Goal: Task Accomplishment & Management: Complete application form

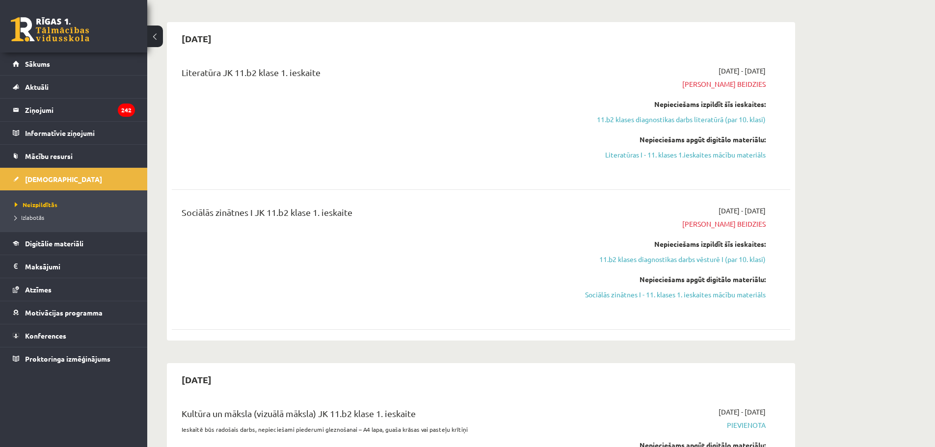
scroll to position [453, 0]
click at [567, 243] on div "Sociālās zinātnes I JK 11.b2 klase 1. ieskaite" at bounding box center [373, 259] width 399 height 108
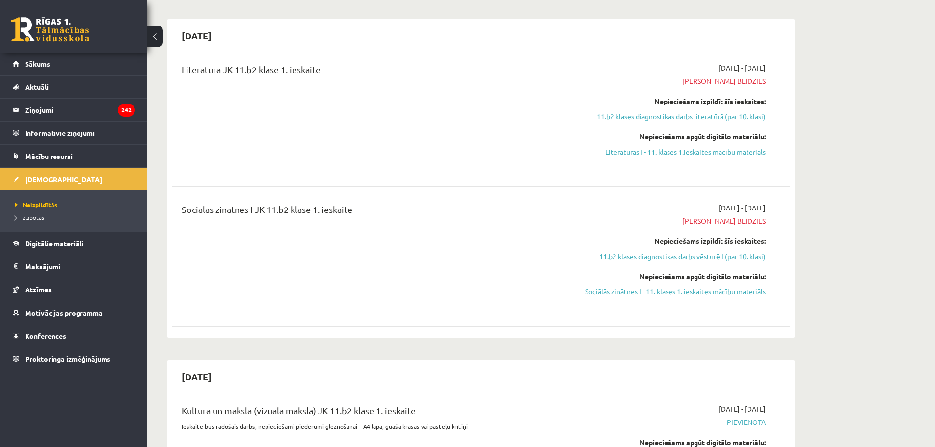
click at [567, 243] on div "Sociālās zinātnes I JK 11.b2 klase 1. ieskaite" at bounding box center [373, 257] width 399 height 108
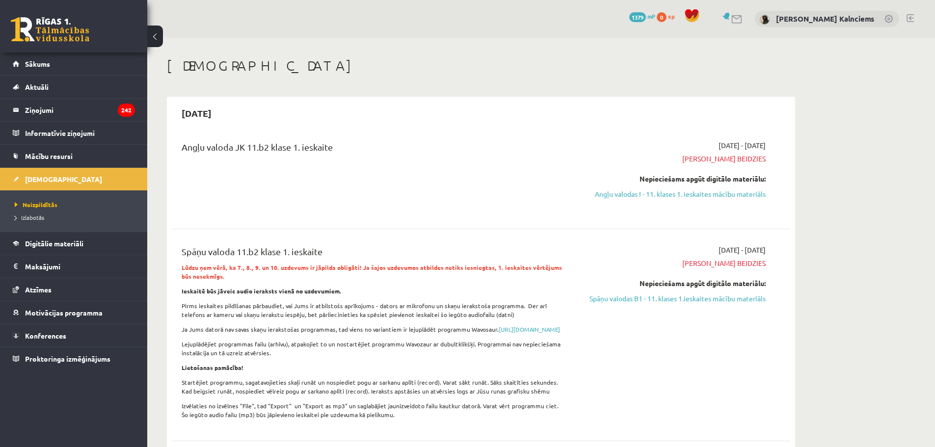
scroll to position [497, 0]
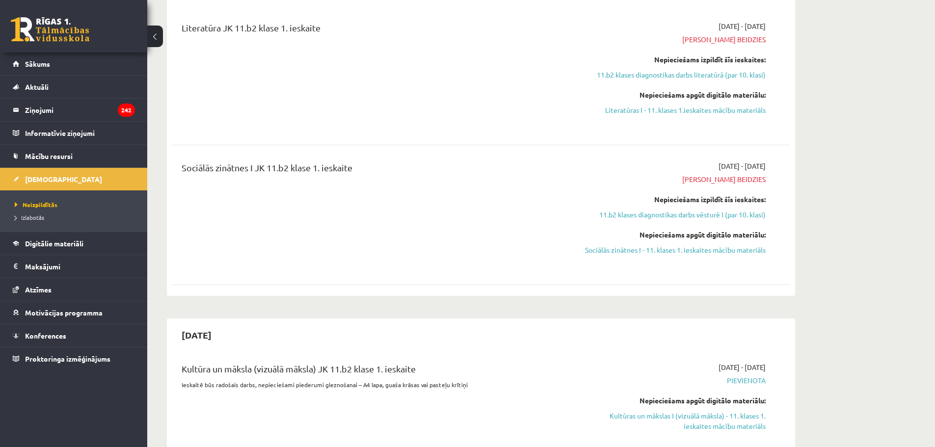
click at [525, 220] on div "Sociālās zinātnes I JK 11.b2 klase 1. ieskaite" at bounding box center [373, 215] width 399 height 108
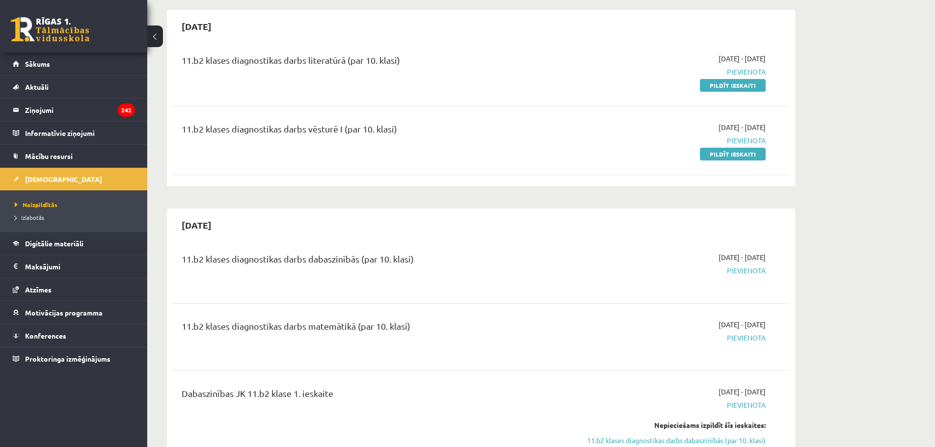
scroll to position [1227, 0]
click at [718, 93] on link "Pildīt ieskaiti" at bounding box center [733, 86] width 66 height 13
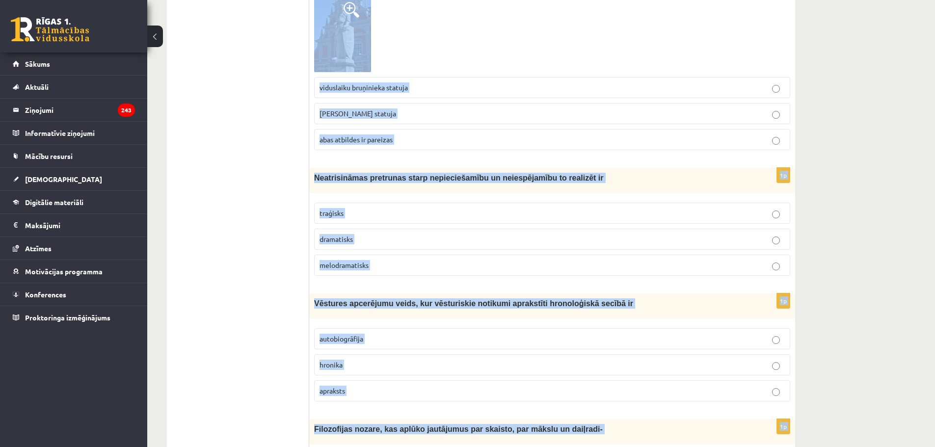
scroll to position [3643, 0]
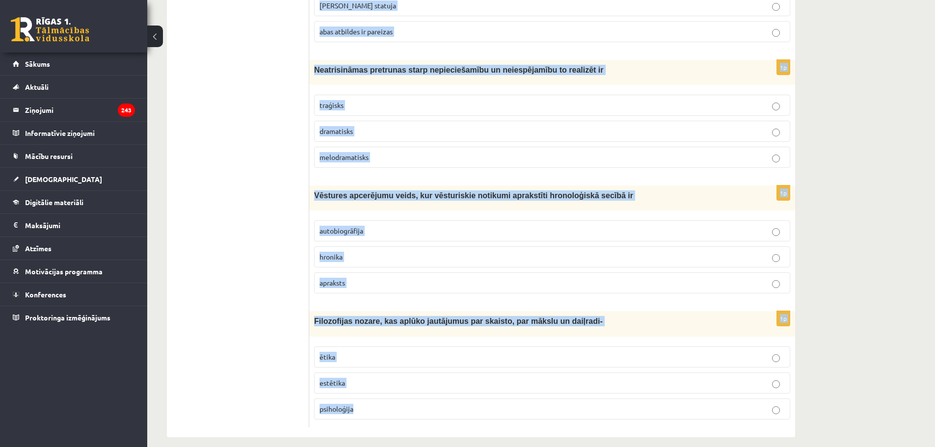
drag, startPoint x: 314, startPoint y: 195, endPoint x: 452, endPoint y: 470, distance: 307.3
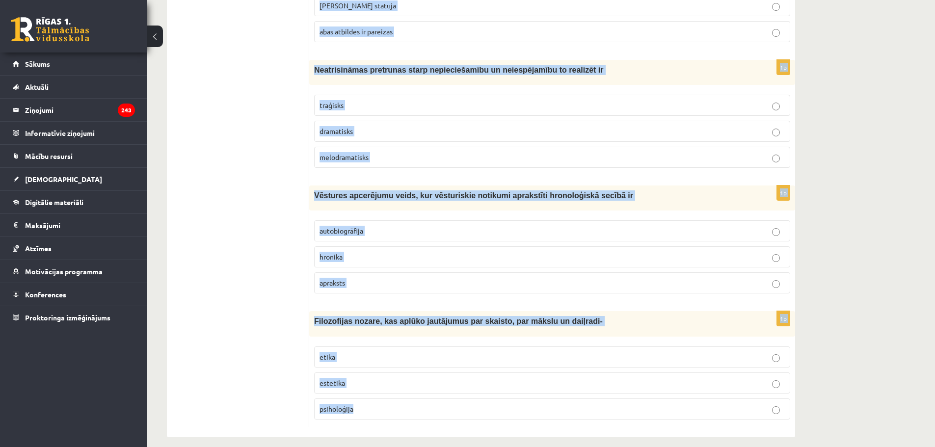
drag, startPoint x: 313, startPoint y: 197, endPoint x: 593, endPoint y: 404, distance: 348.5
copy form "Mīta galvenā funkcija bija paredzēt notikumus aprakstīt esošos notikumus atstās…"
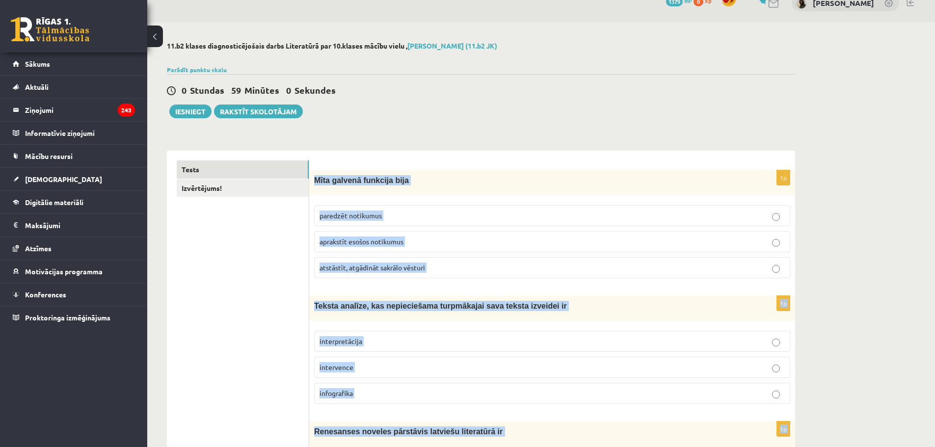
scroll to position [0, 0]
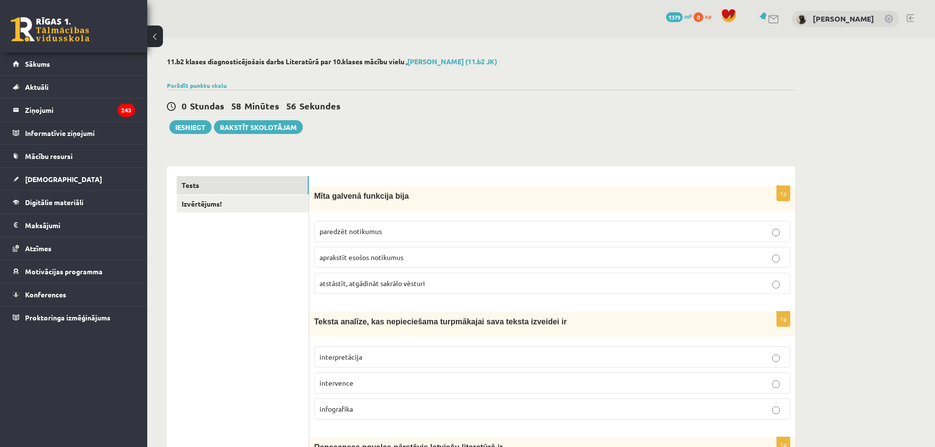
click at [396, 283] on span "atstāstīt, atgādināt sakrālo vēsturi" at bounding box center [372, 283] width 106 height 9
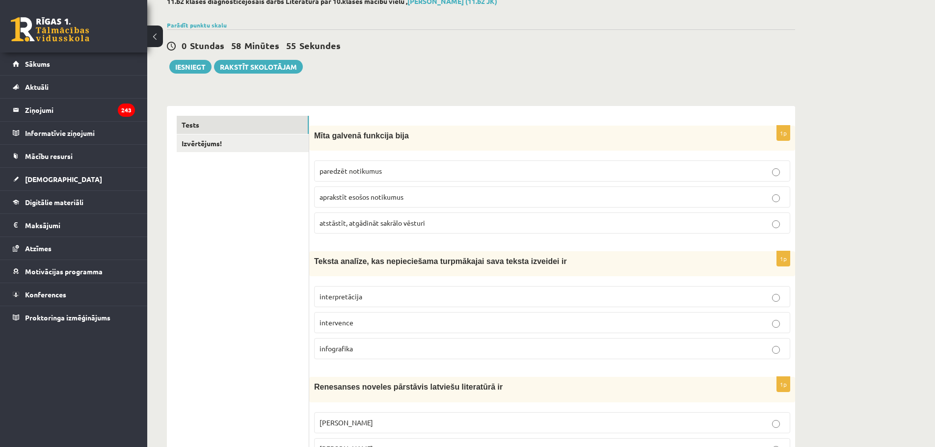
scroll to position [61, 0]
click at [377, 305] on label "interpretācija" at bounding box center [552, 296] width 476 height 21
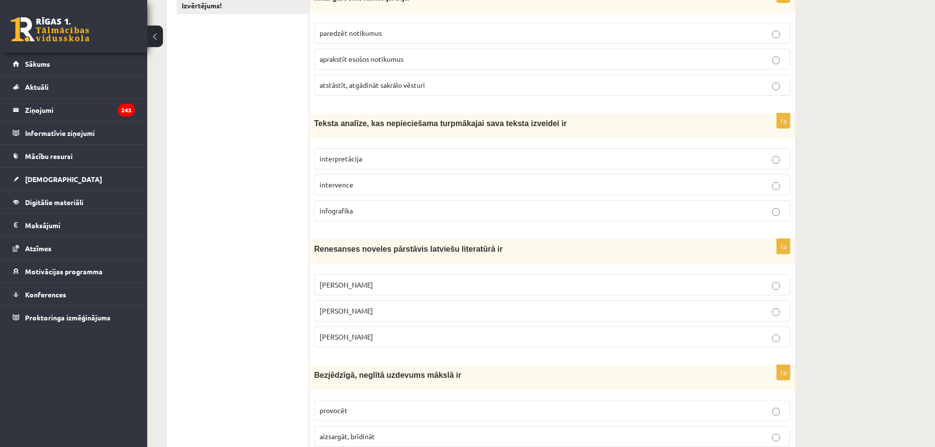
scroll to position [201, 0]
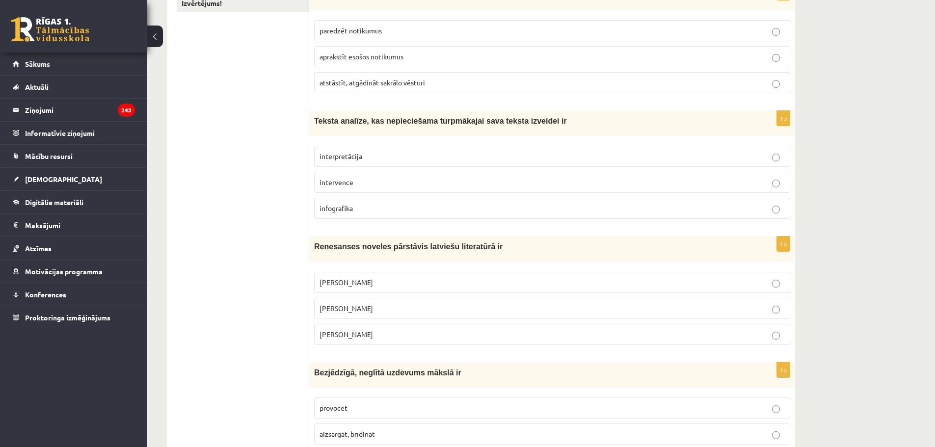
click at [341, 335] on span "Jānis Ezeriņš" at bounding box center [345, 334] width 53 height 9
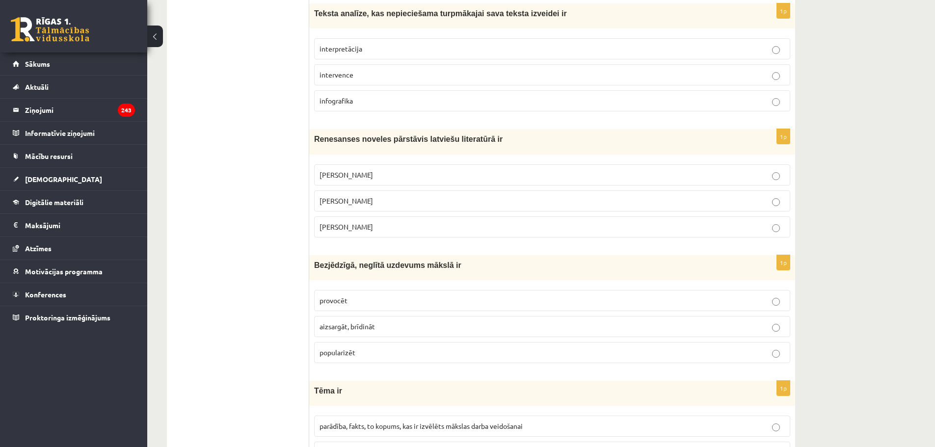
scroll to position [309, 0]
click at [359, 305] on p "provocēt" at bounding box center [551, 299] width 465 height 10
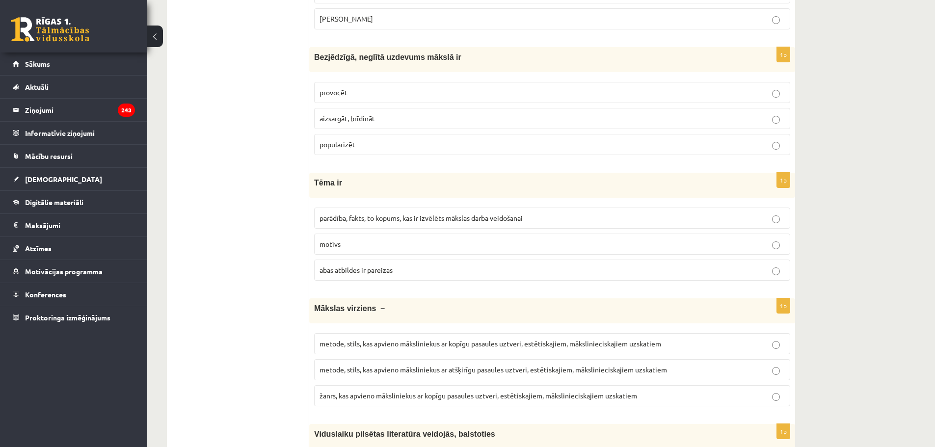
scroll to position [517, 0]
click at [354, 224] on label "parādība, fakts, to kopums, kas ir izvēlēts mākslas darba veidošanai" at bounding box center [552, 217] width 476 height 21
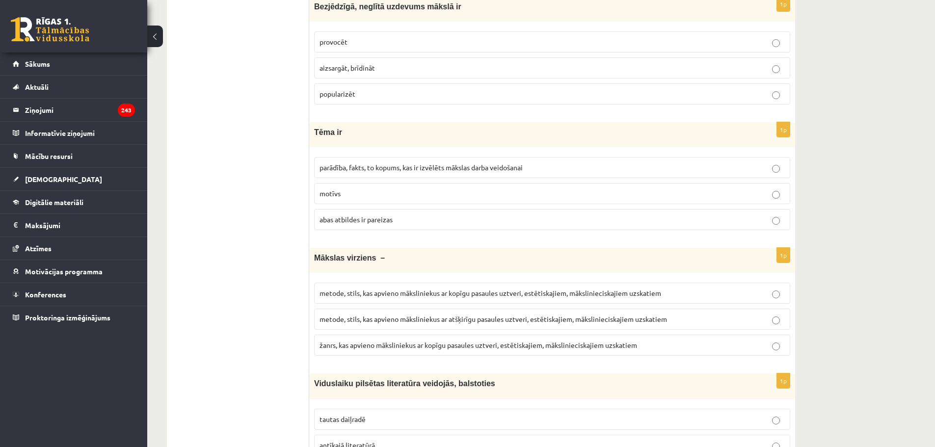
scroll to position [600, 0]
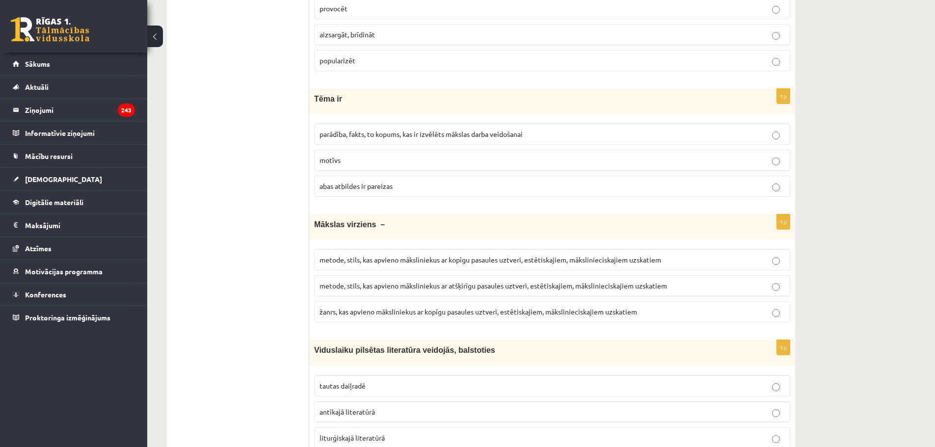
click at [402, 257] on span "metode, stils, kas apvieno māksliniekus ar kopīgu pasaules uztveri, estētiskaji…" at bounding box center [490, 259] width 342 height 9
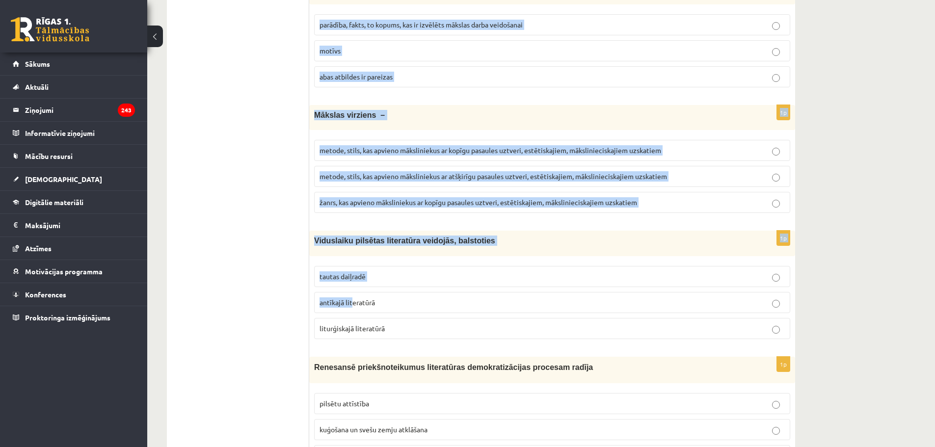
scroll to position [701, 0]
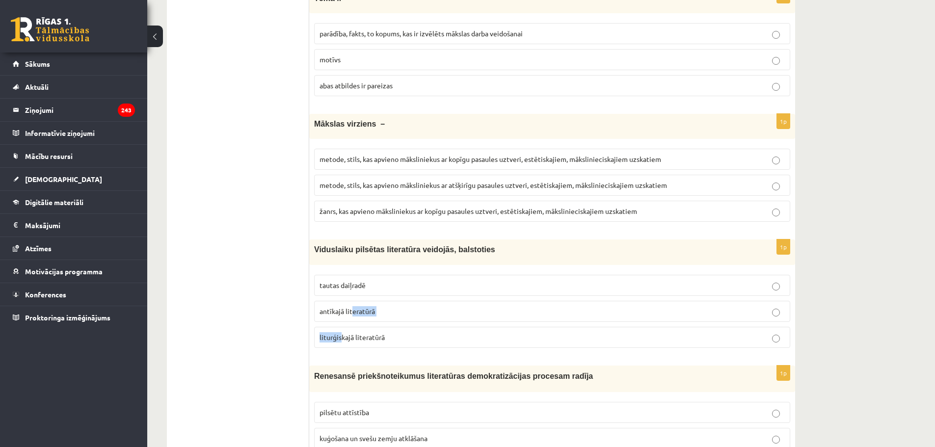
drag, startPoint x: 353, startPoint y: 282, endPoint x: 340, endPoint y: 345, distance: 63.6
click at [340, 345] on fieldset "tautas daiļradē antīkajā literatūrā liturģiskajā literatūrā" at bounding box center [552, 310] width 476 height 81
click at [360, 339] on span "liturģiskajā literatūrā" at bounding box center [351, 337] width 65 height 9
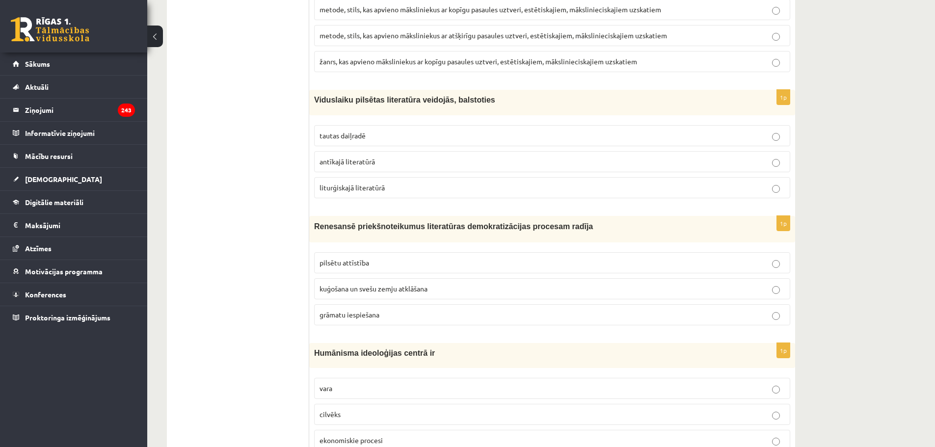
scroll to position [851, 0]
click at [372, 307] on label "grāmatu iespiešana" at bounding box center [552, 314] width 476 height 21
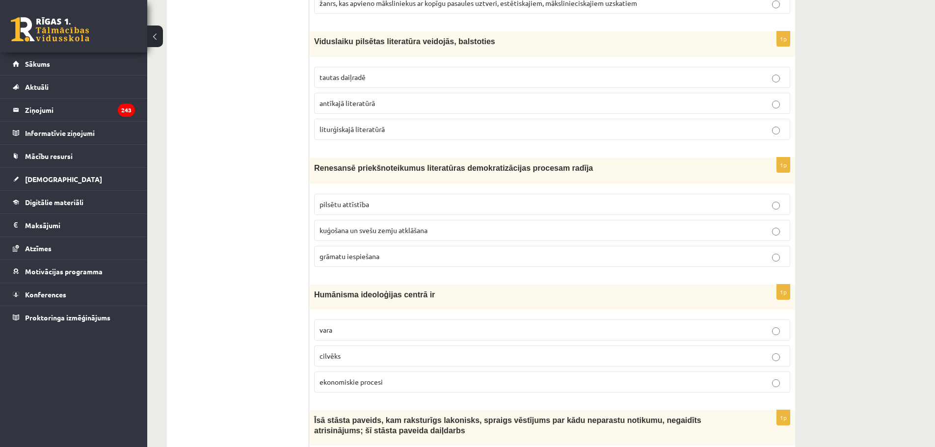
scroll to position [910, 0]
click at [347, 351] on p "cilvēks" at bounding box center [551, 355] width 465 height 10
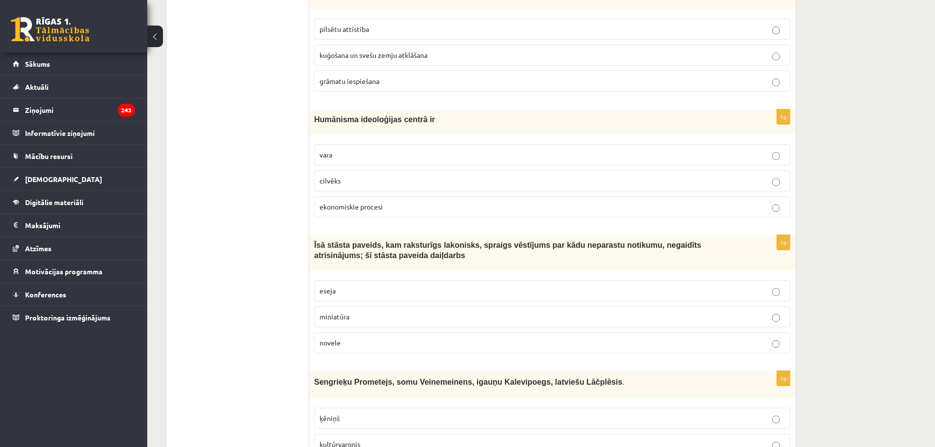
scroll to position [1085, 0]
click at [330, 342] on span "novele" at bounding box center [329, 342] width 21 height 9
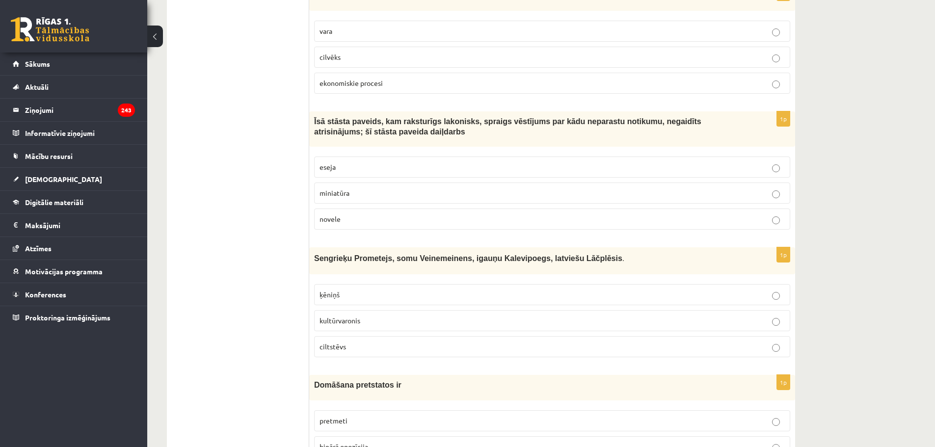
scroll to position [1212, 0]
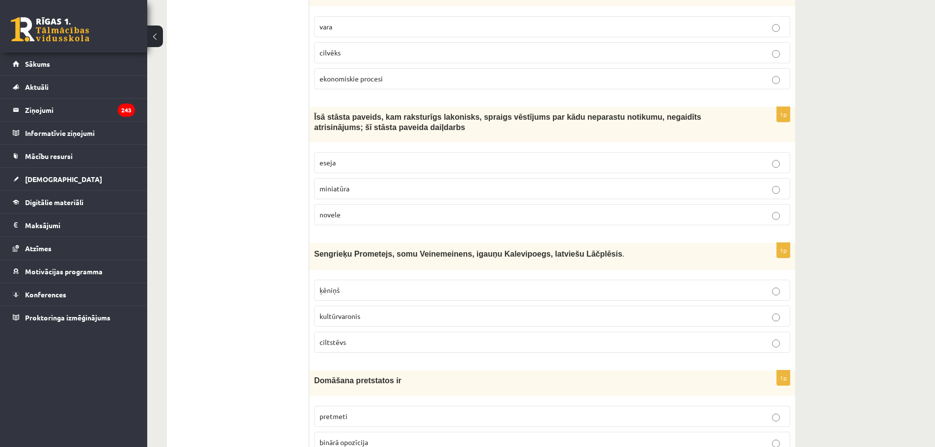
click at [360, 314] on span "kultūrvaronis" at bounding box center [339, 316] width 41 height 9
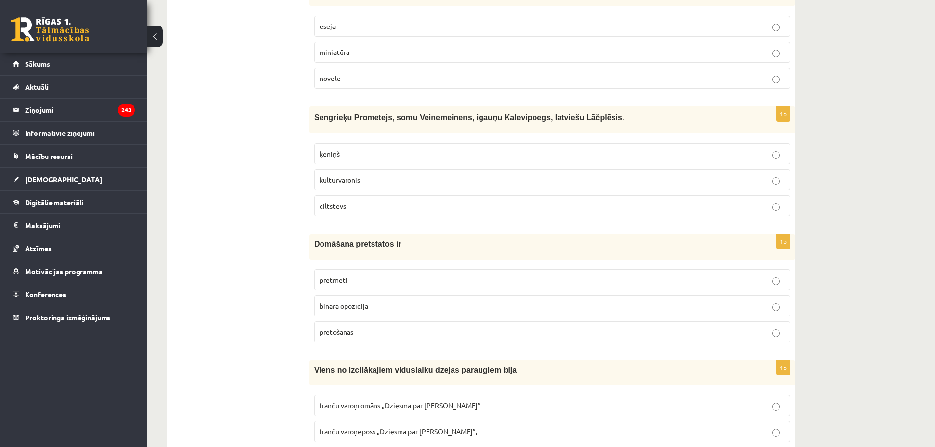
scroll to position [1349, 0]
click at [358, 308] on span "binārā opozīcija" at bounding box center [343, 305] width 49 height 9
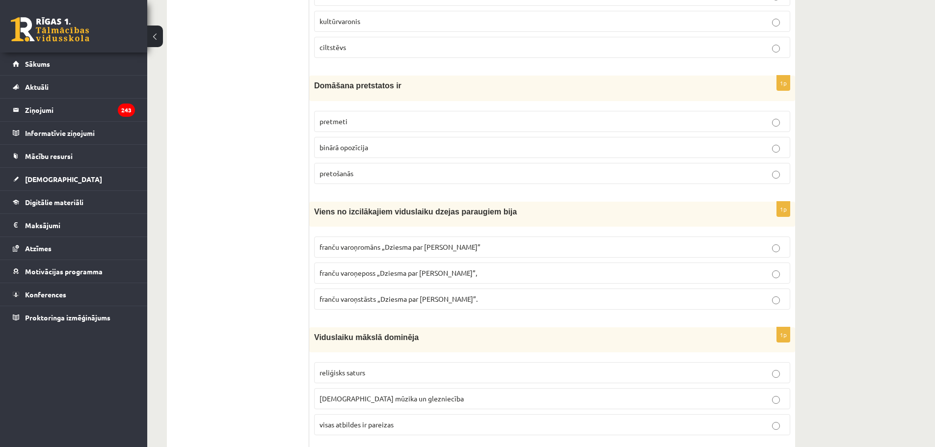
scroll to position [1499, 0]
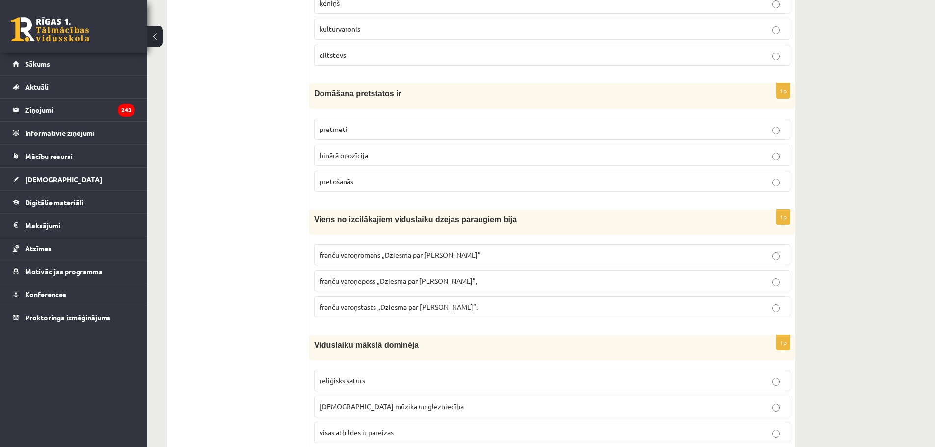
click at [408, 284] on span "franču varoņeposs „Dziesma par Rolandu”," at bounding box center [398, 280] width 158 height 9
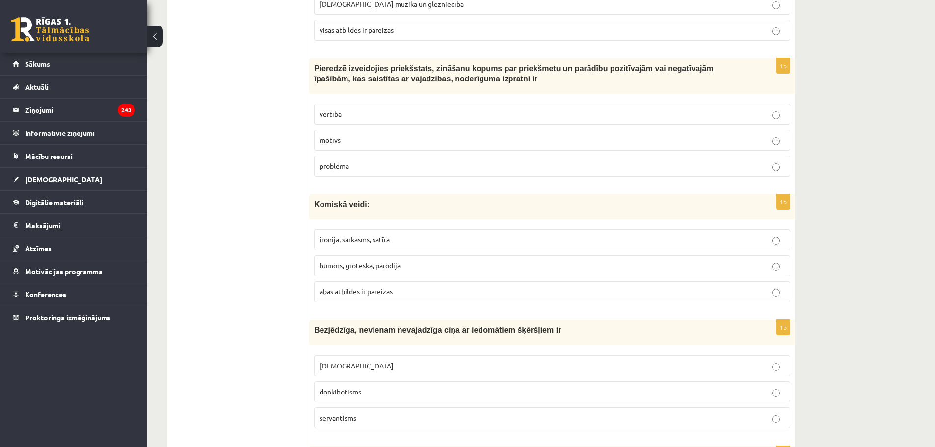
scroll to position [1903, 0]
click at [423, 294] on p "abas atbildes ir pareizas" at bounding box center [551, 290] width 465 height 10
click at [394, 112] on p "vērtība" at bounding box center [551, 112] width 465 height 10
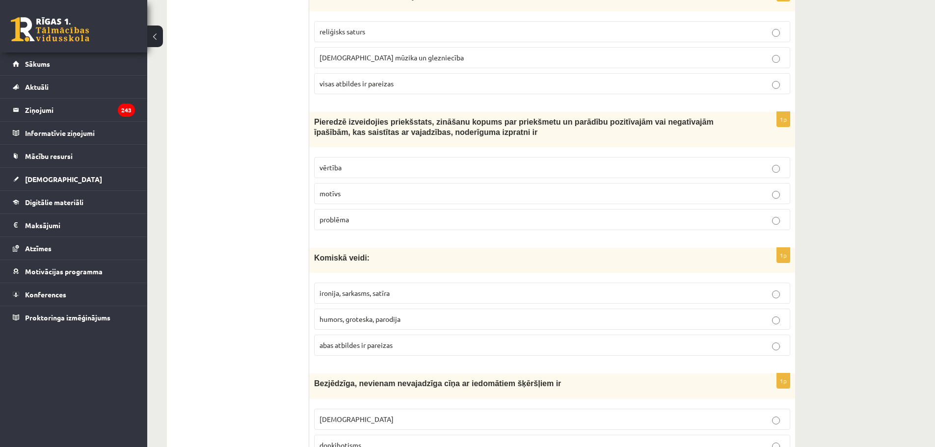
scroll to position [1848, 0]
click at [393, 29] on p "reliģisks saturs" at bounding box center [551, 32] width 465 height 10
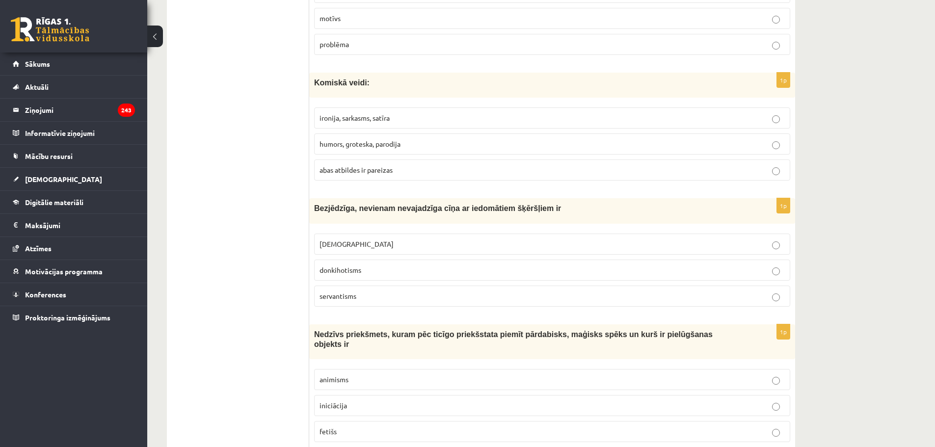
scroll to position [2024, 0]
click at [375, 280] on label "donkihotisms" at bounding box center [552, 269] width 476 height 21
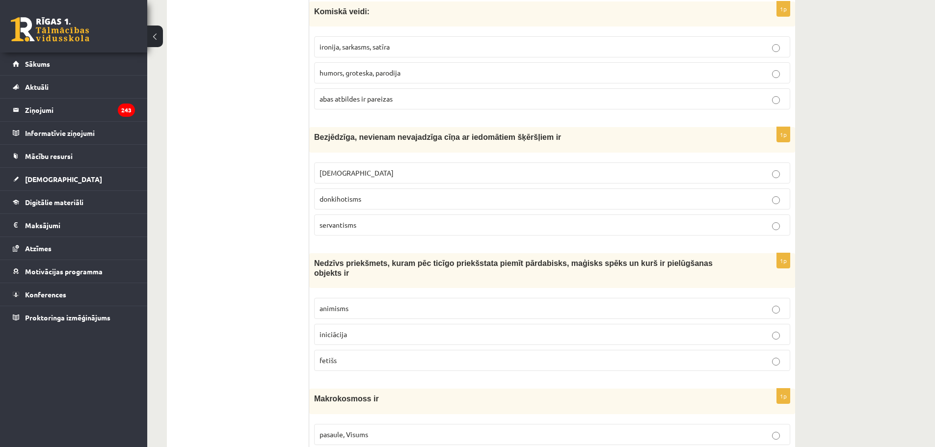
scroll to position [2132, 0]
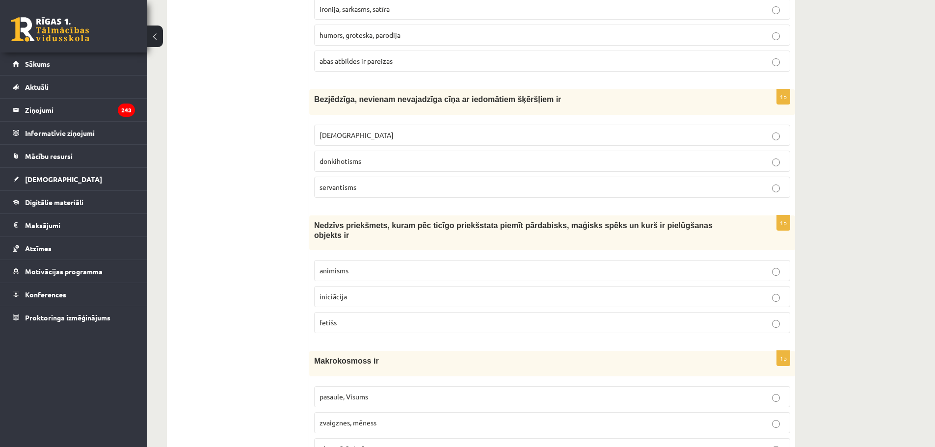
click at [366, 331] on div "1p Nedzīvs priekšmets, kuram pēc ticīgo priekšstata piemīt pārdabisks, maģisks …" at bounding box center [552, 278] width 486 height 126
click at [368, 318] on p "fetišs" at bounding box center [551, 323] width 465 height 10
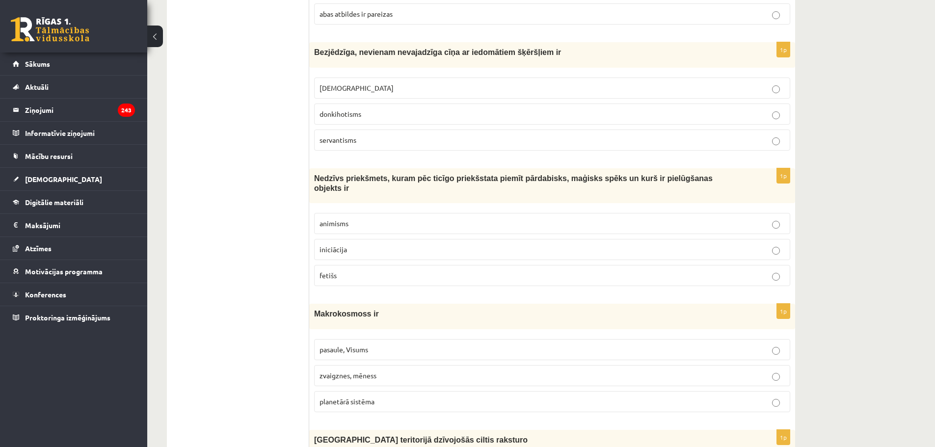
scroll to position [2192, 0]
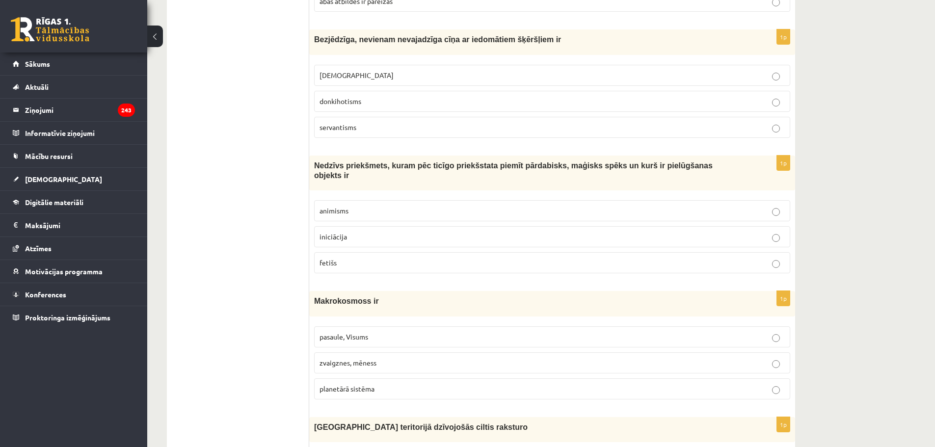
click at [387, 358] on p "zvaigznes, mēness" at bounding box center [551, 363] width 465 height 10
click at [398, 332] on p "pasaule, Visums" at bounding box center [551, 337] width 465 height 10
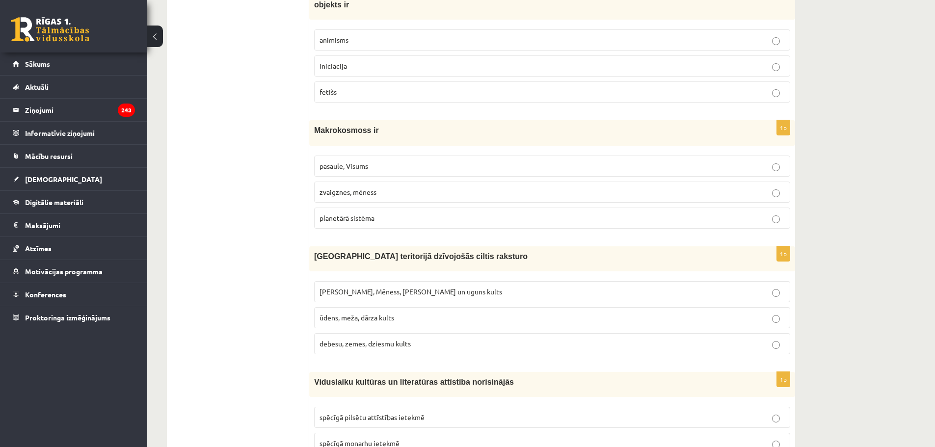
scroll to position [2364, 0]
click at [369, 290] on label "Saules, Mēness, Pērkona un uguns kults" at bounding box center [552, 291] width 476 height 21
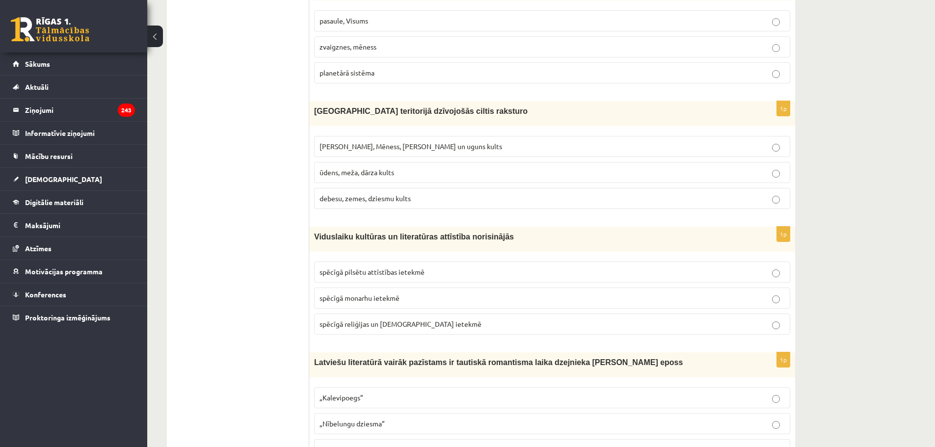
scroll to position [2509, 0]
click at [380, 319] on p "spēcīgā reliģijas un baznīcas ietekmē" at bounding box center [551, 324] width 465 height 10
click at [360, 444] on p "„Lāčplēsis”" at bounding box center [551, 449] width 465 height 10
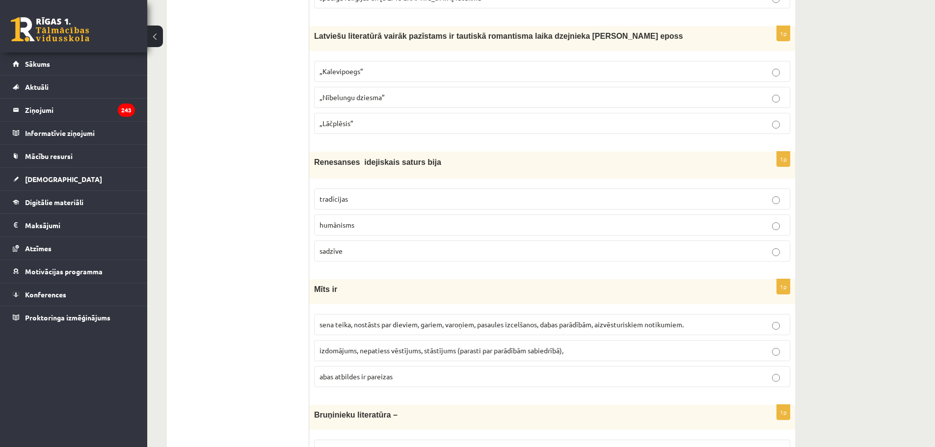
scroll to position [2834, 0]
click at [367, 220] on p "humānisms" at bounding box center [551, 225] width 465 height 10
click at [410, 320] on span "sena teika, nostāsts par dieviem, gariem, varoņiem, pasaules izcelšanos, dabas …" at bounding box center [501, 324] width 364 height 9
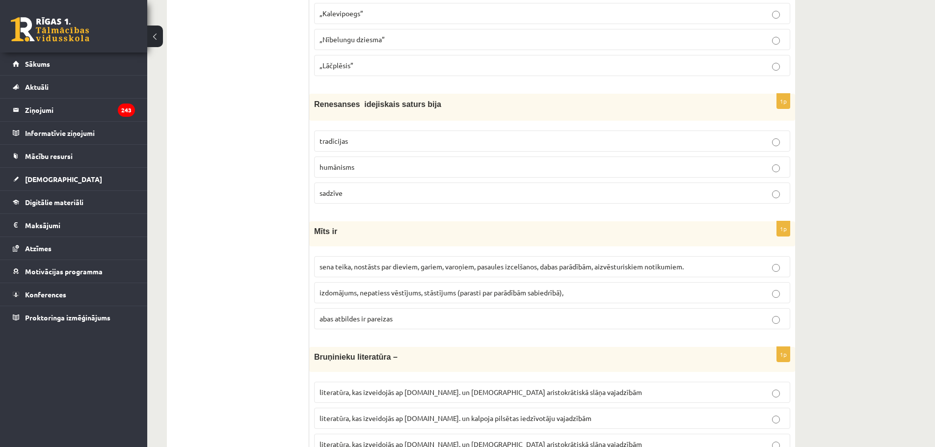
scroll to position [2953, 0]
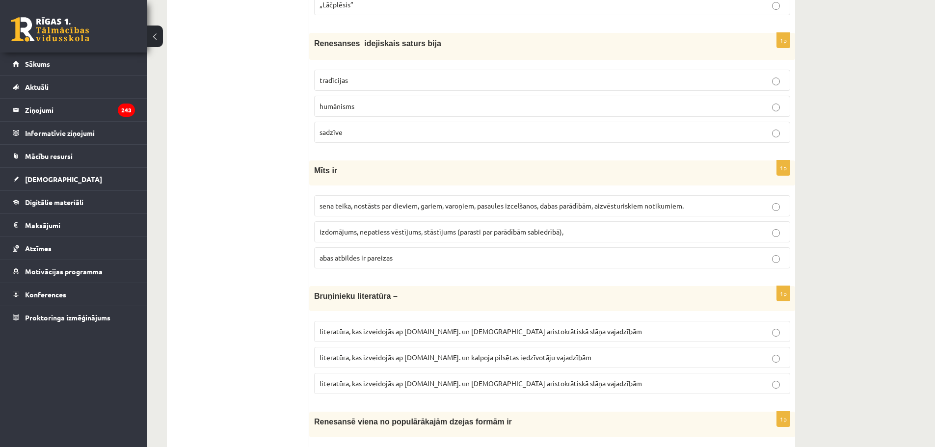
click at [466, 353] on span "literatūra, kas izveidojās ap 12.gs. un kalpoja pilsētas iedzīvotāju vajadzībām" at bounding box center [455, 357] width 272 height 9
click at [443, 378] on p "literatūra, kas izveidojās ap 12.gs. un kalpoja aristokrātiskā slāņa vajadzībām" at bounding box center [551, 383] width 465 height 10
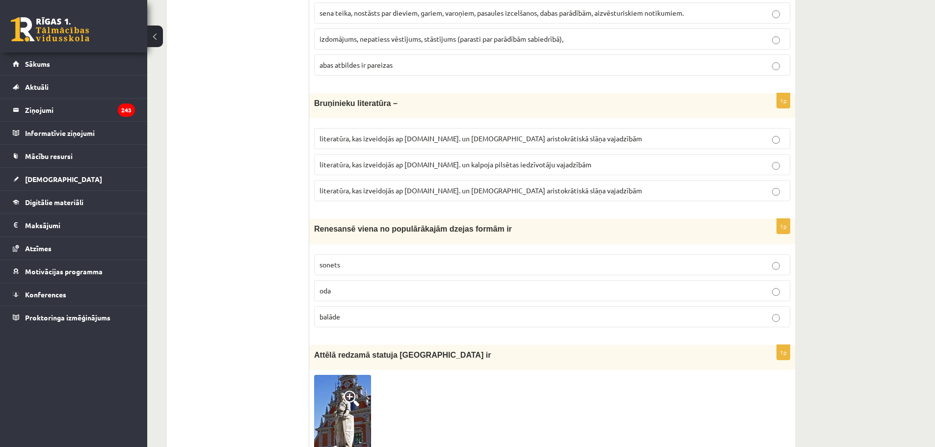
scroll to position [3147, 0]
click at [425, 259] on p "sonets" at bounding box center [551, 264] width 465 height 10
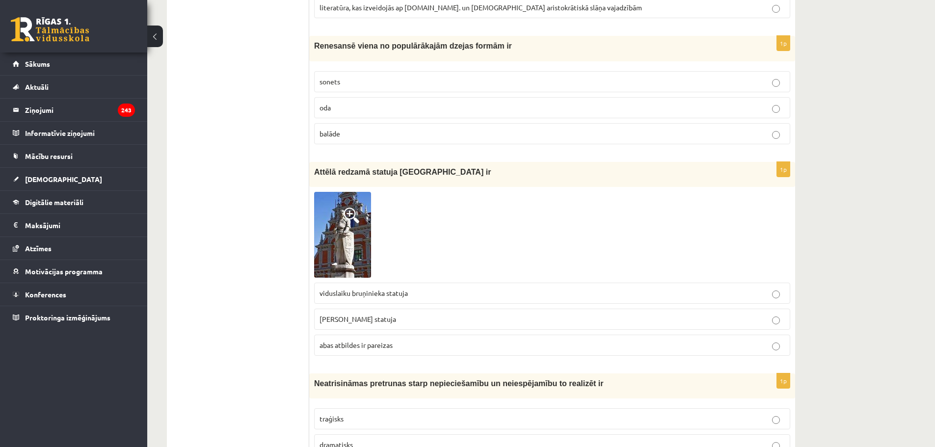
scroll to position [3330, 0]
click at [406, 315] on label "Rolanda statuja" at bounding box center [552, 318] width 476 height 21
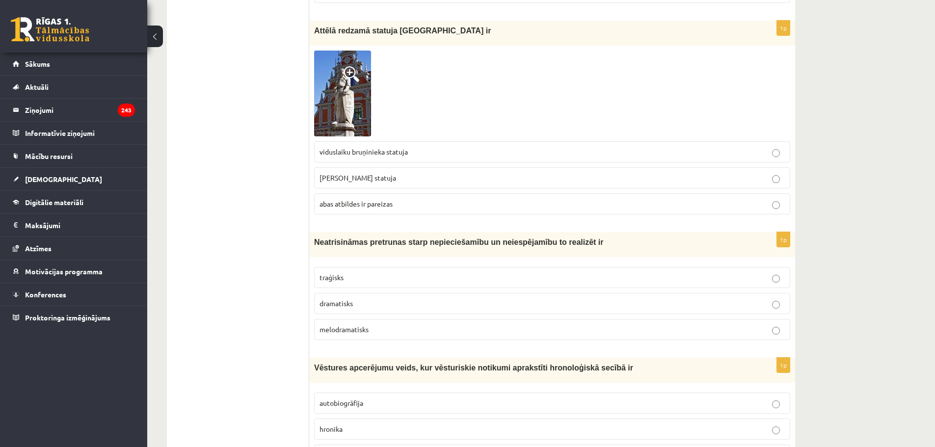
scroll to position [3479, 0]
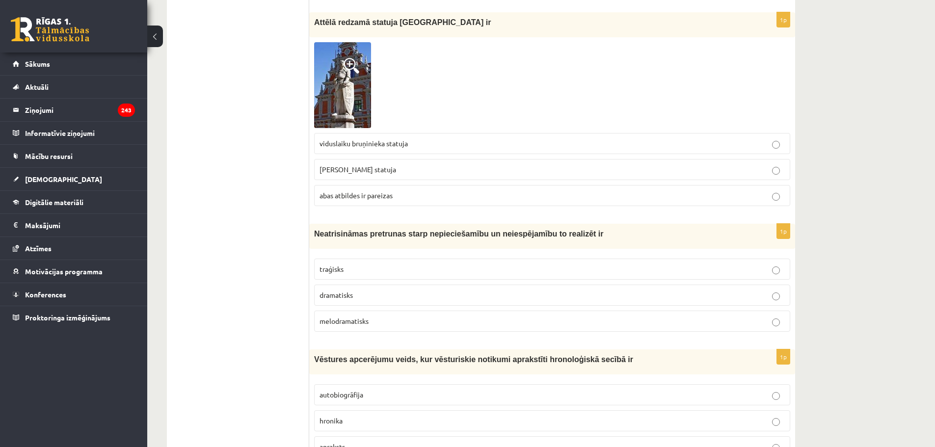
click at [406, 266] on label "traģisks" at bounding box center [552, 269] width 476 height 21
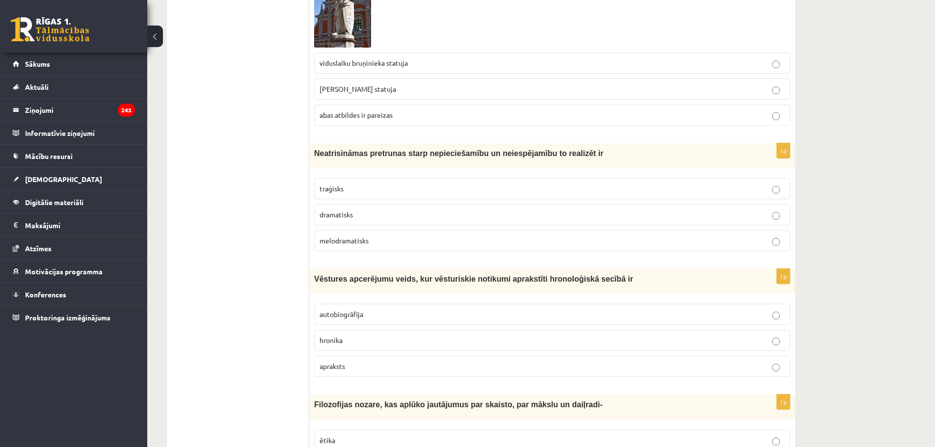
scroll to position [3584, 0]
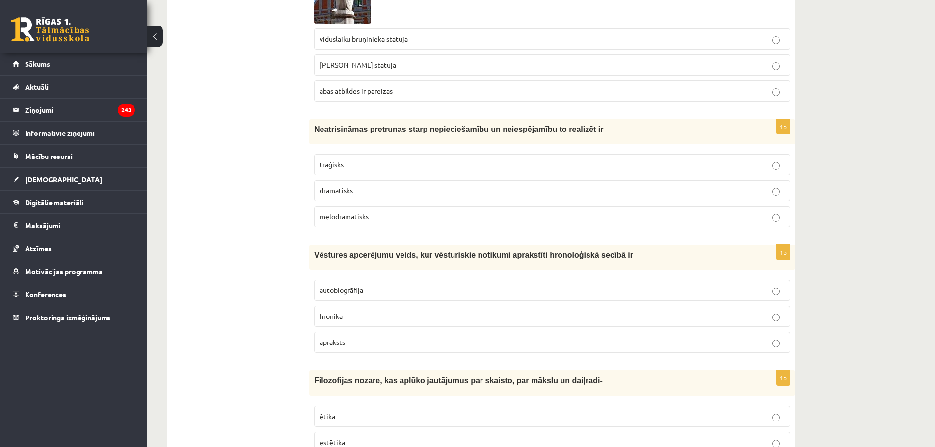
click at [383, 311] on p "hronika" at bounding box center [551, 316] width 465 height 10
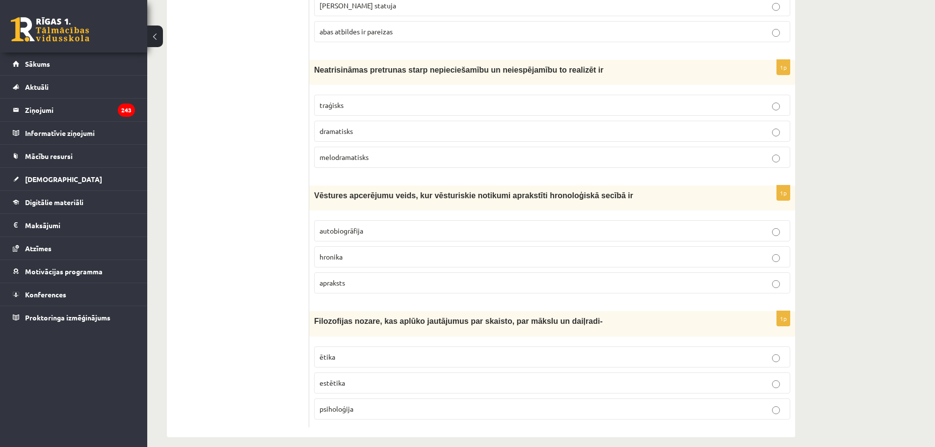
click at [358, 372] on label "estētika" at bounding box center [552, 382] width 476 height 21
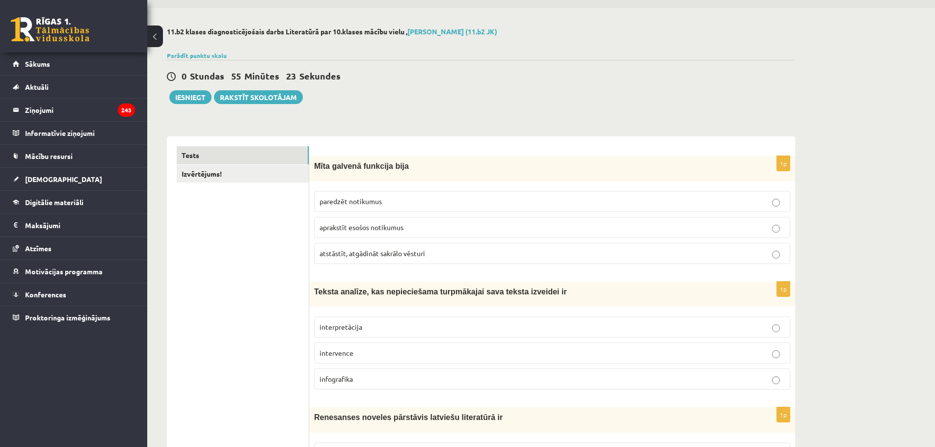
scroll to position [0, 0]
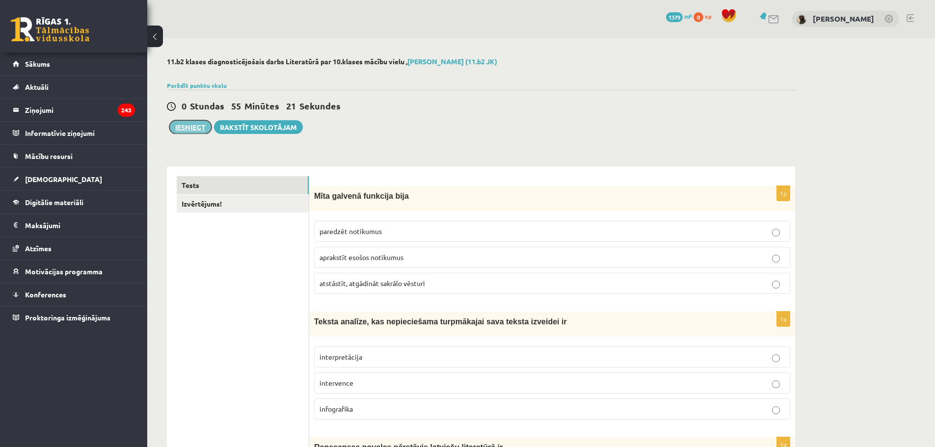
click at [201, 130] on button "Iesniegt" at bounding box center [190, 127] width 42 height 14
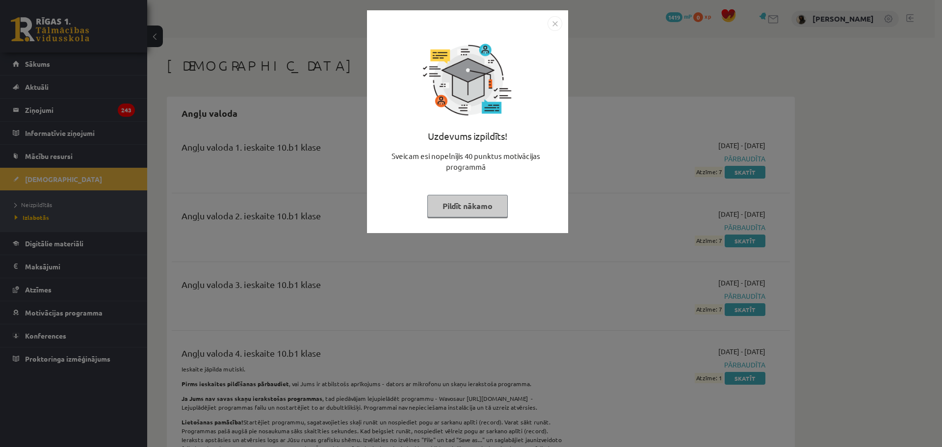
click at [556, 23] on img "Close" at bounding box center [555, 23] width 15 height 15
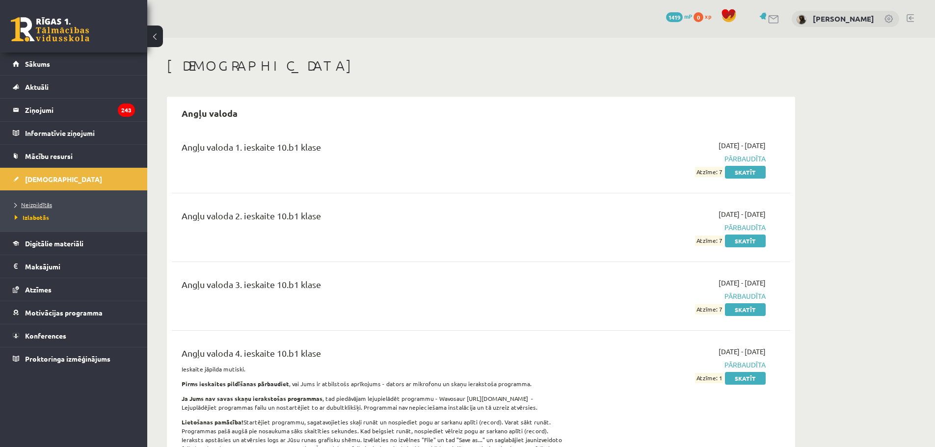
click at [38, 201] on link "Neizpildītās" at bounding box center [76, 204] width 123 height 9
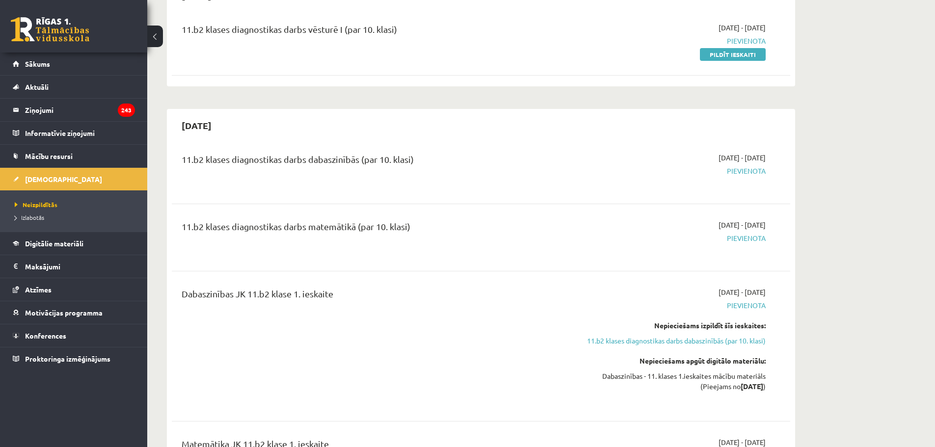
scroll to position [1224, 0]
click at [719, 59] on link "Pildīt ieskaiti" at bounding box center [733, 54] width 66 height 13
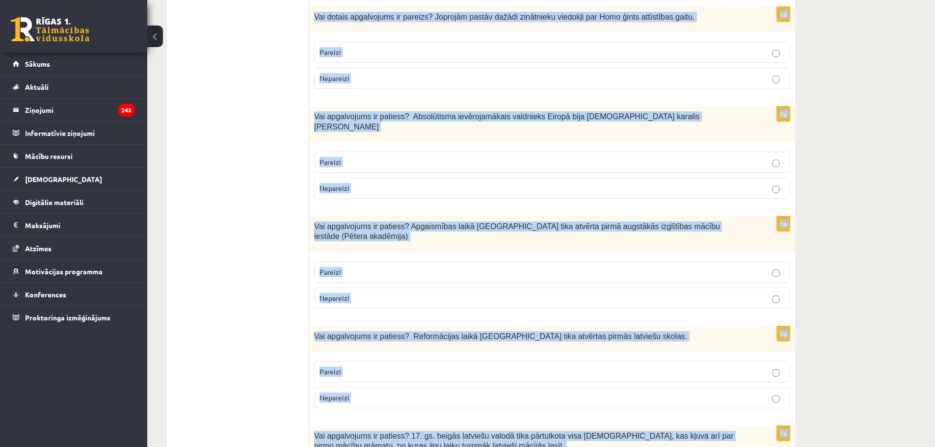
scroll to position [3232, 0]
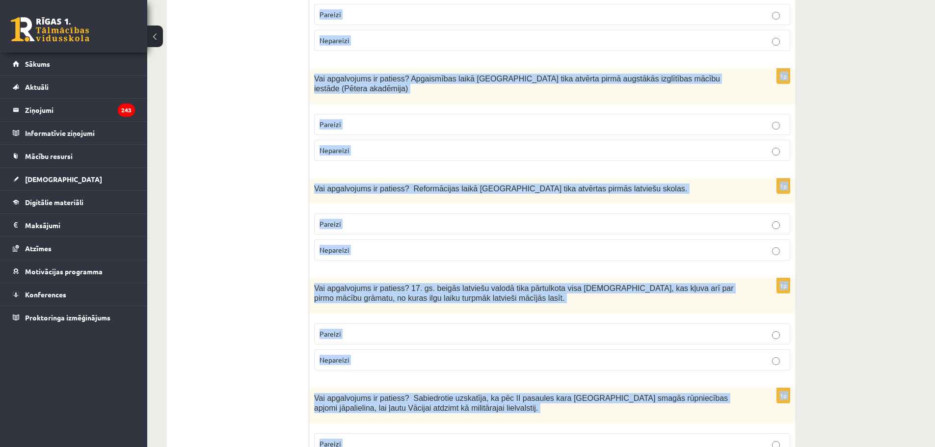
drag, startPoint x: 313, startPoint y: 195, endPoint x: 585, endPoint y: 470, distance: 386.6
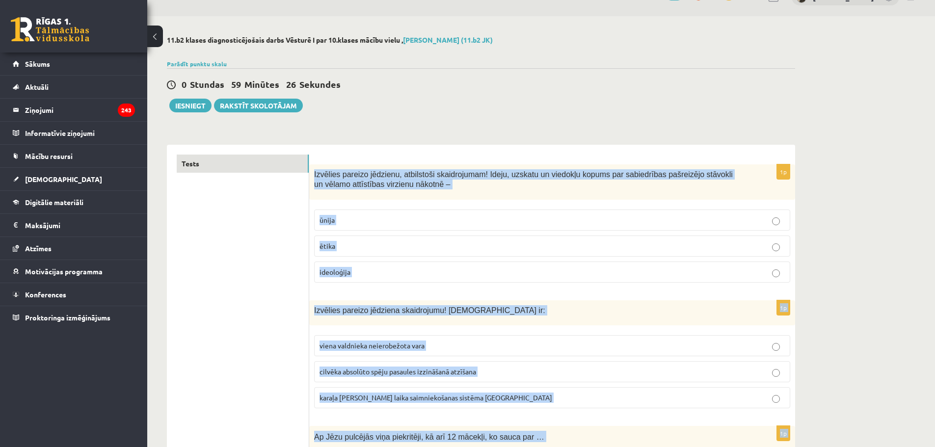
scroll to position [347, 0]
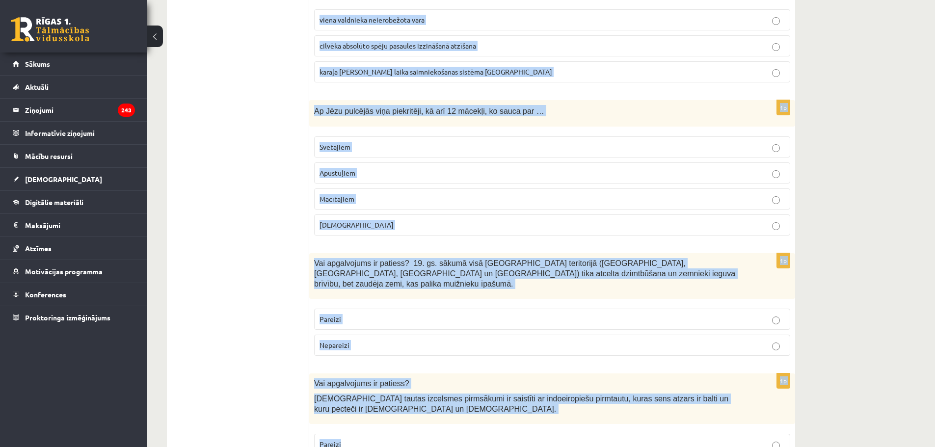
drag, startPoint x: 313, startPoint y: 167, endPoint x: 476, endPoint y: 470, distance: 343.9
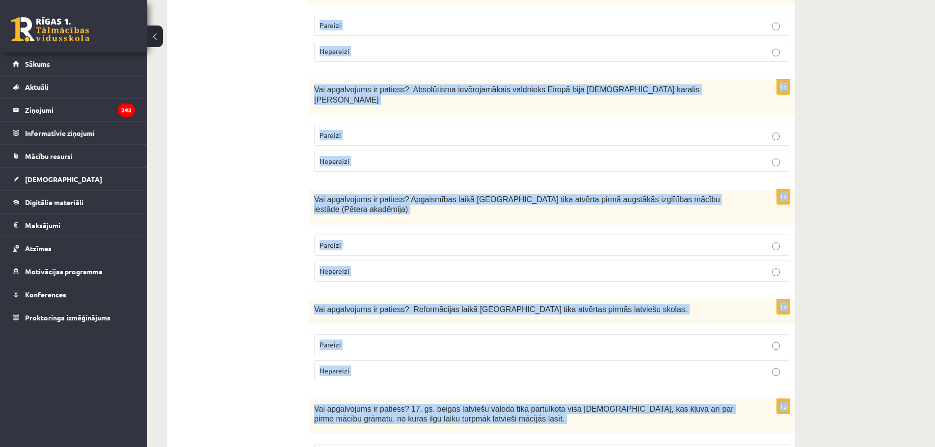
scroll to position [3232, 0]
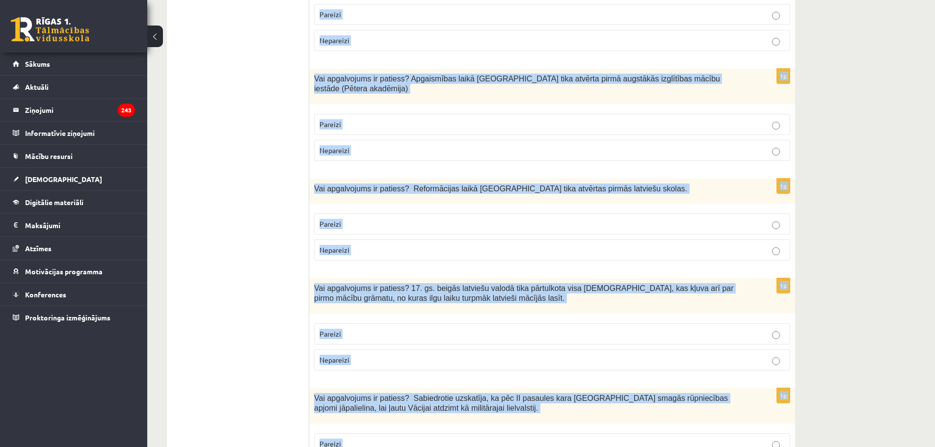
drag, startPoint x: 313, startPoint y: 198, endPoint x: 575, endPoint y: 407, distance: 335.6
copy form "Izvēlies pareizo jēdzienu, atbilstoši skaidrojumam! Ideju, uzskatu un viedokļu …"
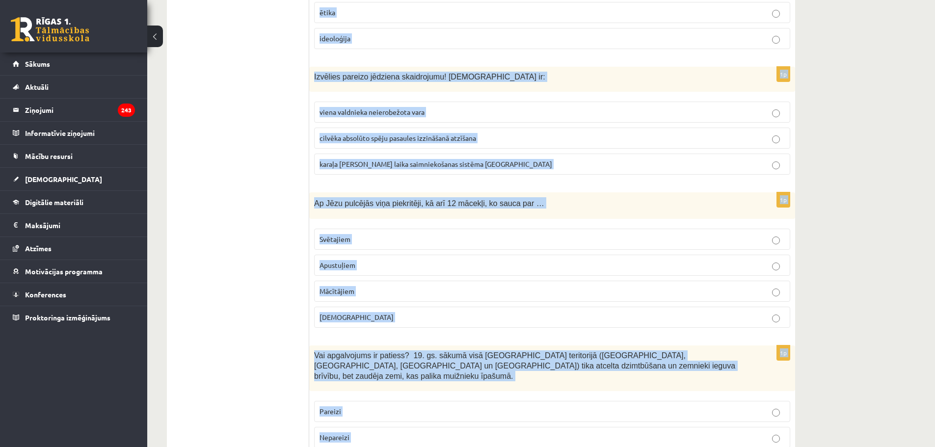
scroll to position [0, 0]
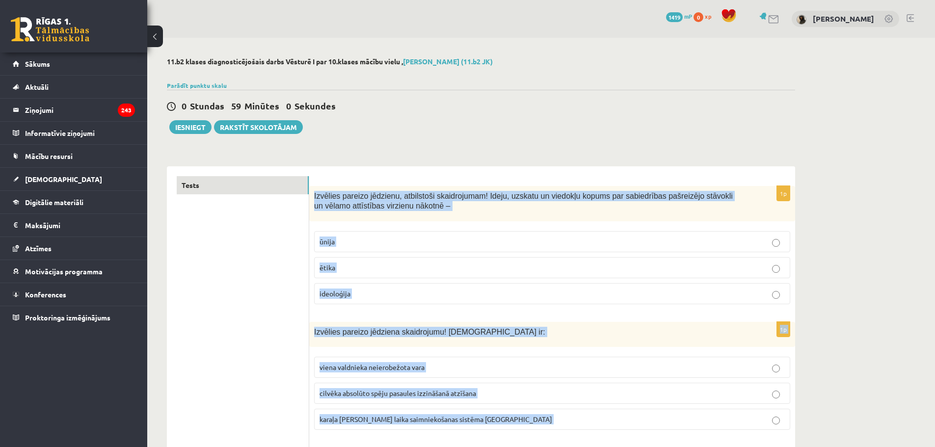
click at [325, 290] on span "ideoloģija" at bounding box center [334, 293] width 31 height 9
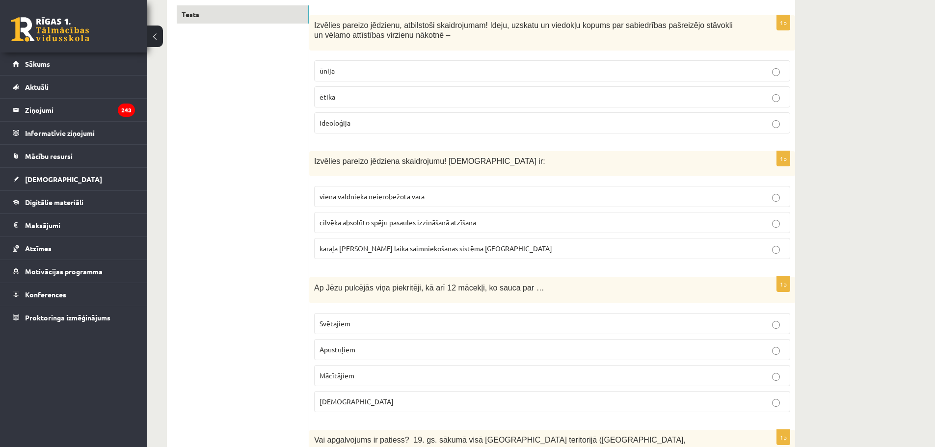
scroll to position [171, 0]
click at [380, 195] on span "viena valdnieka neierobežota vara" at bounding box center [371, 195] width 105 height 9
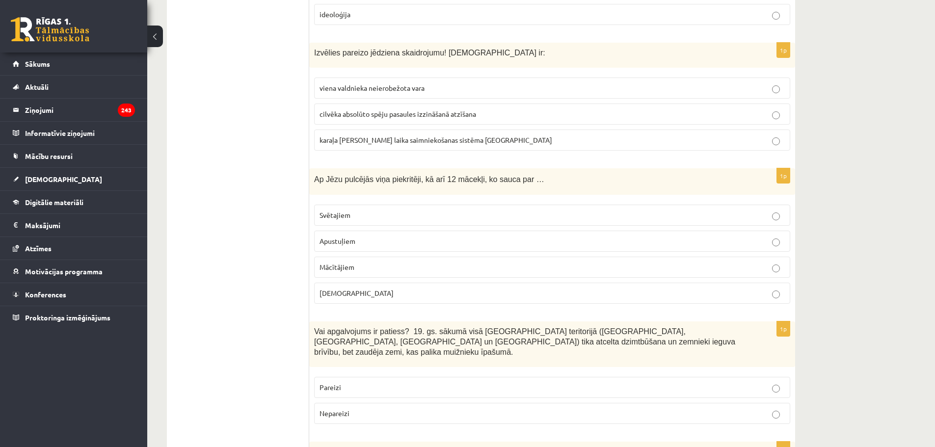
scroll to position [281, 0]
click at [409, 244] on p "Apustuļiem" at bounding box center [551, 239] width 465 height 10
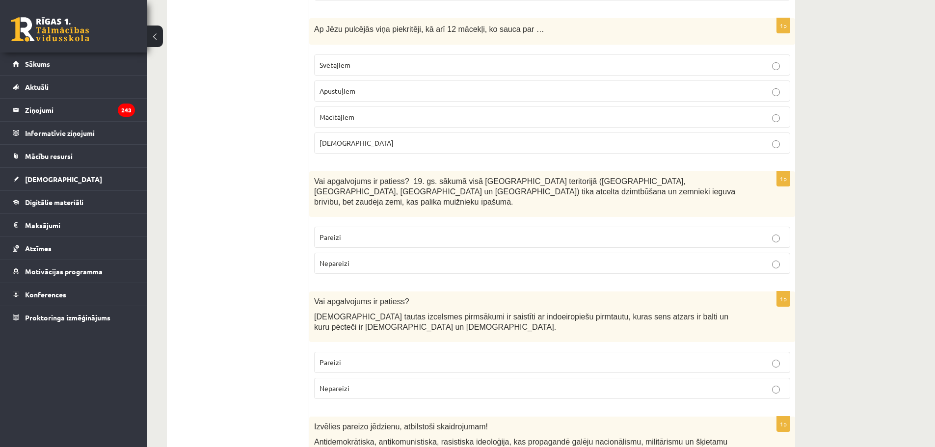
scroll to position [430, 0]
click at [371, 260] on label "Nepareizi" at bounding box center [552, 262] width 476 height 21
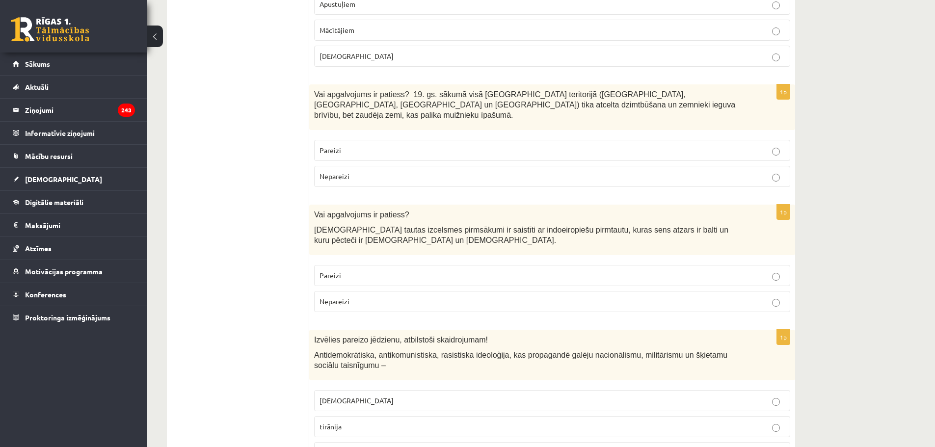
scroll to position [531, 0]
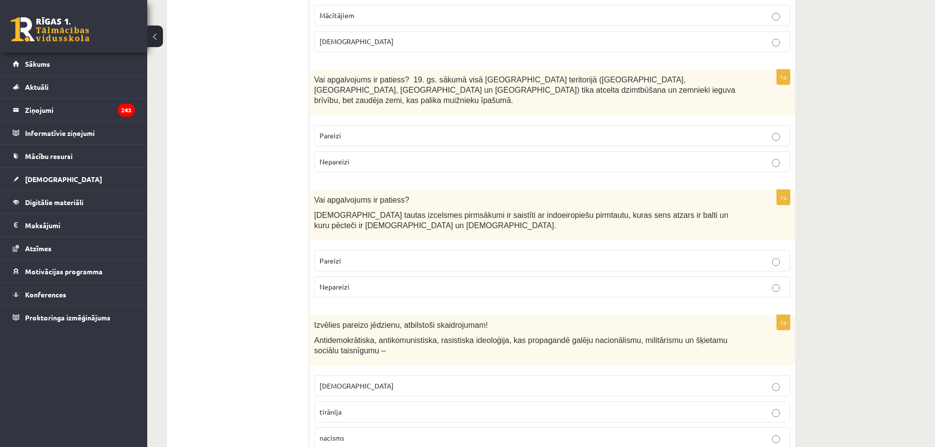
click at [416, 250] on label "Pareizi" at bounding box center [552, 260] width 476 height 21
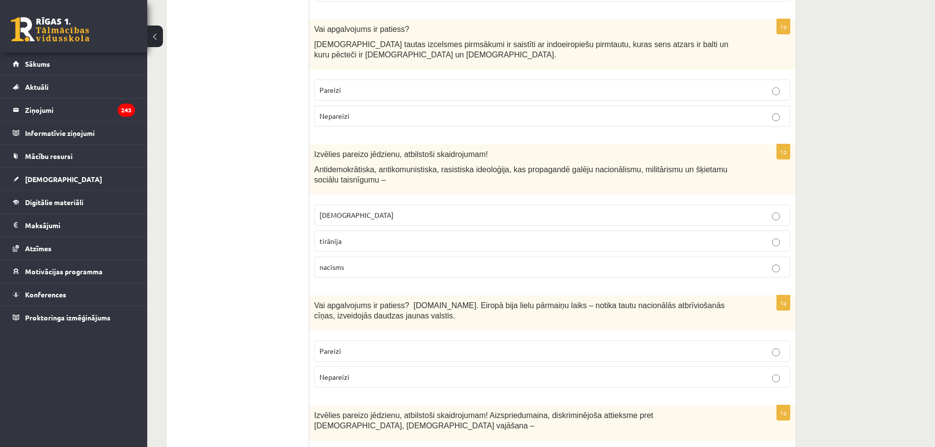
scroll to position [703, 0]
click at [358, 204] on label "fašisms" at bounding box center [552, 214] width 476 height 21
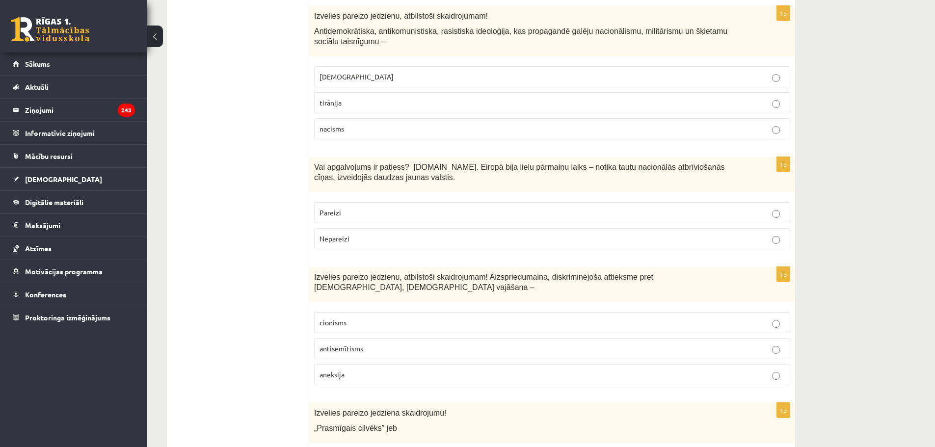
scroll to position [841, 0]
click at [358, 201] on label "Pareizi" at bounding box center [552, 211] width 476 height 21
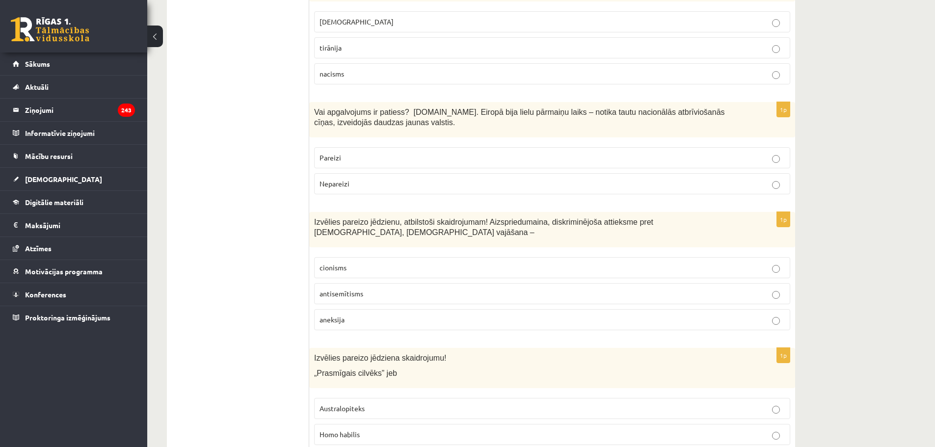
scroll to position [896, 0]
click at [372, 288] on p "antisemītisms" at bounding box center [551, 293] width 465 height 10
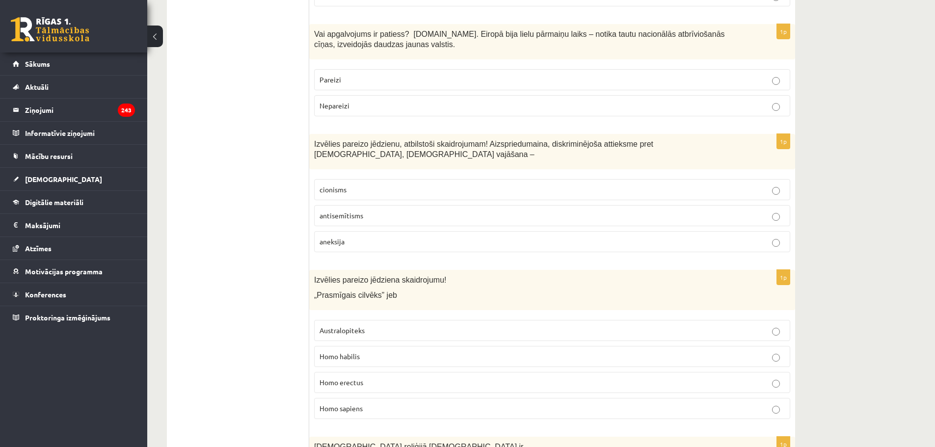
scroll to position [974, 0]
click at [366, 402] on p "Homo sapiens" at bounding box center [551, 407] width 465 height 10
click at [369, 350] on p "Homo habilis" at bounding box center [551, 355] width 465 height 10
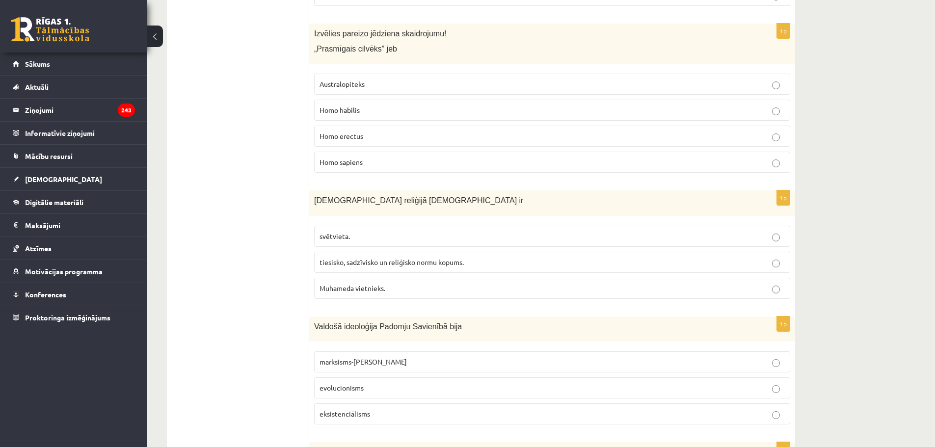
scroll to position [1220, 0]
click at [385, 257] on span "tiesisko, sadzīvisko un reliģisko normu kopums." at bounding box center [391, 261] width 144 height 9
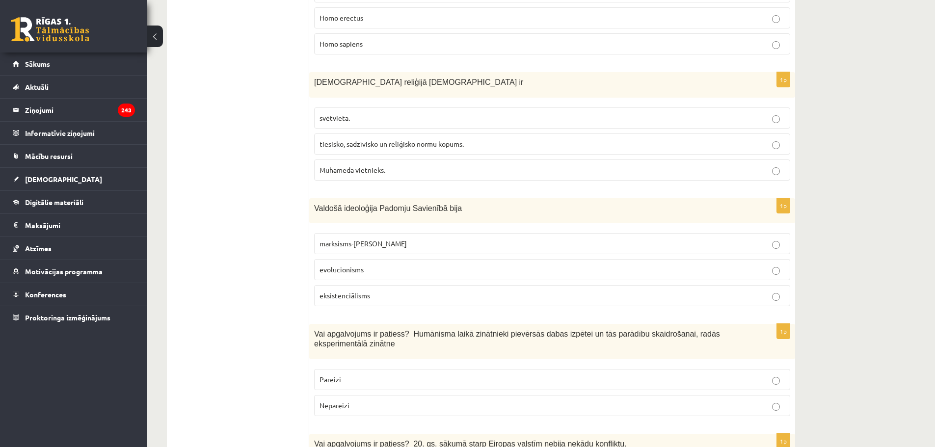
scroll to position [1338, 0]
click at [381, 239] on span "marksisms-ļeņinisms" at bounding box center [362, 243] width 87 height 9
click at [372, 259] on label "evolucionisms" at bounding box center [552, 269] width 476 height 21
click at [359, 290] on p "eksistenciālisms" at bounding box center [551, 295] width 465 height 10
click at [372, 239] on span "marksisms-ļeņinisms" at bounding box center [362, 243] width 87 height 9
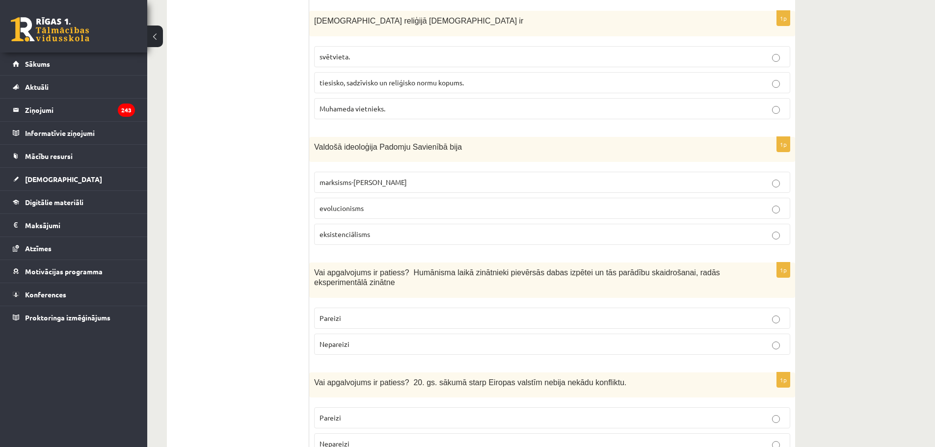
scroll to position [1420, 0]
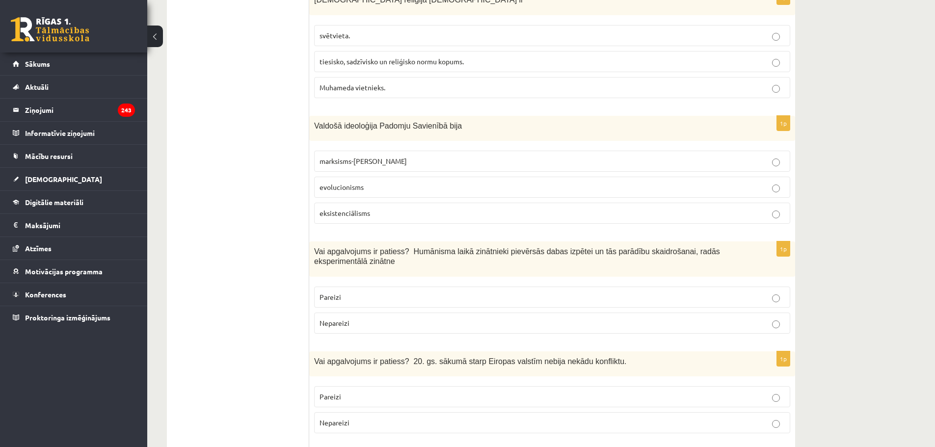
click at [373, 292] on p "Pareizi" at bounding box center [551, 297] width 465 height 10
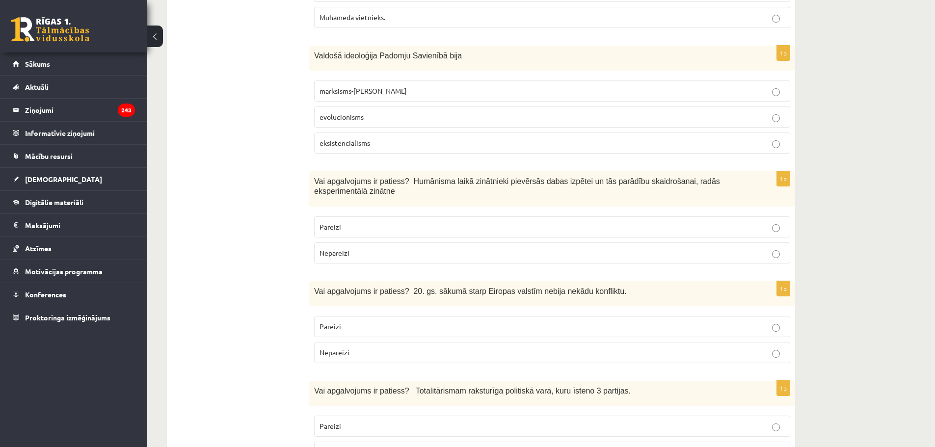
scroll to position [1493, 0]
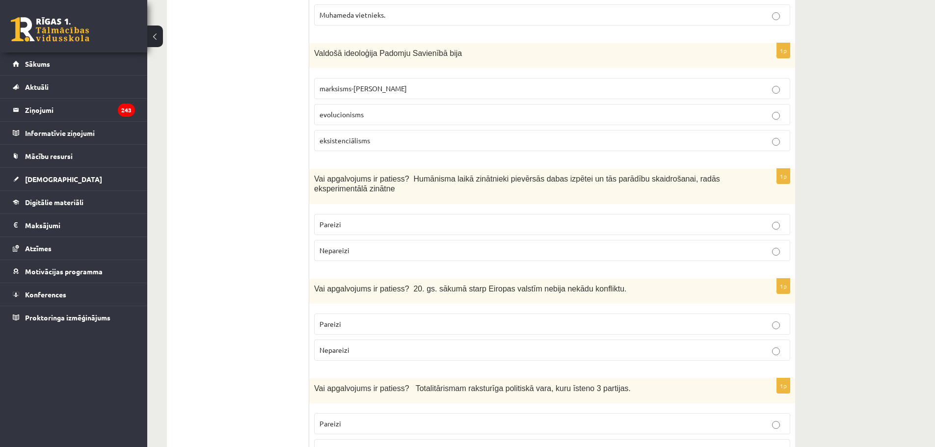
click at [364, 286] on div "1p Vai apgalvojums ir patiess? 20. gs. sākumā starp Eiropas valstīm nebija nekā…" at bounding box center [552, 324] width 486 height 90
click at [364, 319] on p "Pareizi" at bounding box center [551, 324] width 465 height 10
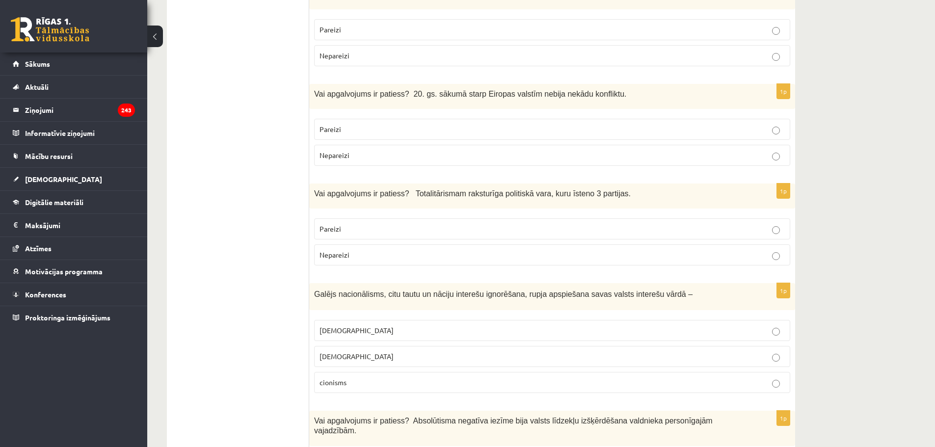
scroll to position [1688, 0]
click at [374, 250] on p "Nepareizi" at bounding box center [551, 255] width 465 height 10
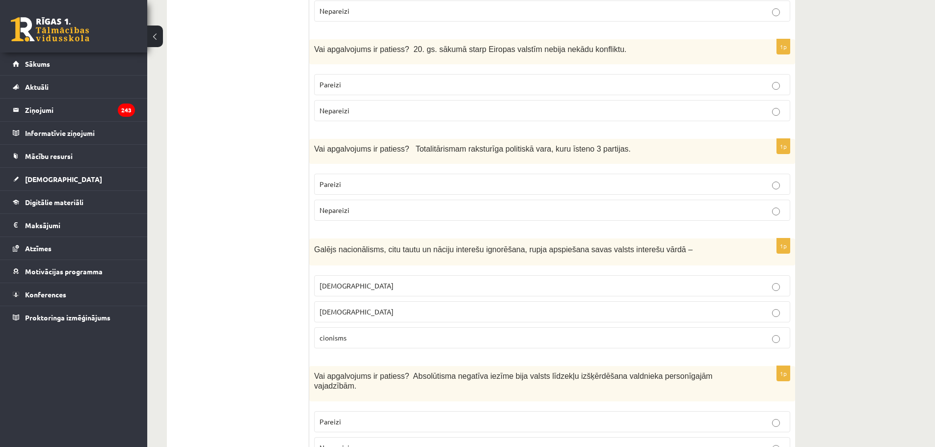
click at [362, 281] on p "šovinisms" at bounding box center [551, 286] width 465 height 10
click at [355, 205] on p "Nepareizi" at bounding box center [551, 210] width 465 height 10
click at [380, 106] on p "Nepareizi" at bounding box center [551, 111] width 465 height 10
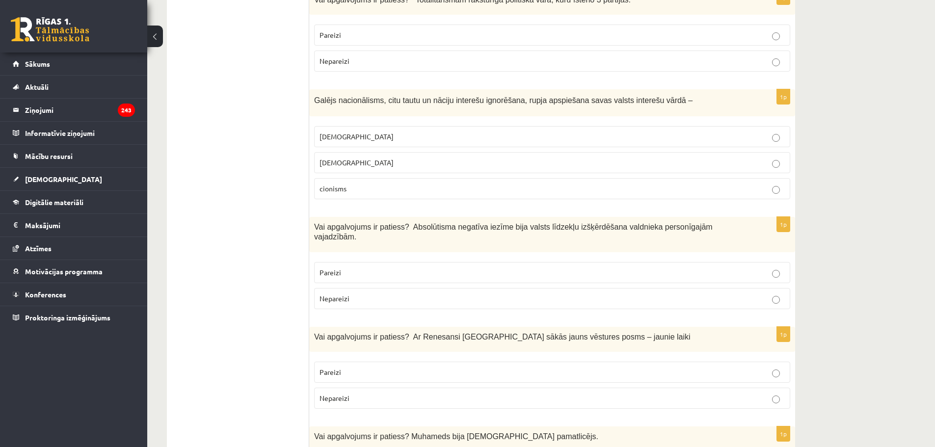
scroll to position [1883, 0]
click at [370, 261] on label "Pareizi" at bounding box center [552, 271] width 476 height 21
click at [408, 326] on div "1p Vai apgalvojums ir patiess? Ar Renesansi Eiropā sākās jauns vēstures posms –…" at bounding box center [552, 371] width 486 height 90
click at [396, 366] on p "Pareizi" at bounding box center [551, 371] width 465 height 10
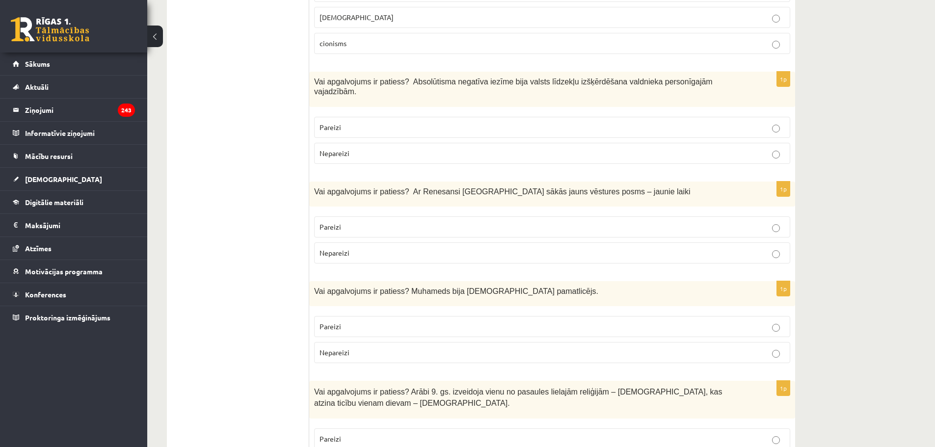
scroll to position [2027, 0]
click at [400, 316] on label "Pareizi" at bounding box center [552, 326] width 476 height 21
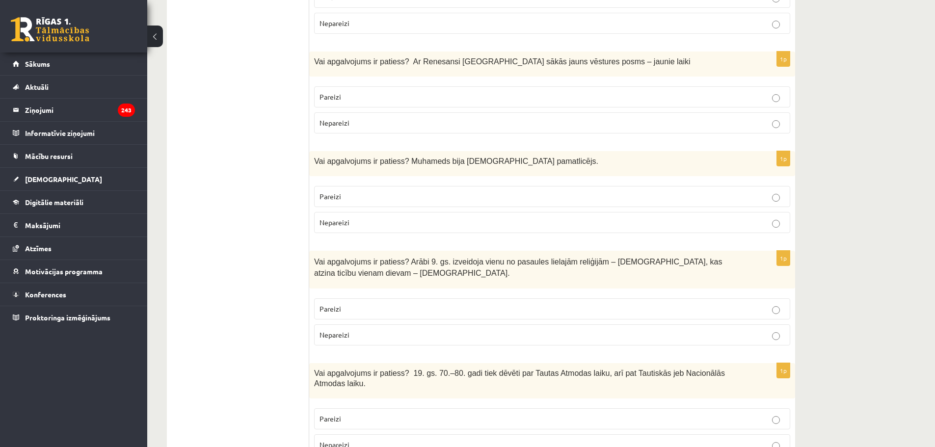
click at [399, 330] on p "Nepareizi" at bounding box center [551, 335] width 465 height 10
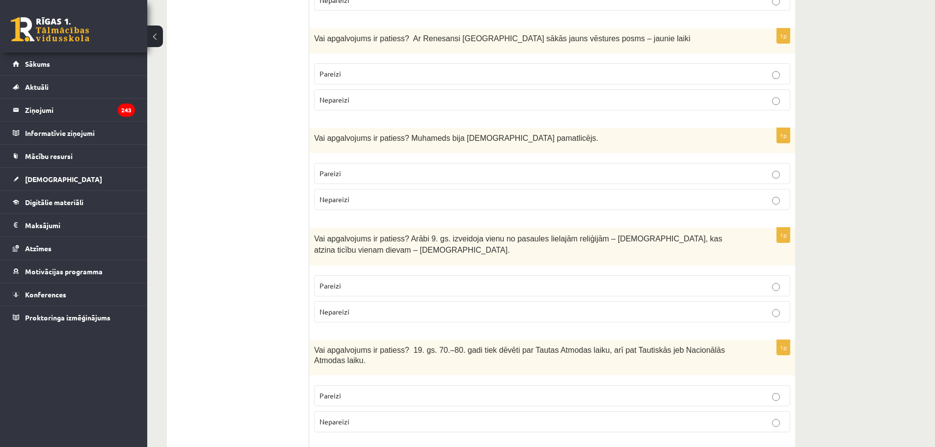
scroll to position [2243, 0]
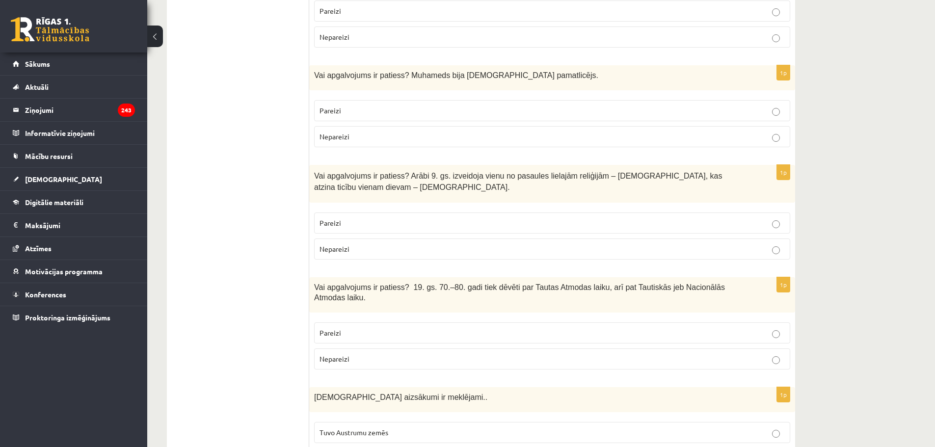
click at [396, 328] on p "Pareizi" at bounding box center [551, 333] width 465 height 10
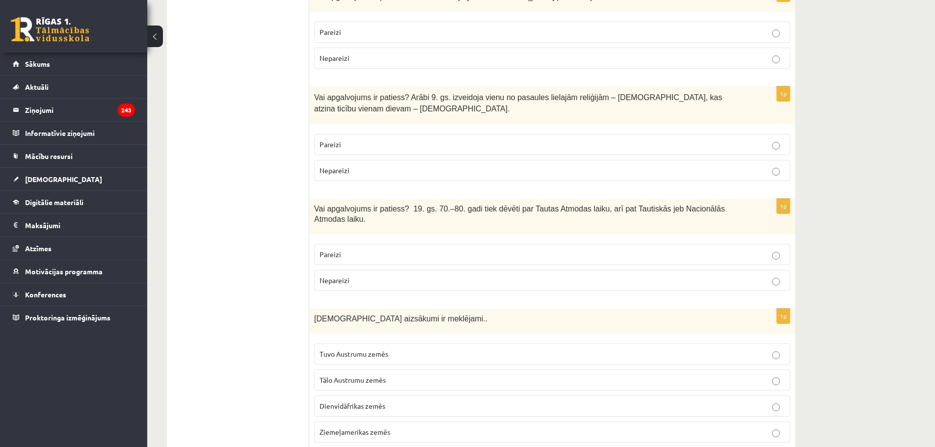
scroll to position [2338, 0]
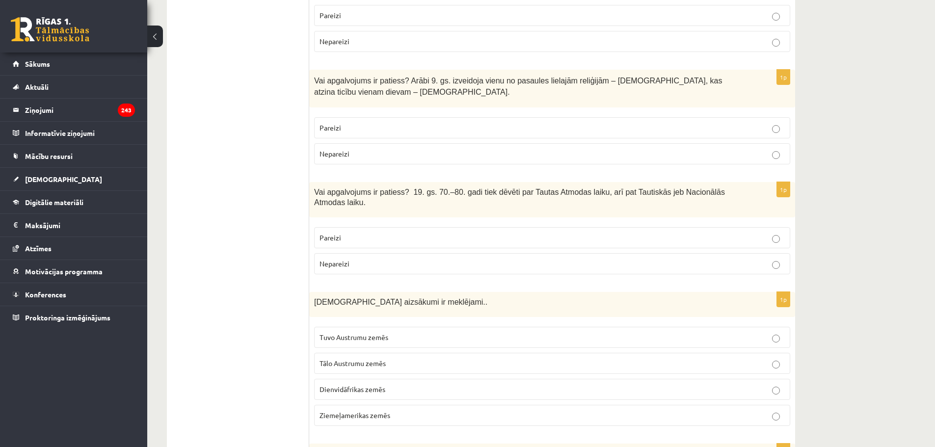
click at [374, 333] on span "Tuvo Austrumu zemēs" at bounding box center [353, 337] width 69 height 9
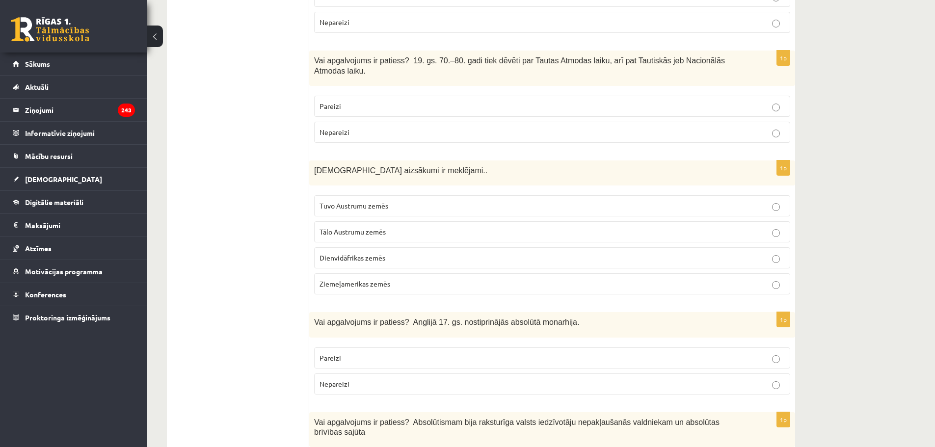
scroll to position [2606, 0]
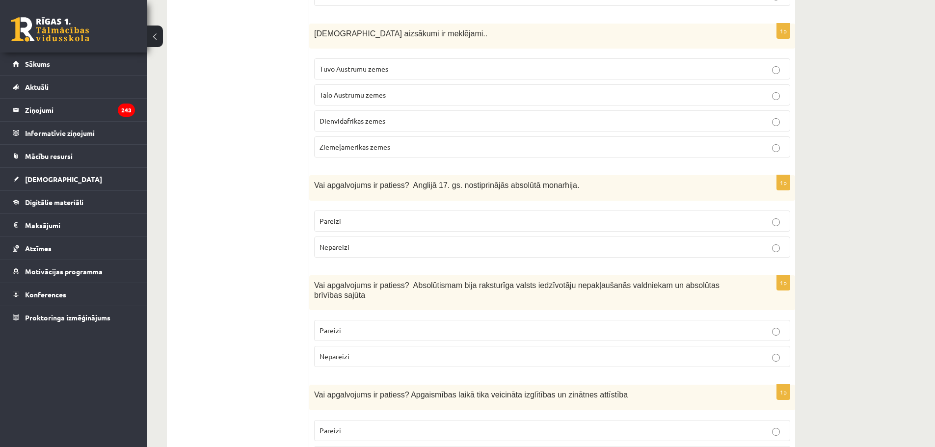
click at [394, 242] on p "Nepareizi" at bounding box center [551, 247] width 465 height 10
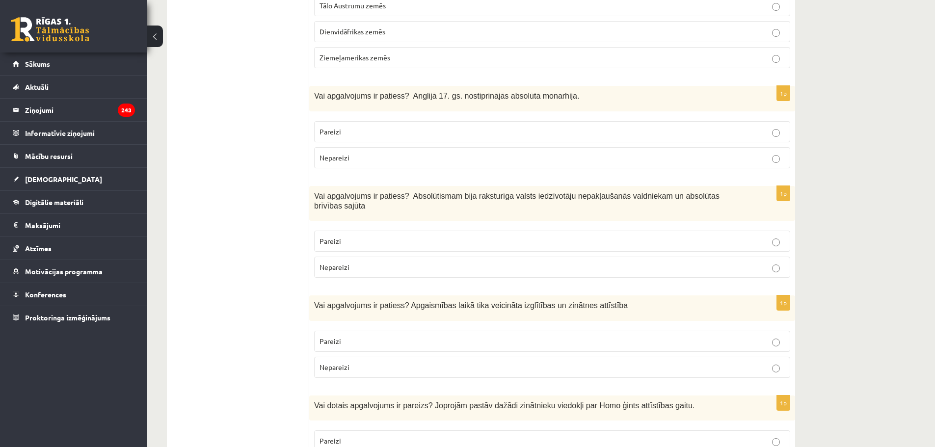
scroll to position [2696, 0]
click at [394, 256] on label "Nepareizi" at bounding box center [552, 266] width 476 height 21
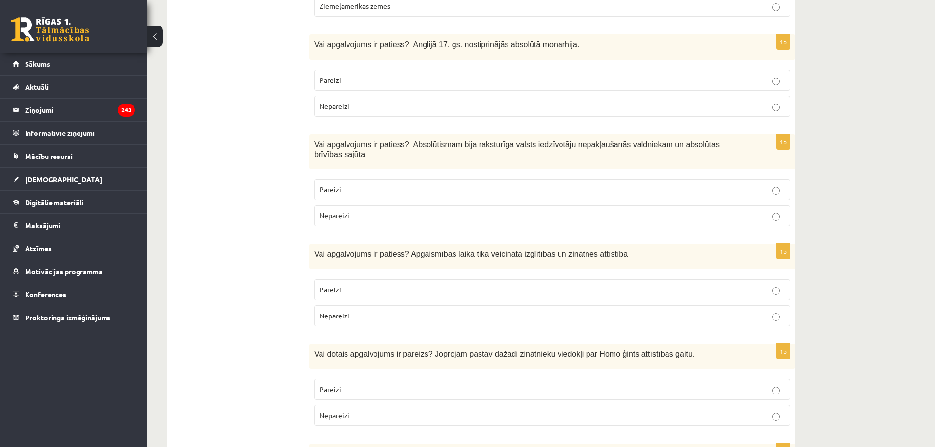
scroll to position [2748, 0]
click at [365, 284] on p "Pareizi" at bounding box center [551, 289] width 465 height 10
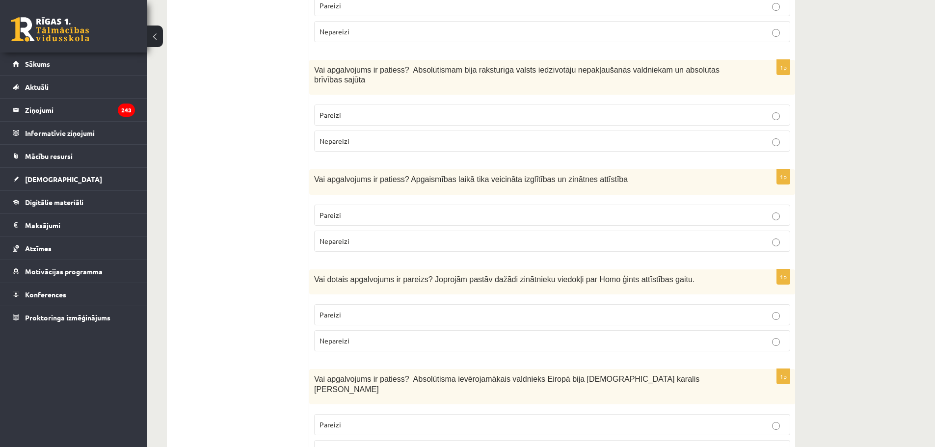
scroll to position [2822, 0]
click at [363, 309] on p "Pareizi" at bounding box center [551, 314] width 465 height 10
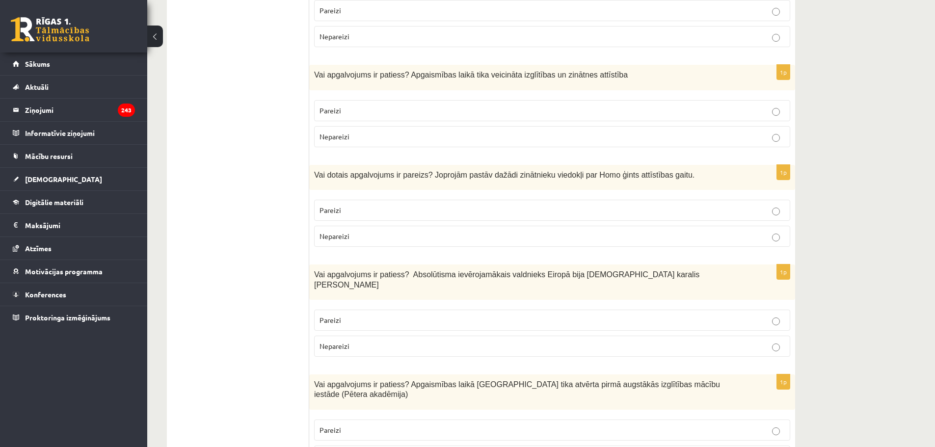
scroll to position [2927, 0]
click at [364, 315] on p "Pareizi" at bounding box center [551, 320] width 465 height 10
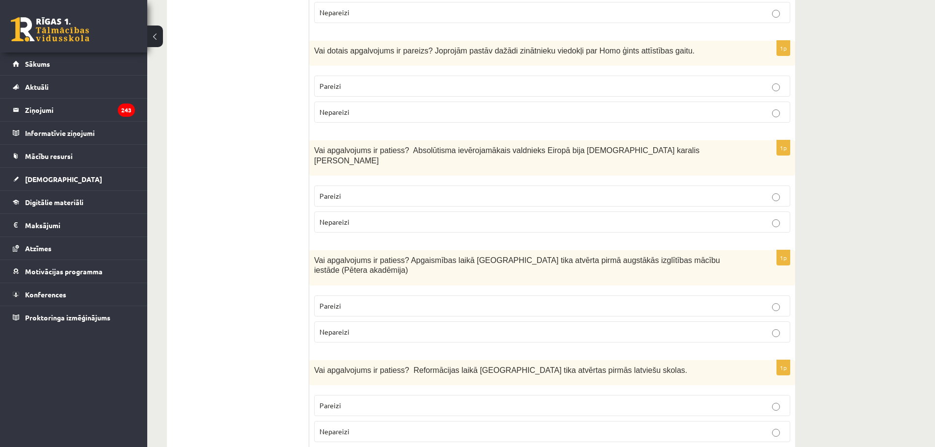
scroll to position [3053, 0]
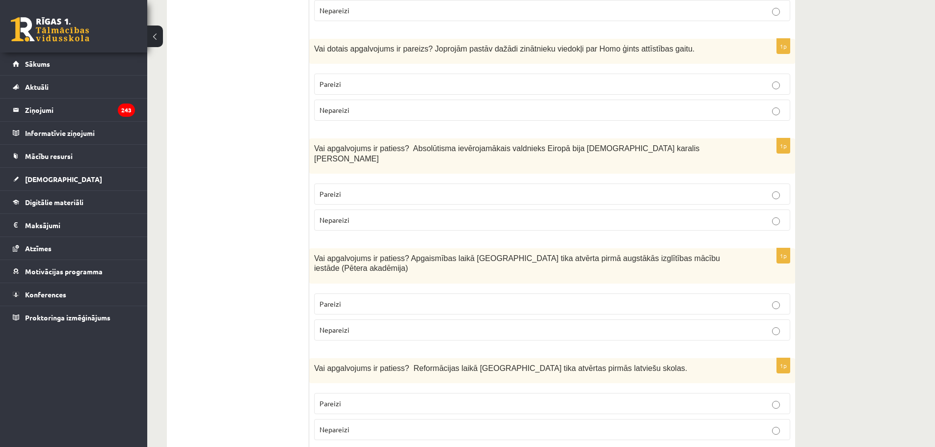
click at [372, 299] on p "Pareizi" at bounding box center [551, 304] width 465 height 10
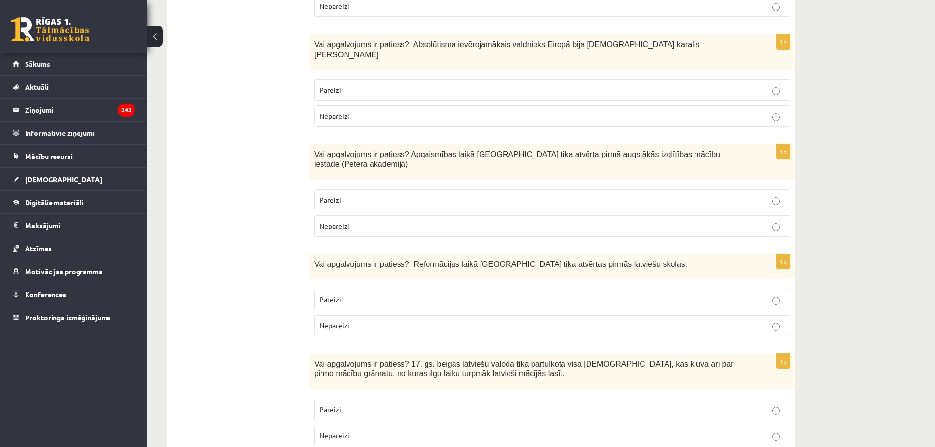
scroll to position [3157, 0]
click at [372, 294] on p "Pareizi" at bounding box center [551, 299] width 465 height 10
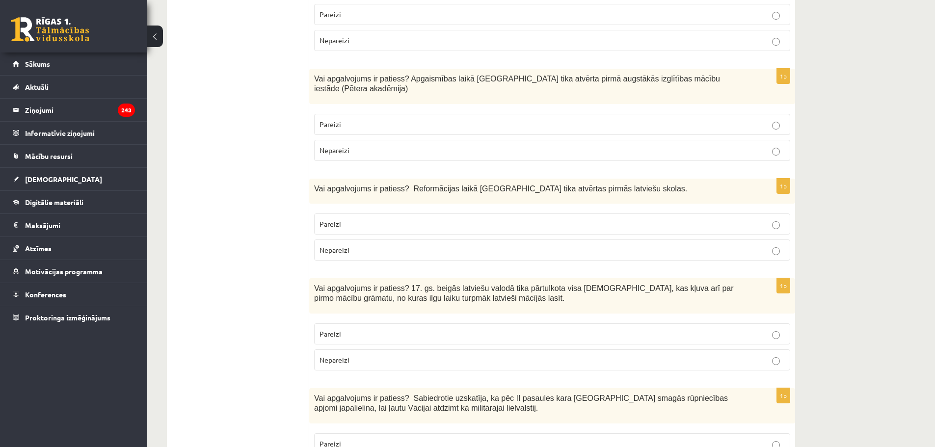
click at [445, 349] on label "Nepareizi" at bounding box center [552, 359] width 476 height 21
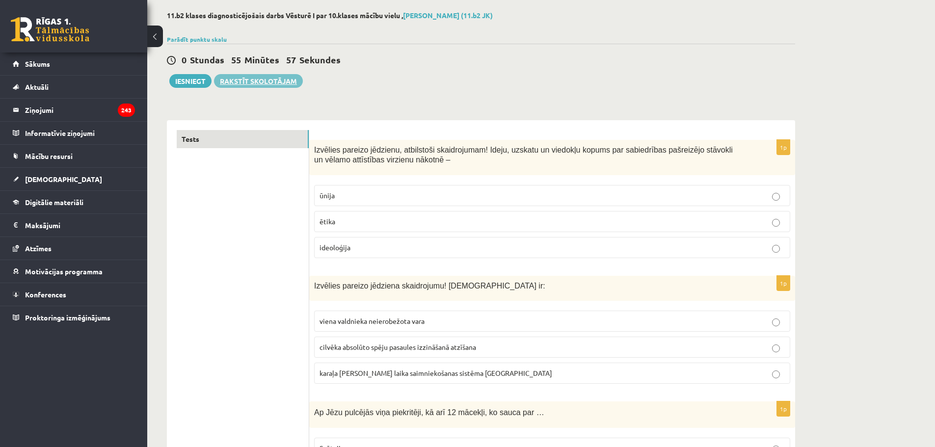
scroll to position [46, 0]
click at [197, 81] on button "Iesniegt" at bounding box center [190, 82] width 42 height 14
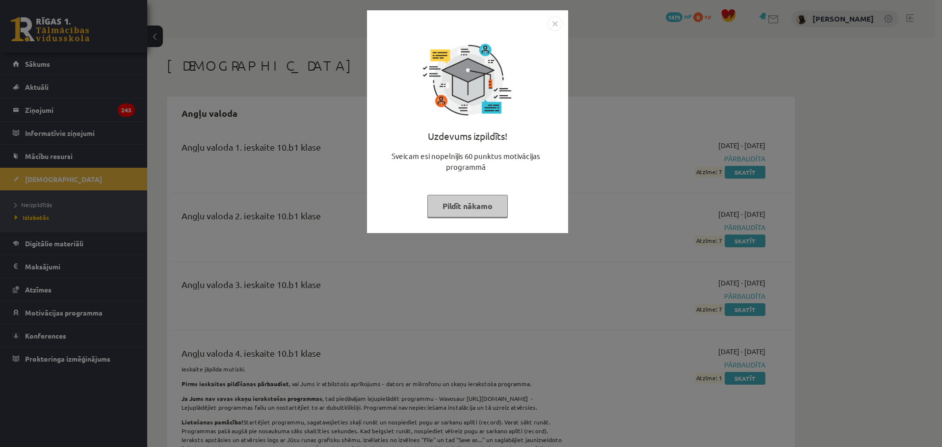
click at [558, 27] on img "Close" at bounding box center [555, 23] width 15 height 15
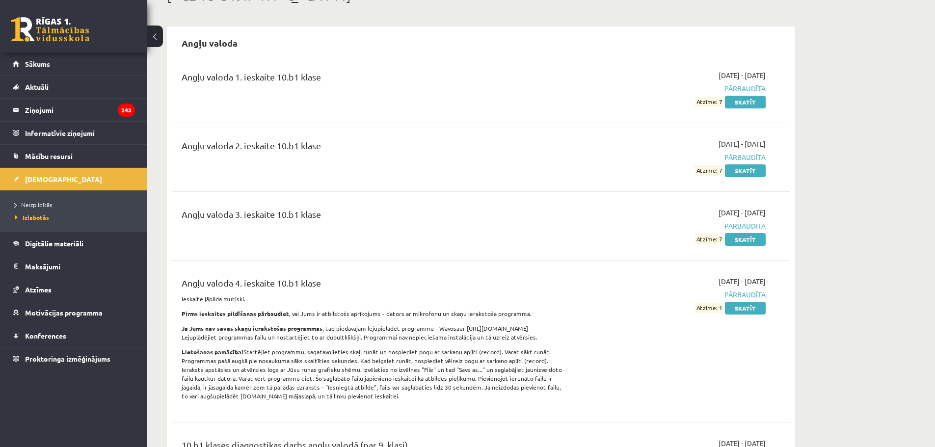
scroll to position [119, 0]
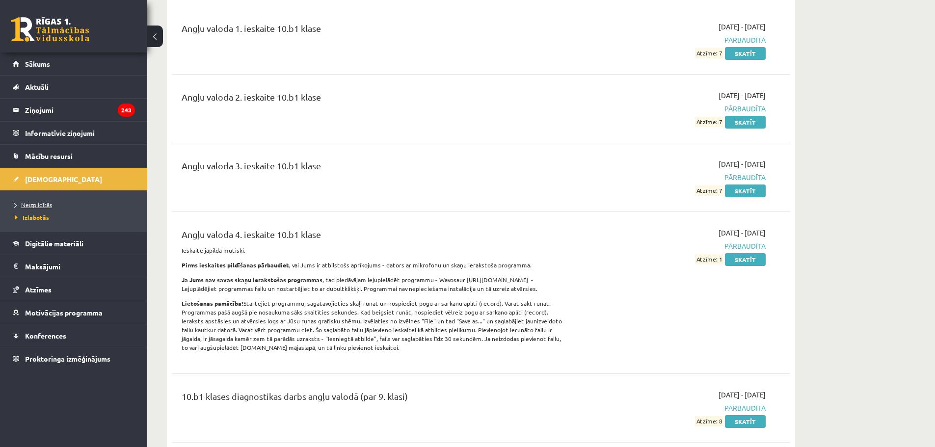
click at [34, 203] on span "Neizpildītās" at bounding box center [33, 205] width 37 height 8
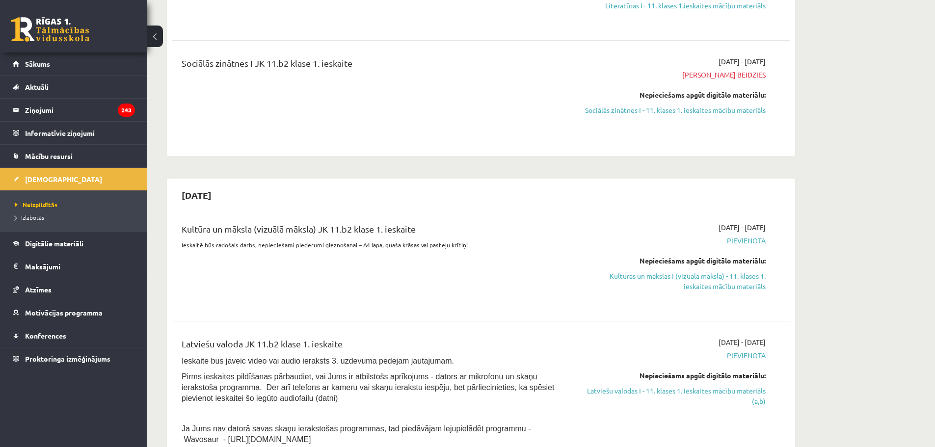
scroll to position [567, 0]
click at [692, 285] on link "Kultūras un mākslas I (vizuālā māksla) - 11. klases 1. ieskaites mācību materiā…" at bounding box center [673, 280] width 185 height 21
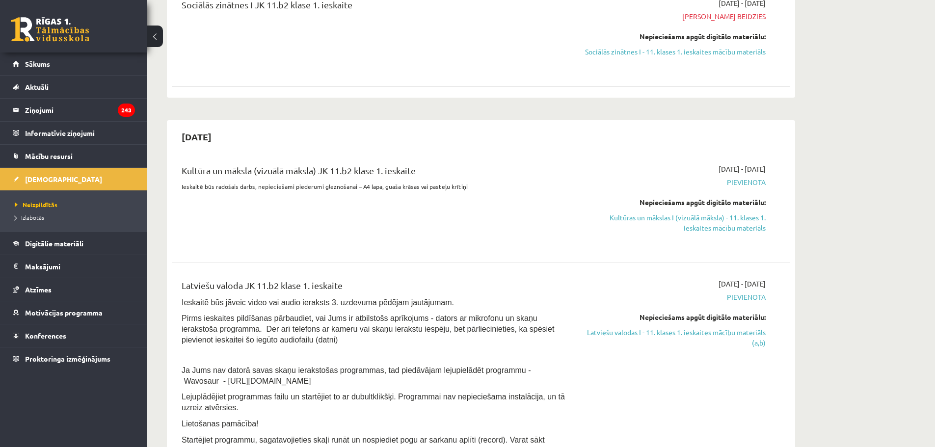
scroll to position [625, 0]
click at [664, 346] on link "Latviešu valodas I - 11. klases 1. ieskaites mācību materiāls (a,b)" at bounding box center [673, 337] width 185 height 21
click at [674, 229] on link "Kultūras un mākslas I (vizuālā māksla) - 11. klases 1. ieskaites mācību materiā…" at bounding box center [673, 222] width 185 height 21
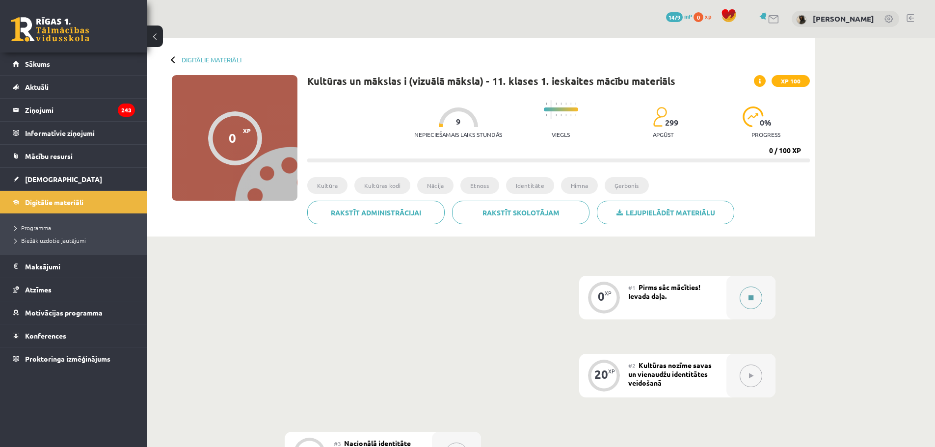
click at [760, 300] on button at bounding box center [751, 298] width 23 height 23
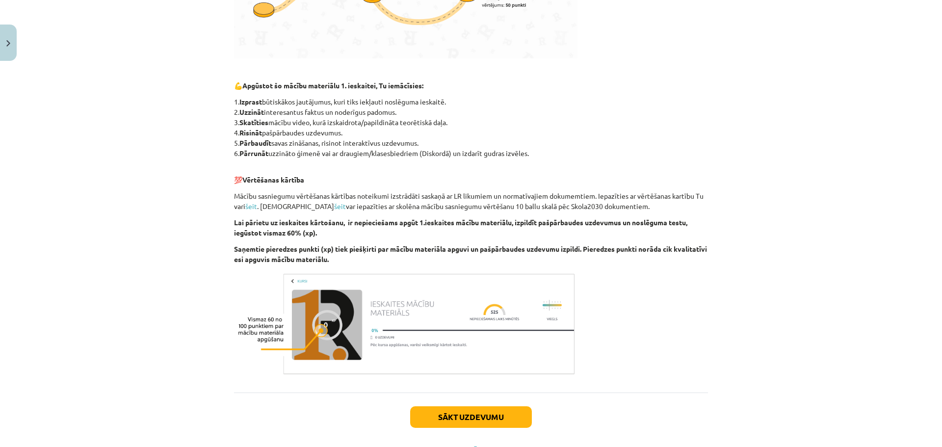
scroll to position [449, 0]
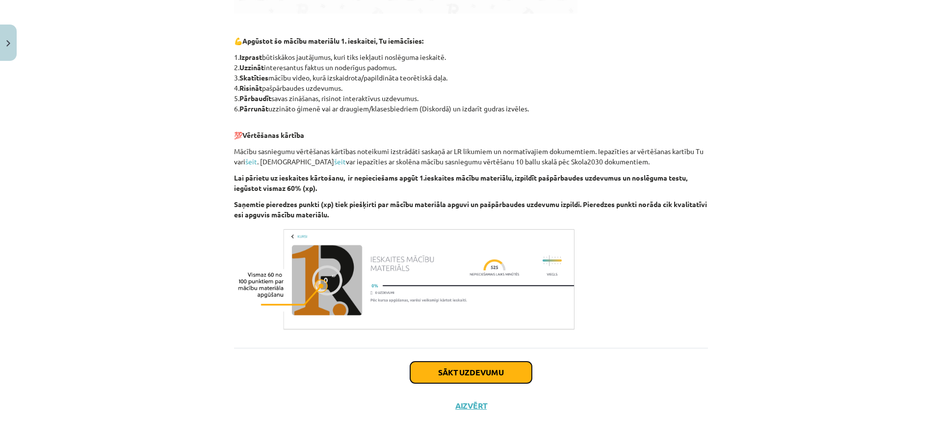
click at [469, 370] on button "Sākt uzdevumu" at bounding box center [471, 373] width 122 height 22
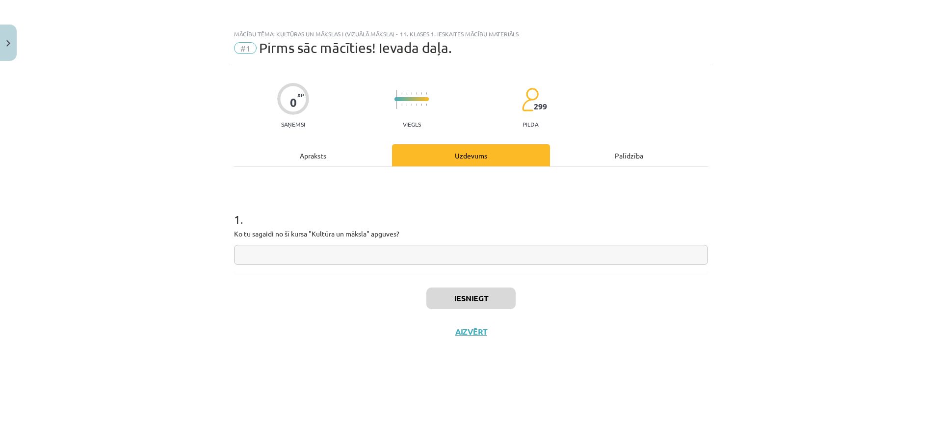
click at [418, 252] on input "text" at bounding box center [471, 255] width 474 height 20
type input "*"
click at [471, 291] on button "Iesniegt" at bounding box center [470, 299] width 89 height 22
click at [464, 339] on button "Nākamā nodarbība" at bounding box center [471, 338] width 96 height 23
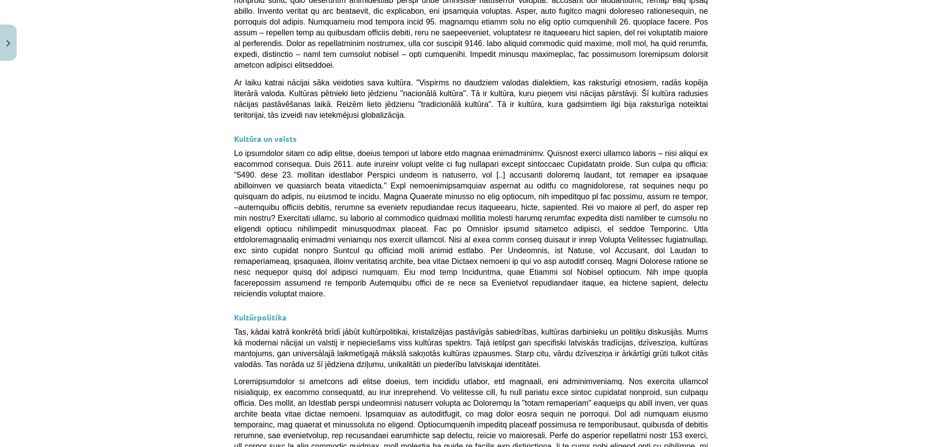
scroll to position [2525, 0]
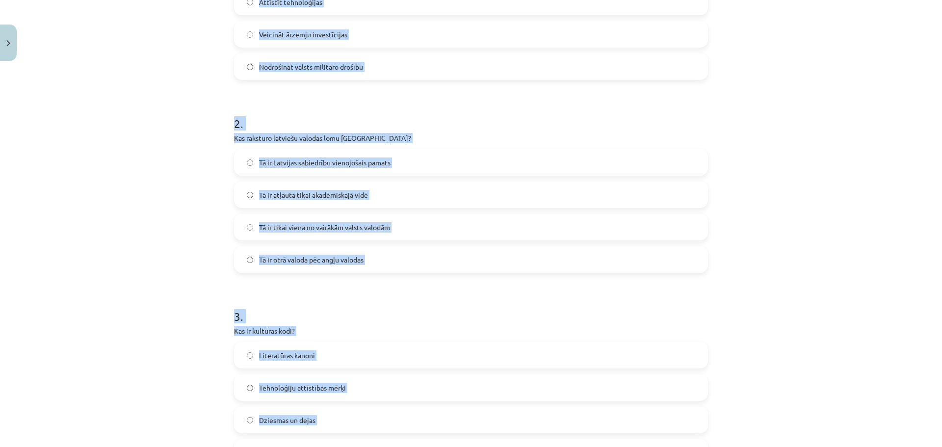
scroll to position [359, 0]
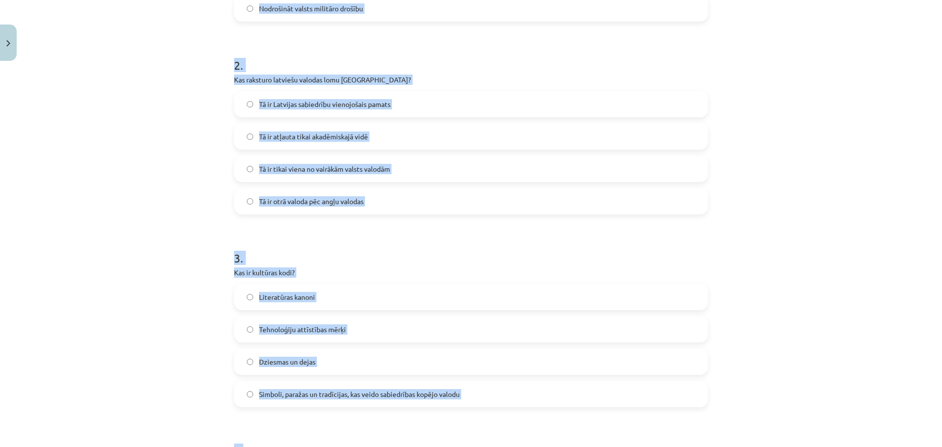
drag, startPoint x: 226, startPoint y: 209, endPoint x: 440, endPoint y: 442, distance: 316.8
click at [440, 442] on div "20 XP Saņemsi Viegls 299 pilda Apraksts Uzdevums Palīdzība 1 . Kāds ir Latvijas…" at bounding box center [471, 203] width 486 height 971
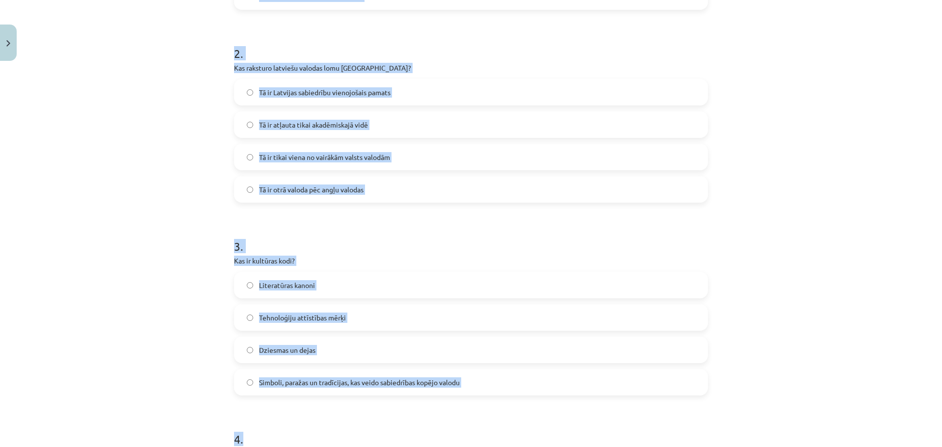
click at [620, 216] on form "1 . Kāds ir Latvijas valsts uzdevums saskaņā ar Latvijas Satversmi? Garantēt la…" at bounding box center [471, 213] width 474 height 752
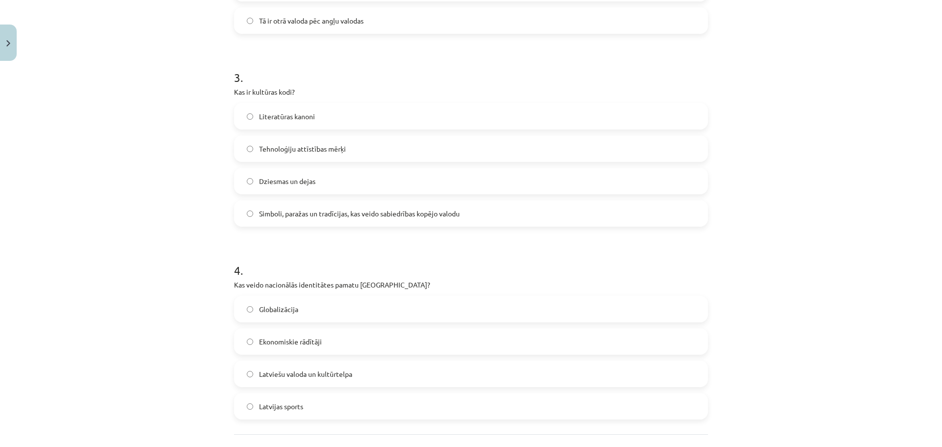
scroll to position [614, 0]
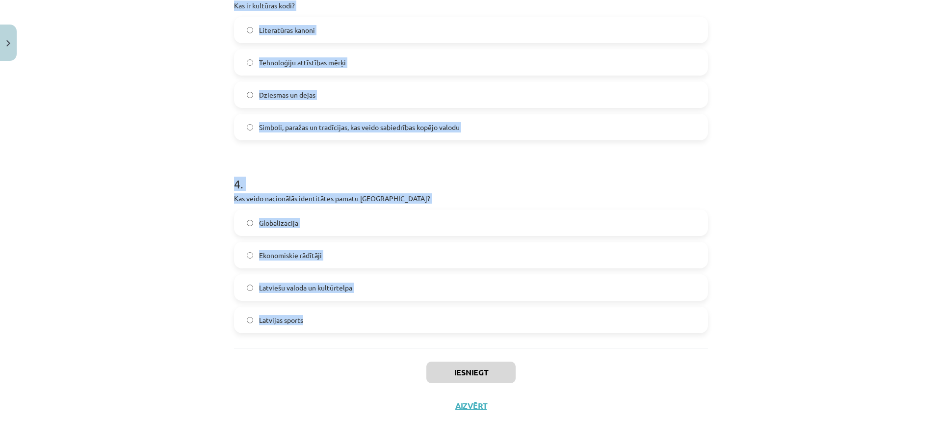
drag, startPoint x: 228, startPoint y: 234, endPoint x: 481, endPoint y: 327, distance: 270.3
copy form "Kāds ir Latvijas valsts uzdevums saskaņā ar Latvijas Satversmi? Garantēt latvie…"
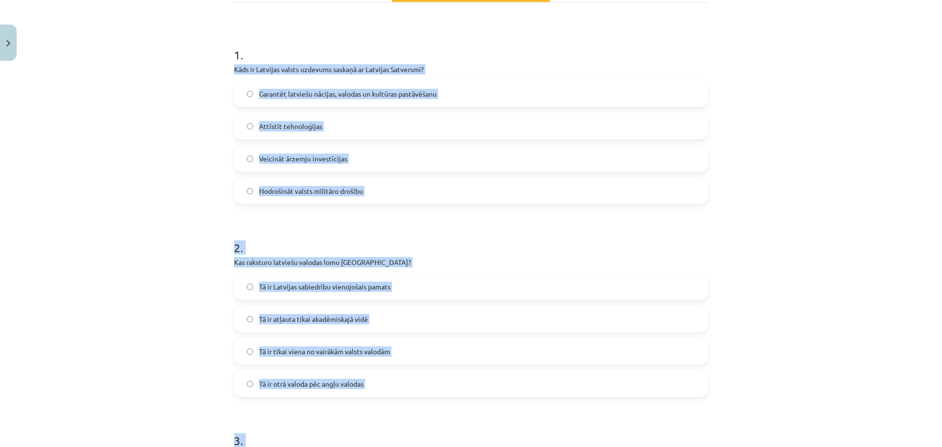
scroll to position [0, 0]
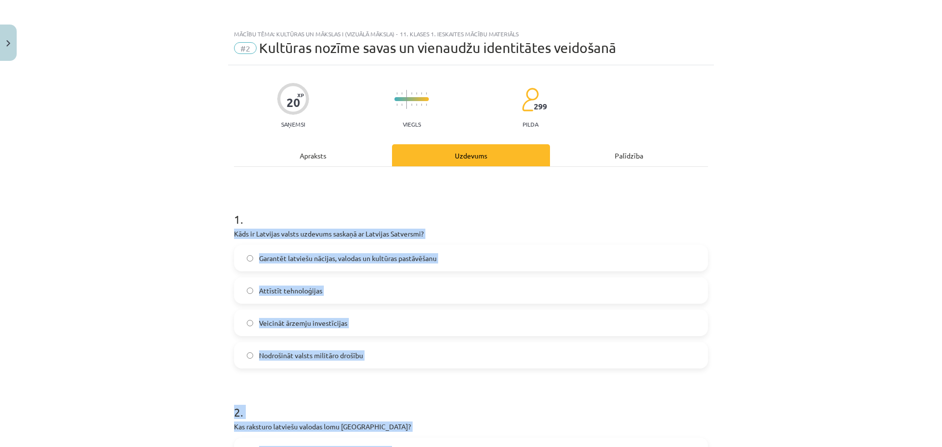
click at [185, 257] on div "Mācību tēma: Kultūras un mākslas i (vizuālā māksla) - 11. klases 1. ieskaites m…" at bounding box center [471, 223] width 942 height 447
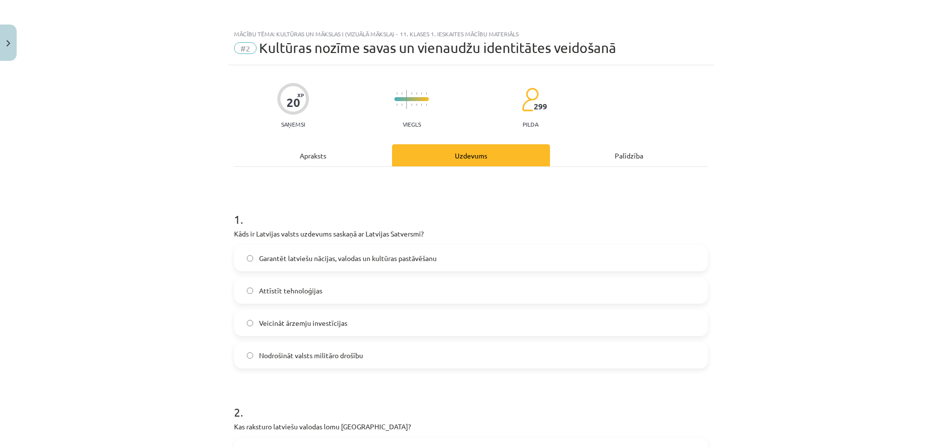
click at [300, 254] on span "Garantēt latviešu nācijas, valodas un kultūras pastāvēšanu" at bounding box center [348, 258] width 178 height 10
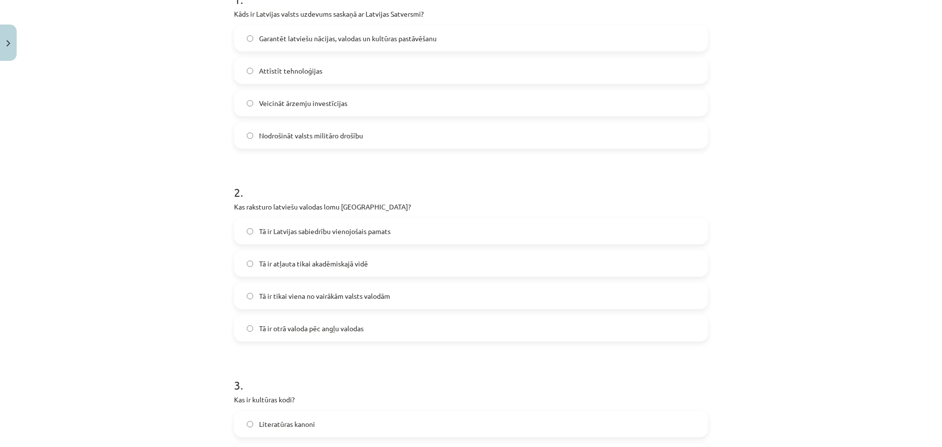
scroll to position [220, 0]
click at [298, 264] on span "Tā ir atļauta tikai akadēmiskajā vidē" at bounding box center [313, 263] width 109 height 10
click at [285, 226] on span "Tā ir Latvijas sabiedrību vienojošais pamats" at bounding box center [325, 231] width 132 height 10
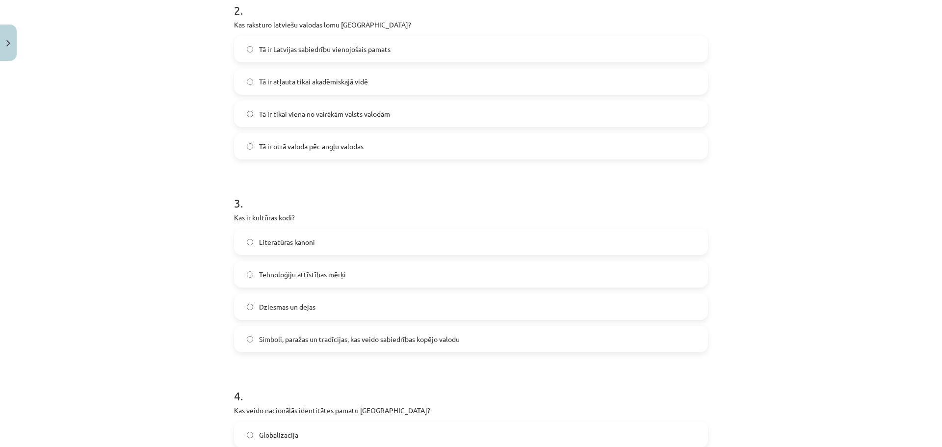
scroll to position [403, 0]
click at [335, 341] on span "Simboli, paražas un tradīcijas, kas veido sabiedrības kopējo valodu" at bounding box center [359, 338] width 201 height 10
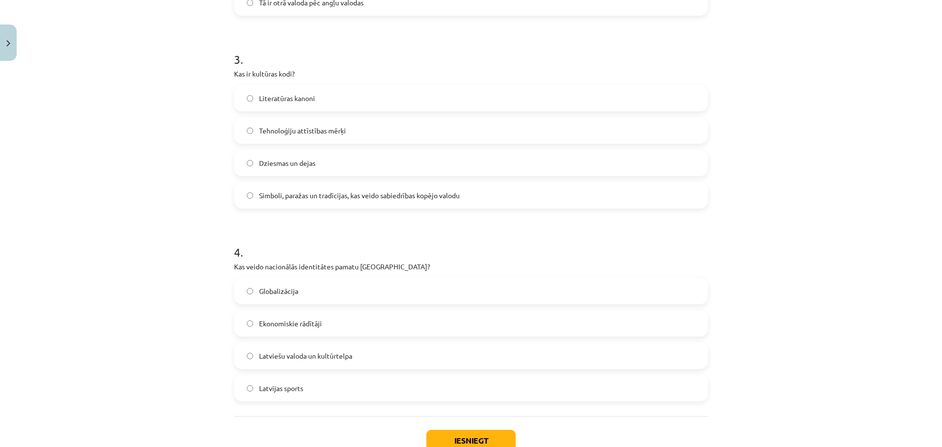
scroll to position [547, 0]
click at [344, 361] on label "Latviešu valoda un kultūrtelpa" at bounding box center [471, 355] width 472 height 25
click at [432, 434] on button "Iesniegt" at bounding box center [470, 440] width 89 height 22
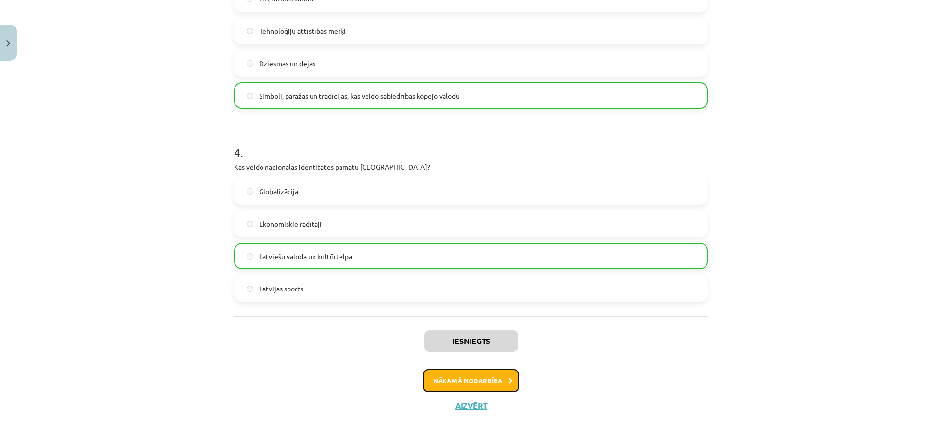
click at [462, 375] on button "Nākamā nodarbība" at bounding box center [471, 381] width 96 height 23
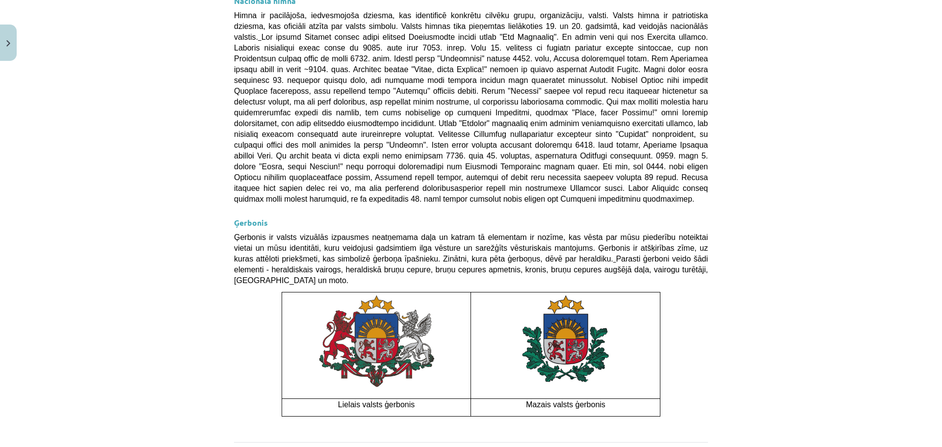
scroll to position [644, 0]
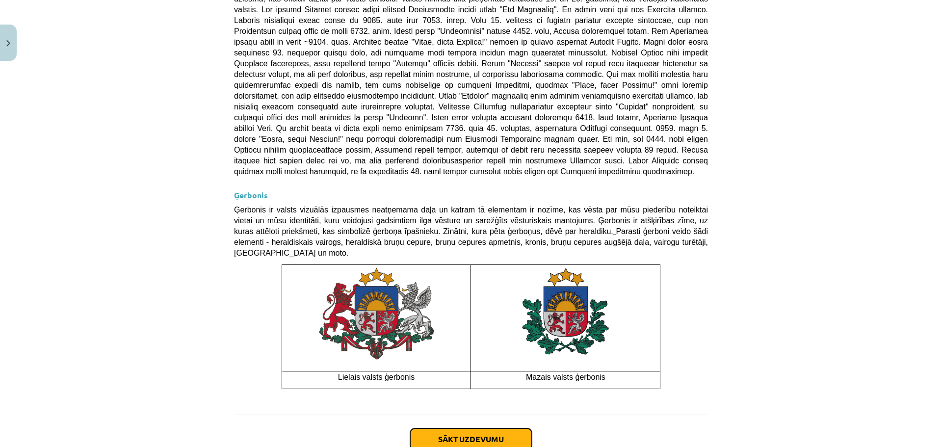
click at [499, 428] on button "Sākt uzdevumu" at bounding box center [471, 439] width 122 height 22
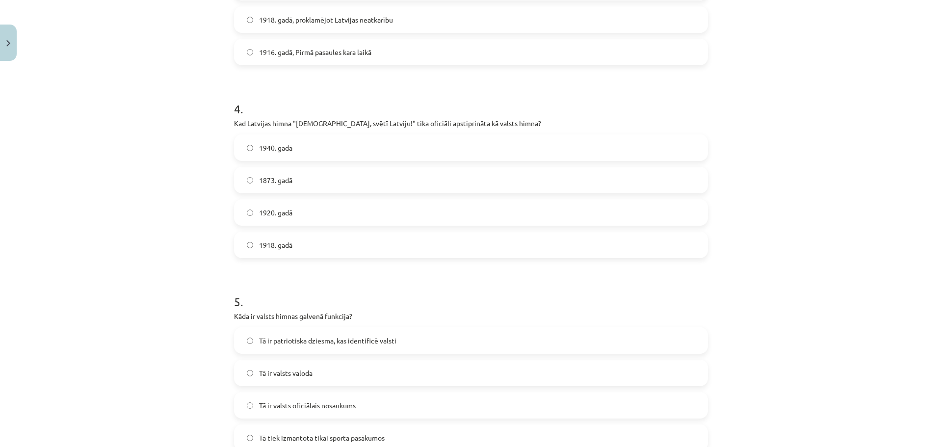
scroll to position [1000, 0]
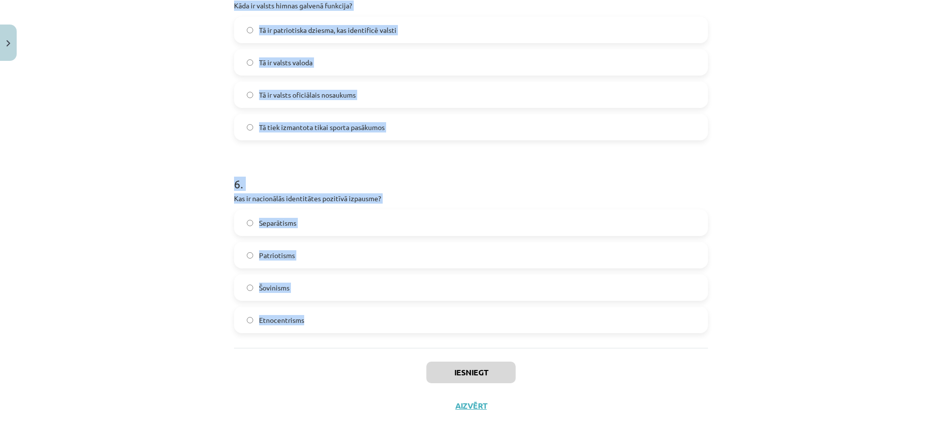
drag, startPoint x: 226, startPoint y: 207, endPoint x: 454, endPoint y: 340, distance: 264.4
copy form "Kura bija pirmā Eiropas valsts himna? Nīderlandes "Het Wilhelmus" Francijas "Ma…"
click at [179, 114] on div "Mācību tēma: Kultūras un mākslas i (vizuālā māksla) - 11. klases 1. ieskaites m…" at bounding box center [471, 223] width 942 height 447
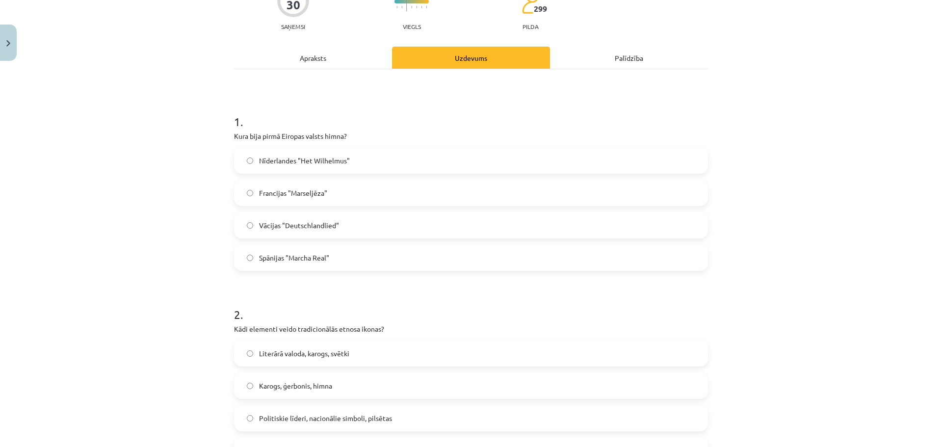
scroll to position [97, 0]
click at [312, 166] on span "Nīderlandes "Het Wilhelmus"" at bounding box center [304, 162] width 91 height 10
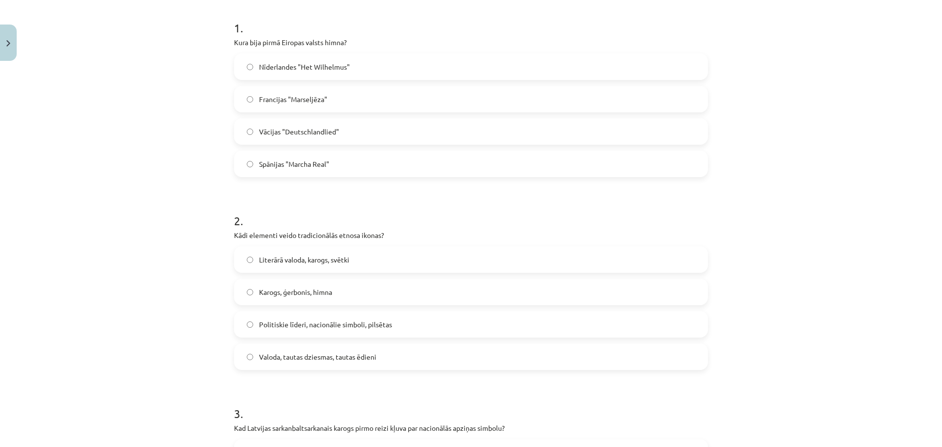
scroll to position [192, 0]
click at [313, 292] on span "Karogs, ģerbonis, himna" at bounding box center [295, 292] width 73 height 10
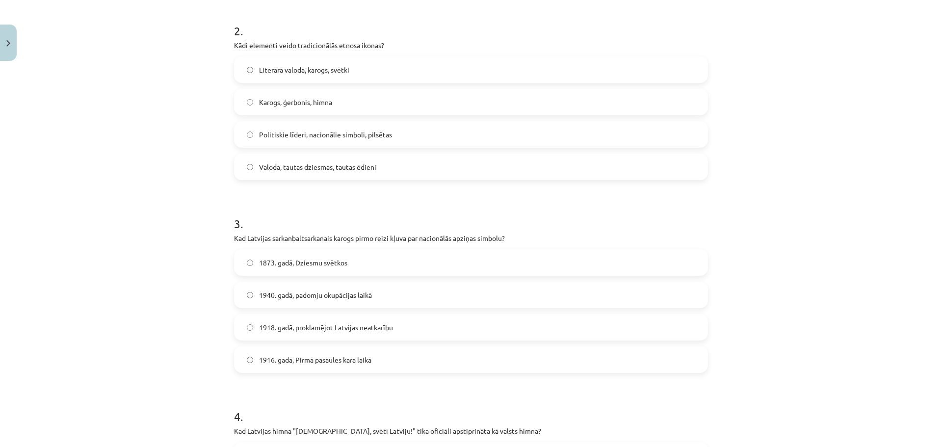
scroll to position [383, 0]
click at [319, 258] on span "1873. gadā, Dziesmu svētkos" at bounding box center [303, 261] width 88 height 10
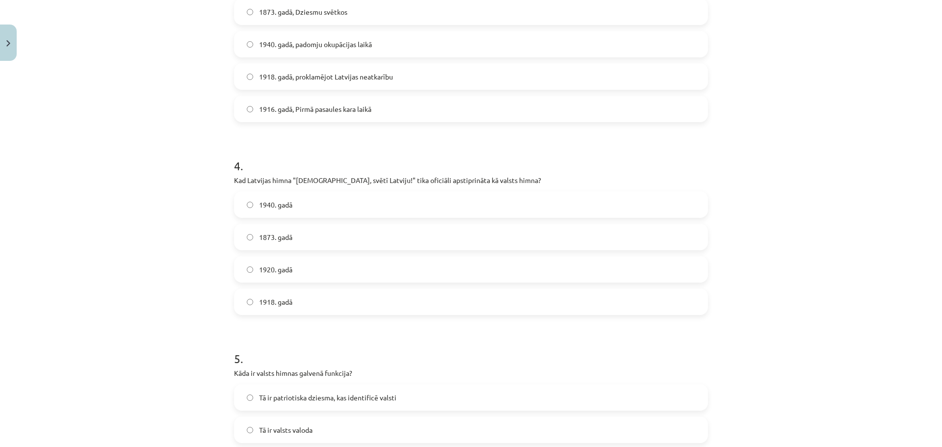
scroll to position [633, 0]
click at [305, 204] on label "1940. gadā" at bounding box center [471, 204] width 472 height 25
click at [282, 259] on label "1920. gadā" at bounding box center [471, 269] width 472 height 25
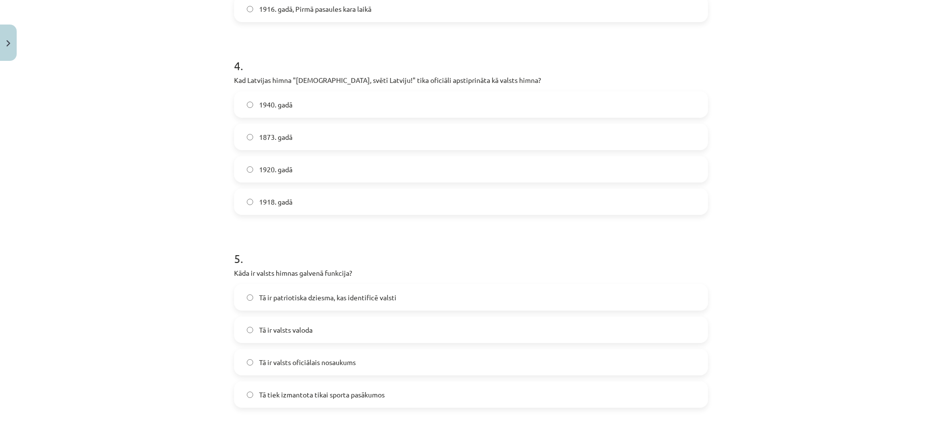
scroll to position [734, 0]
click at [320, 296] on span "Tā ir patriotiska dziesma, kas identificē valsti" at bounding box center [327, 296] width 137 height 10
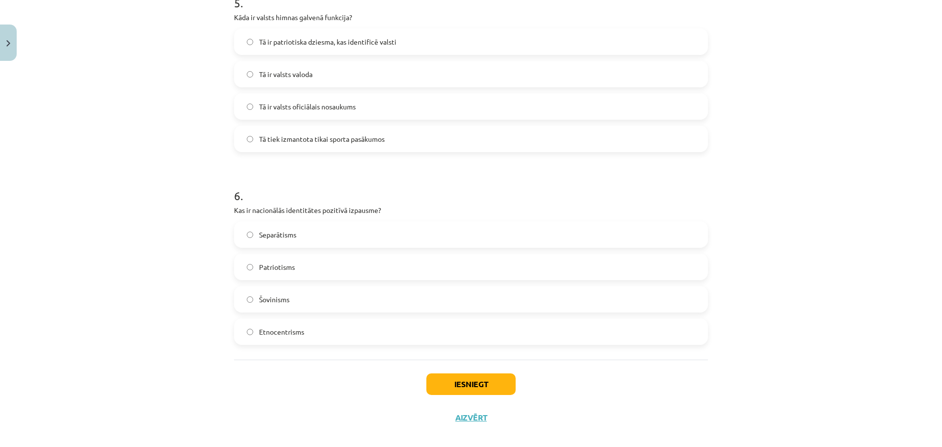
scroll to position [988, 0]
click at [299, 263] on label "Patriotisms" at bounding box center [471, 266] width 472 height 25
click at [467, 377] on button "Iesniegt" at bounding box center [470, 384] width 89 height 22
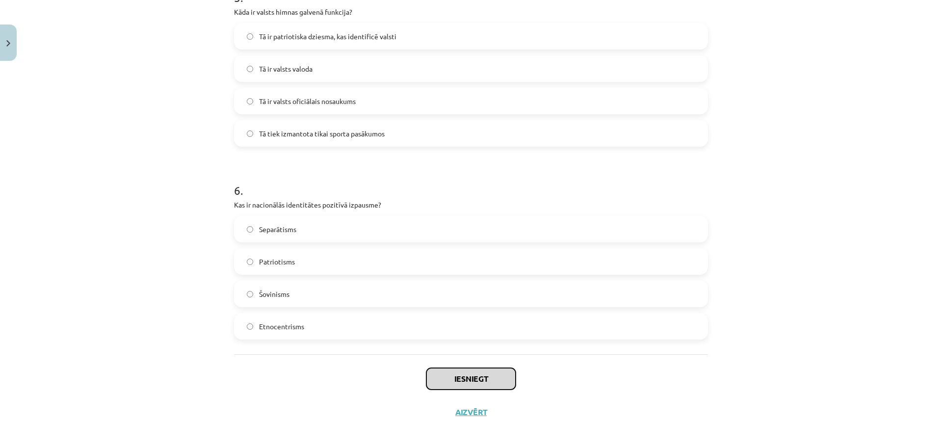
scroll to position [1000, 0]
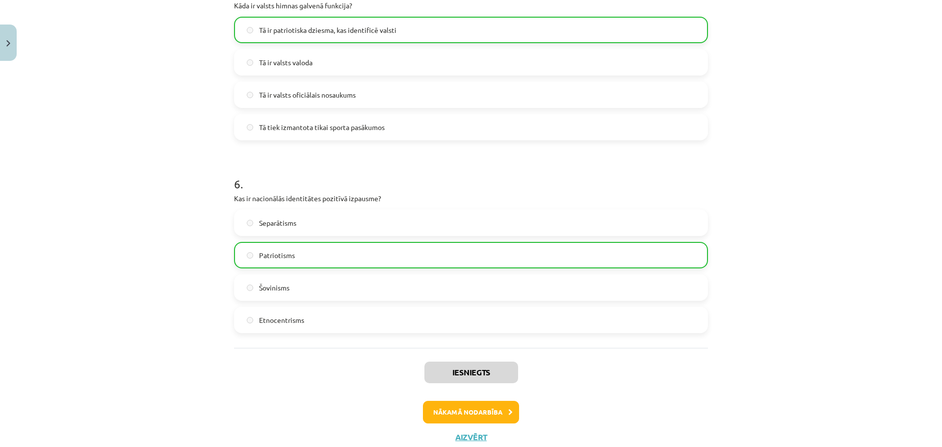
click at [393, 317] on label "Etnocentrisms" at bounding box center [471, 320] width 472 height 25
click at [478, 408] on button "Nākamā nodarbība" at bounding box center [471, 412] width 96 height 23
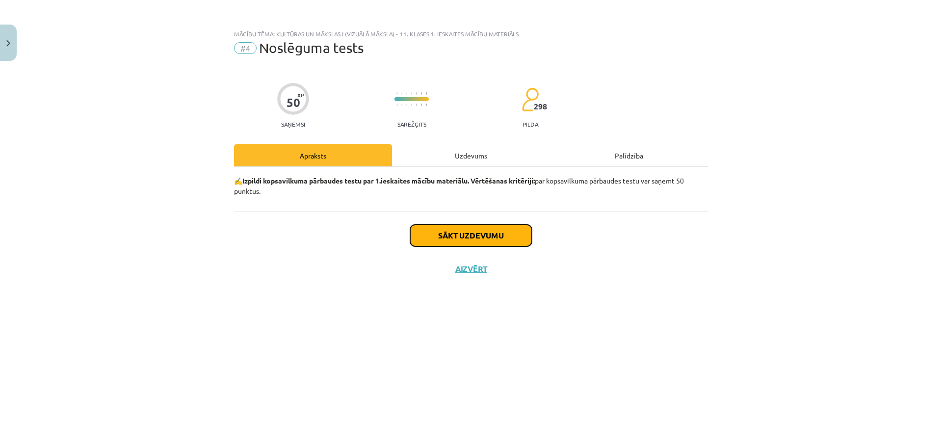
click at [472, 234] on button "Sākt uzdevumu" at bounding box center [471, 236] width 122 height 22
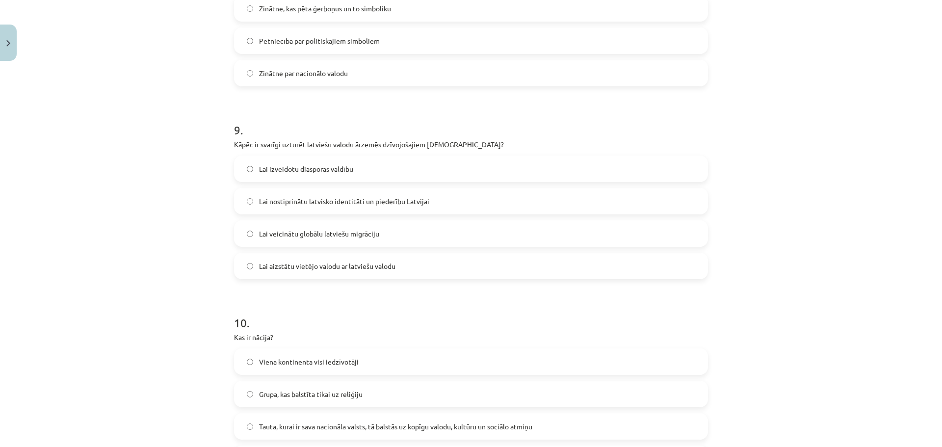
scroll to position [1771, 0]
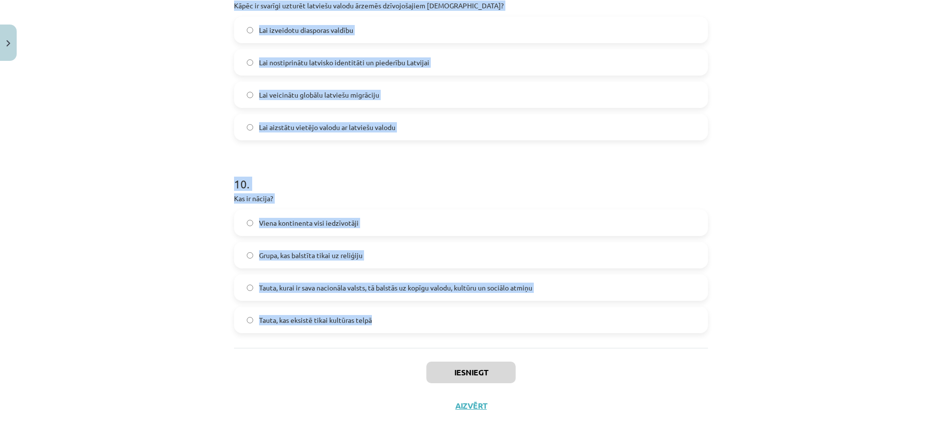
drag, startPoint x: 228, startPoint y: 232, endPoint x: 528, endPoint y: 316, distance: 311.4
copy form "Kad pirmo reizi tika publiski atskaņota dziesma "Dievs, svētī Latviju!"? 1918. …"
click at [196, 164] on div "Mācību tēma: Kultūras un mākslas i (vizuālā māksla) - 11. klases 1. ieskaites m…" at bounding box center [471, 223] width 942 height 447
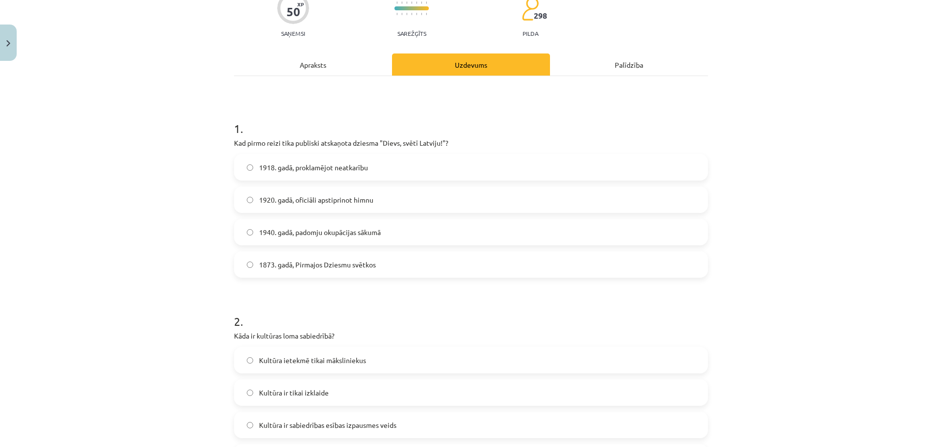
scroll to position [90, 0]
click at [289, 266] on span "1873. gadā, Pirmajos Dziesmu svētkos" at bounding box center [317, 265] width 117 height 10
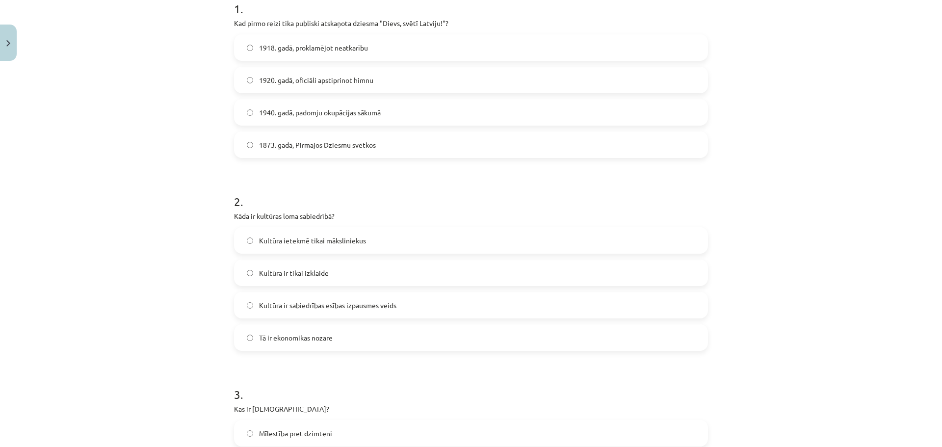
scroll to position [211, 0]
click at [304, 310] on label "Kultūra ir sabiedrības esības izpausmes veids" at bounding box center [471, 304] width 472 height 25
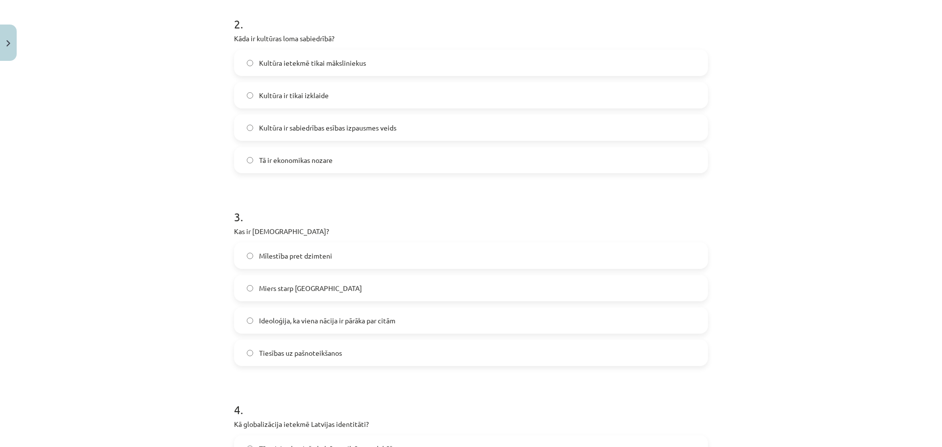
scroll to position [389, 0]
click at [311, 323] on span "Ideoloģija, ka viena nācija ir pārāka par citām" at bounding box center [327, 320] width 136 height 10
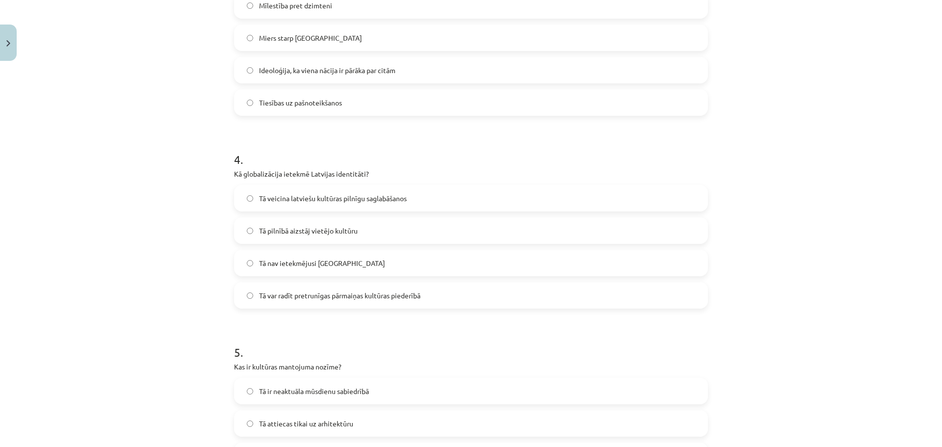
scroll to position [640, 0]
click at [313, 304] on label "Tā var radīt pretrunīgas pārmaiņas kultūras piederībā" at bounding box center [471, 293] width 472 height 25
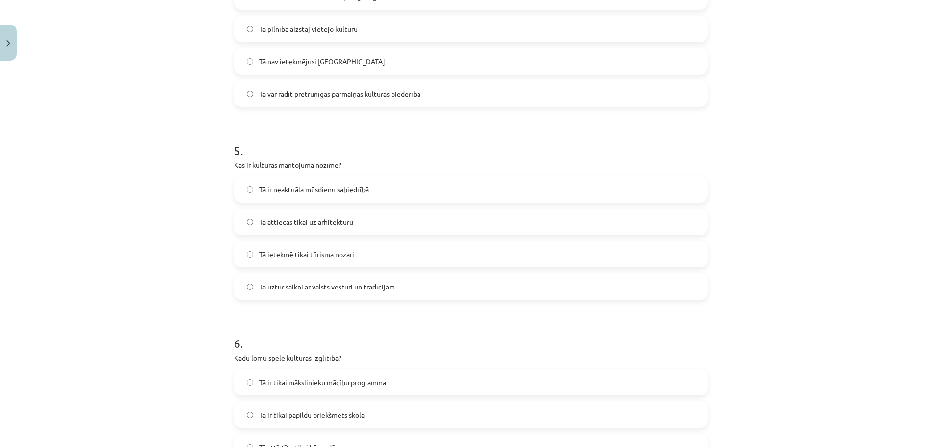
click at [313, 279] on label "Tā uztur saikni ar valsts vēsturi un tradīcijām" at bounding box center [471, 286] width 472 height 25
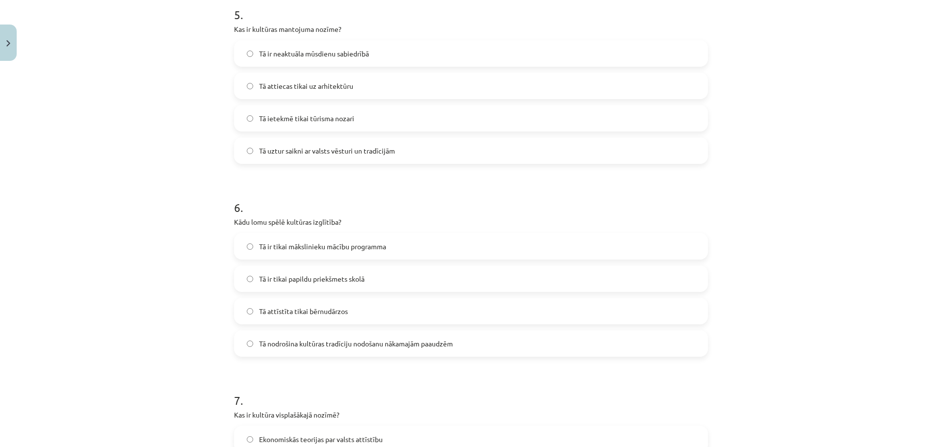
scroll to position [977, 0]
click at [275, 341] on span "Tā nodrošina kultūras tradīciju nodošanu nākamajām paaudzēm" at bounding box center [356, 343] width 194 height 10
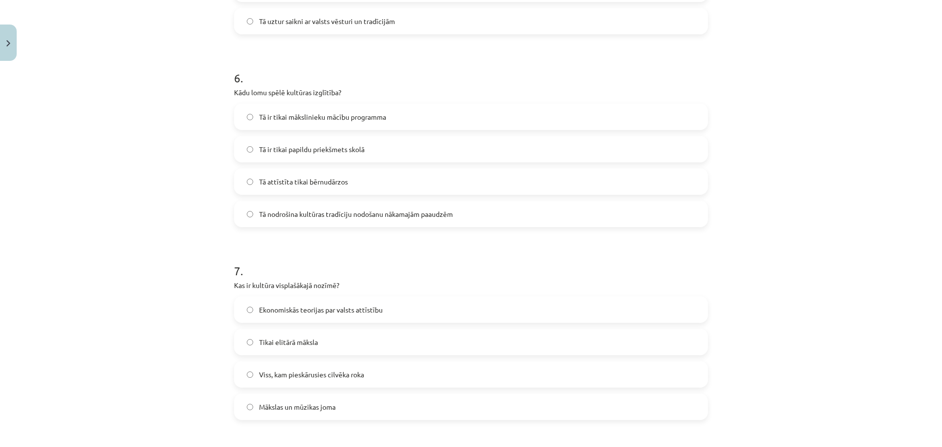
scroll to position [1107, 0]
click at [278, 372] on span "Viss, kam pieskārusies cilvēka roka" at bounding box center [311, 373] width 105 height 10
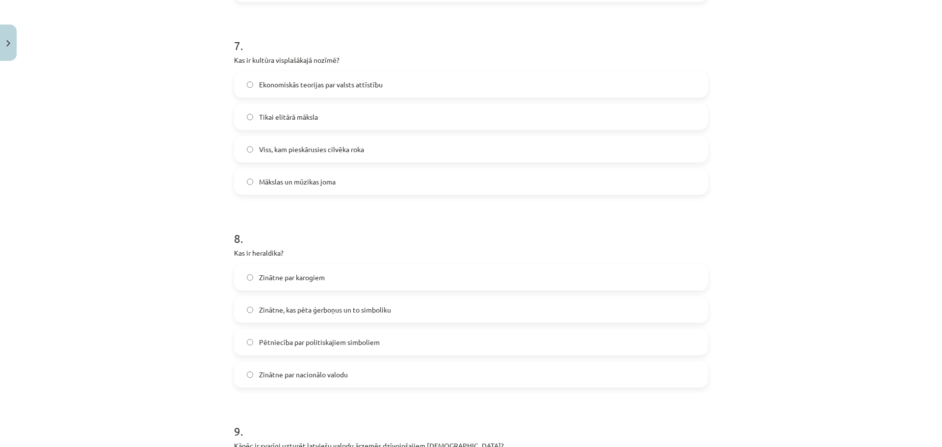
scroll to position [1332, 0]
click at [306, 311] on span "Zinātne, kas pēta ģerboņus un to simboliku" at bounding box center [325, 308] width 132 height 10
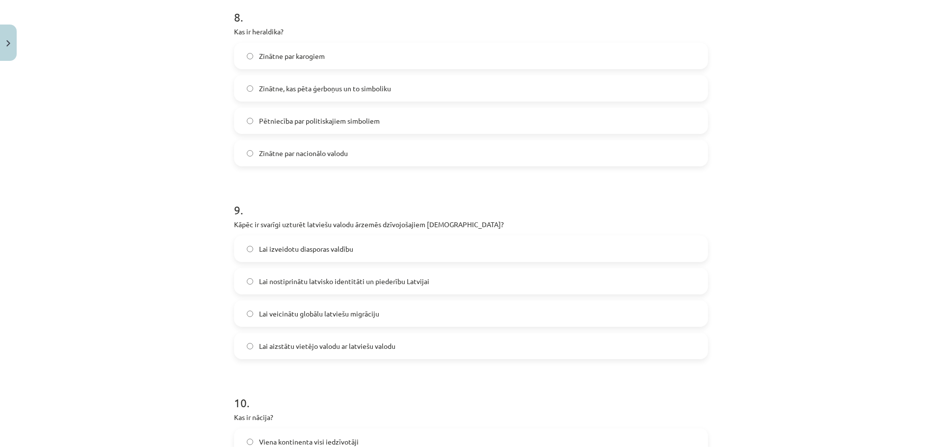
scroll to position [1553, 0]
click at [384, 284] on span "Lai nostiprinātu latvisko identitāti un piederību Latvijai" at bounding box center [344, 281] width 170 height 10
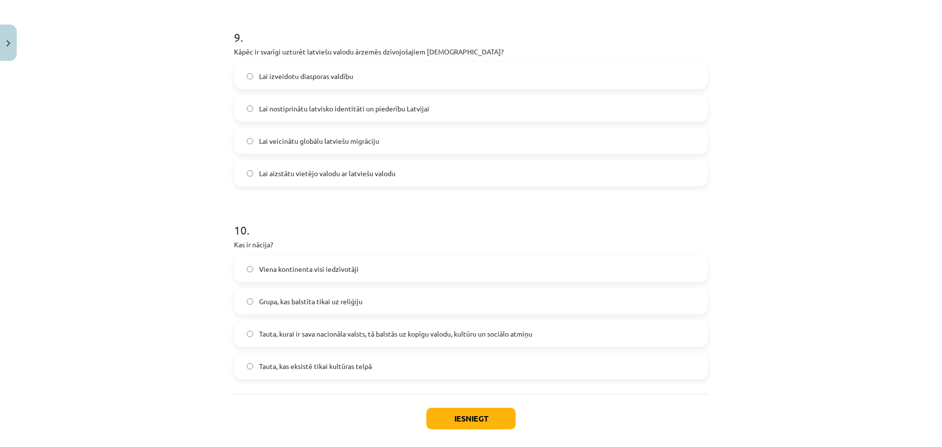
scroll to position [1771, 0]
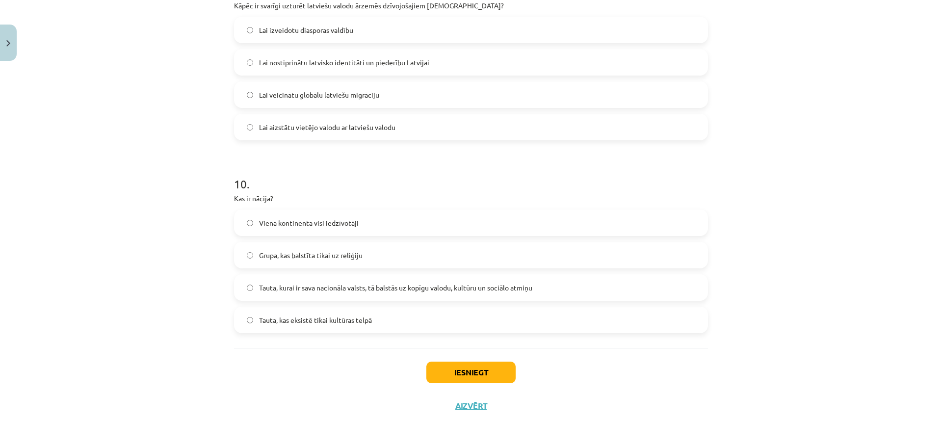
click at [327, 293] on label "Tauta, kurai ir sava nacionāla valsts, tā balstās uz kopīgu valodu, kultūru un …" at bounding box center [471, 287] width 472 height 25
click at [452, 374] on button "Iesniegt" at bounding box center [470, 373] width 89 height 22
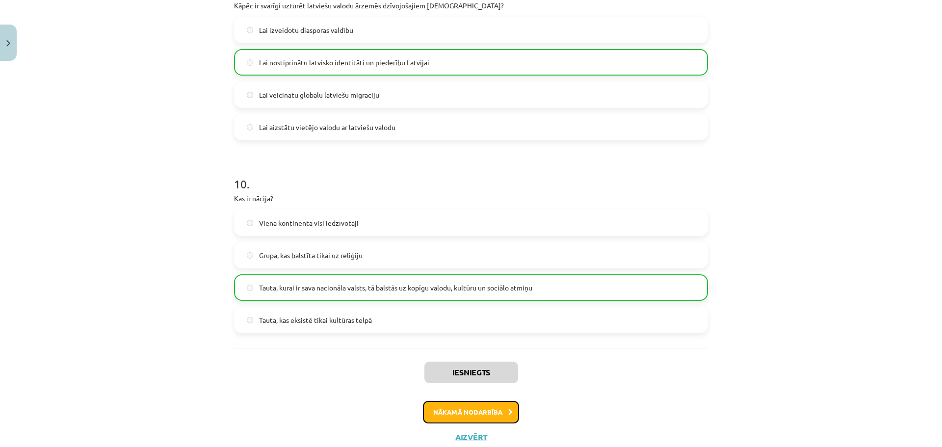
click at [455, 408] on button "Nākamā nodarbība" at bounding box center [471, 412] width 96 height 23
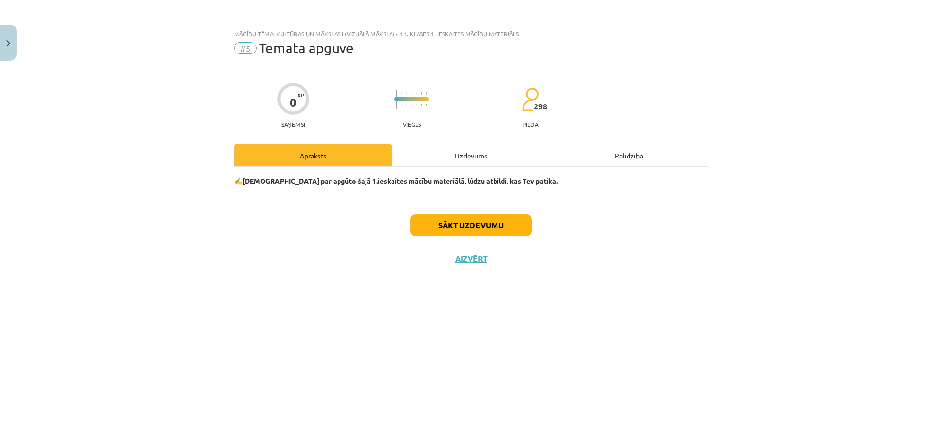
scroll to position [0, 0]
click at [459, 222] on button "Sākt uzdevumu" at bounding box center [471, 225] width 122 height 22
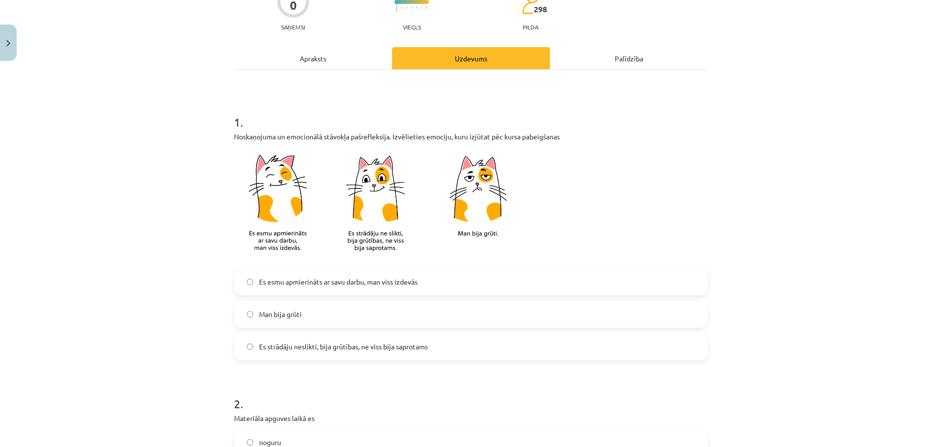
scroll to position [98, 0]
click at [409, 284] on span "Es esmu apmierināts ar savu darbu, man viss izdevās" at bounding box center [338, 281] width 159 height 10
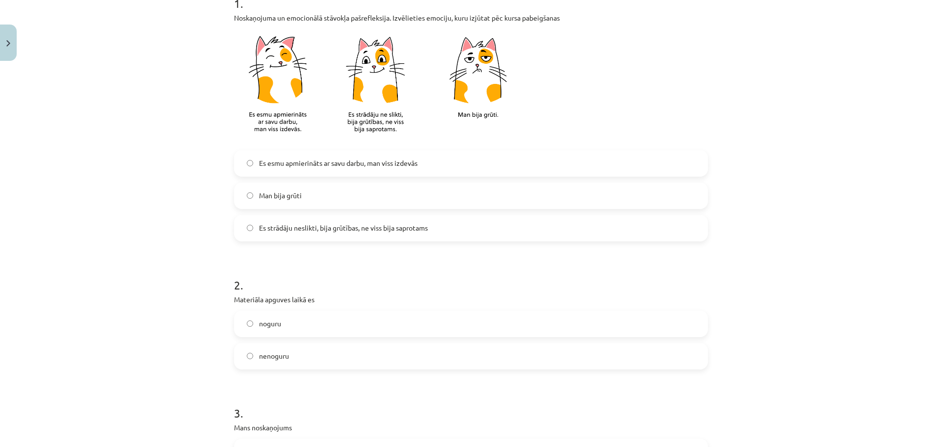
scroll to position [218, 0]
click at [376, 345] on label "nenoguru" at bounding box center [471, 354] width 472 height 25
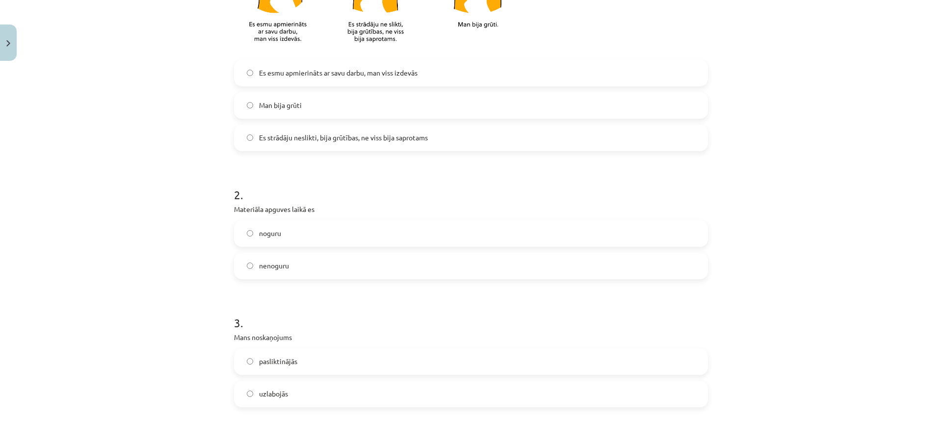
scroll to position [307, 0]
click at [363, 369] on label "pasliktinājās" at bounding box center [471, 361] width 472 height 25
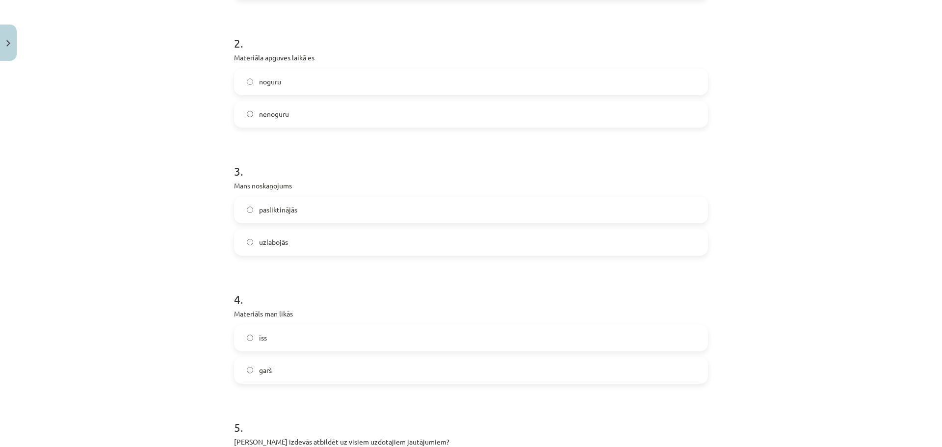
scroll to position [461, 0]
click at [361, 366] on label "garš" at bounding box center [471, 367] width 472 height 25
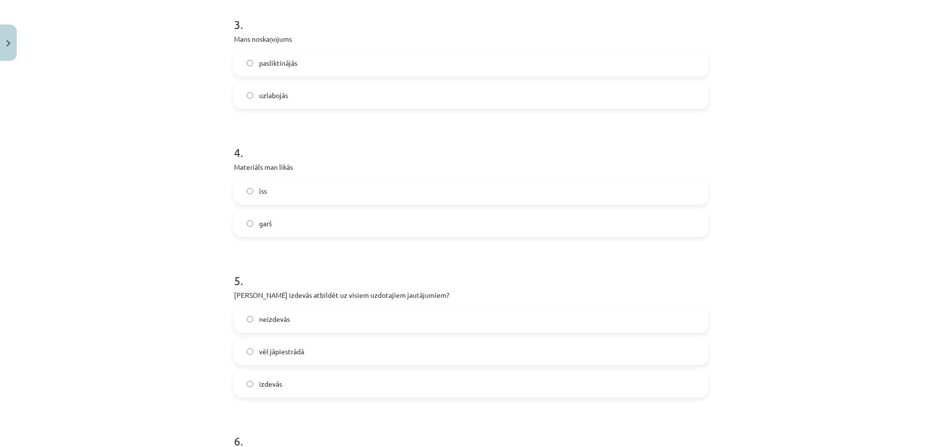
scroll to position [608, 0]
click at [344, 382] on label "izdevās" at bounding box center [471, 381] width 472 height 25
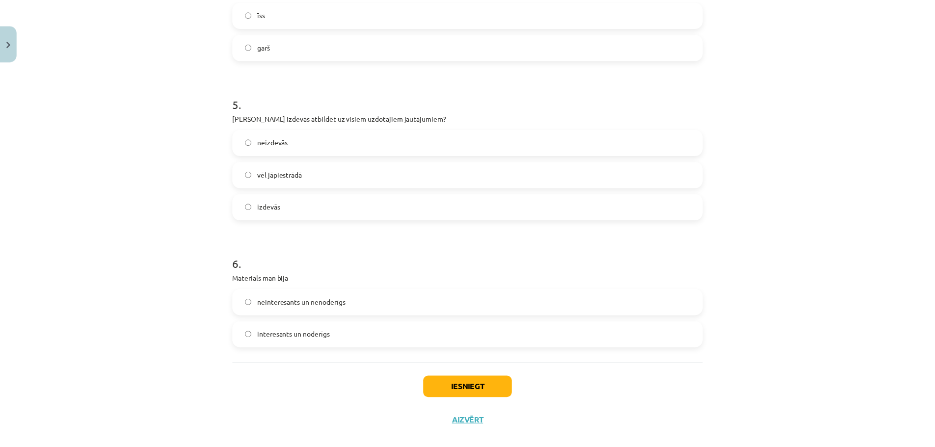
scroll to position [782, 0]
click at [365, 332] on label "interesants un noderīgs" at bounding box center [471, 334] width 472 height 25
click at [445, 384] on button "Iesniegt" at bounding box center [470, 387] width 89 height 22
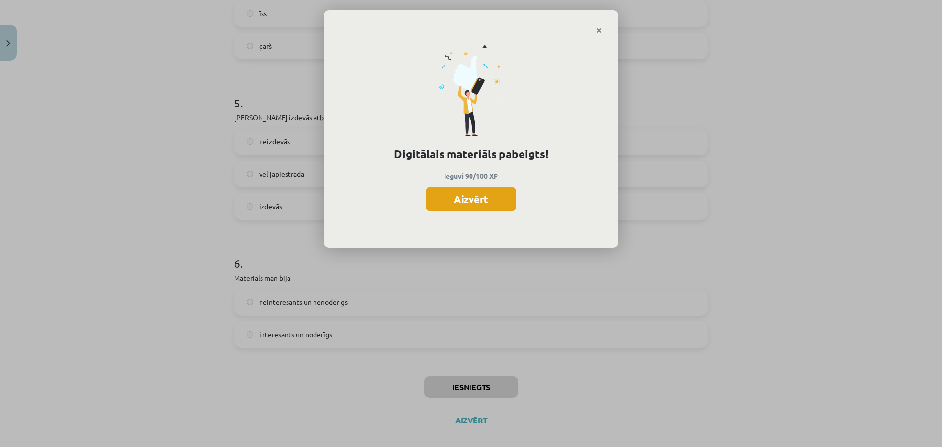
click at [480, 197] on button "Aizvērt" at bounding box center [471, 199] width 90 height 25
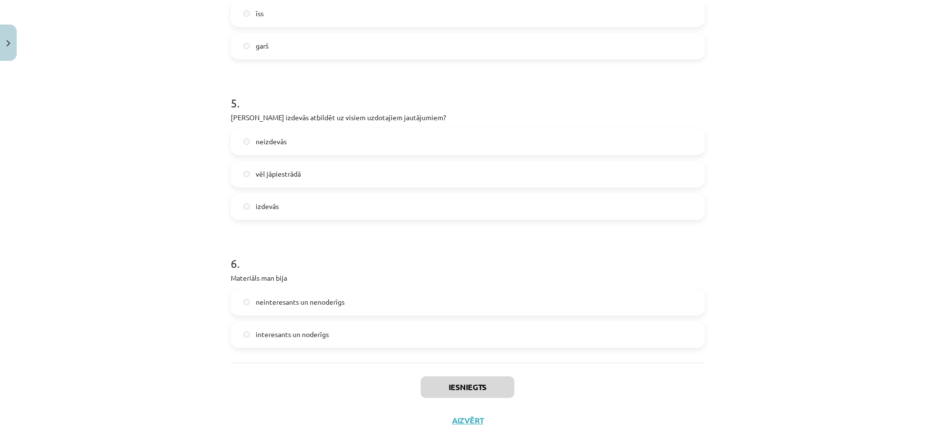
click at [451, 411] on div "Iesniegts Aizvērt" at bounding box center [468, 397] width 474 height 69
click at [449, 422] on button "Aizvērt" at bounding box center [467, 421] width 37 height 10
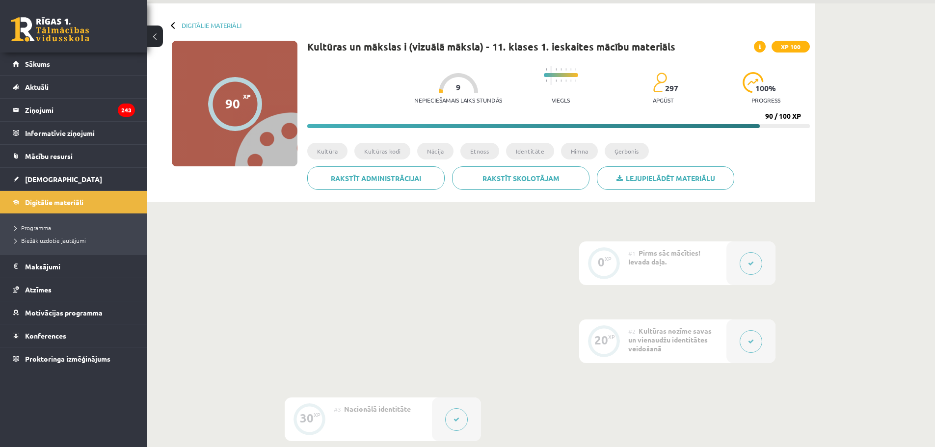
scroll to position [31, 0]
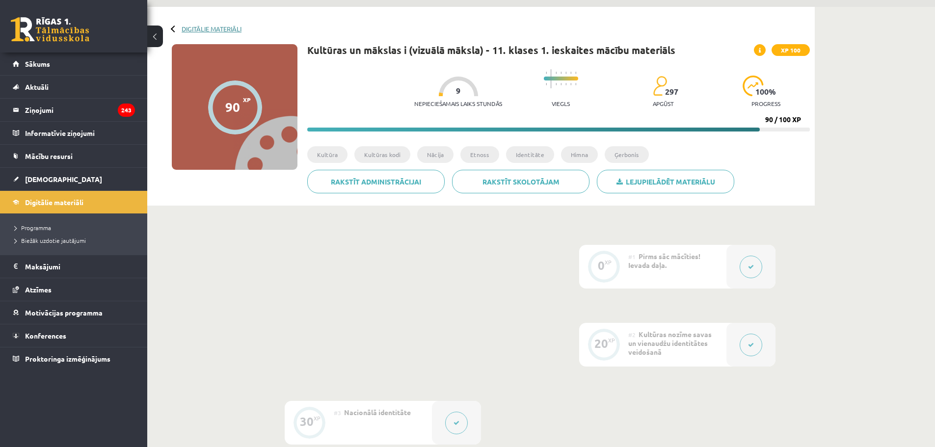
click at [211, 27] on link "Digitālie materiāli" at bounding box center [212, 28] width 60 height 7
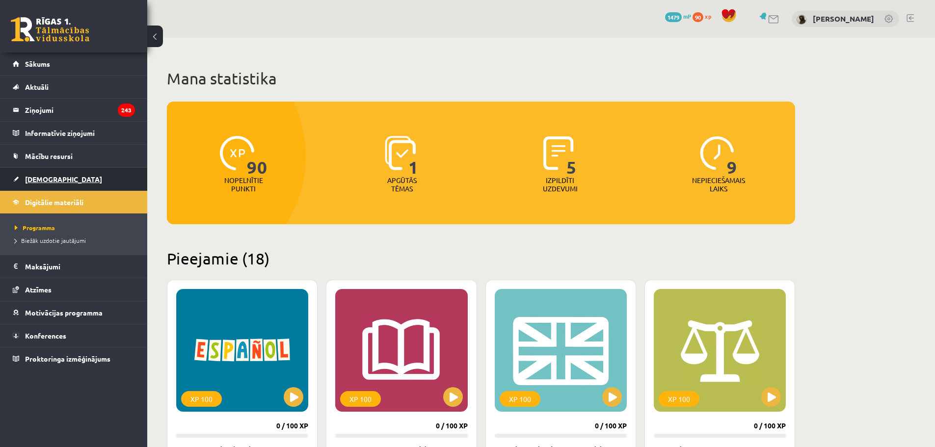
click at [78, 182] on link "[DEMOGRAPHIC_DATA]" at bounding box center [74, 179] width 122 height 23
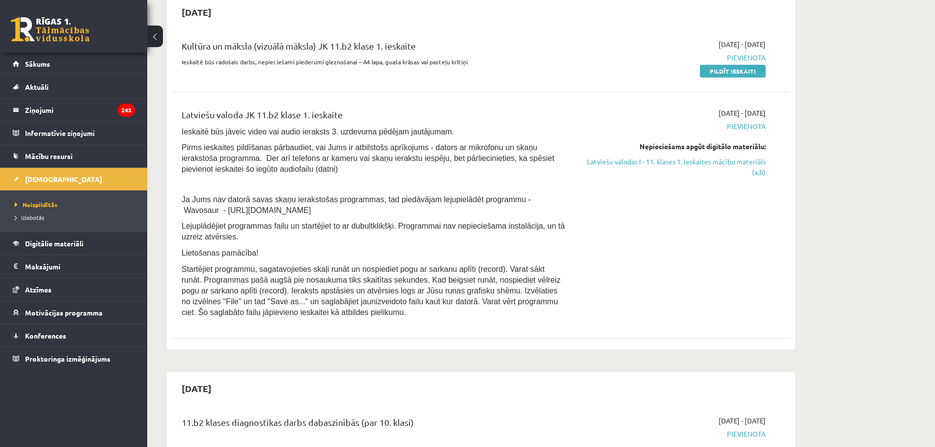
scroll to position [748, 0]
click at [726, 79] on link "Pildīt ieskaiti" at bounding box center [733, 72] width 66 height 13
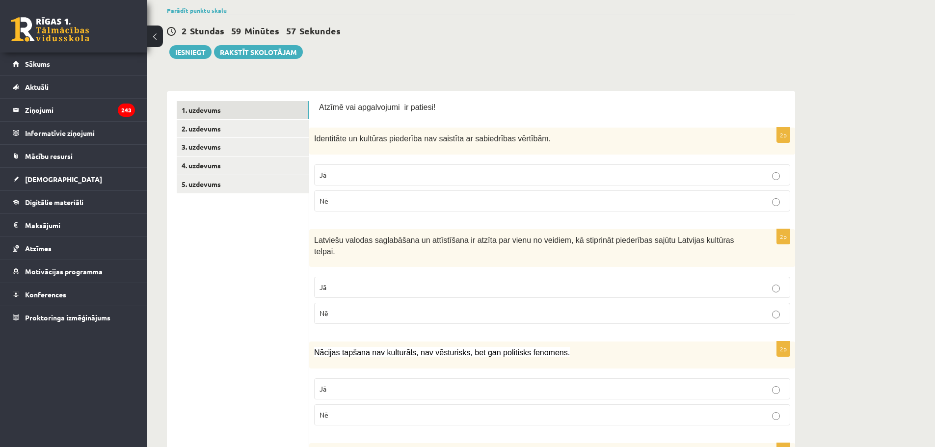
scroll to position [90, 0]
drag, startPoint x: 317, startPoint y: 135, endPoint x: 325, endPoint y: 138, distance: 8.7
click at [325, 138] on span "Identitāte un kultūras piederība nav saistīta ar sabiedrības vērtībām." at bounding box center [432, 138] width 237 height 8
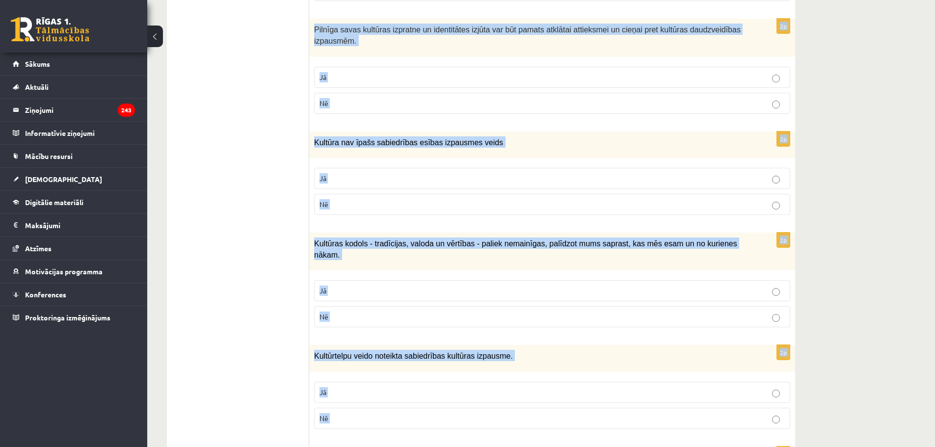
scroll to position [1333, 0]
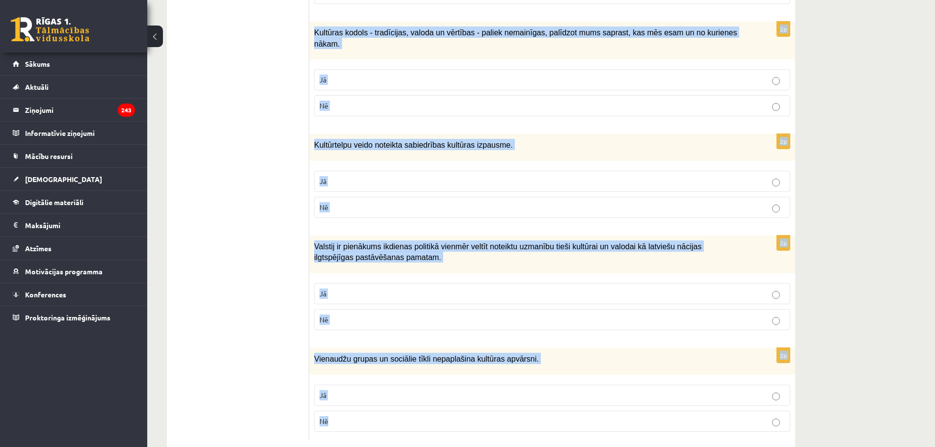
drag, startPoint x: 313, startPoint y: 138, endPoint x: 658, endPoint y: 395, distance: 430.3
copy form "Loremipsum do sitametc adipiscin eli seddoeiu te incididuntu laboreet. Do Ma 6a…"
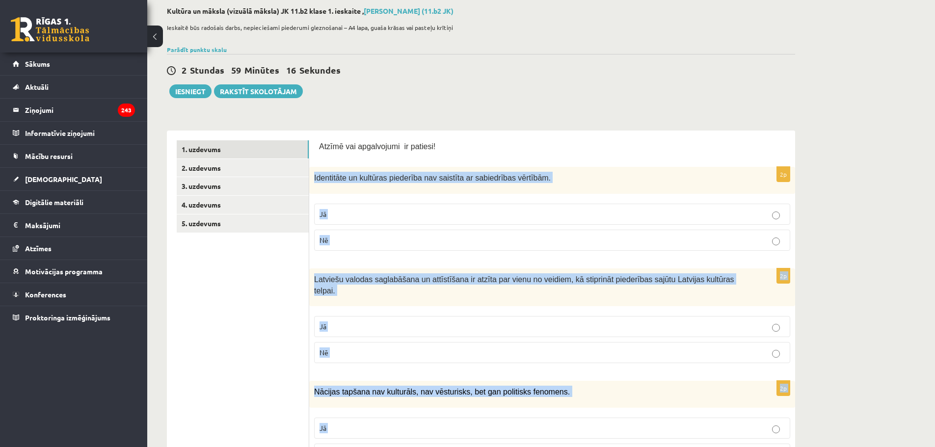
scroll to position [8, 0]
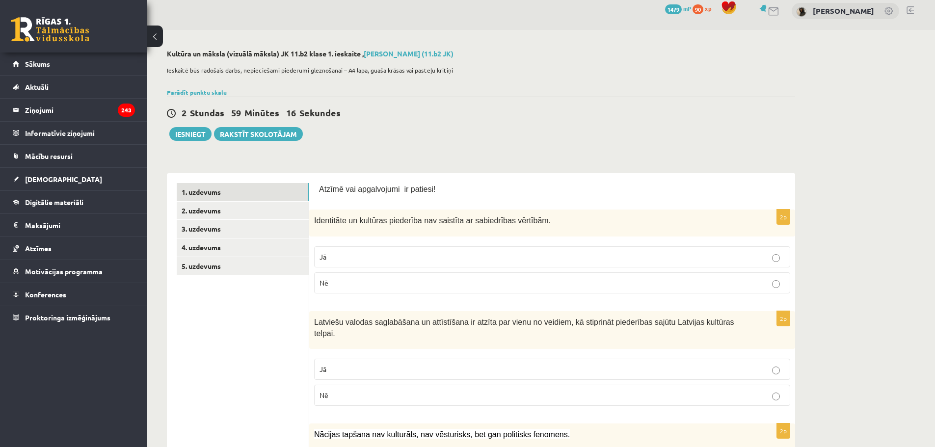
click at [380, 126] on div "2 Stundas 59 Minūtes 16 Sekundes Ieskaite saglabāta! Iesniegt Rakstīt skolotājam" at bounding box center [481, 119] width 628 height 44
click at [371, 277] on label "Nē" at bounding box center [552, 282] width 476 height 21
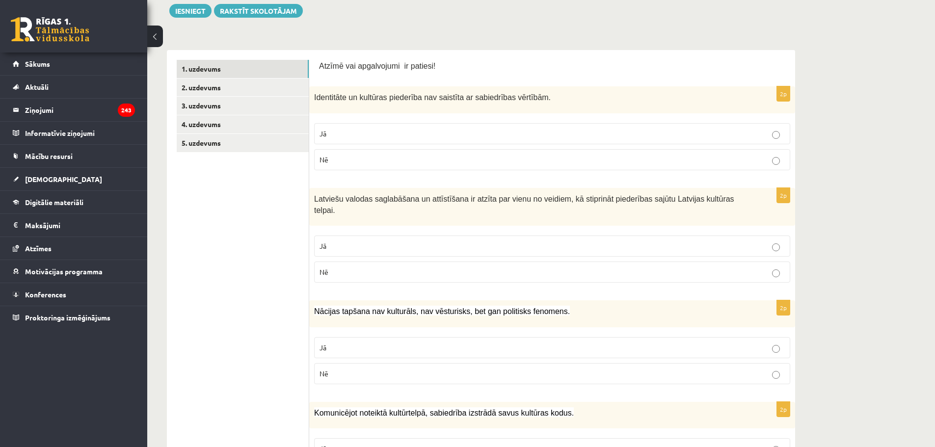
click at [366, 241] on p "Jā" at bounding box center [551, 246] width 465 height 10
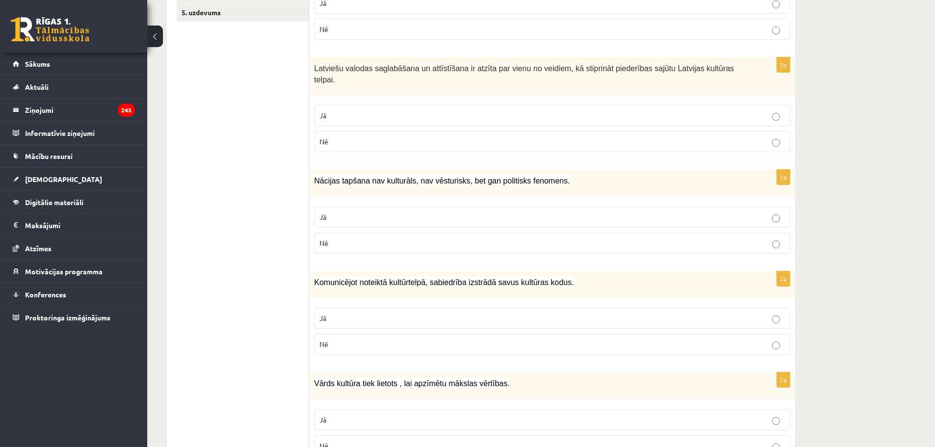
scroll to position [281, 0]
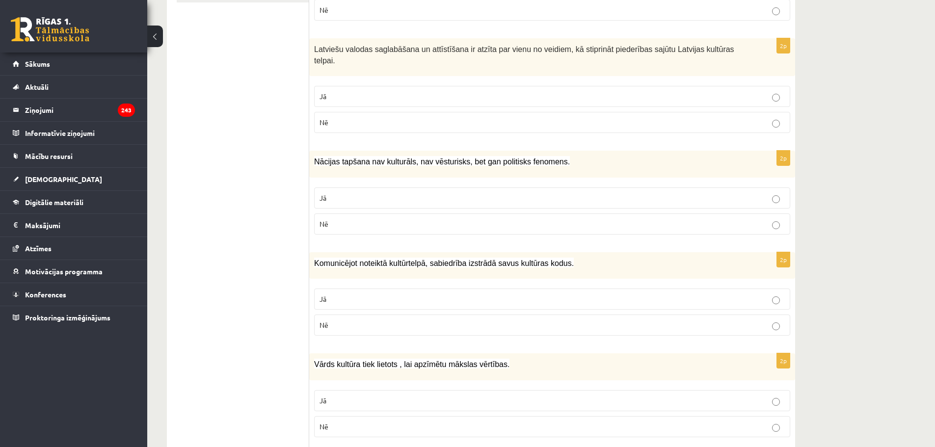
click at [335, 219] on p "Nē" at bounding box center [551, 224] width 465 height 10
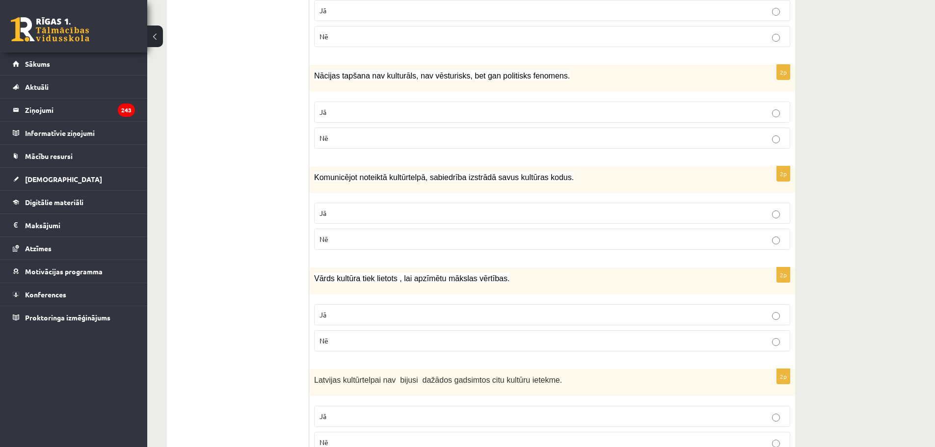
click at [341, 208] on p "Jā" at bounding box center [551, 213] width 465 height 10
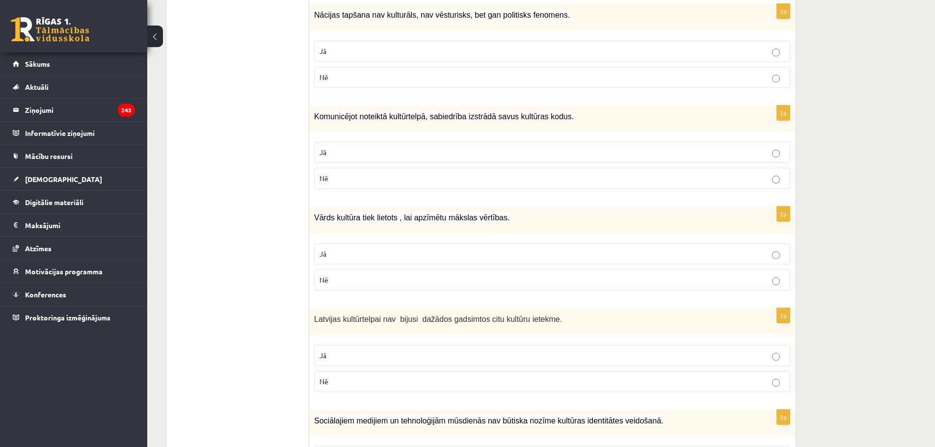
scroll to position [428, 0]
click at [339, 248] on p "Jā" at bounding box center [551, 253] width 465 height 10
click at [338, 352] on label "Jā" at bounding box center [552, 355] width 476 height 21
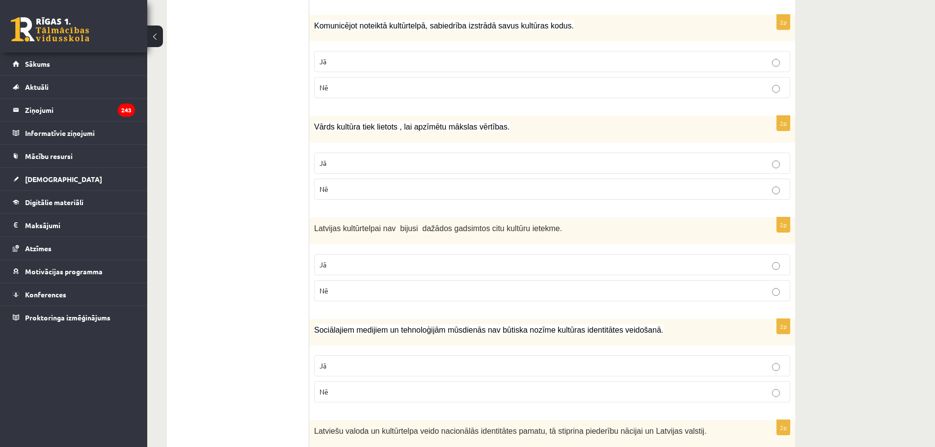
click at [336, 387] on label "Nē" at bounding box center [552, 391] width 476 height 21
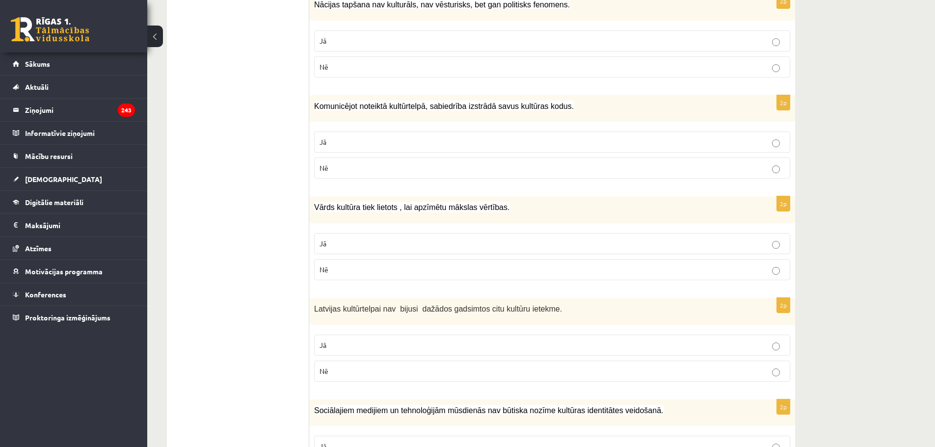
scroll to position [487, 0]
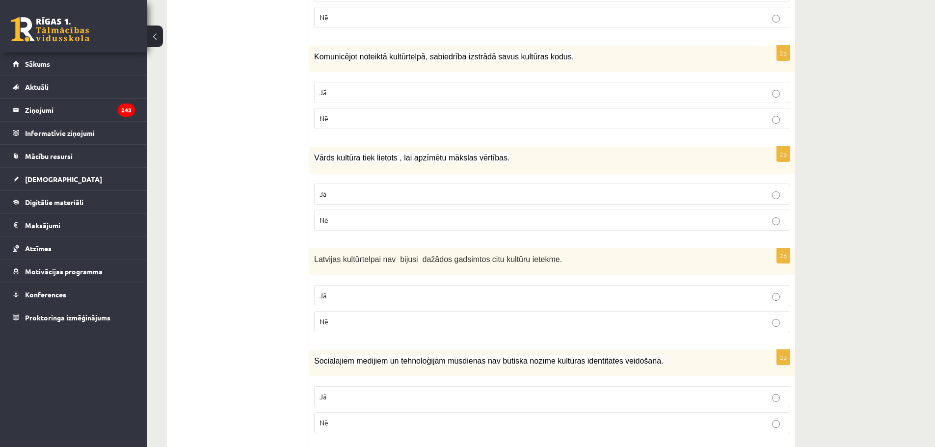
click at [350, 317] on p "Nē" at bounding box center [551, 322] width 465 height 10
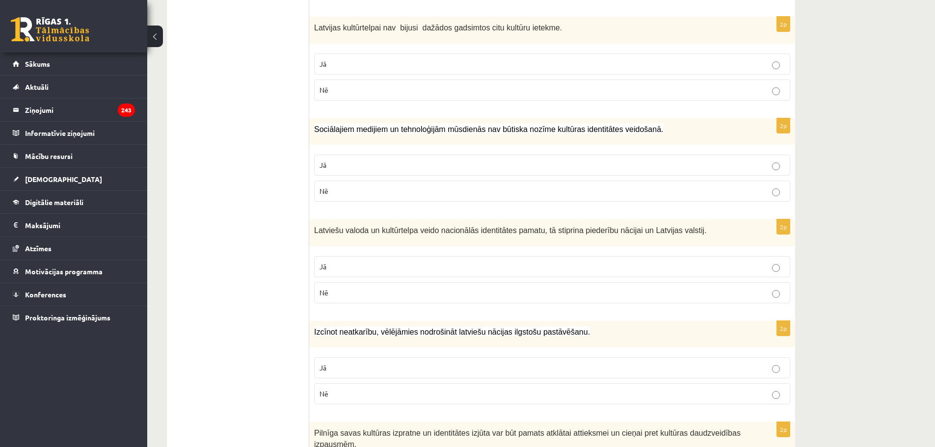
click at [339, 262] on p "Jā" at bounding box center [551, 267] width 465 height 10
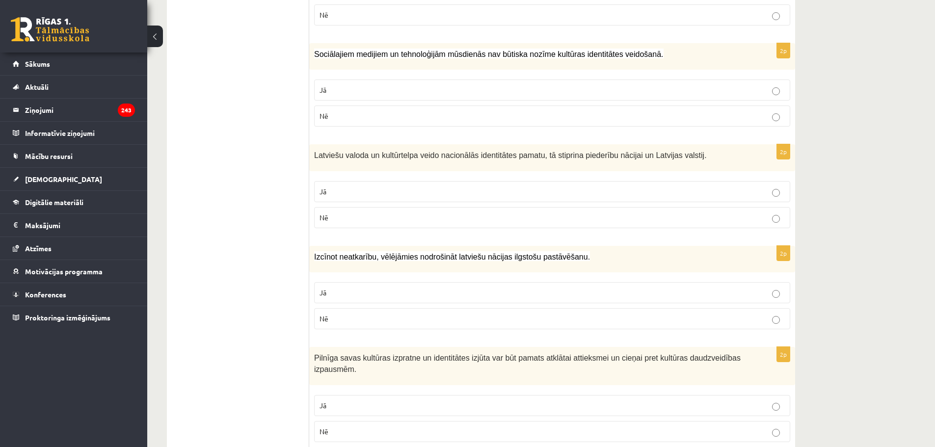
scroll to position [806, 0]
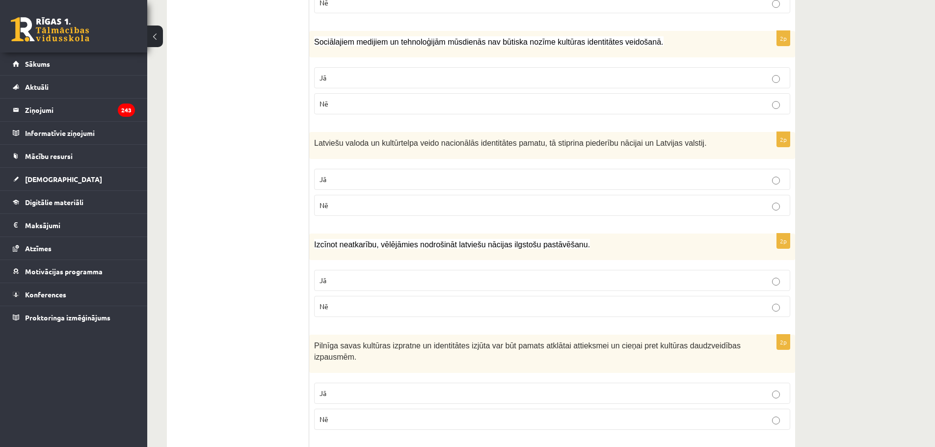
click at [338, 270] on label "Jā" at bounding box center [552, 280] width 476 height 21
click at [336, 388] on p "Jā" at bounding box center [551, 393] width 465 height 10
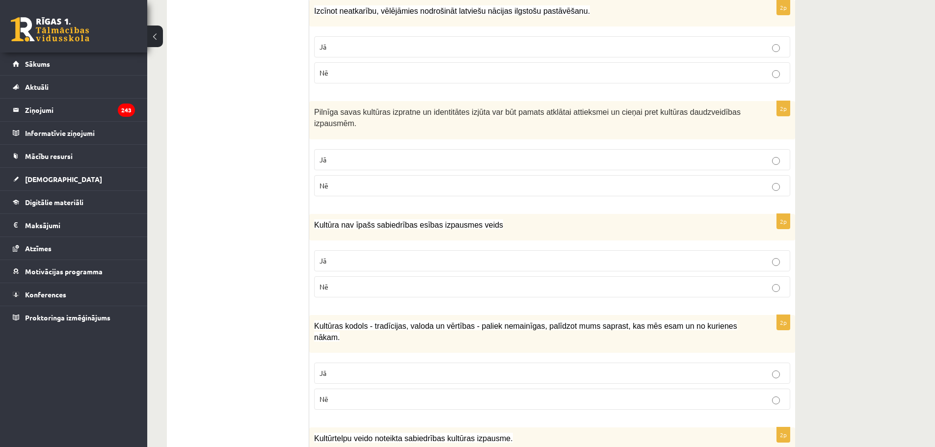
scroll to position [1041, 0]
click at [401, 280] on p "Nē" at bounding box center [551, 285] width 465 height 10
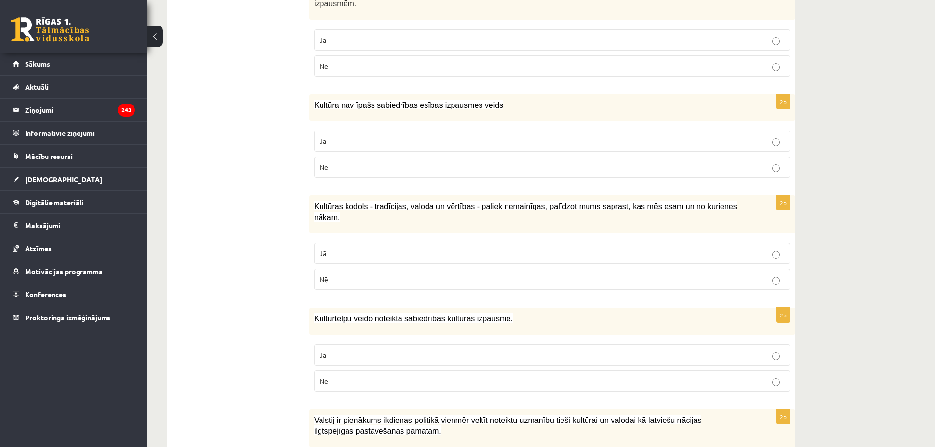
click at [383, 243] on label "Jā" at bounding box center [552, 253] width 476 height 21
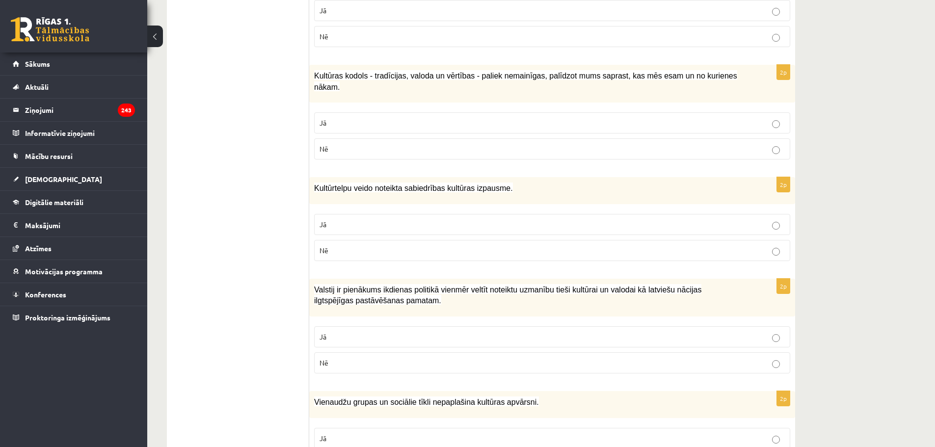
scroll to position [1291, 0]
click at [372, 219] on p "Jā" at bounding box center [551, 224] width 465 height 10
click at [346, 326] on label "Jā" at bounding box center [552, 336] width 476 height 21
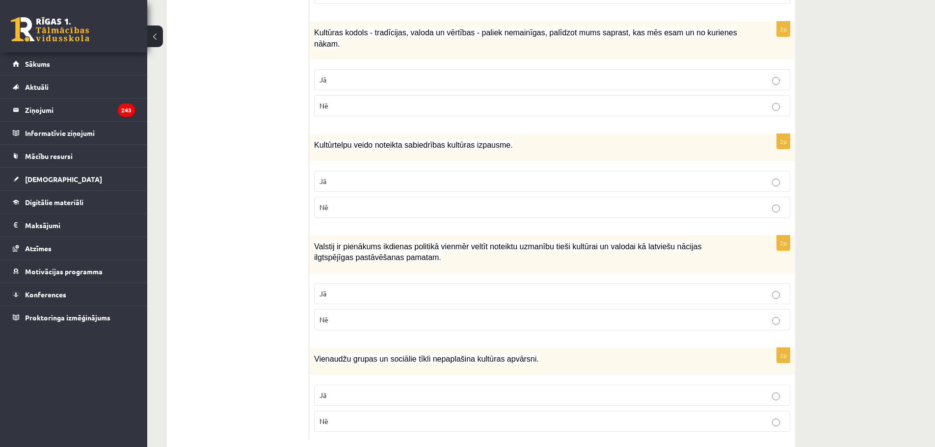
click at [335, 416] on p "Nē" at bounding box center [551, 421] width 465 height 10
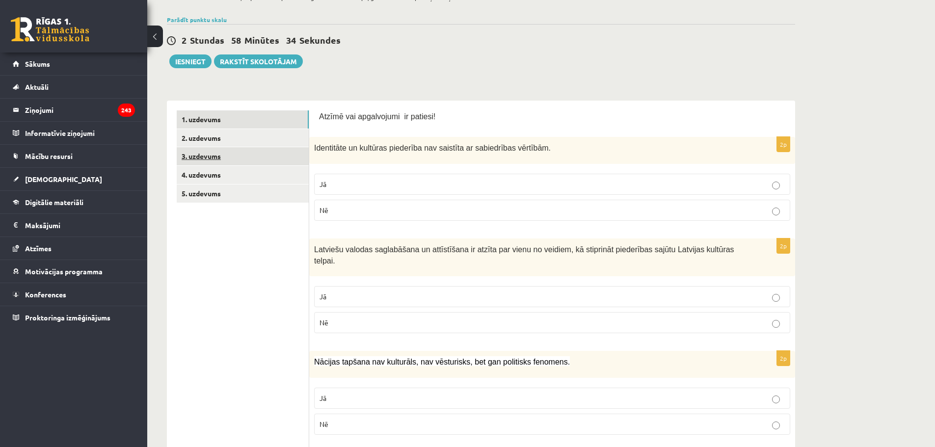
scroll to position [80, 0]
click at [216, 142] on link "2. uzdevums" at bounding box center [243, 139] width 132 height 18
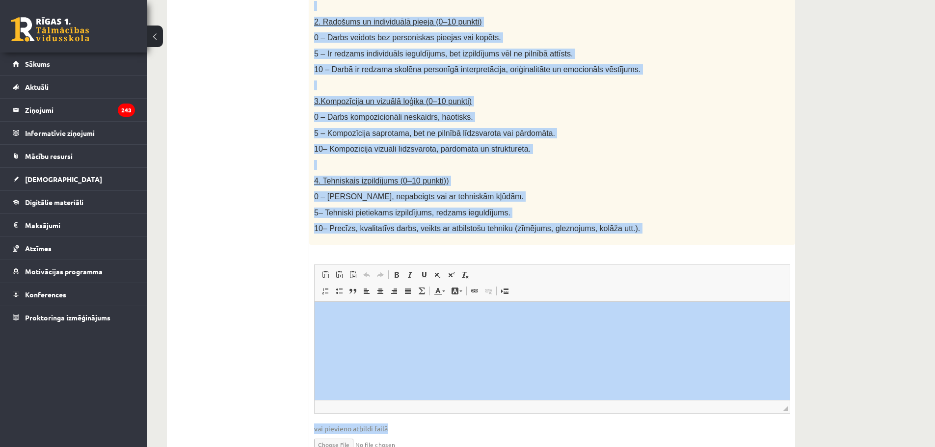
scroll to position [461, 0]
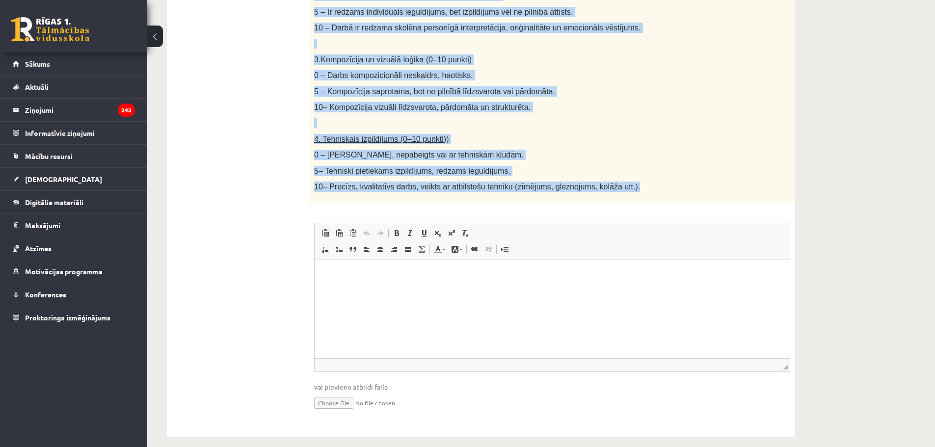
drag, startPoint x: 312, startPoint y: 109, endPoint x: 647, endPoint y: 172, distance: 341.1
copy div "Loremi dolor. Sitamet consect adipisc elits (doeiusmo, tempor inc utlabo), etd …"
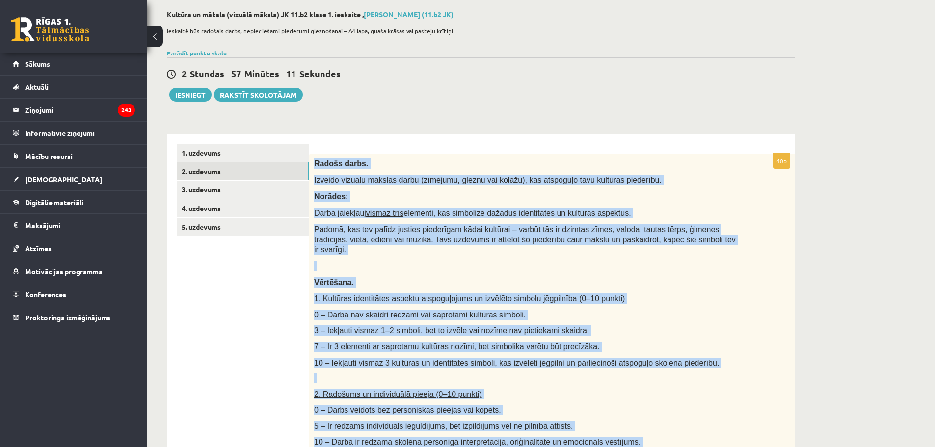
scroll to position [47, 0]
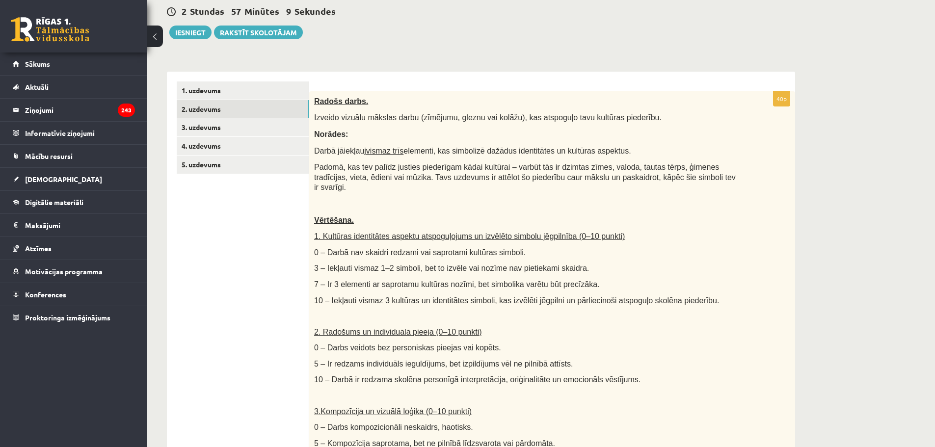
scroll to position [110, 0]
click at [224, 122] on link "3. uzdevums" at bounding box center [243, 127] width 132 height 18
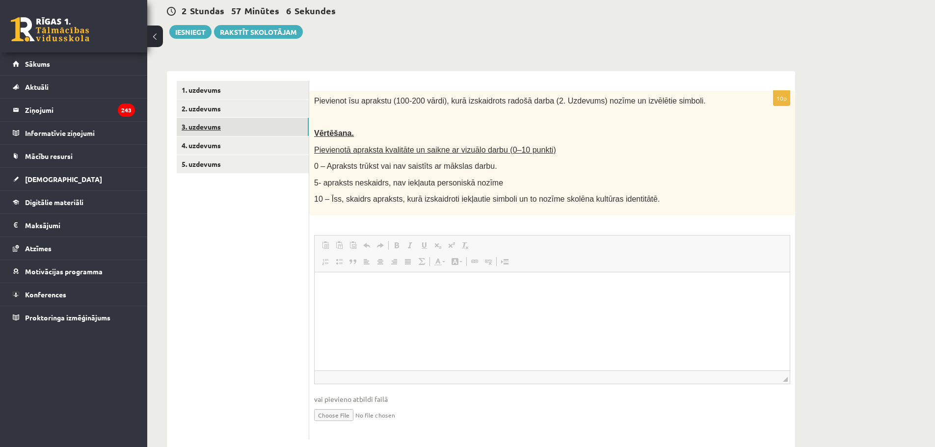
scroll to position [0, 0]
click at [283, 133] on link "3. uzdevums" at bounding box center [243, 127] width 132 height 18
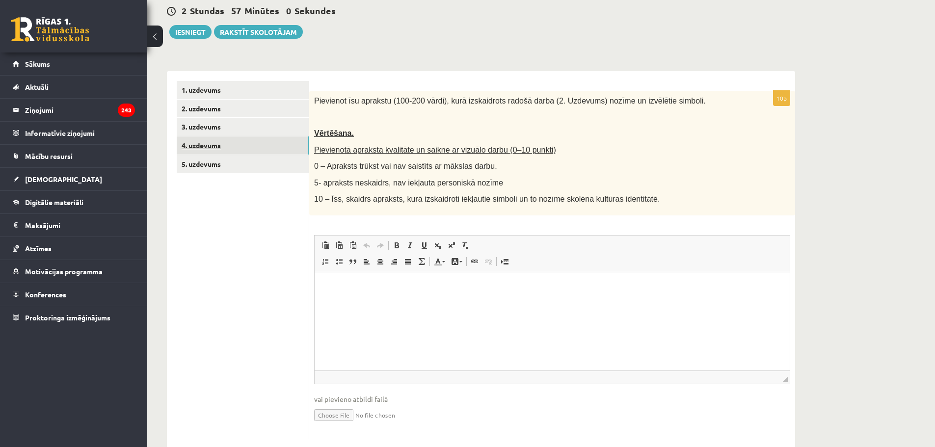
click at [274, 150] on link "4. uzdevums" at bounding box center [243, 145] width 132 height 18
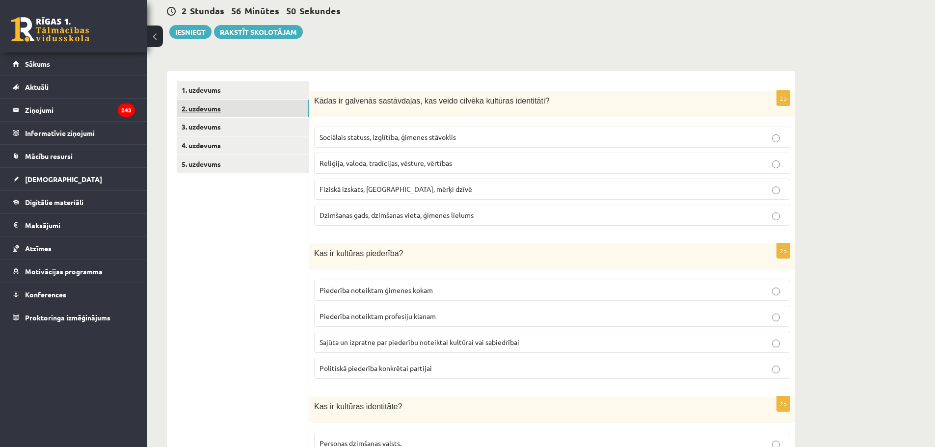
click at [197, 111] on link "2. uzdevums" at bounding box center [243, 109] width 132 height 18
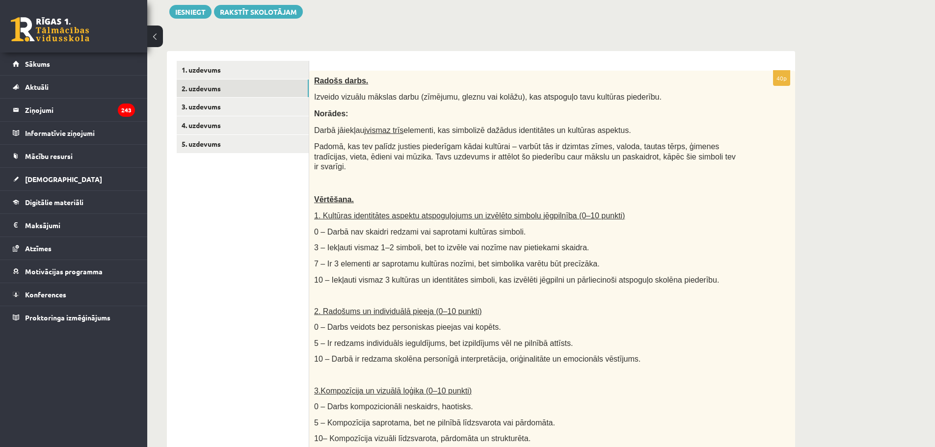
scroll to position [127, 0]
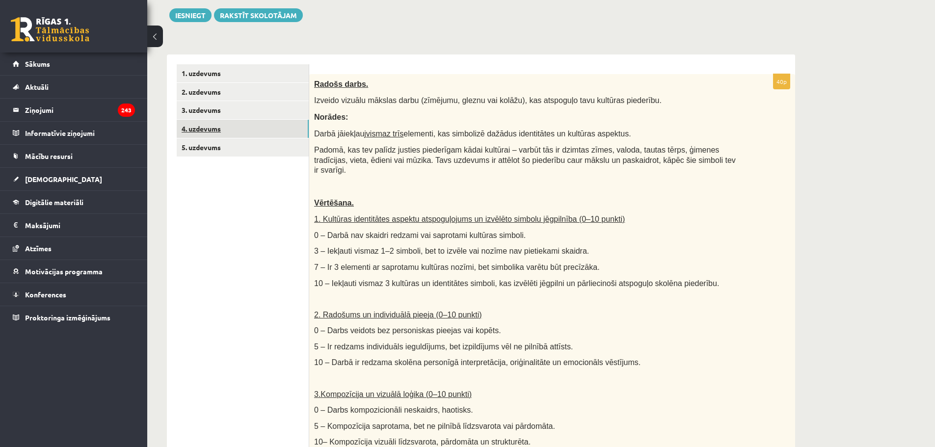
click at [257, 123] on link "4. uzdevums" at bounding box center [243, 129] width 132 height 18
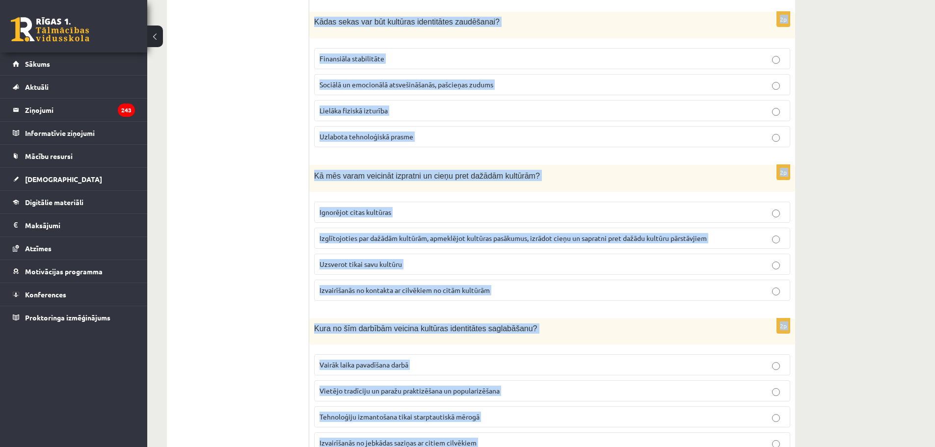
scroll to position [1305, 0]
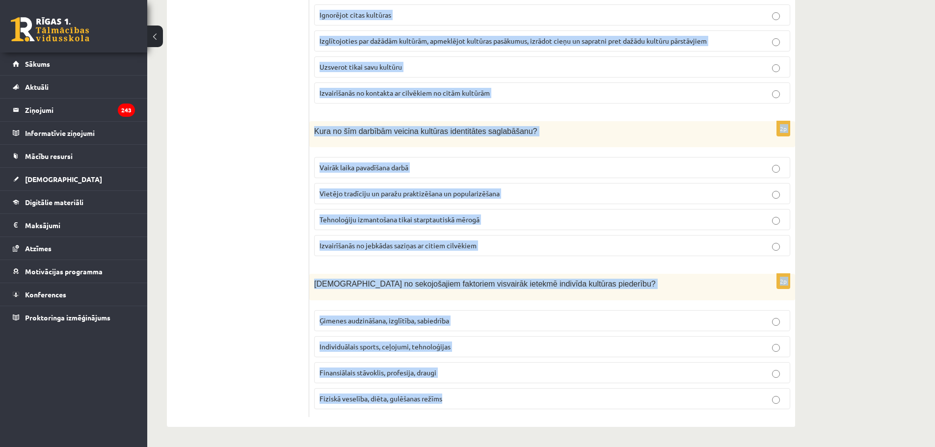
drag, startPoint x: 315, startPoint y: 84, endPoint x: 608, endPoint y: 397, distance: 428.8
click at [608, 397] on p "Fiziskā veselība, diēta, gulēšanas režīms" at bounding box center [551, 399] width 465 height 10
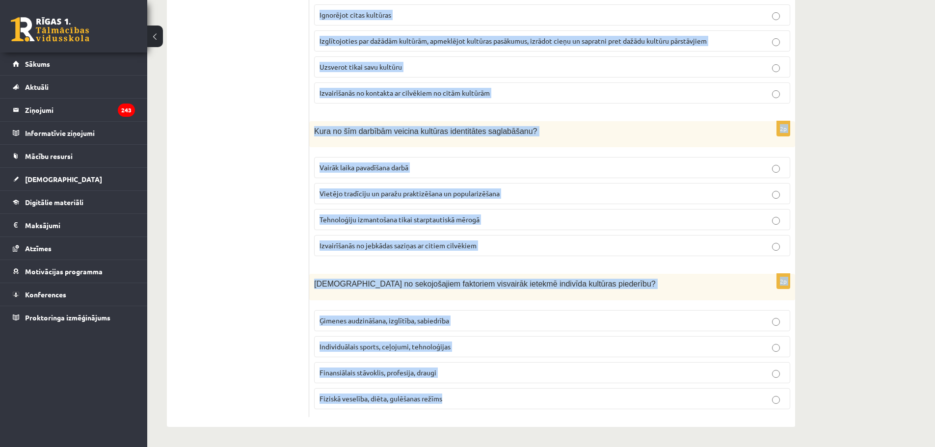
drag, startPoint x: 314, startPoint y: 205, endPoint x: 548, endPoint y: 400, distance: 304.5
copy form "Lorem ip dolorsit ametconsect, adi elits doeiusm temporin utlaboreet? Doloremag…"
click at [548, 400] on p "Fiziskā veselība, diēta, gulēšanas režīms" at bounding box center [551, 399] width 465 height 10
drag, startPoint x: 313, startPoint y: 208, endPoint x: 669, endPoint y: 470, distance: 442.3
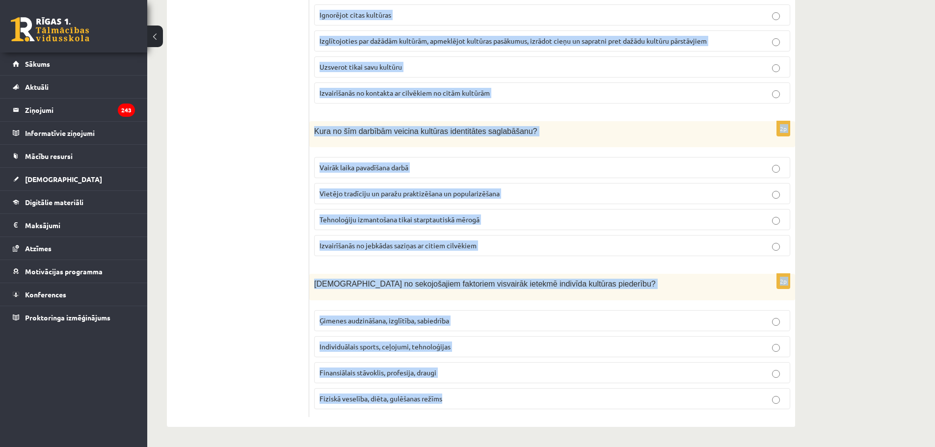
copy form "Lorem ip dolorsit ametconsect, adi elits doeiusm temporin utlaboreet? Doloremag…"
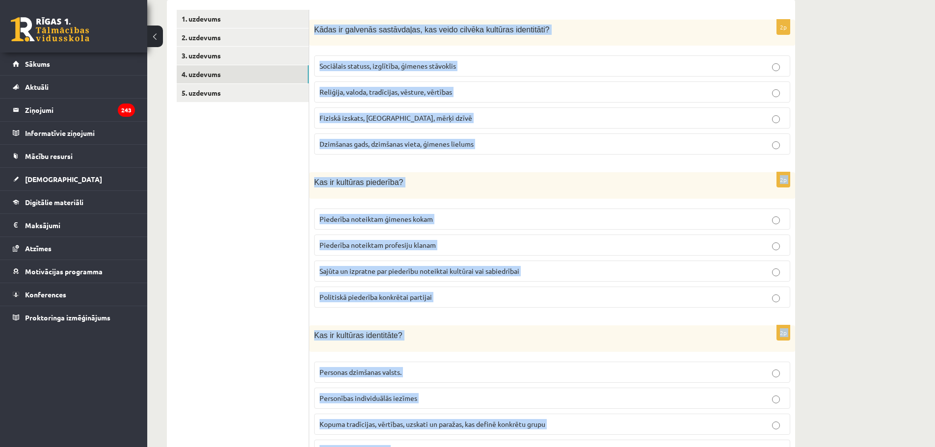
scroll to position [0, 0]
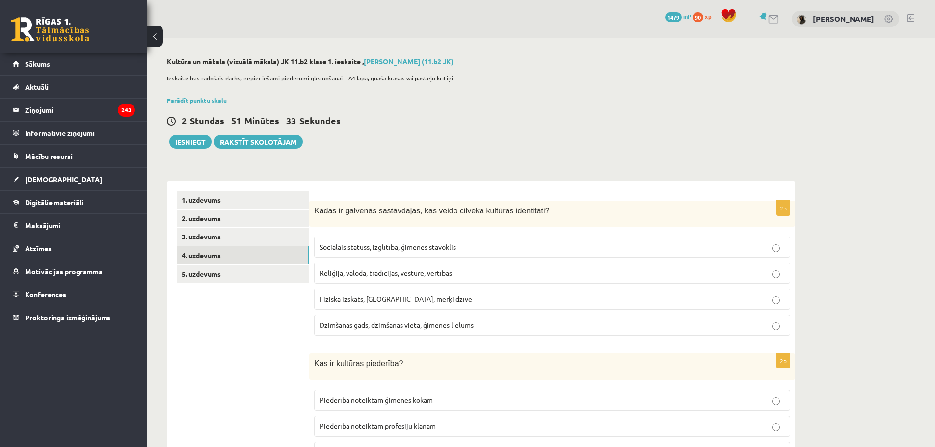
click at [425, 141] on div "2 Stundas 51 Minūtes 33 Sekundes Ieskaite saglabāta! Iesniegt Rakstīt skolotājam" at bounding box center [481, 127] width 628 height 44
click at [408, 266] on label "Reliģija, valoda, tradīcijas, vēsture, vērtības" at bounding box center [552, 273] width 476 height 21
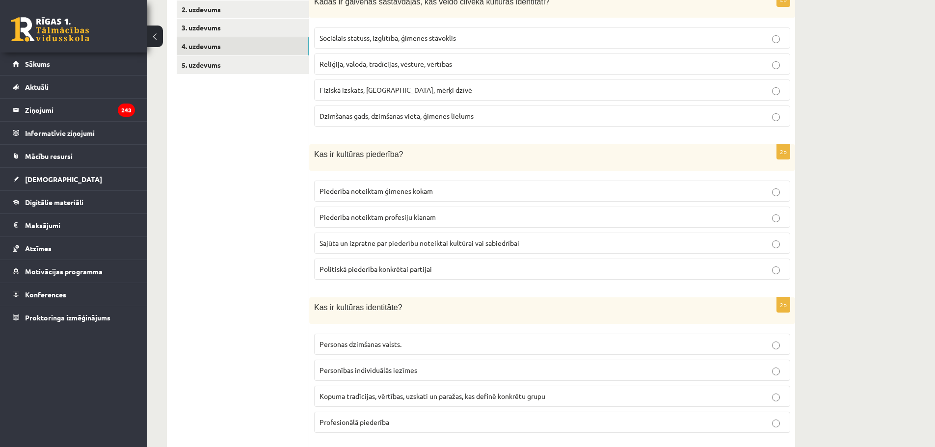
scroll to position [210, 0]
click at [389, 247] on p "Sajūta un izpratne par piederību noteiktai kultūrai vai sabiedrībai" at bounding box center [551, 243] width 465 height 10
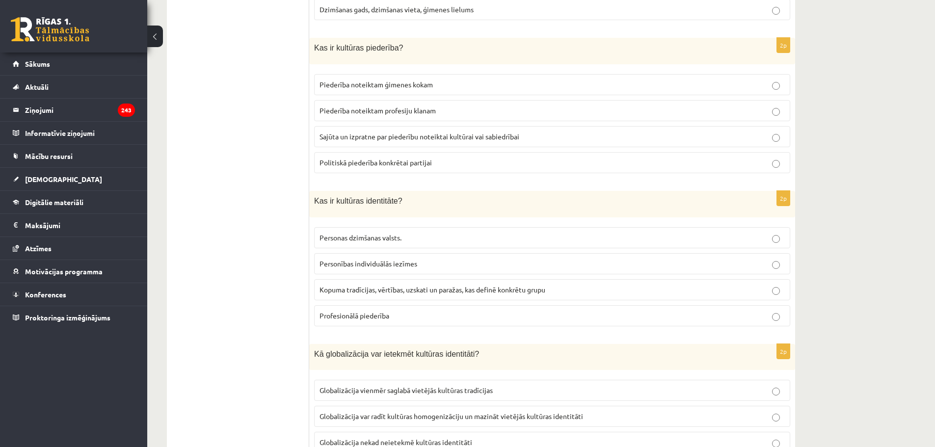
scroll to position [316, 0]
click at [379, 292] on span "Kopuma tradīcijas, vērtības, uzskati un paražas, kas definē konkrētu grupu" at bounding box center [432, 289] width 226 height 9
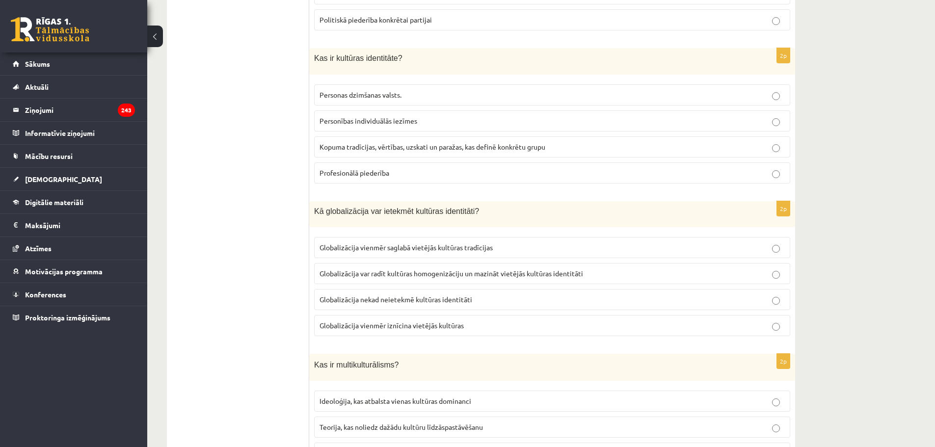
scroll to position [459, 0]
click at [453, 278] on p "Globalizācija var radīt kultūras homogenizāciju un mazināt vietējās kultūras id…" at bounding box center [551, 272] width 465 height 10
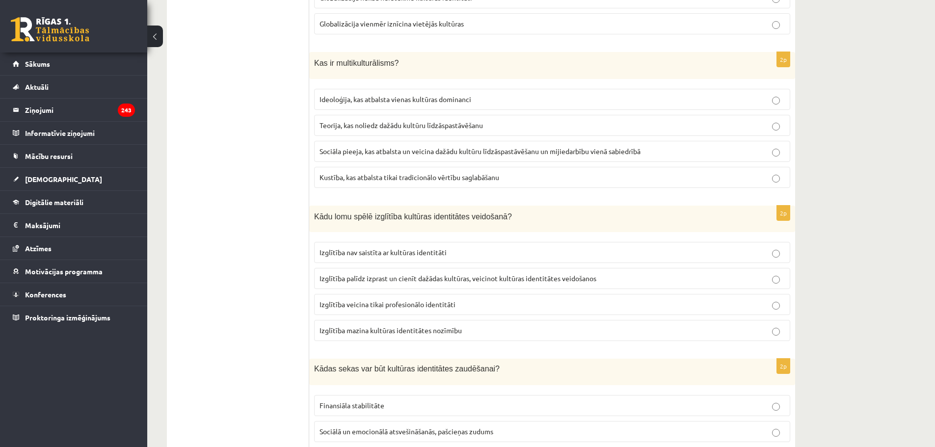
scroll to position [762, 0]
click at [439, 150] on span "Sociāla pieeja, kas atbalsta un veicina dažādu kultūru līdzāspastāvēšanu un mij…" at bounding box center [479, 149] width 321 height 9
click at [426, 255] on span "Izglītība nav saistīta ar kultūras identitāti" at bounding box center [382, 250] width 127 height 9
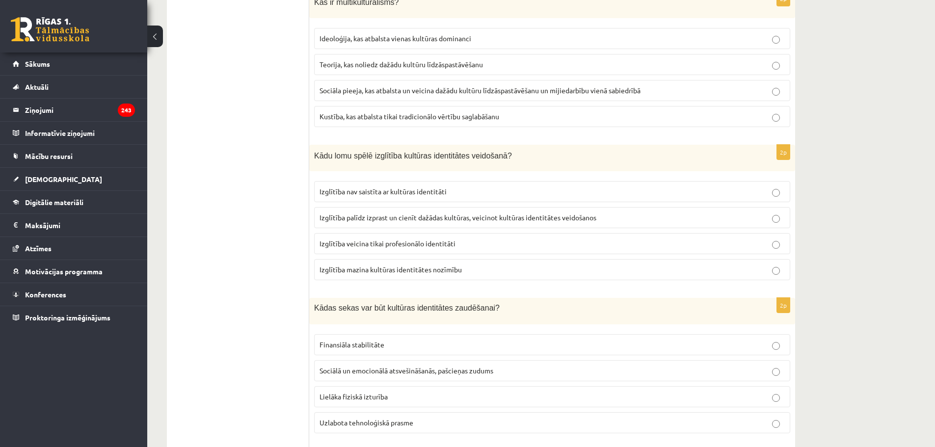
scroll to position [822, 0]
click at [415, 376] on label "Sociālā un emocionālā atsvešināšanās, pašcieņas zudums" at bounding box center [552, 370] width 476 height 21
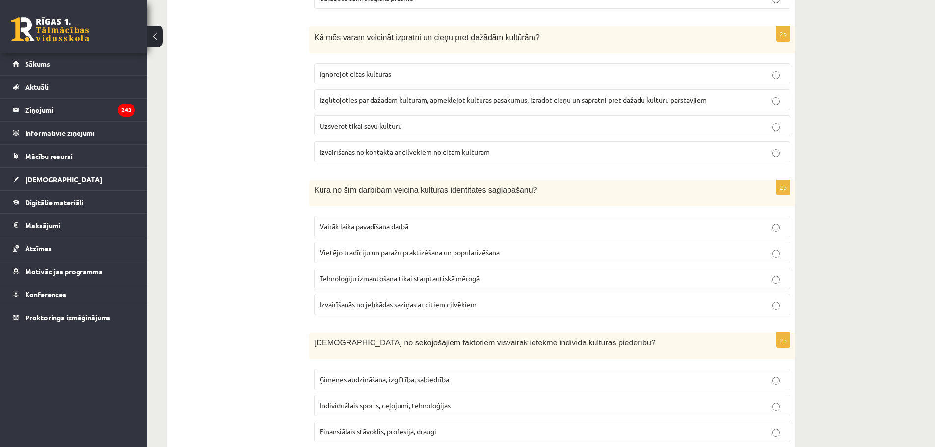
scroll to position [1305, 0]
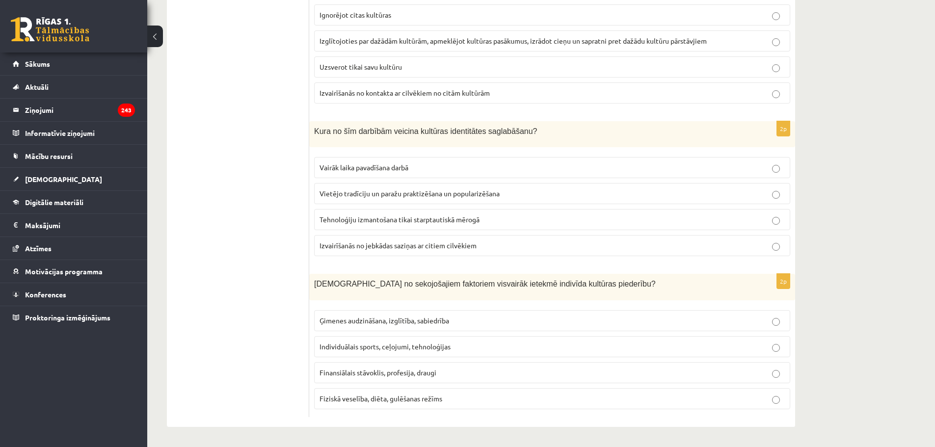
click at [381, 324] on p "Ģimenes audzināšana, izglītība, sabiedrība" at bounding box center [551, 321] width 465 height 10
click at [395, 196] on span "Vietējo tradīciju un paražu praktizēšana un popularizēšana" at bounding box center [409, 193] width 180 height 9
click at [418, 42] on span "Izglītojoties par dažādām kultūrām, apmeklējot kultūras pasākumus, izrādot cieņ…" at bounding box center [512, 40] width 387 height 9
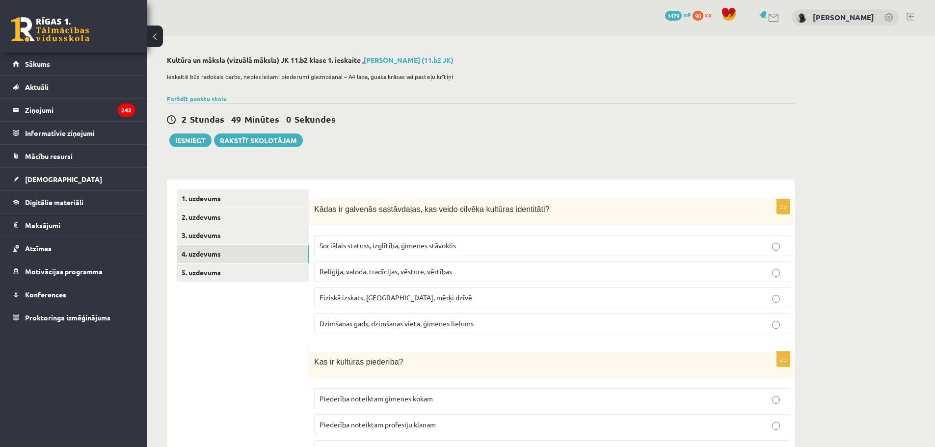
scroll to position [0, 0]
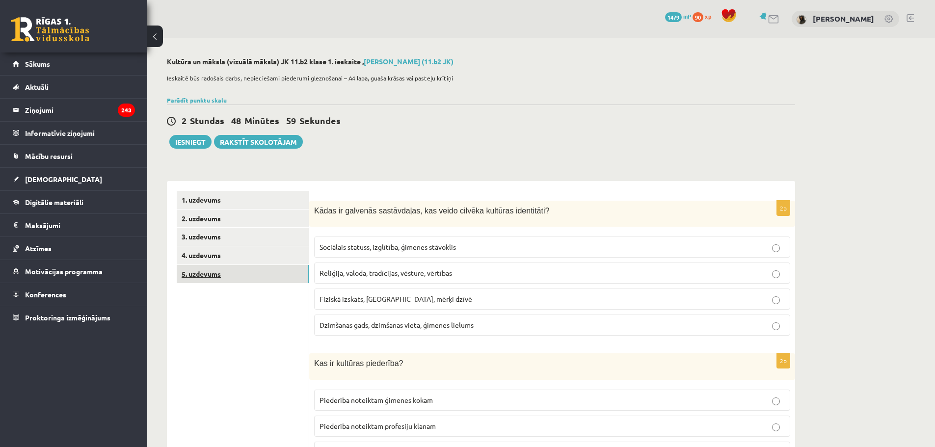
click at [224, 271] on link "5. uzdevums" at bounding box center [243, 274] width 132 height 18
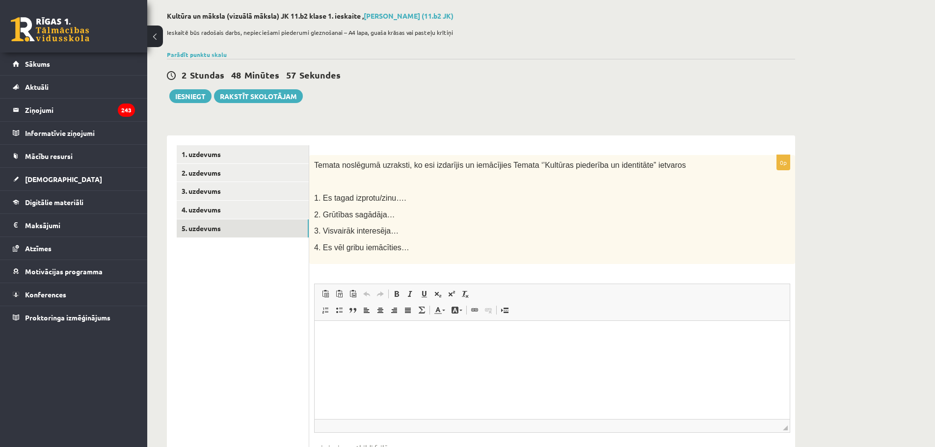
scroll to position [46, 0]
click at [265, 193] on link "3. uzdevums" at bounding box center [243, 191] width 132 height 18
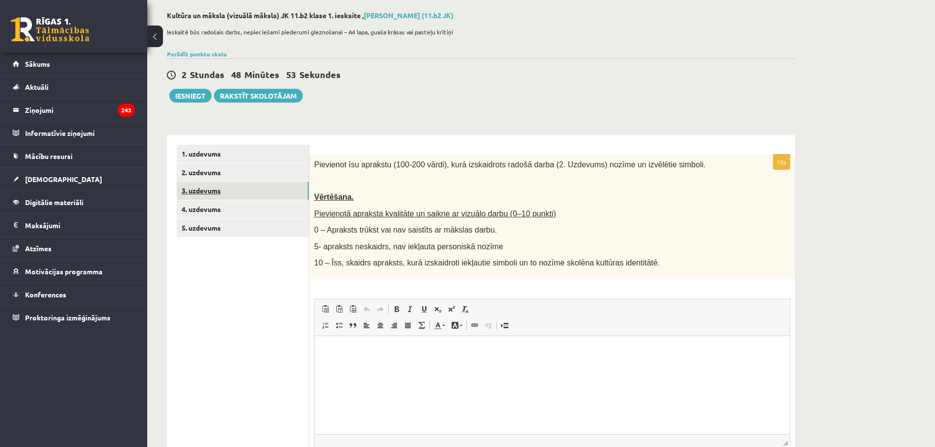
scroll to position [0, 0]
click at [248, 176] on link "2. uzdevums" at bounding box center [243, 172] width 132 height 18
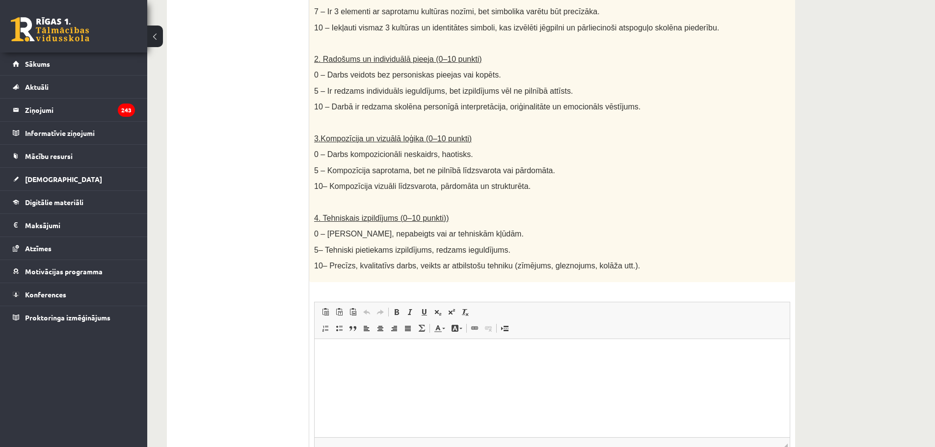
scroll to position [461, 0]
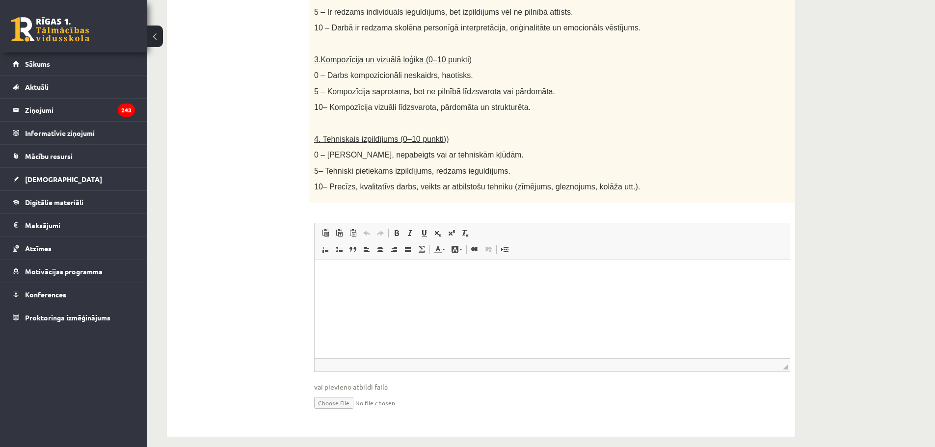
click at [336, 392] on input "file" at bounding box center [552, 402] width 476 height 20
click at [341, 392] on input "file" at bounding box center [552, 402] width 476 height 20
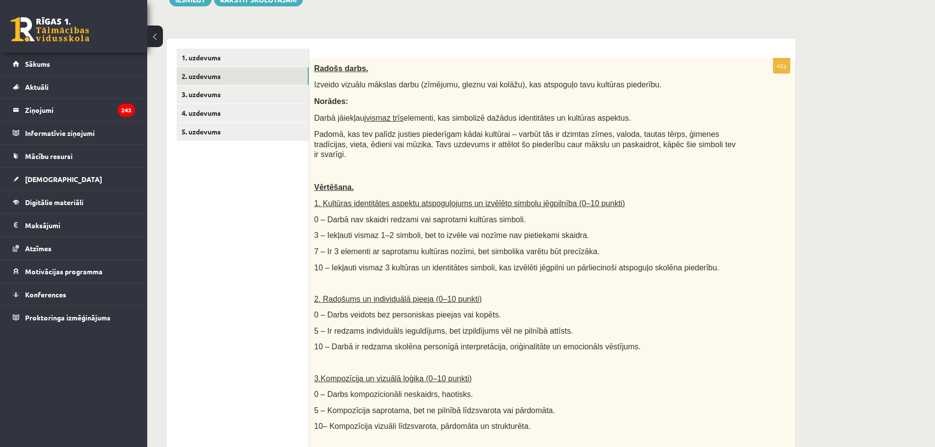
scroll to position [142, 0]
click at [250, 97] on link "3. uzdevums" at bounding box center [243, 95] width 132 height 18
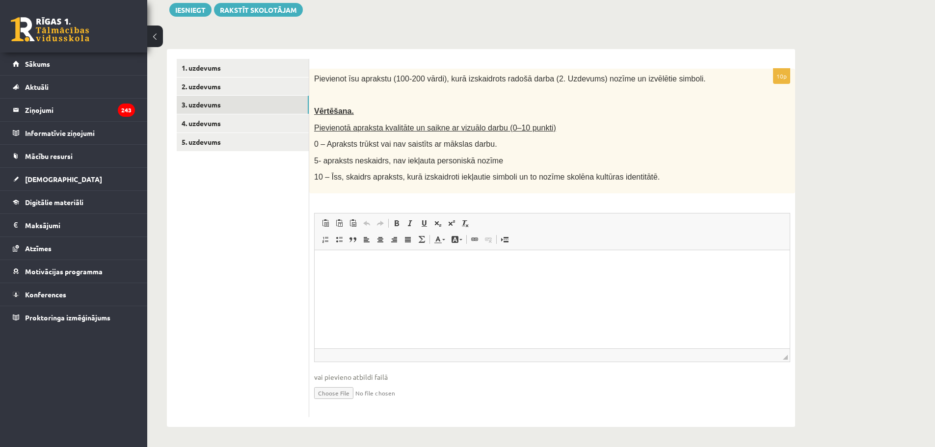
scroll to position [0, 0]
click at [273, 116] on link "4. uzdevums" at bounding box center [243, 123] width 132 height 18
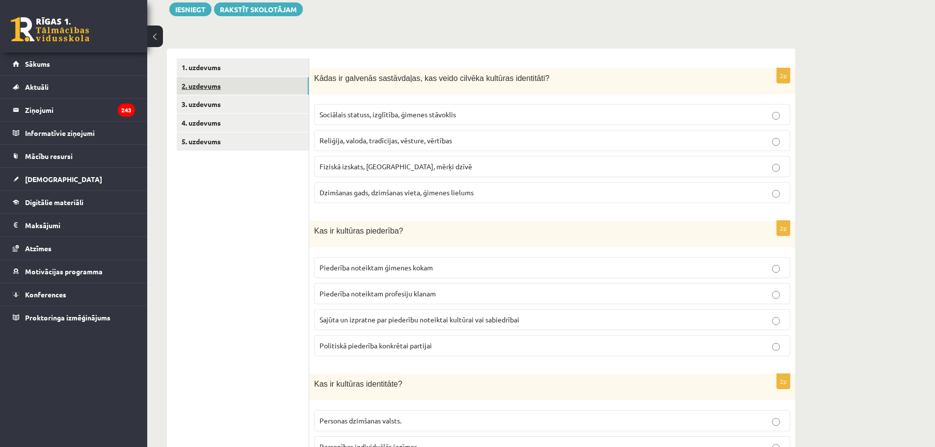
click at [237, 88] on link "2. uzdevums" at bounding box center [243, 86] width 132 height 18
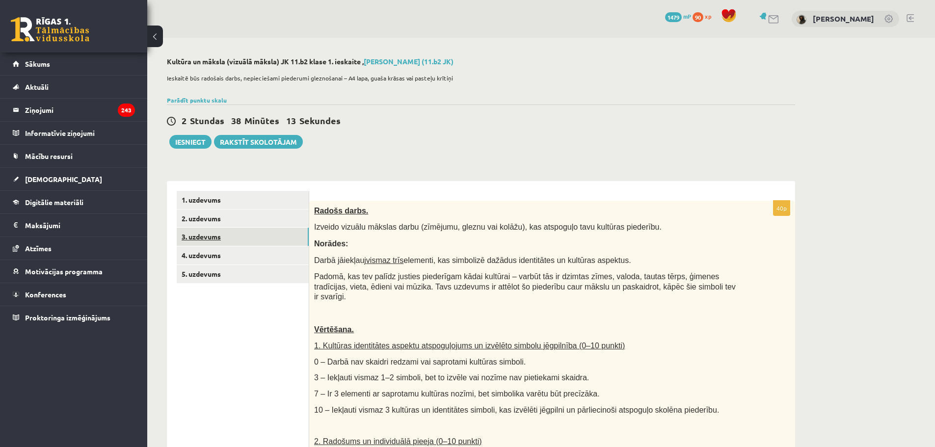
click at [263, 238] on link "3. uzdevums" at bounding box center [243, 237] width 132 height 18
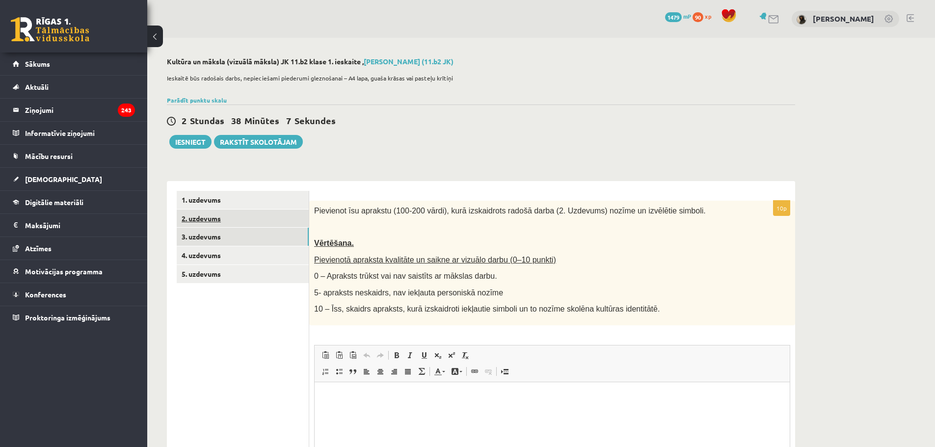
click at [221, 219] on link "2. uzdevums" at bounding box center [243, 219] width 132 height 18
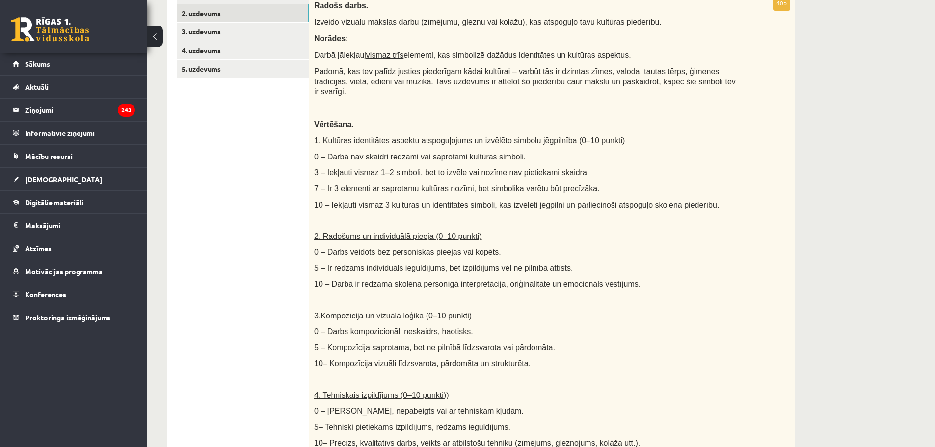
scroll to position [206, 0]
click at [206, 29] on link "3. uzdevums" at bounding box center [243, 31] width 132 height 18
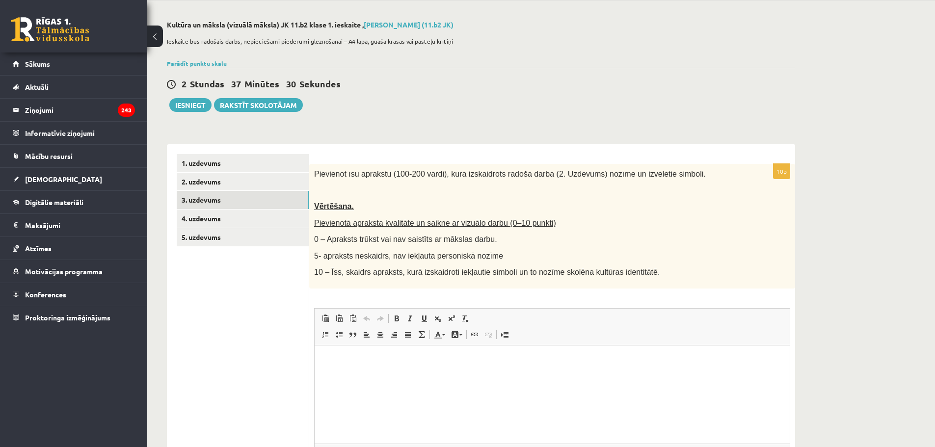
scroll to position [62, 0]
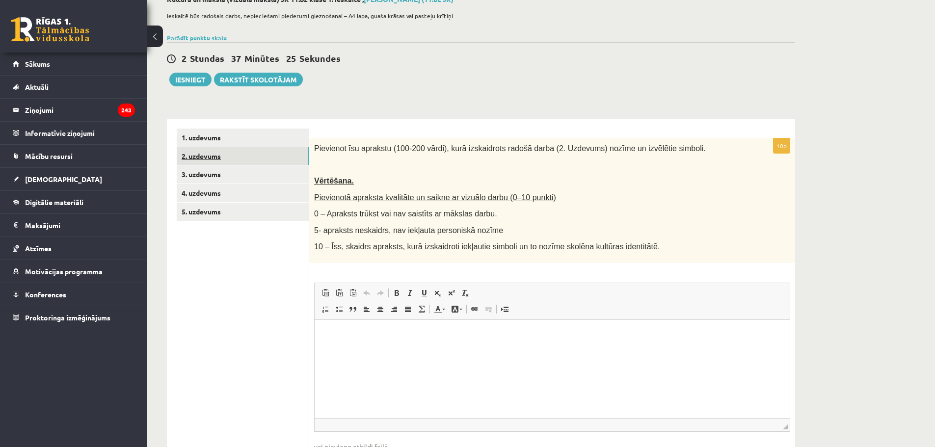
click at [238, 154] on link "2. uzdevums" at bounding box center [243, 156] width 132 height 18
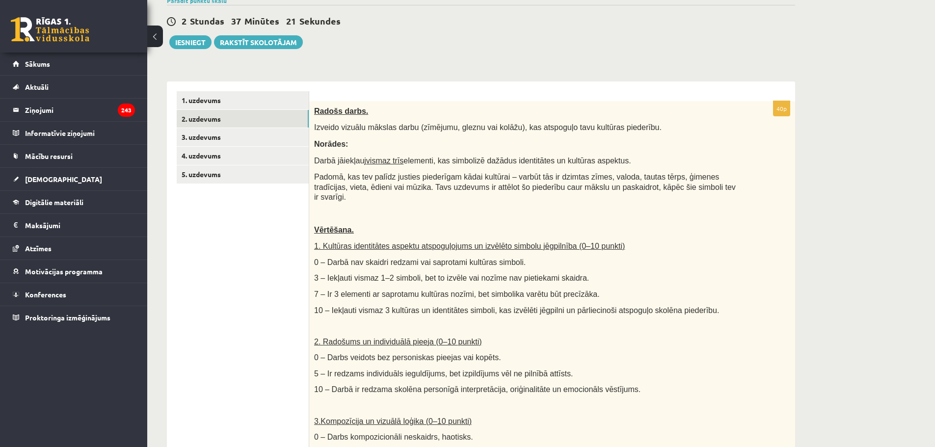
scroll to position [89, 0]
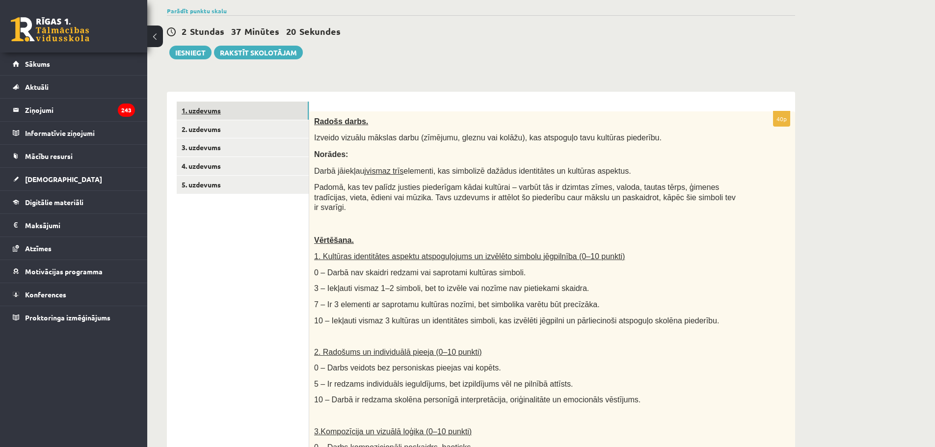
click at [233, 113] on link "1. uzdevums" at bounding box center [243, 111] width 132 height 18
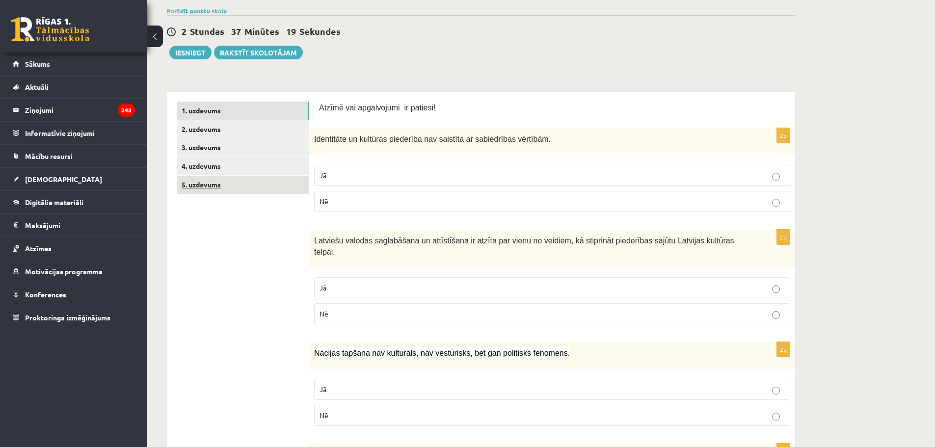
click at [227, 182] on link "5. uzdevums" at bounding box center [243, 185] width 132 height 18
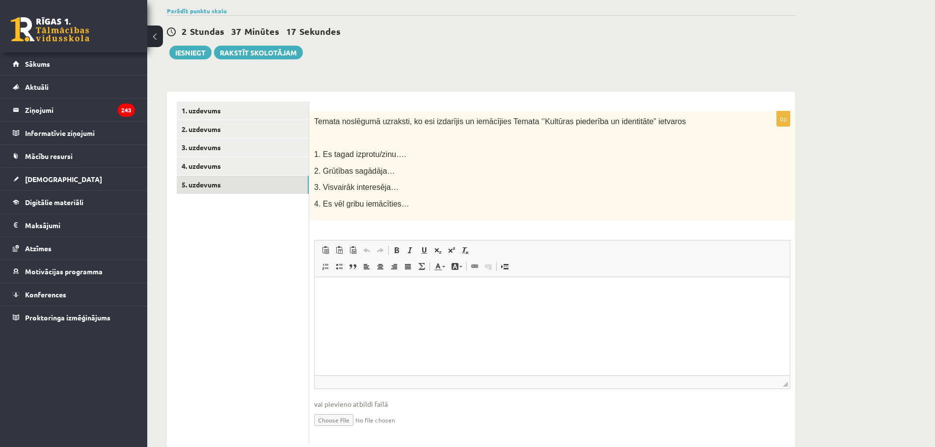
scroll to position [0, 0]
click at [235, 168] on link "4. uzdevums" at bounding box center [243, 166] width 132 height 18
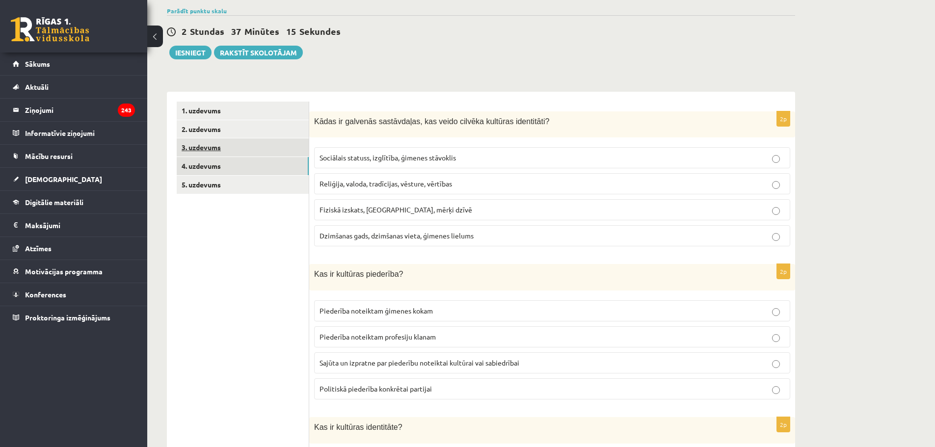
click at [236, 153] on link "3. uzdevums" at bounding box center [243, 147] width 132 height 18
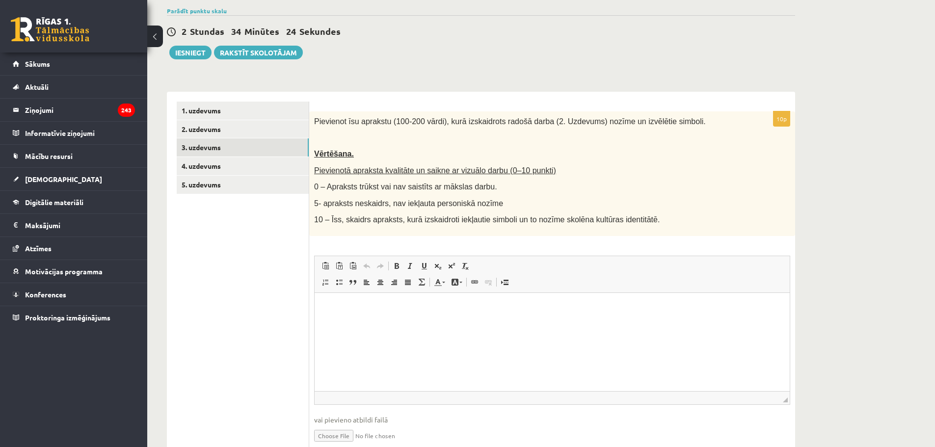
scroll to position [133, 0]
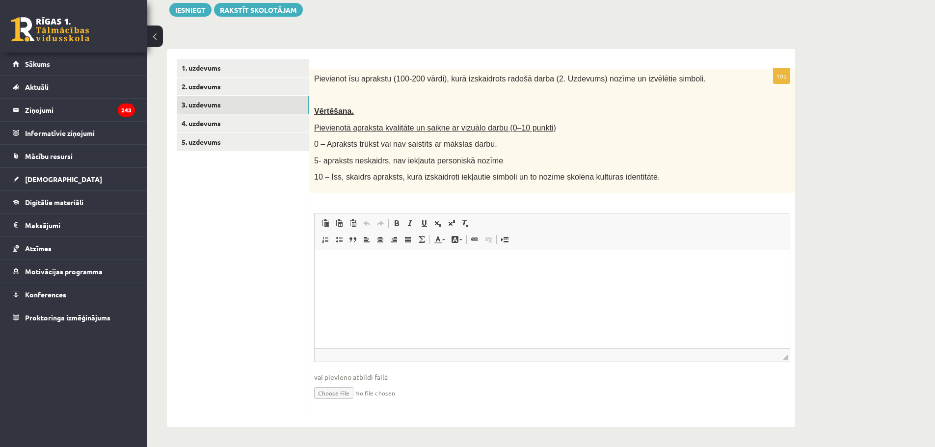
click at [587, 280] on html at bounding box center [552, 265] width 475 height 30
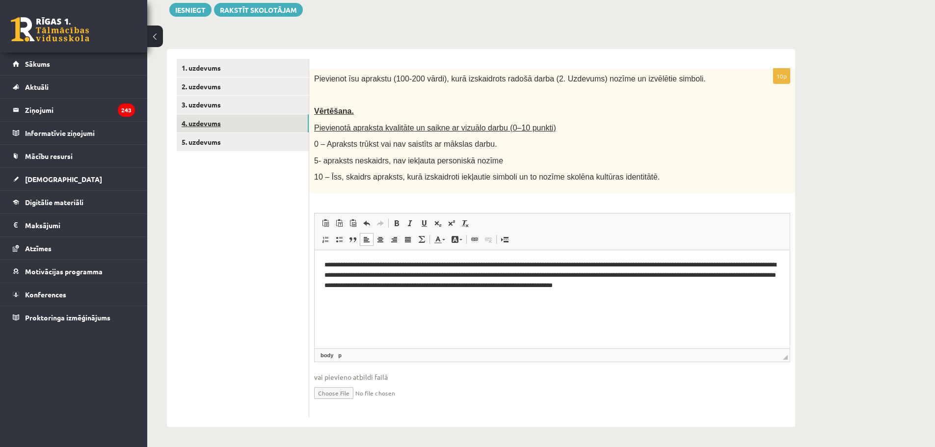
click at [230, 128] on link "4. uzdevums" at bounding box center [243, 123] width 132 height 18
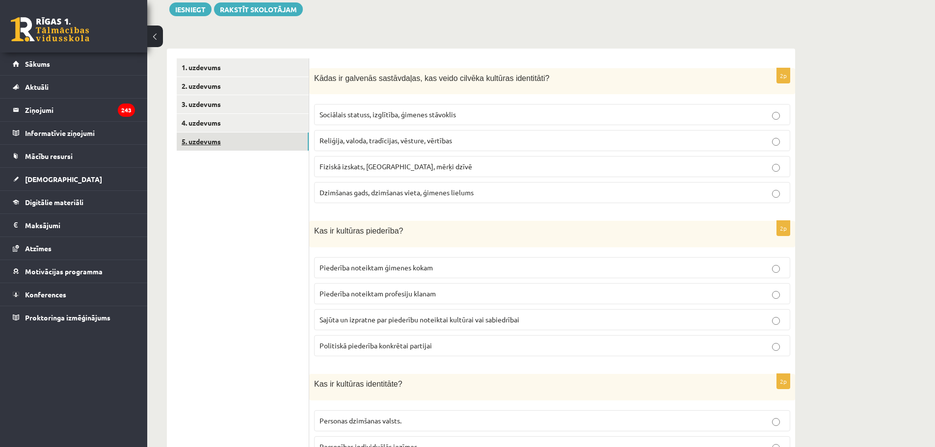
click at [237, 145] on link "5. uzdevums" at bounding box center [243, 142] width 132 height 18
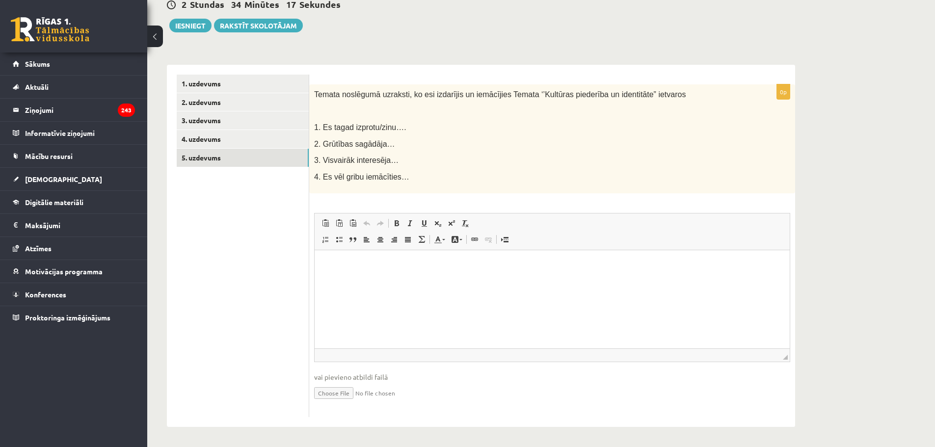
scroll to position [0, 0]
click at [209, 108] on link "2. uzdevums" at bounding box center [243, 102] width 132 height 18
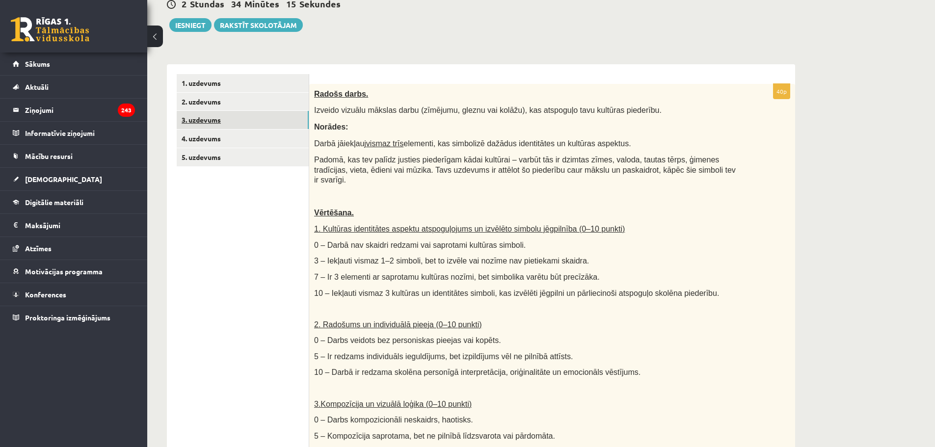
click at [205, 118] on link "3. uzdevums" at bounding box center [243, 120] width 132 height 18
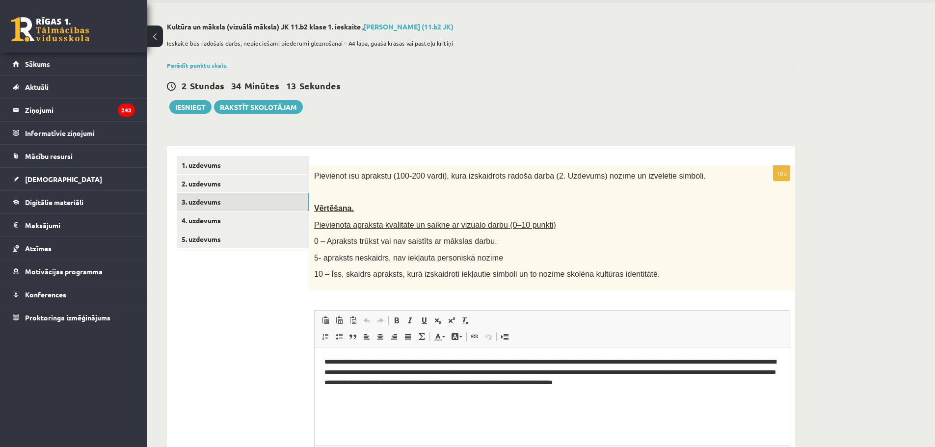
scroll to position [133, 0]
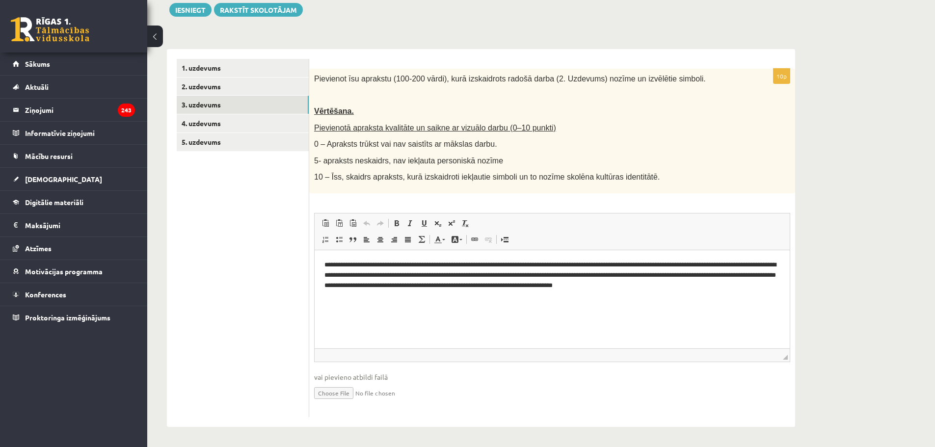
click at [324, 401] on input "file" at bounding box center [552, 392] width 476 height 20
click at [330, 399] on input "file" at bounding box center [552, 392] width 476 height 20
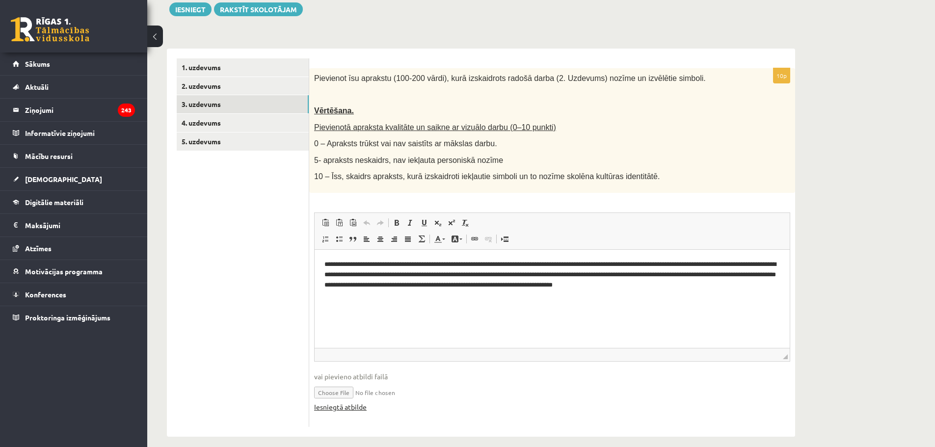
click at [337, 409] on link "Iesniegtā atbilde" at bounding box center [340, 407] width 53 height 10
click at [350, 408] on link "Iesniegtā atbilde" at bounding box center [340, 407] width 53 height 10
click at [347, 387] on input "file" at bounding box center [552, 392] width 476 height 20
type input "**********"
click at [331, 406] on link "Iesniegtā atbilde" at bounding box center [340, 407] width 53 height 10
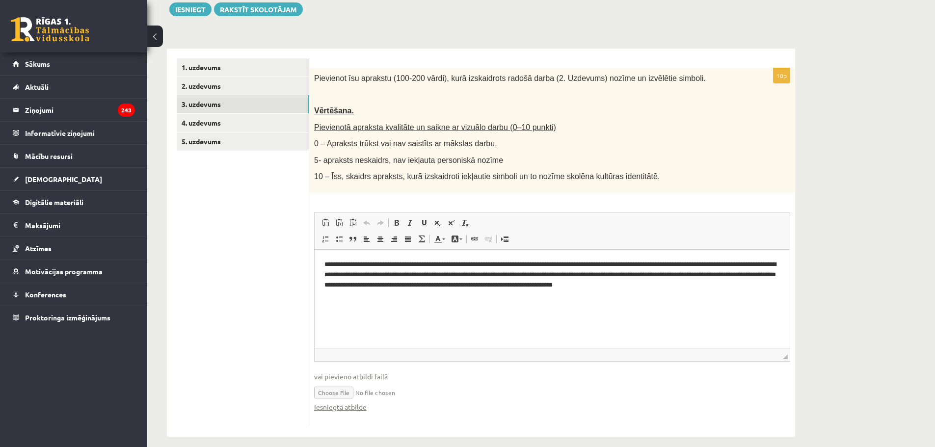
click at [336, 395] on input "file" at bounding box center [552, 392] width 476 height 20
click at [344, 388] on input "file" at bounding box center [552, 392] width 476 height 20
type input "**********"
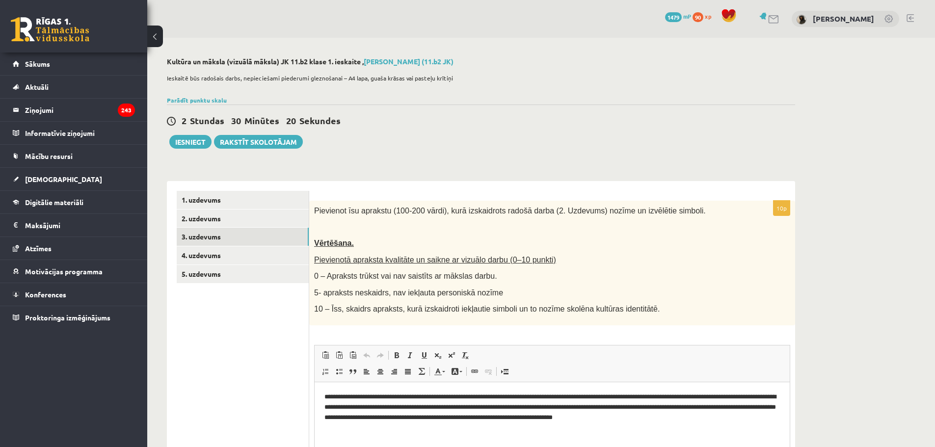
scroll to position [143, 0]
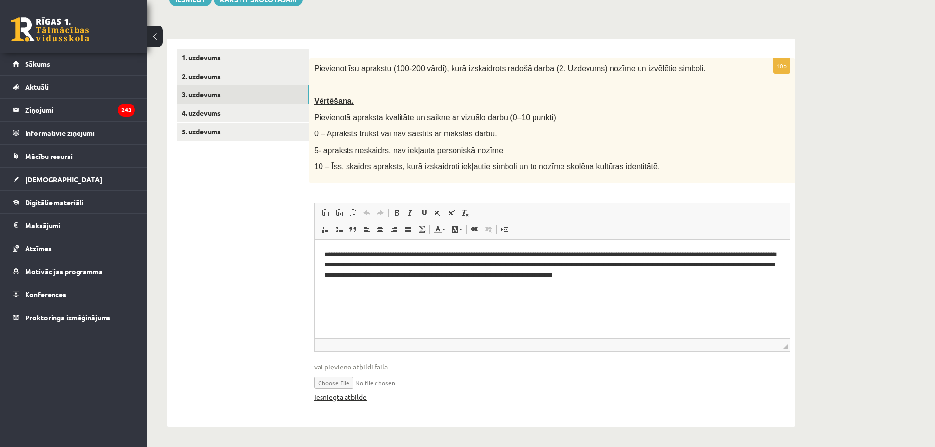
click at [354, 399] on link "Iesniegtā atbilde" at bounding box center [340, 397] width 53 height 10
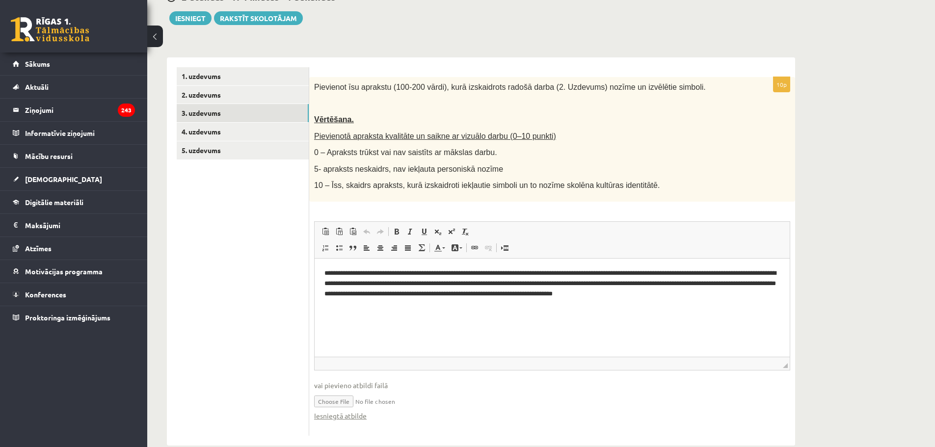
scroll to position [124, 0]
click at [260, 134] on link "4. uzdevums" at bounding box center [243, 131] width 132 height 18
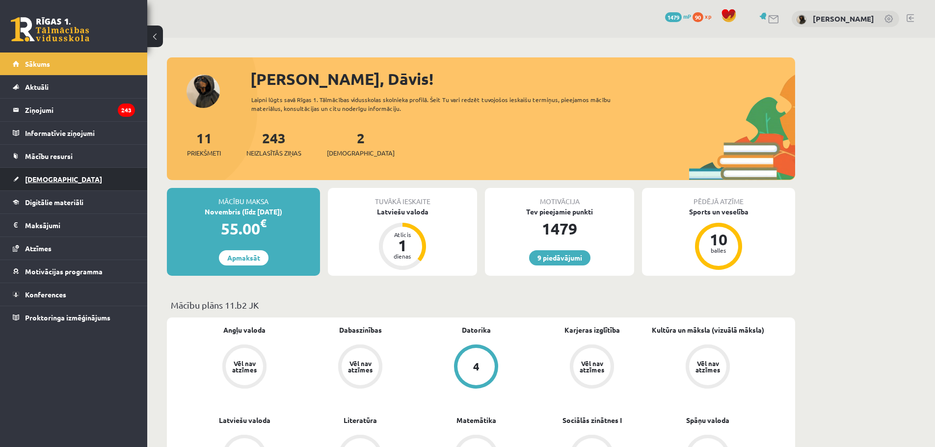
click at [37, 184] on link "[DEMOGRAPHIC_DATA]" at bounding box center [74, 179] width 122 height 23
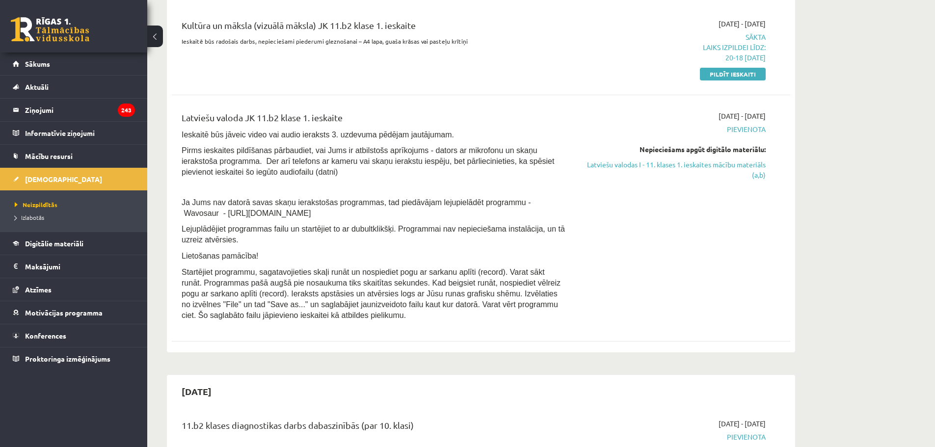
scroll to position [771, 0]
click at [731, 171] on link "Latviešu valodas I - 11. klases 1. ieskaites mācību materiāls (a,b)" at bounding box center [673, 168] width 185 height 21
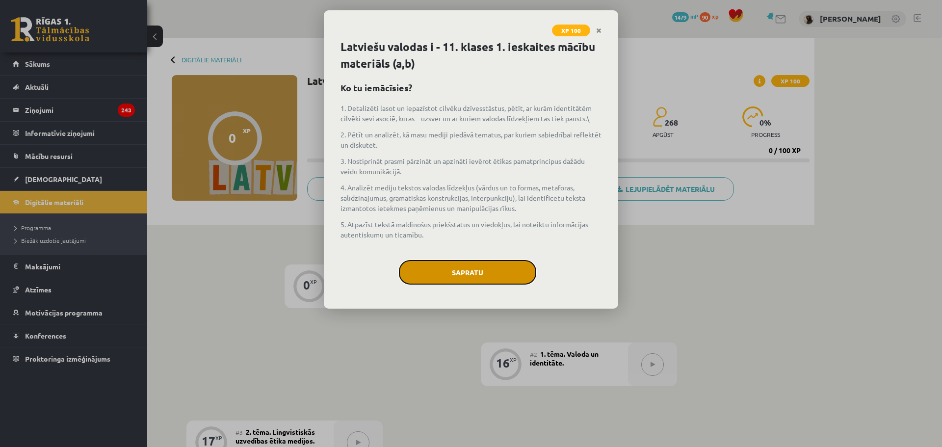
click at [446, 267] on button "Sapratu" at bounding box center [467, 272] width 137 height 25
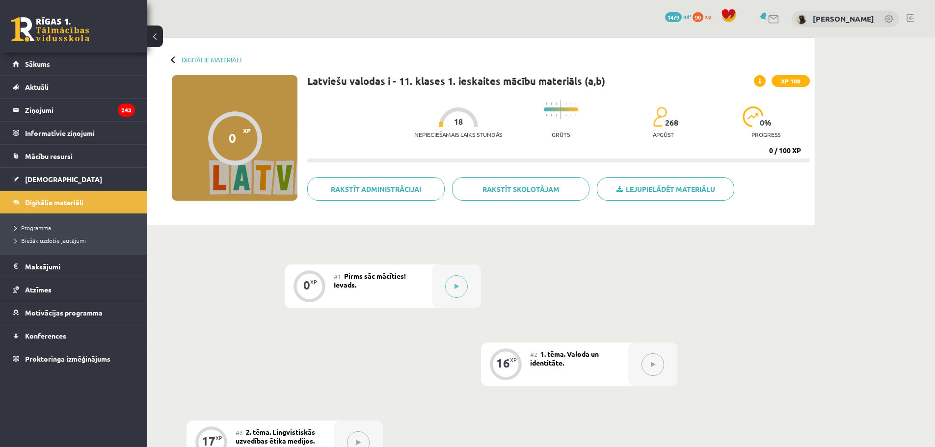
click at [446, 267] on div at bounding box center [456, 287] width 49 height 44
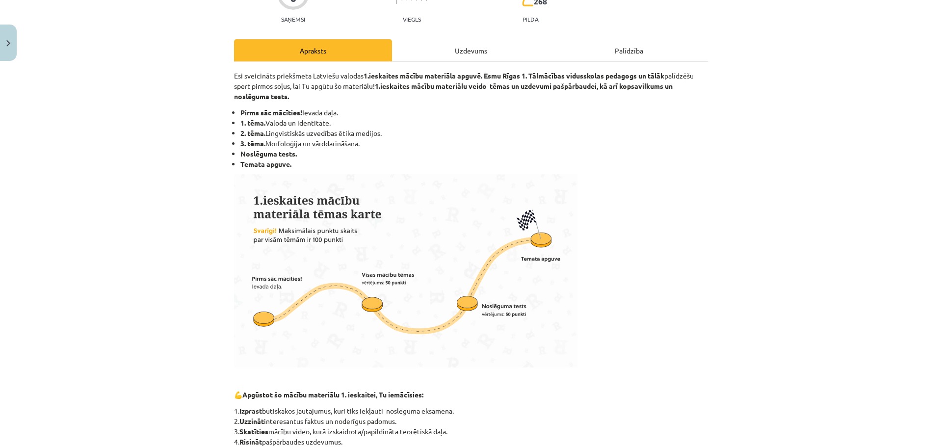
scroll to position [345, 0]
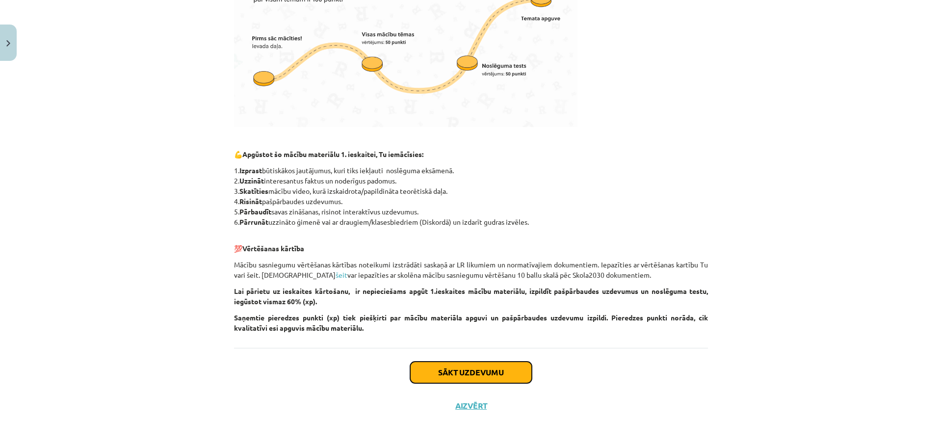
click at [475, 362] on button "Sākt uzdevumu" at bounding box center [471, 373] width 122 height 22
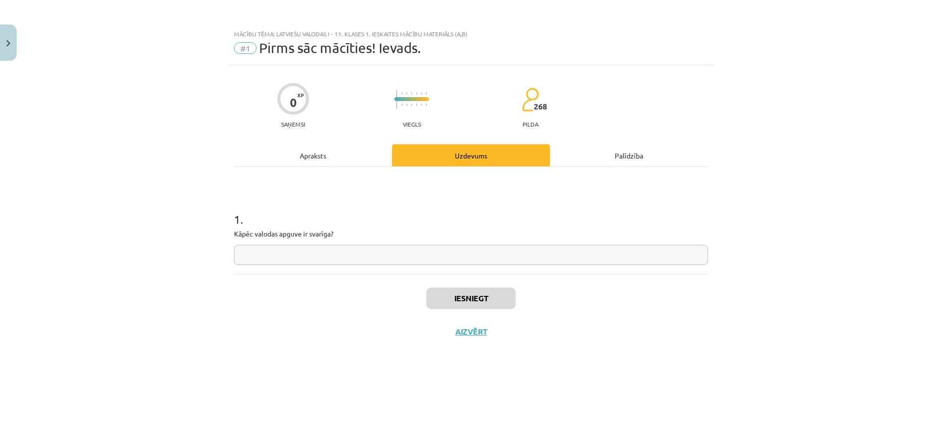
scroll to position [0, 0]
click at [484, 262] on input "text" at bounding box center [471, 255] width 474 height 20
type input "**********"
click at [462, 299] on button "Iesniegt" at bounding box center [470, 299] width 89 height 22
click at [497, 334] on button "Nākamā nodarbība" at bounding box center [471, 338] width 96 height 23
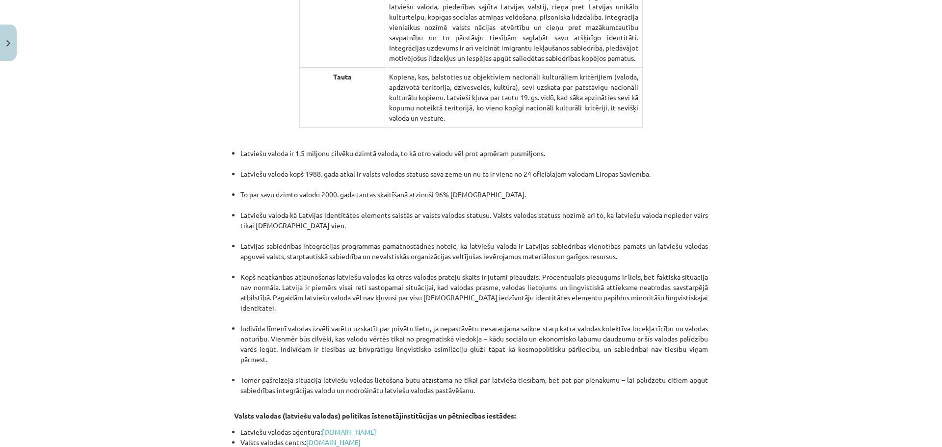
scroll to position [1979, 0]
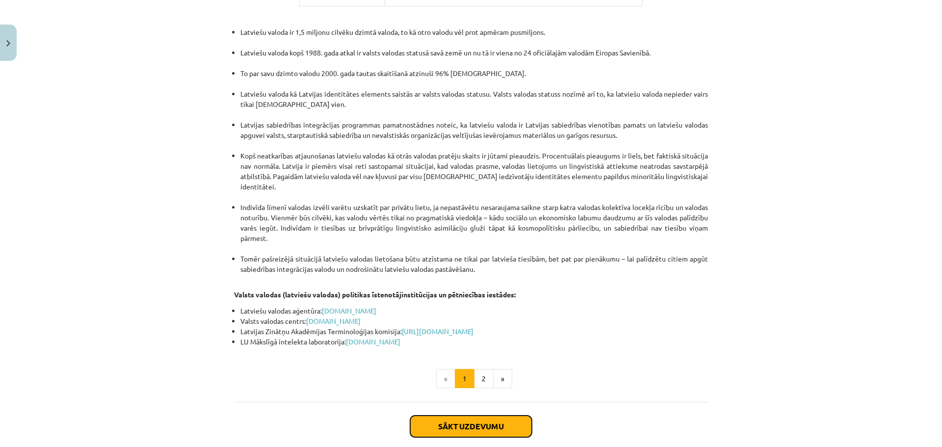
click at [471, 416] on button "Sākt uzdevumu" at bounding box center [471, 427] width 122 height 22
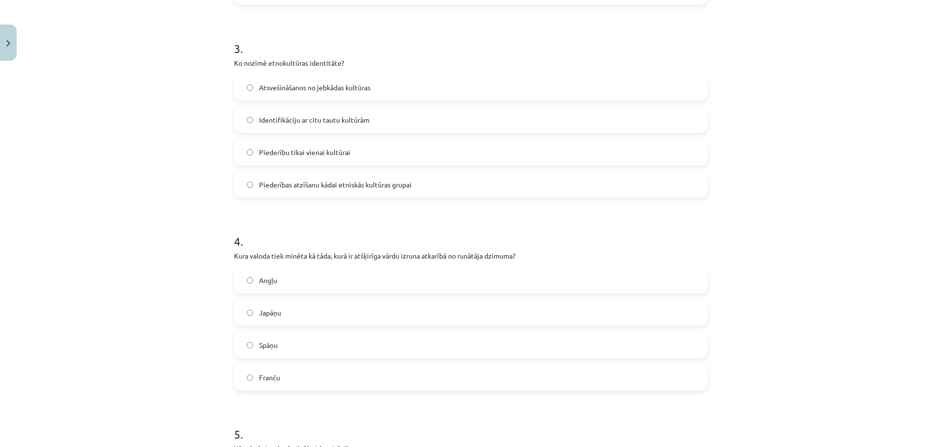
scroll to position [807, 0]
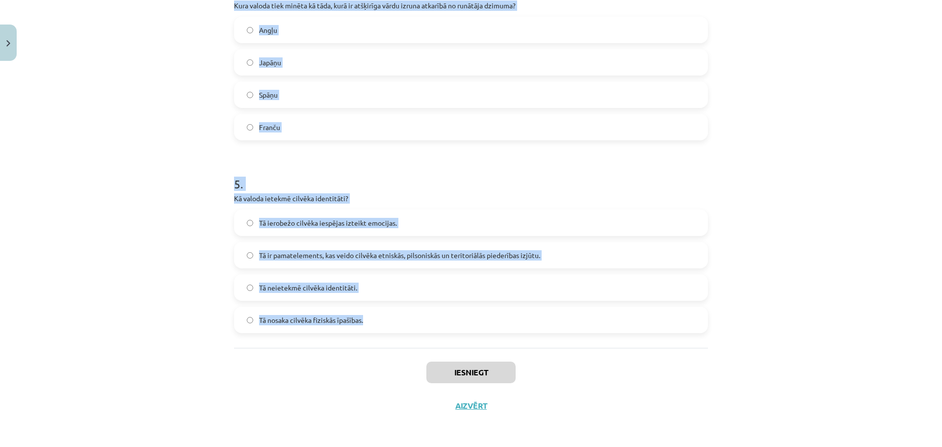
drag, startPoint x: 231, startPoint y: 208, endPoint x: 614, endPoint y: 321, distance: 400.0
copy form "Lor ipsu dolorsita con adipisc elitsedd eiusmod temporincid utlabore? Etd magna…"
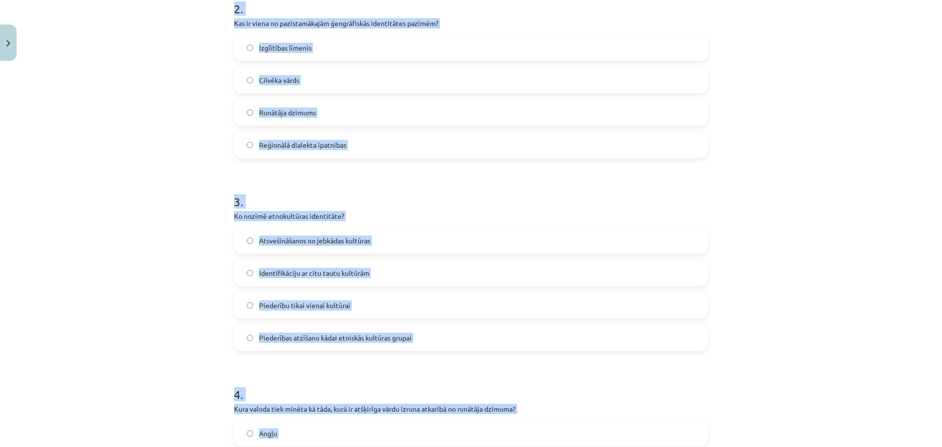
click at [198, 221] on div "Mācību tēma: Latviešu valodas i - 11. klases 1. ieskaites mācību materiāls (a,b…" at bounding box center [471, 223] width 942 height 447
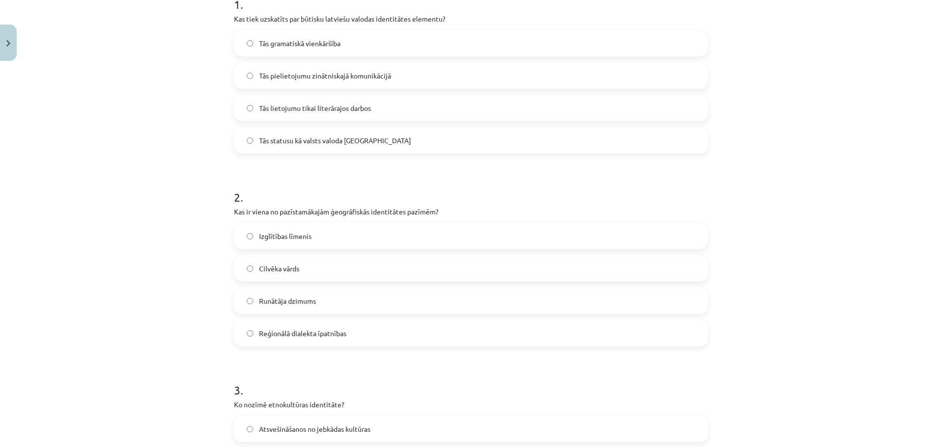
scroll to position [214, 0]
click at [282, 143] on span "Tās statusu kā valsts valoda [GEOGRAPHIC_DATA]" at bounding box center [335, 141] width 152 height 10
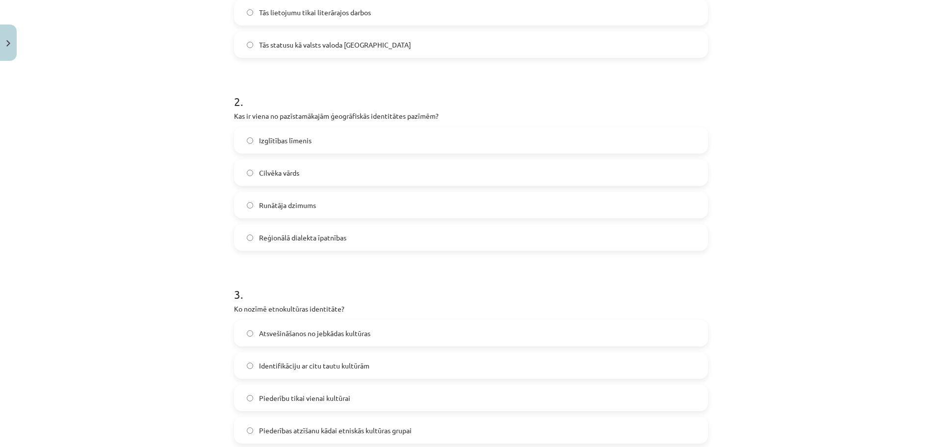
click at [279, 239] on span "Reģionālā dialekta īpatnības" at bounding box center [302, 238] width 87 height 10
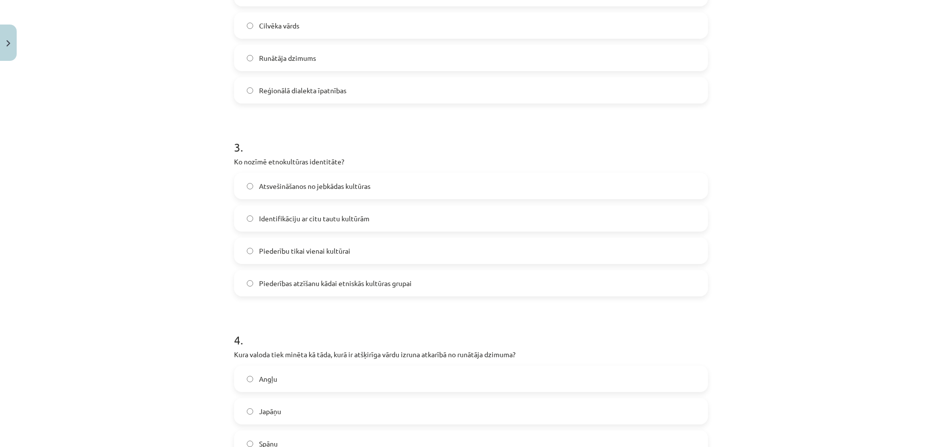
scroll to position [458, 0]
click at [311, 291] on label "Piederības atzīšanu kādai etniskās kultūras grupai" at bounding box center [471, 282] width 472 height 25
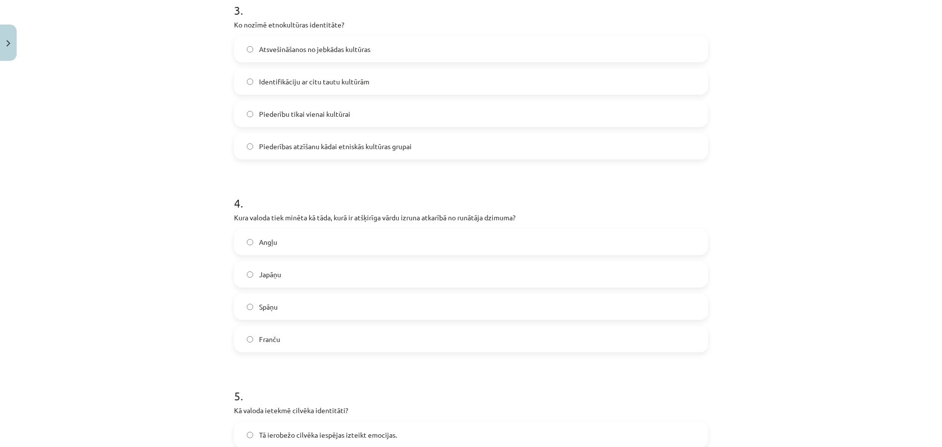
scroll to position [598, 0]
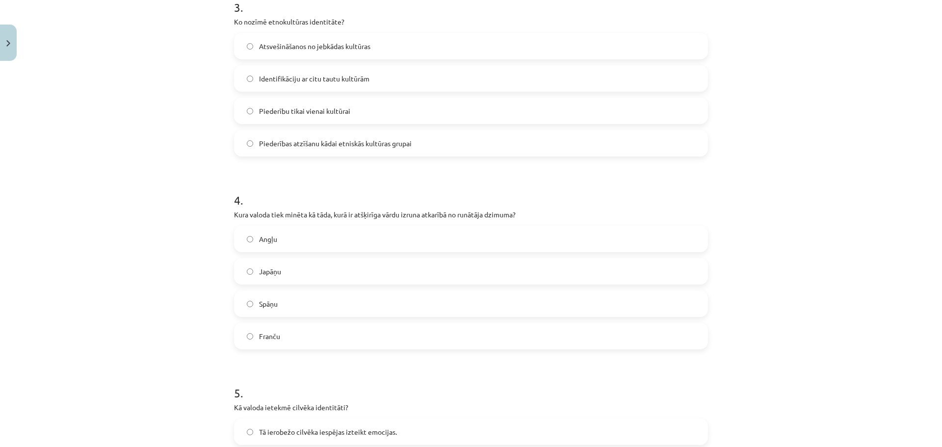
click at [312, 281] on label "Japāņu" at bounding box center [471, 271] width 472 height 25
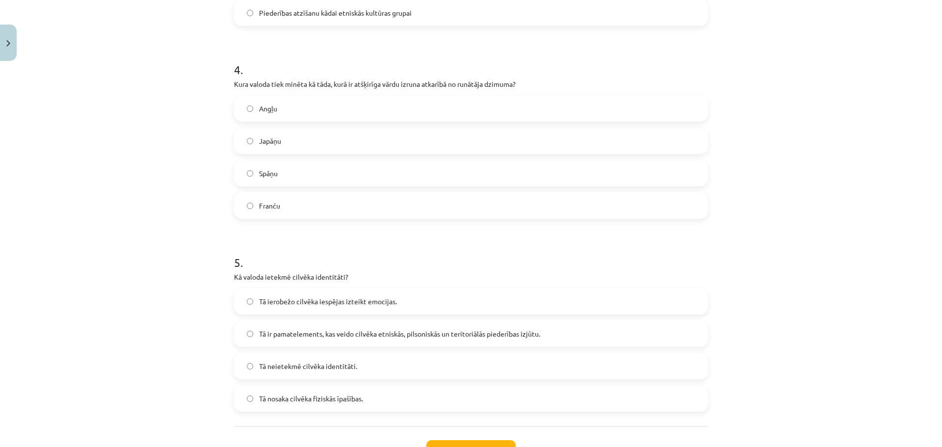
scroll to position [729, 0]
click at [319, 344] on label "Tā ir pamatelements, kas veido cilvēka etniskās, pilsoniskās un teritoriālās pi…" at bounding box center [471, 332] width 472 height 25
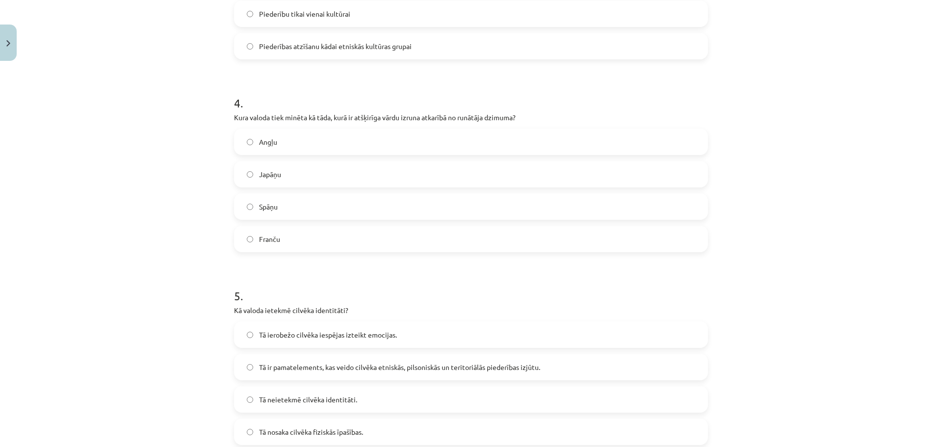
scroll to position [807, 0]
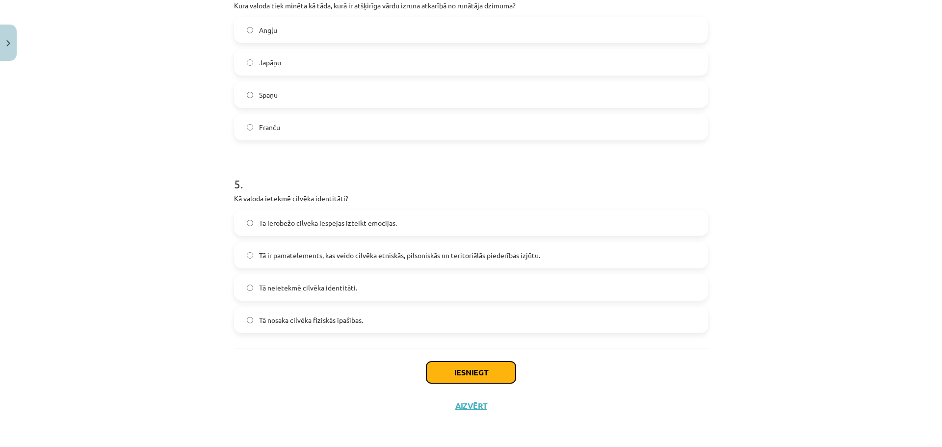
click at [445, 363] on button "Iesniegt" at bounding box center [470, 373] width 89 height 22
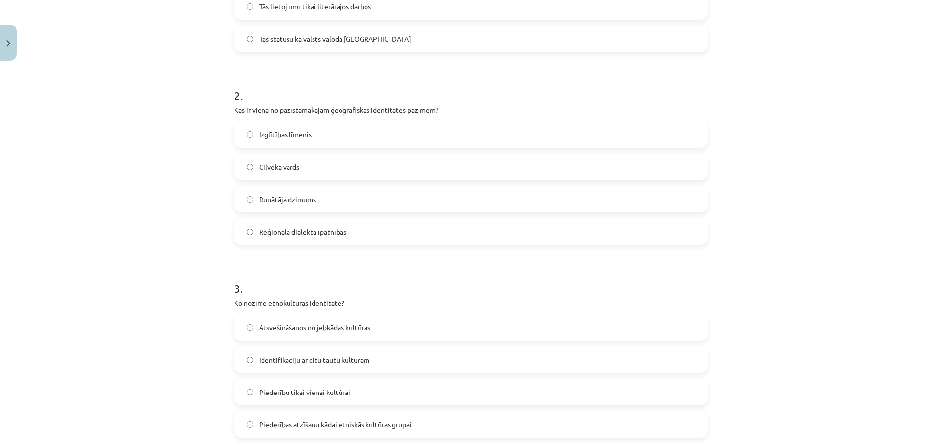
scroll to position [317, 0]
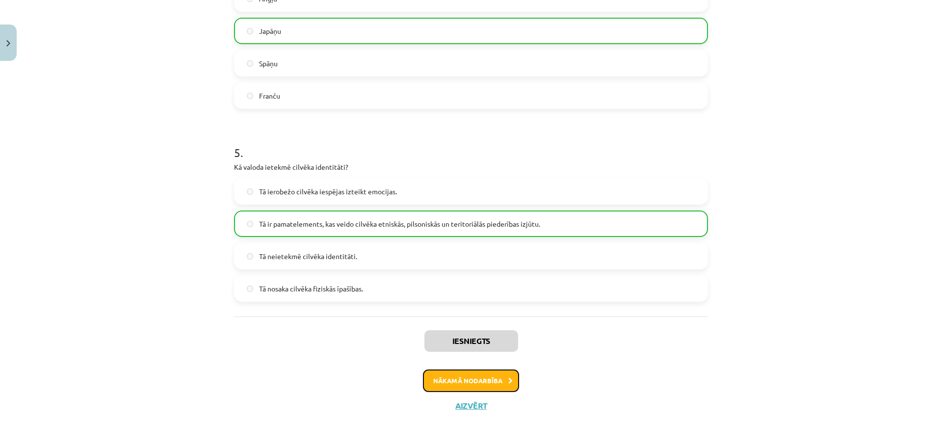
click at [445, 381] on button "Nākamā nodarbība" at bounding box center [471, 381] width 96 height 23
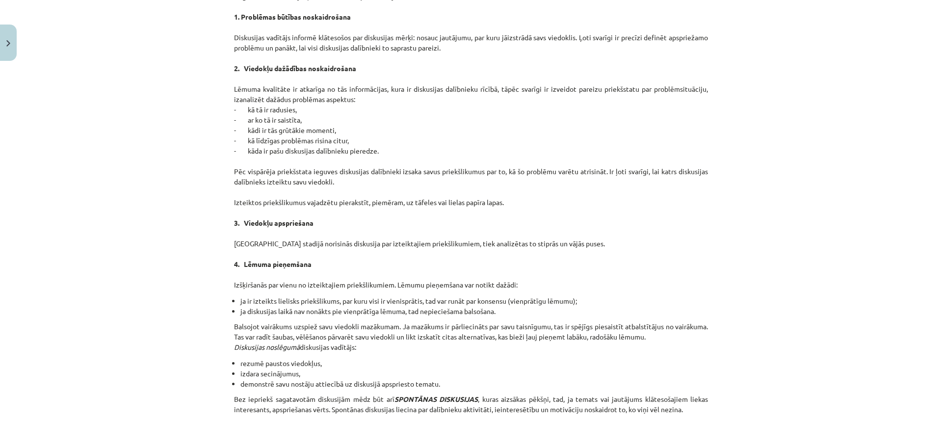
scroll to position [801, 0]
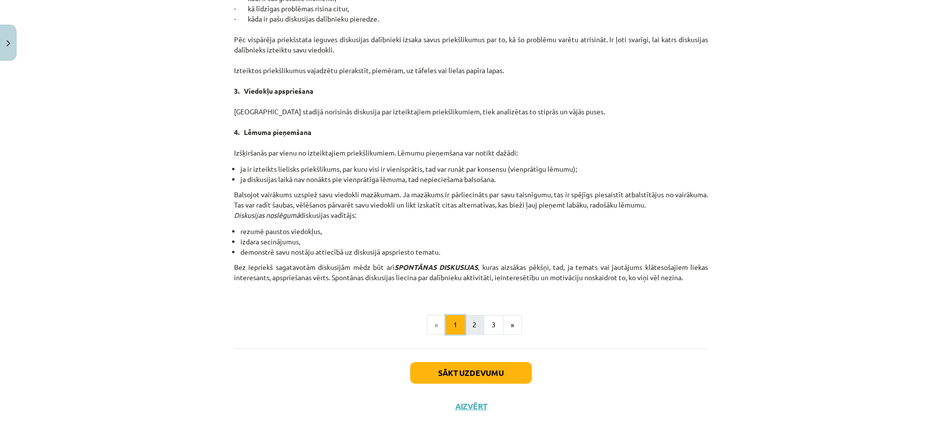
click at [462, 323] on ul "« 1 2 3 »" at bounding box center [471, 325] width 474 height 20
click at [465, 323] on button "2" at bounding box center [475, 325] width 20 height 20
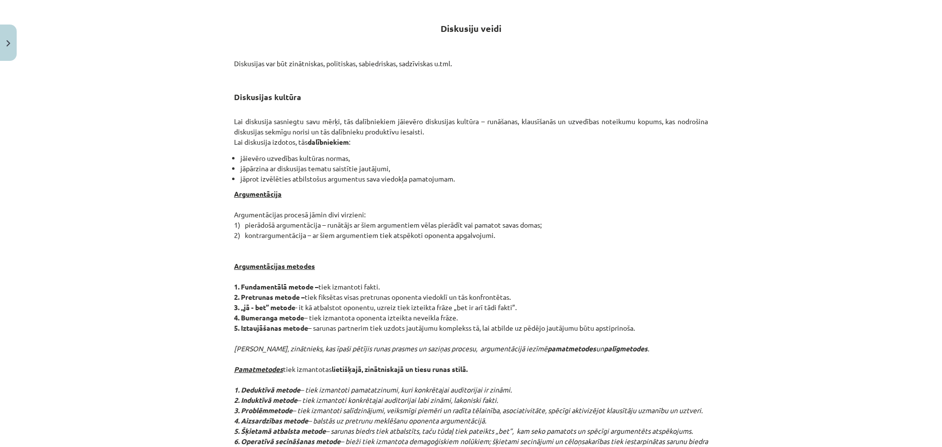
scroll to position [701, 0]
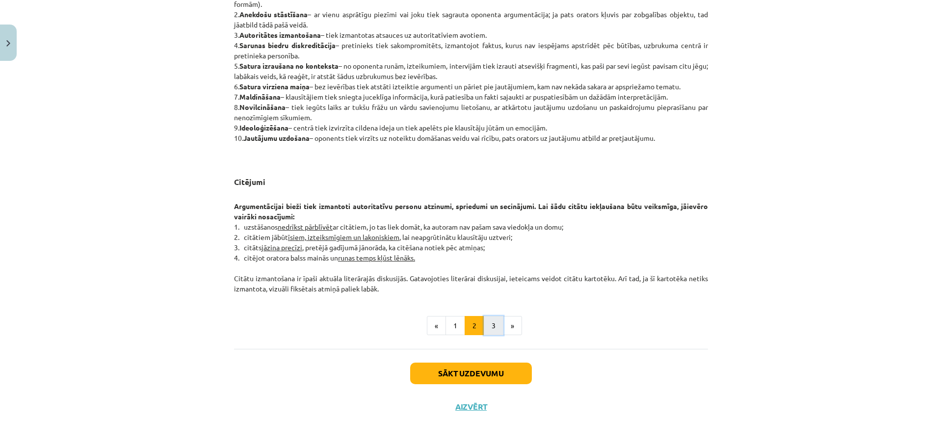
click at [488, 325] on button "3" at bounding box center [494, 326] width 20 height 20
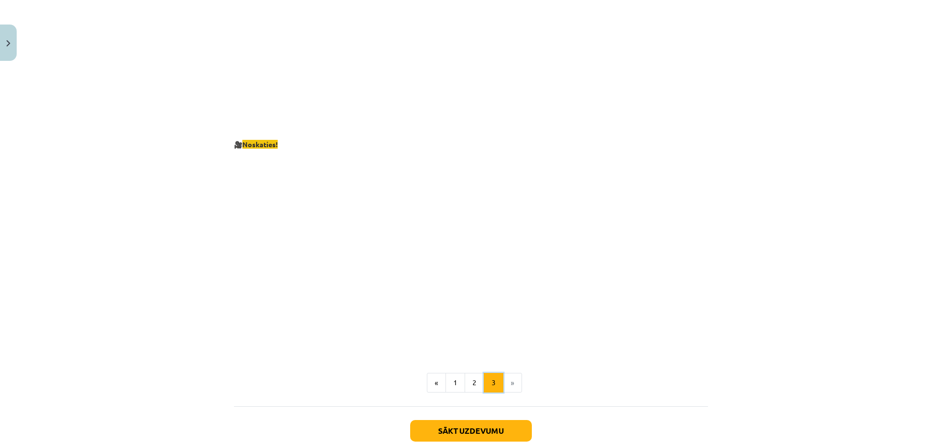
scroll to position [1739, 0]
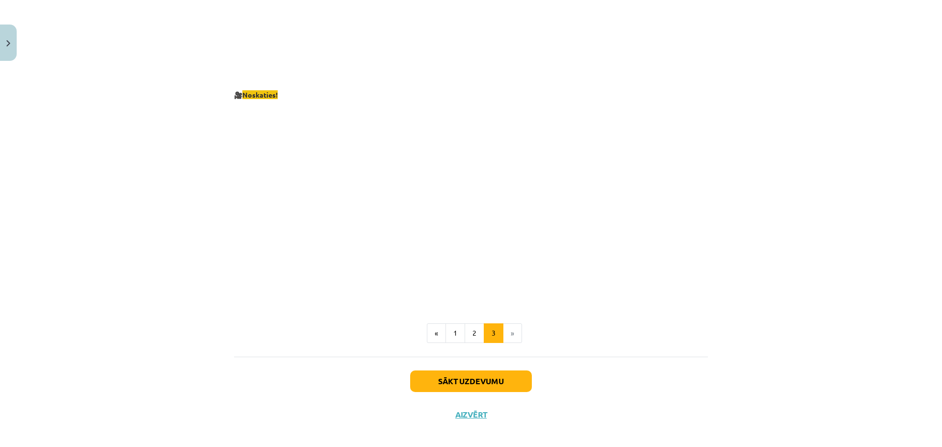
click at [487, 384] on div "Sākt uzdevumu Aizvērt" at bounding box center [471, 391] width 474 height 69
click at [490, 380] on button "Sākt uzdevumu" at bounding box center [471, 382] width 122 height 22
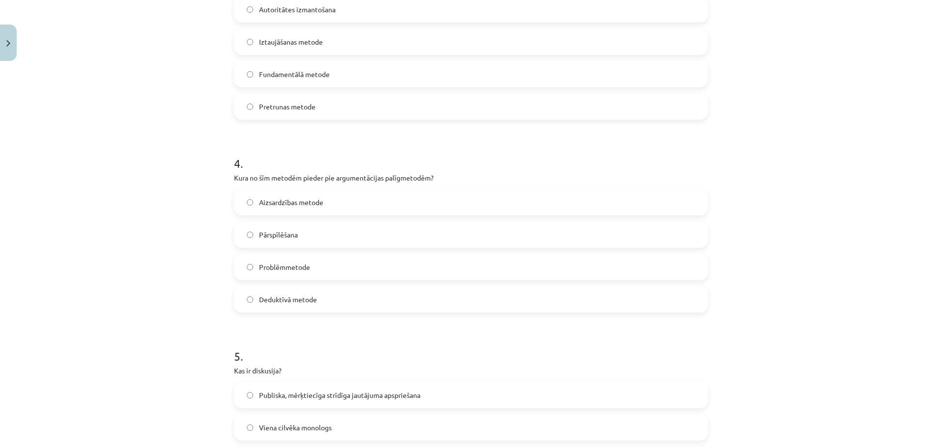
scroll to position [807, 0]
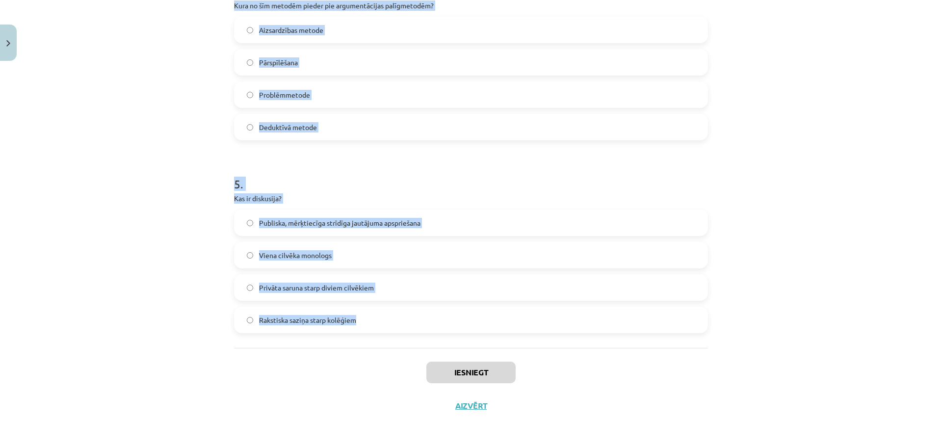
drag, startPoint x: 227, startPoint y: 209, endPoint x: 508, endPoint y: 332, distance: 307.0
copy form "Lore ip dolorsitam consecte adipisci? Elitsed doeiusmodte, inci utlabo etdolore…"
click at [402, 175] on h1 "5 ." at bounding box center [471, 175] width 474 height 30
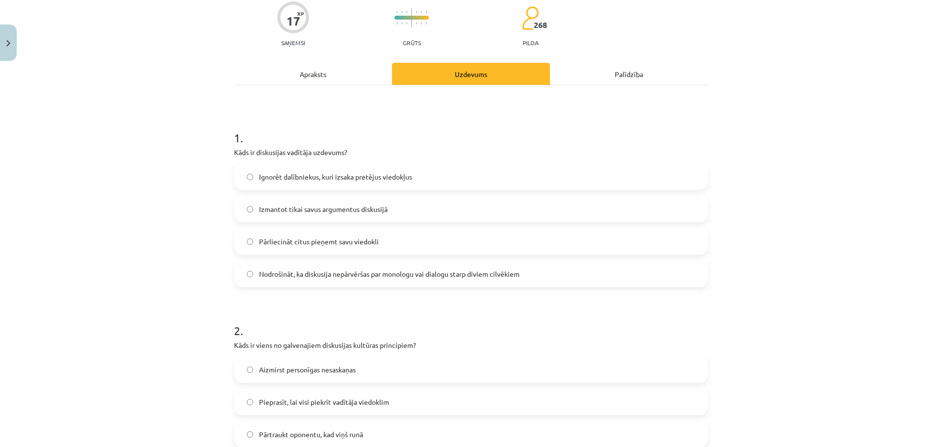
scroll to position [81, 0]
click at [376, 284] on label "Nodrošināt, ka diskusija nepārvēršas par monologu vai dialogu starp diviem cilv…" at bounding box center [471, 274] width 472 height 25
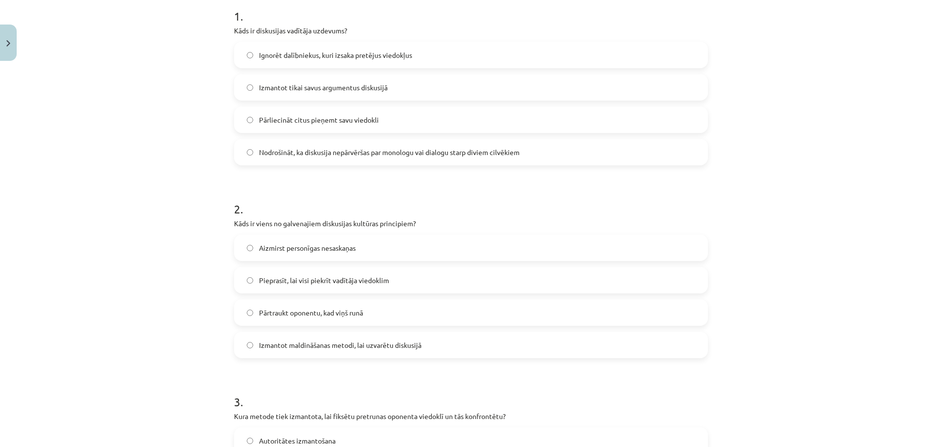
scroll to position [205, 0]
click at [370, 349] on label "Izmantot maldināšanas metodi, lai uzvarētu diskusijā" at bounding box center [471, 343] width 472 height 25
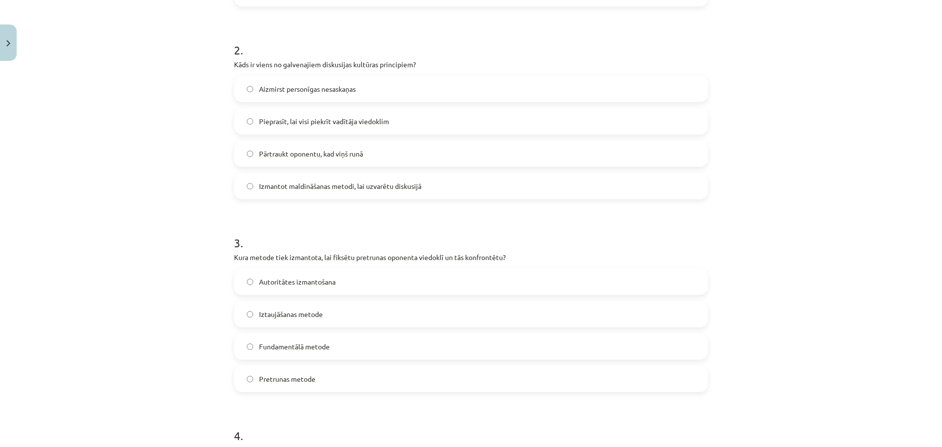
scroll to position [361, 0]
click at [383, 92] on label "Aizmirst personīgas nesaskaņas" at bounding box center [471, 90] width 472 height 25
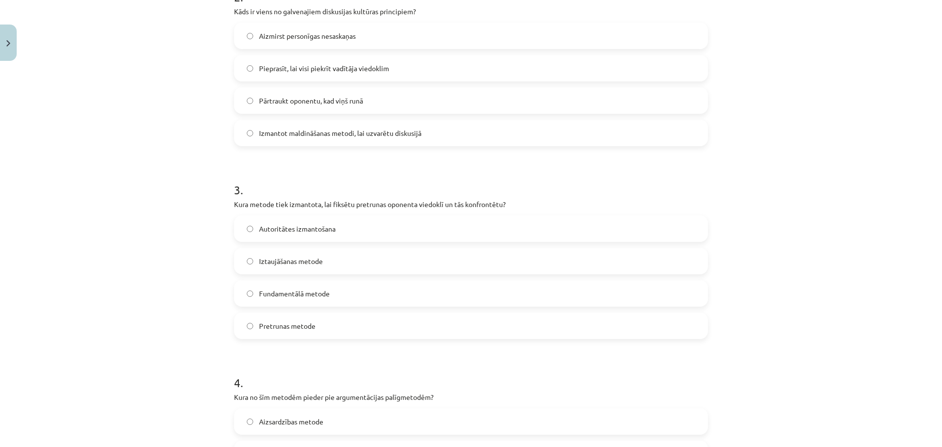
scroll to position [420, 0]
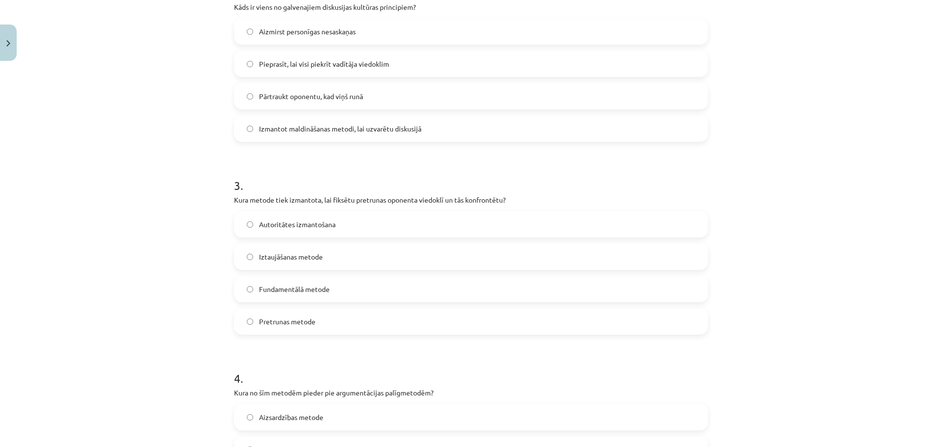
click at [345, 229] on label "Autoritātes izmantošana" at bounding box center [471, 224] width 472 height 25
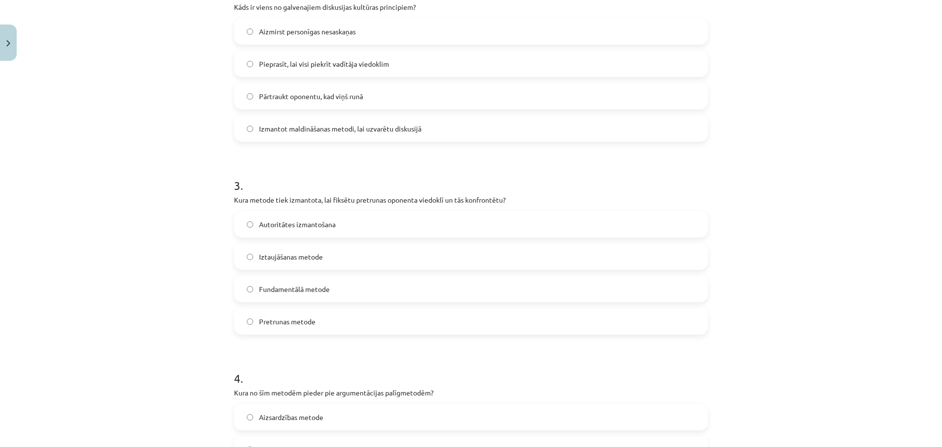
click at [317, 326] on label "Pretrunas metode" at bounding box center [471, 321] width 472 height 25
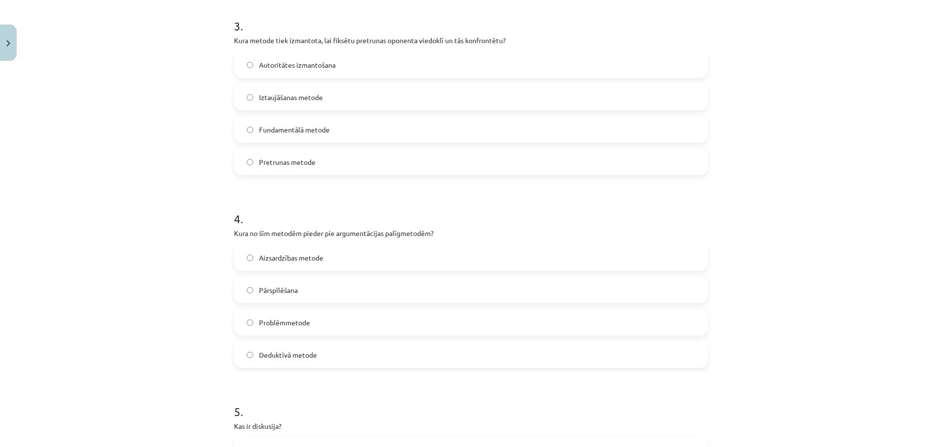
scroll to position [580, 0]
click at [313, 354] on span "Deduktīvā metode" at bounding box center [288, 354] width 58 height 10
click at [310, 284] on label "Pārspīlēšana" at bounding box center [471, 289] width 472 height 25
click at [326, 251] on label "Aizsardzības metode" at bounding box center [471, 257] width 472 height 25
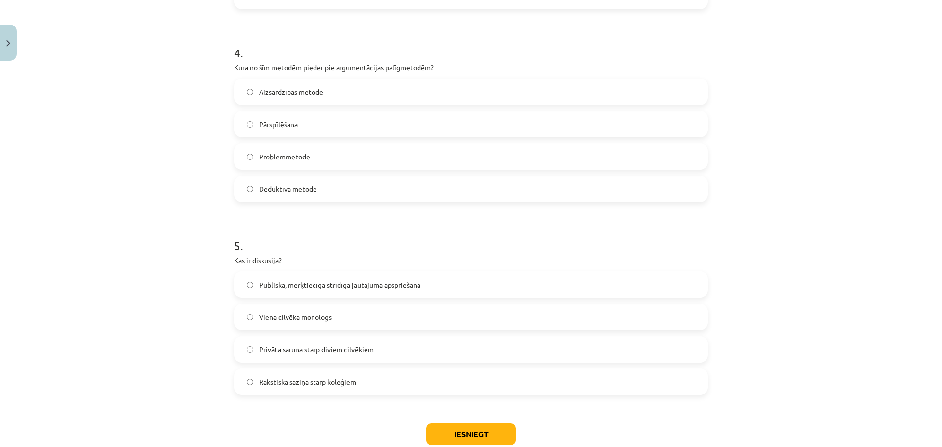
scroll to position [745, 0]
click at [419, 290] on label "Publiska, mērķtiecīga strīdīga jautājuma apspriešana" at bounding box center [471, 284] width 472 height 25
click at [408, 355] on label "Privāta saruna starp diviem cilvēkiem" at bounding box center [471, 349] width 472 height 25
click at [393, 390] on label "Rakstiska saziņa starp kolēģiem" at bounding box center [471, 381] width 472 height 25
click at [416, 292] on label "Publiska, mērķtiecīga strīdīga jautājuma apspriešana" at bounding box center [471, 284] width 472 height 25
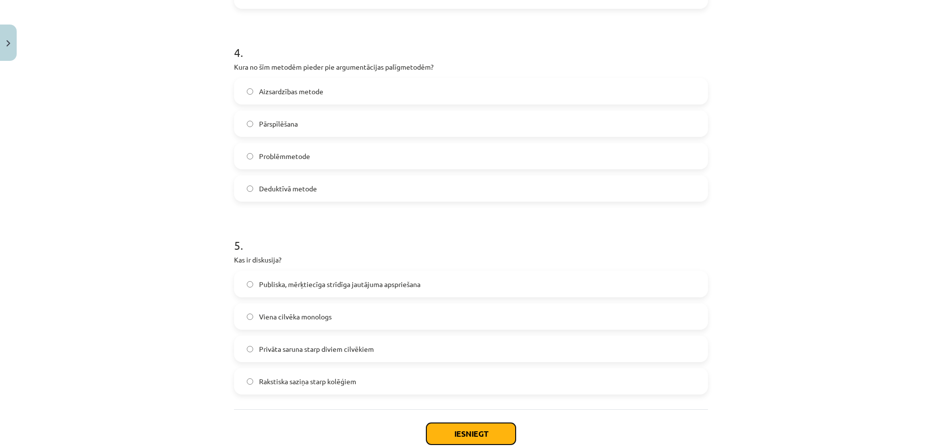
click at [443, 431] on button "Iesniegt" at bounding box center [470, 434] width 89 height 22
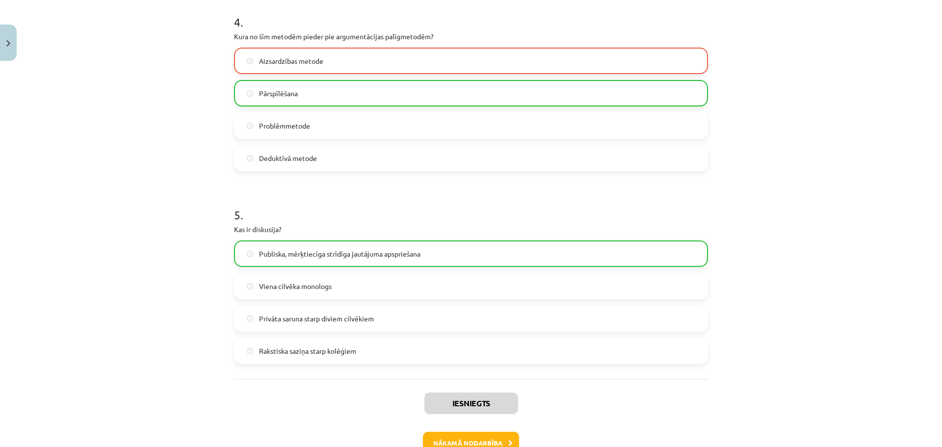
scroll to position [779, 0]
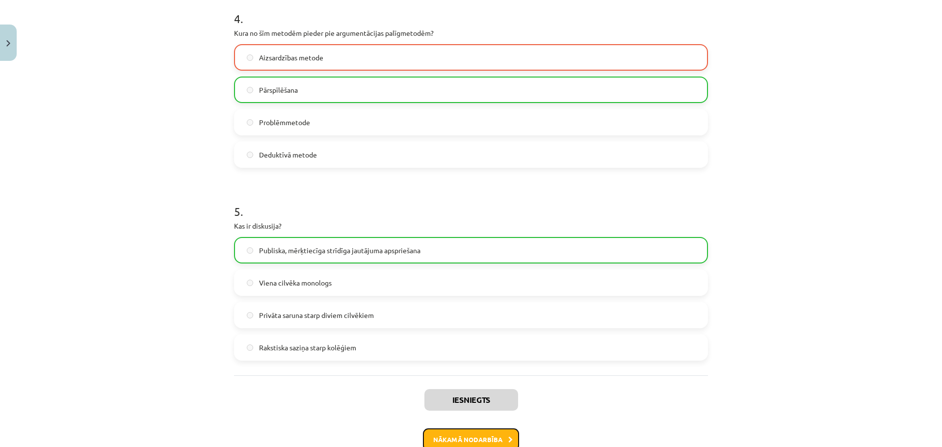
click at [472, 428] on button "Nākamā nodarbība" at bounding box center [471, 439] width 96 height 23
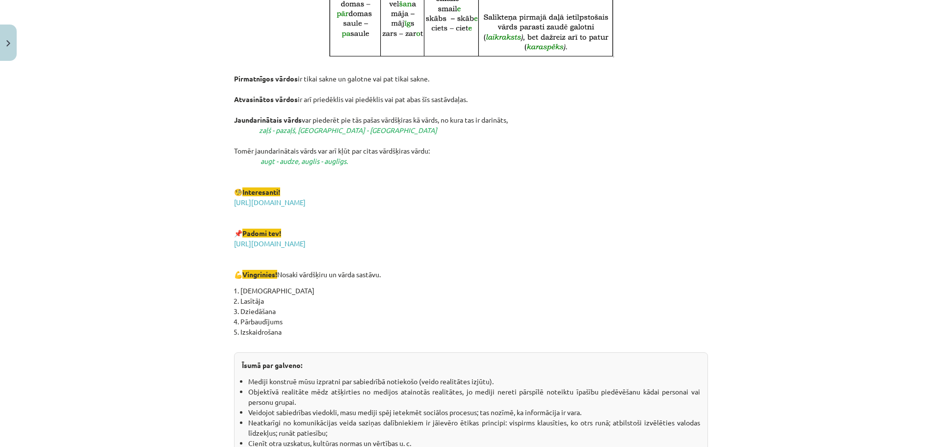
scroll to position [1650, 0]
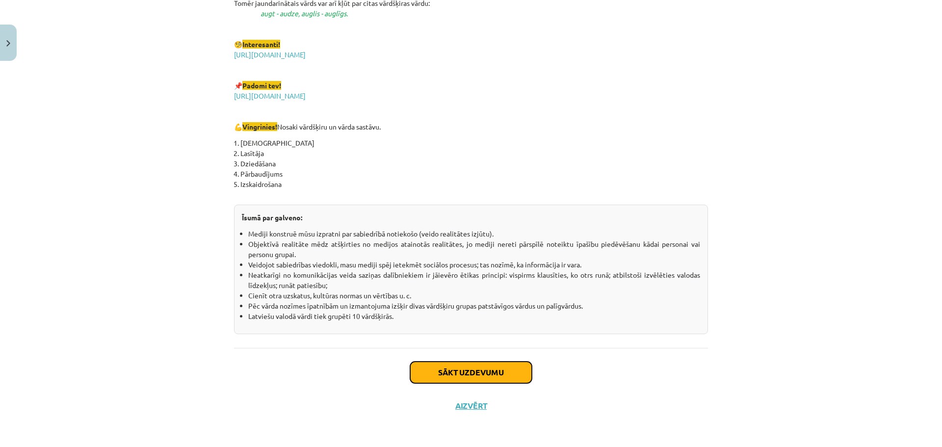
click at [456, 371] on button "Sākt uzdevumu" at bounding box center [471, 373] width 122 height 22
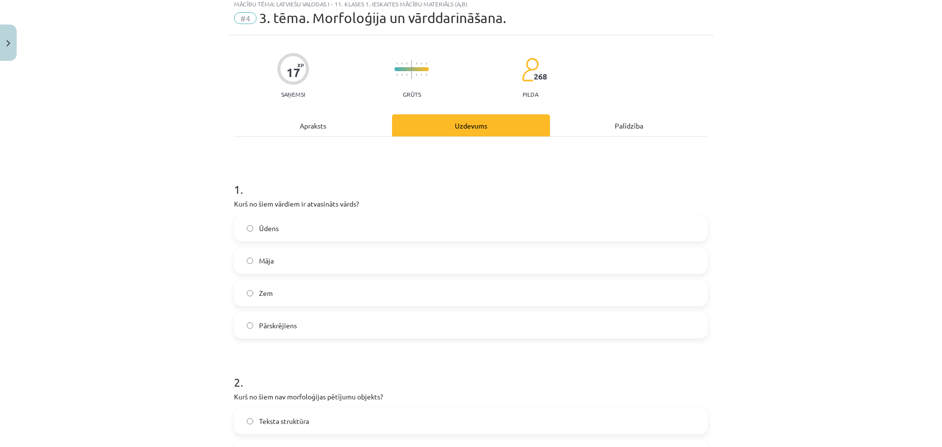
scroll to position [25, 0]
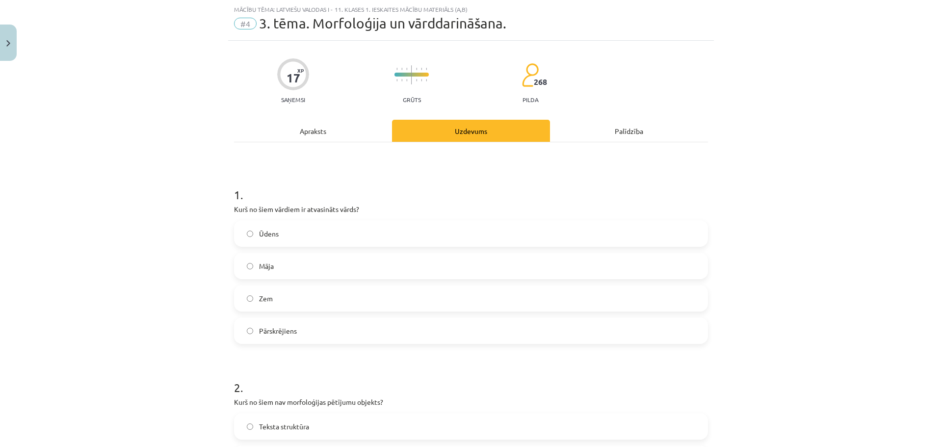
click at [777, 278] on div "Mācību tēma: Latviešu valodas i - 11. klases 1. ieskaites mācību materiāls (a,b…" at bounding box center [471, 223] width 942 height 447
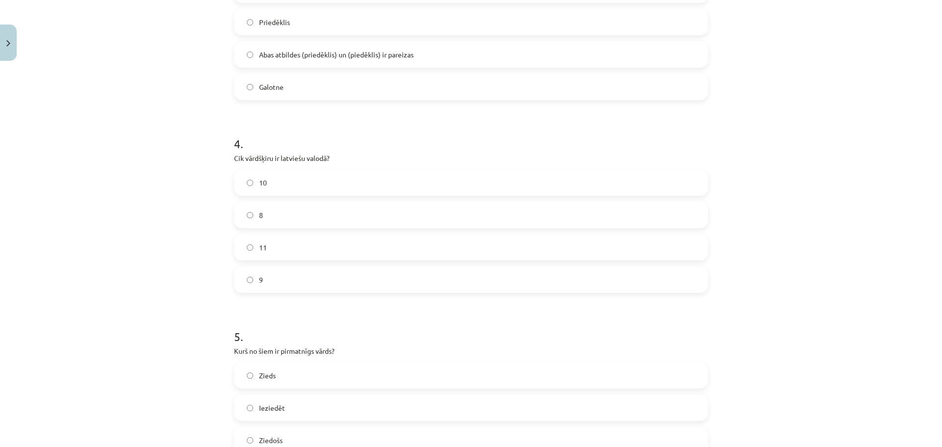
scroll to position [807, 0]
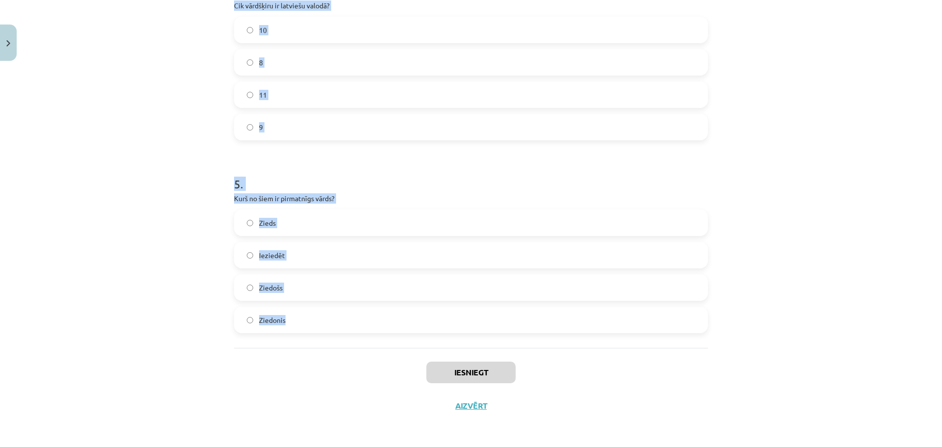
drag, startPoint x: 232, startPoint y: 150, endPoint x: 363, endPoint y: 324, distance: 218.4
copy form "Kurš no šiem vārdiem ir atvasināts vārds? Ūdens Māja Zem Pārskrējiens 2 . Kurš …"
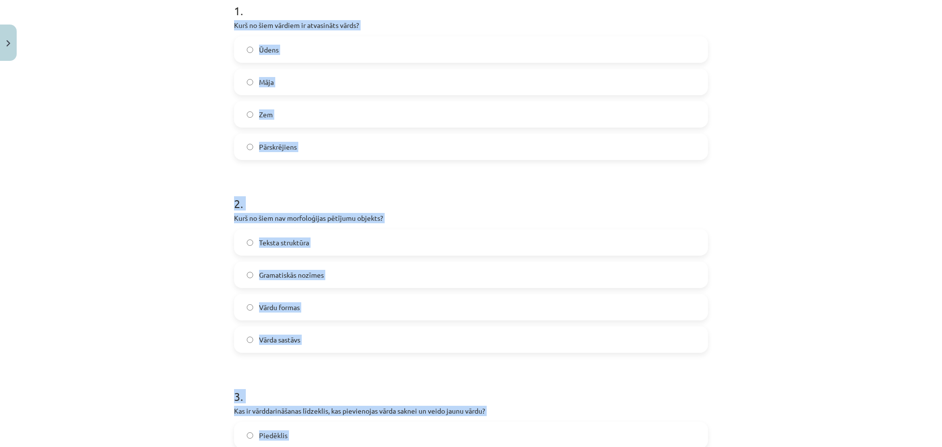
scroll to position [194, 0]
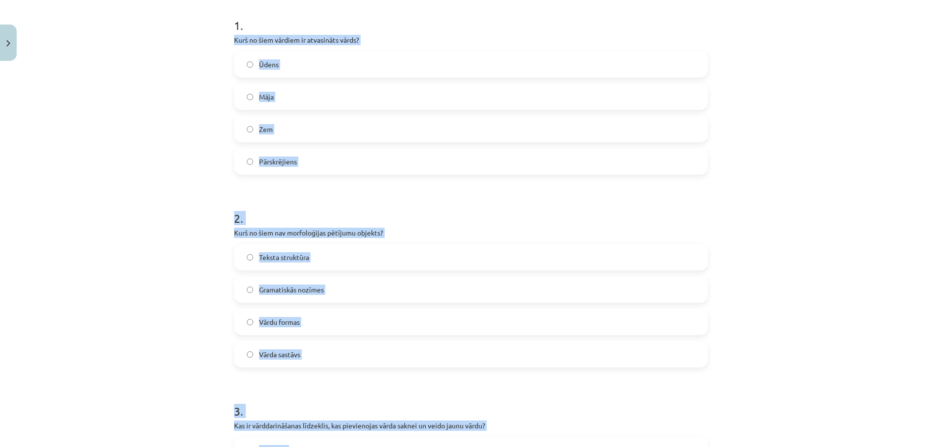
click at [293, 159] on span "Pārskrējiens" at bounding box center [278, 162] width 38 height 10
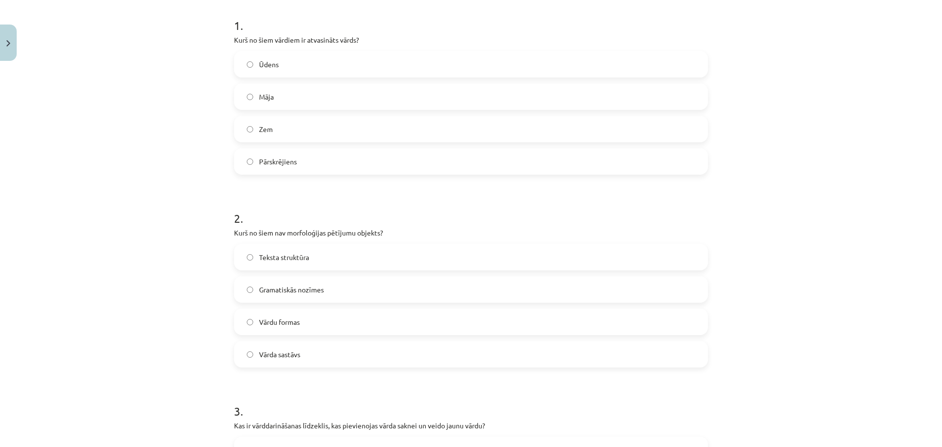
click at [307, 265] on label "Teksta struktūra" at bounding box center [471, 257] width 472 height 25
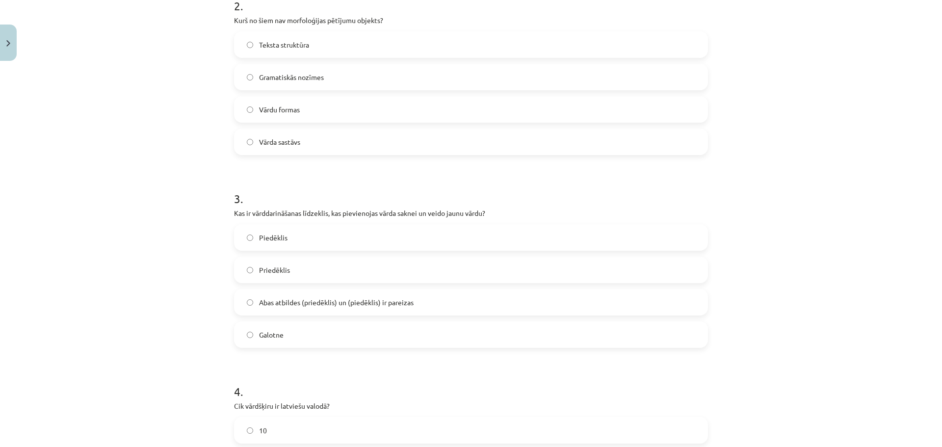
scroll to position [407, 0]
click at [298, 293] on label "Abas atbildes (priedēklis) un (piedēklis) ir pareizas" at bounding box center [471, 301] width 472 height 25
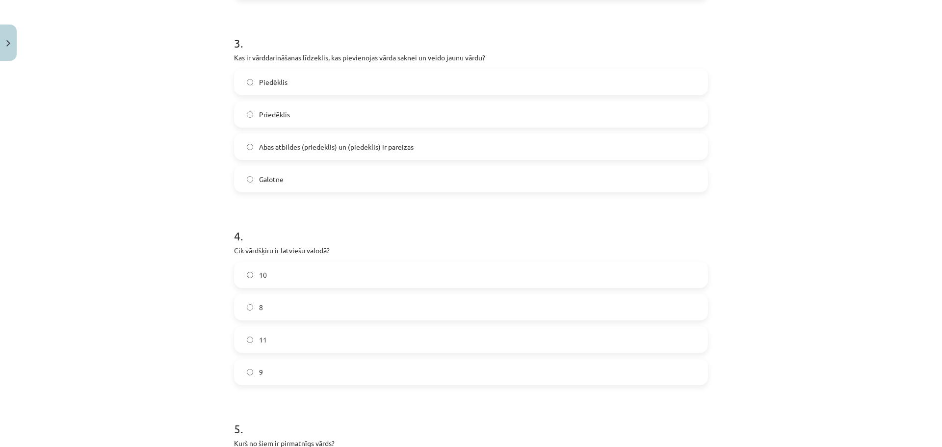
scroll to position [562, 0]
click at [307, 276] on label "10" at bounding box center [471, 274] width 472 height 25
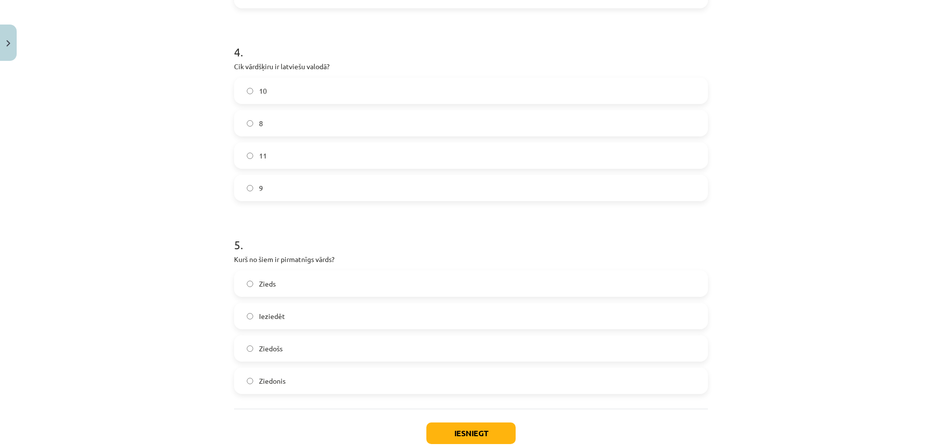
scroll to position [746, 0]
click at [302, 277] on label "Zieds" at bounding box center [471, 283] width 472 height 25
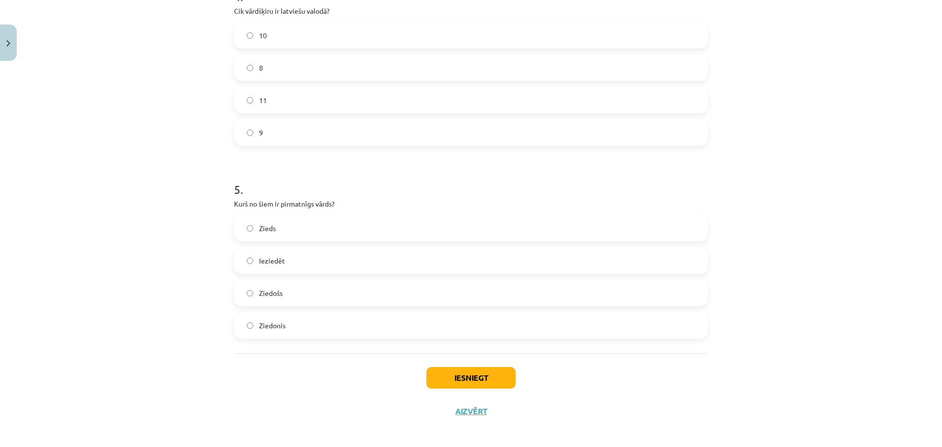
scroll to position [807, 0]
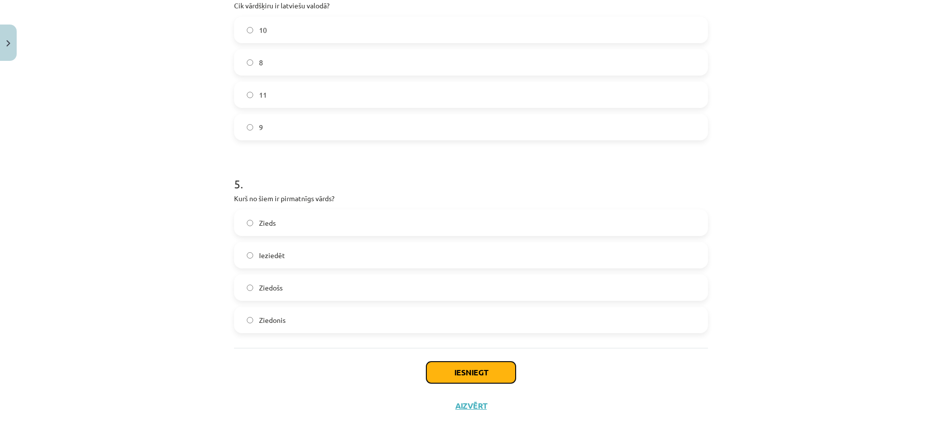
click at [438, 366] on button "Iesniegt" at bounding box center [470, 373] width 89 height 22
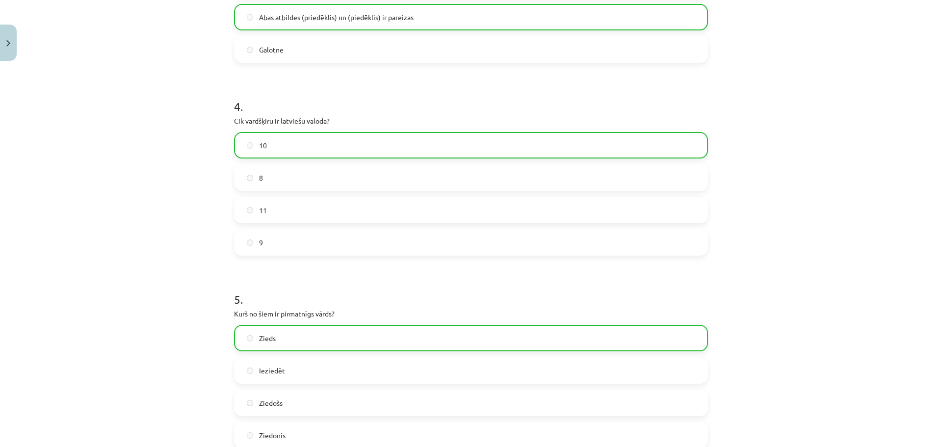
scroll to position [767, 0]
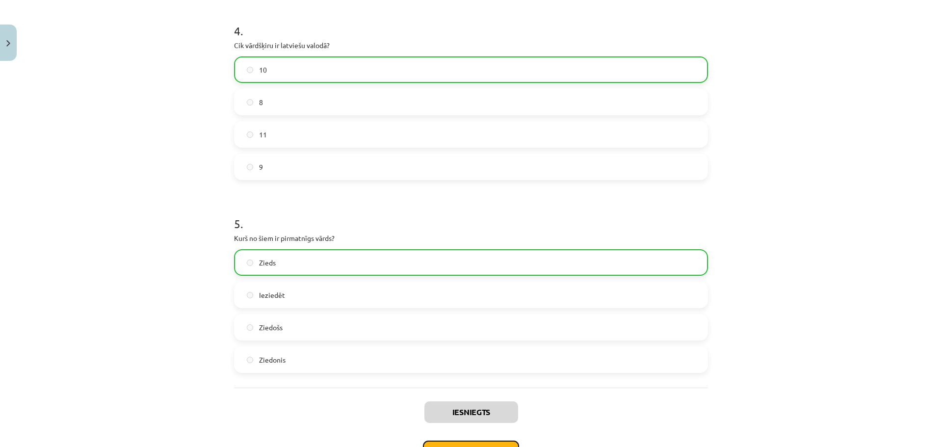
click at [468, 442] on button "Nākamā nodarbība" at bounding box center [471, 452] width 96 height 23
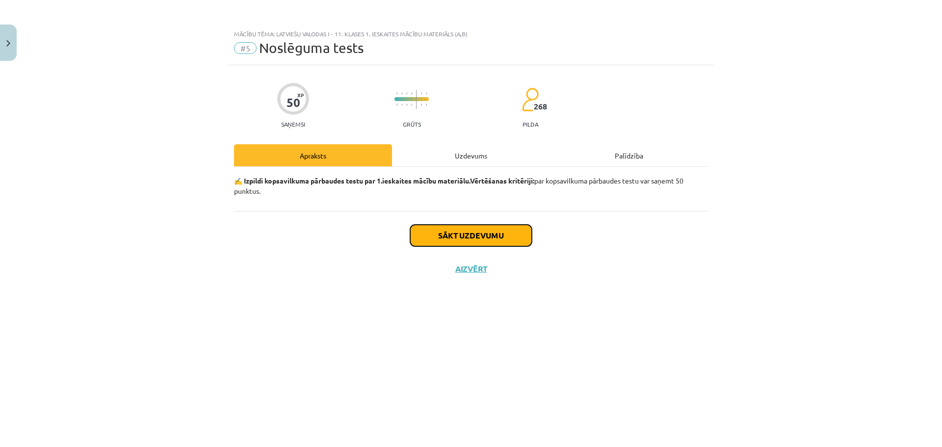
click at [470, 235] on button "Sākt uzdevumu" at bounding box center [471, 236] width 122 height 22
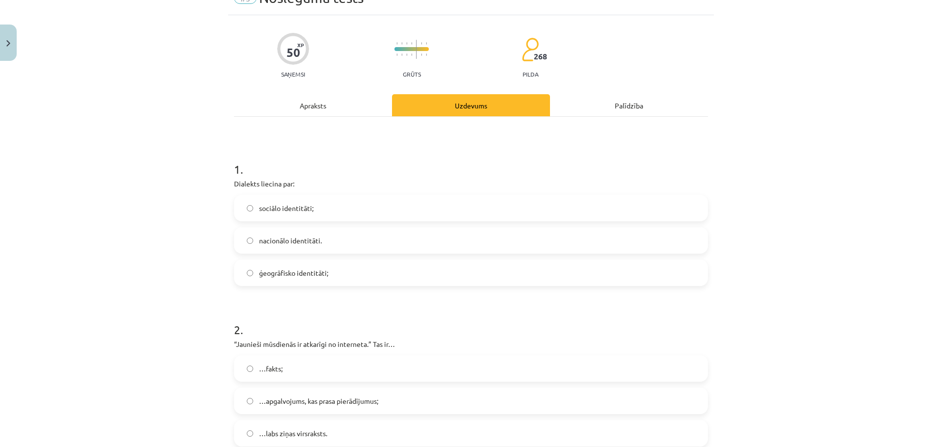
scroll to position [51, 0]
click at [251, 203] on label "sociālo identitāti;" at bounding box center [471, 207] width 472 height 25
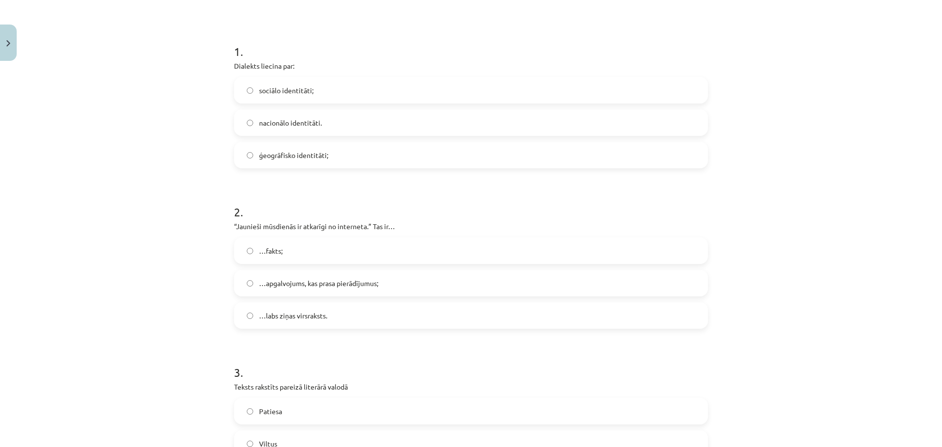
scroll to position [169, 0]
click at [320, 254] on label "…fakts;" at bounding box center [471, 250] width 472 height 25
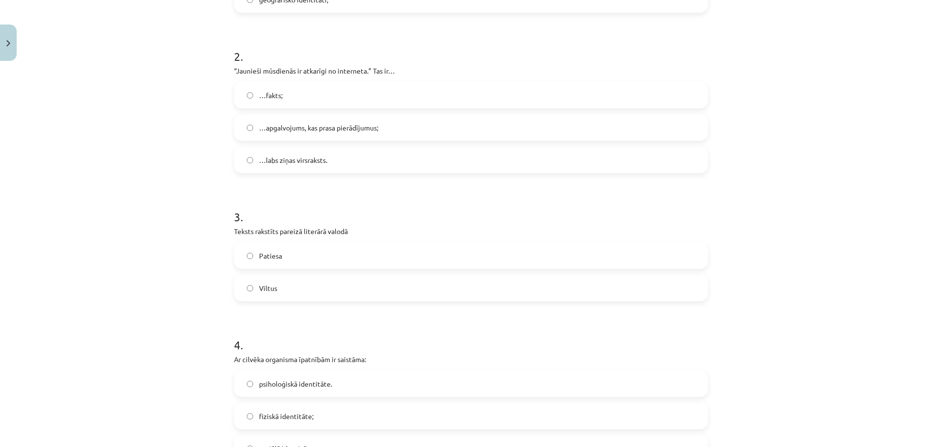
scroll to position [324, 0]
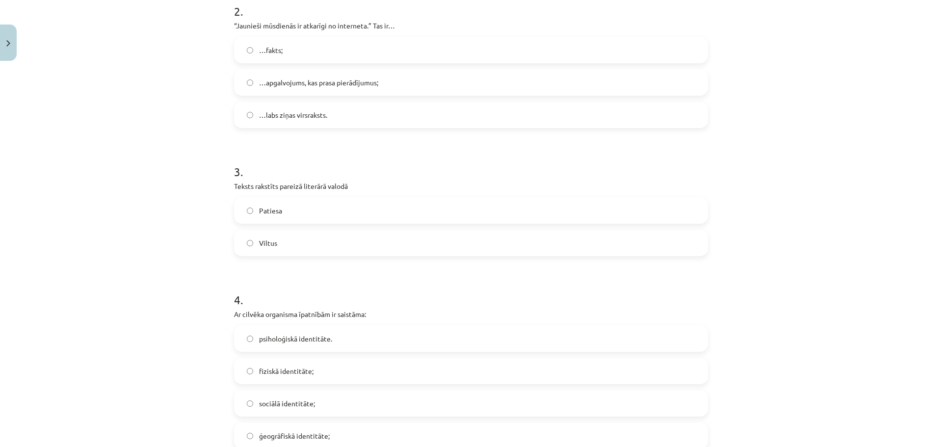
scroll to position [369, 0]
click at [323, 212] on label "Patiesa" at bounding box center [471, 210] width 472 height 25
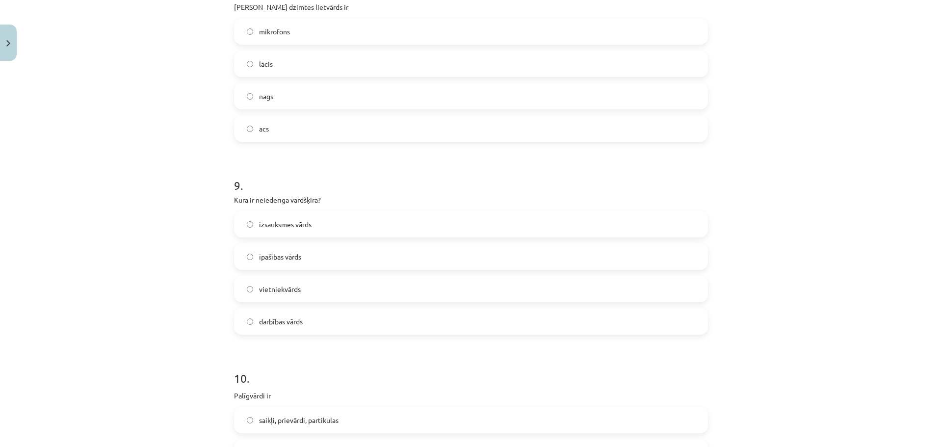
scroll to position [1618, 0]
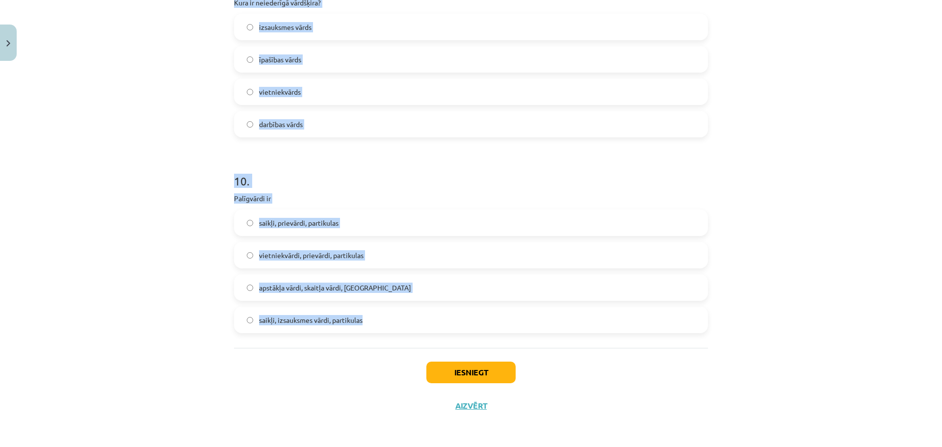
drag, startPoint x: 231, startPoint y: 136, endPoint x: 392, endPoint y: 326, distance: 249.3
copy form "Dialekts liecina par: sociālo identitāti; nacionālo identitāti. ģeogrāfisko ide…"
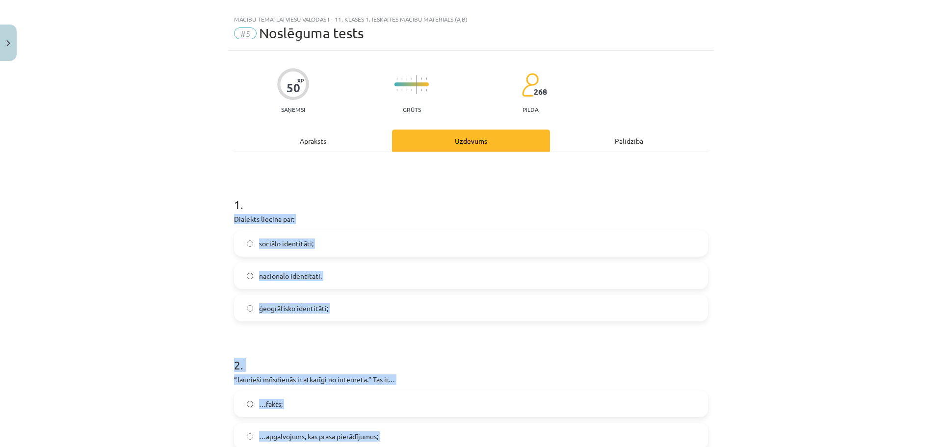
scroll to position [0, 0]
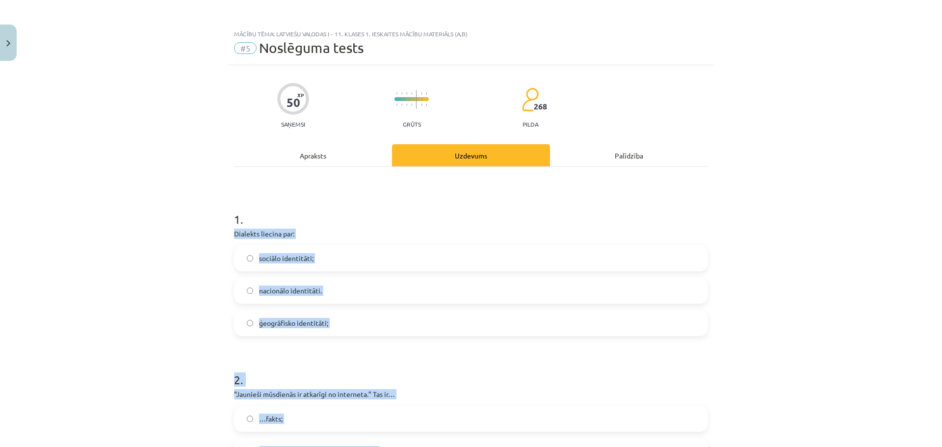
click at [348, 229] on p "Dialekts liecina par:" at bounding box center [471, 234] width 474 height 10
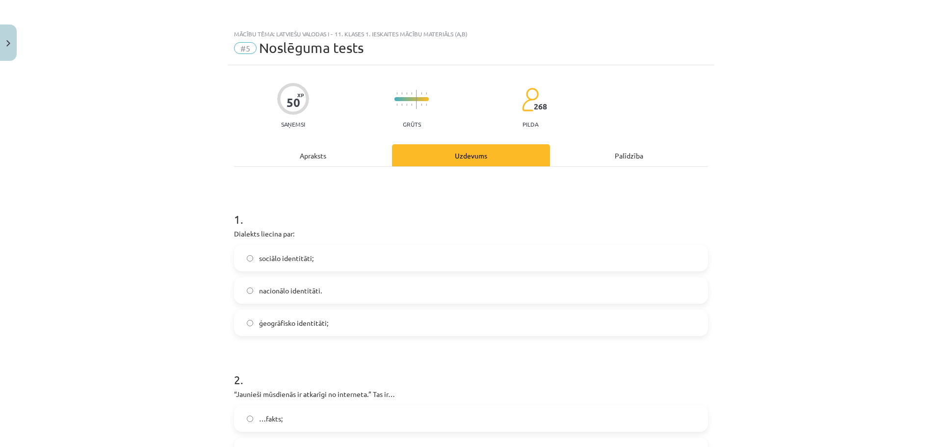
click at [331, 321] on label "ģeogrāfisko identitāti;" at bounding box center [471, 323] width 472 height 25
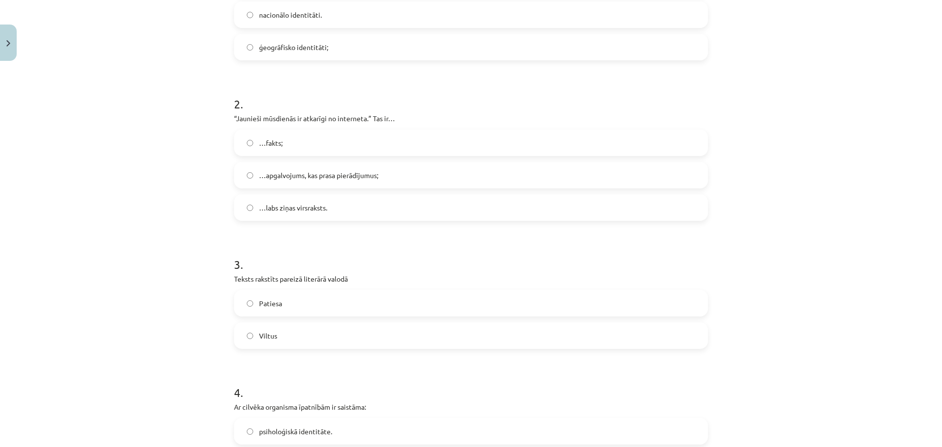
scroll to position [277, 0]
click at [326, 163] on label "…apgalvojums, kas prasa pierādījumus;" at bounding box center [471, 174] width 472 height 25
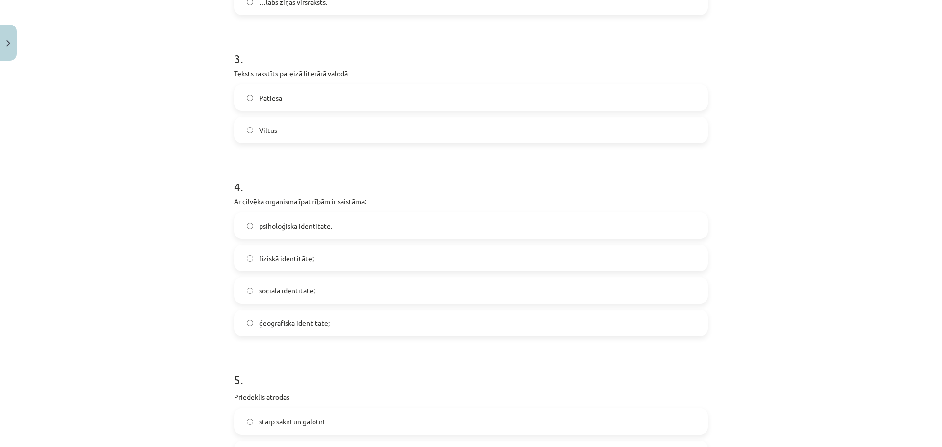
scroll to position [569, 0]
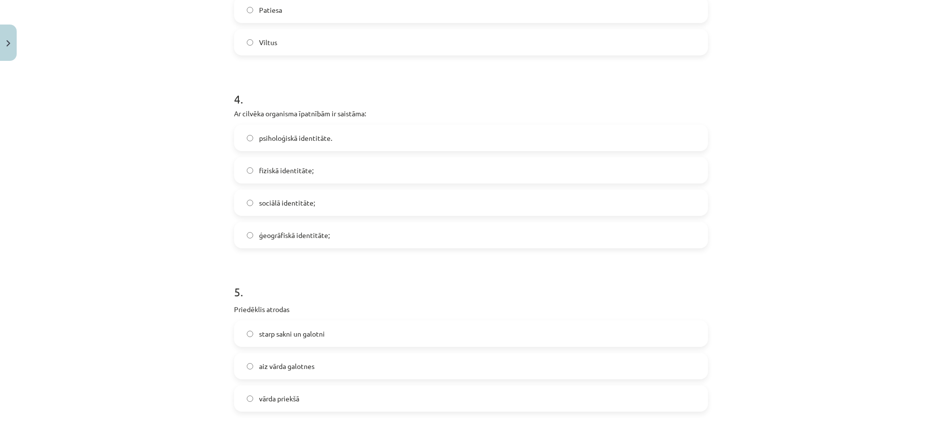
click at [317, 172] on label "fiziskā identitāte;" at bounding box center [471, 170] width 472 height 25
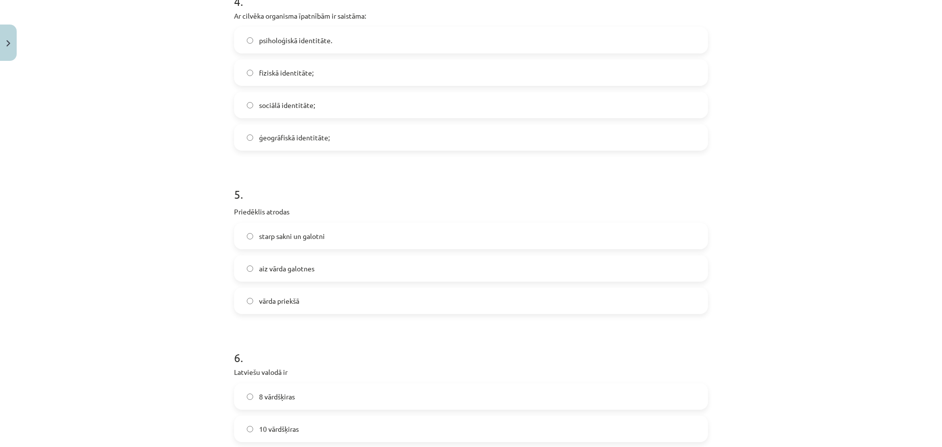
scroll to position [668, 0]
drag, startPoint x: 317, startPoint y: 172, endPoint x: 308, endPoint y: 223, distance: 51.4
click at [308, 223] on div "5 . Priedēklis atrodas starp sakni un galotni aiz vārda galotnes vārda priekšā" at bounding box center [471, 241] width 474 height 144
click at [316, 213] on p "Priedēklis atrodas" at bounding box center [471, 210] width 474 height 10
click at [310, 308] on label "vārda priekšā" at bounding box center [471, 299] width 472 height 25
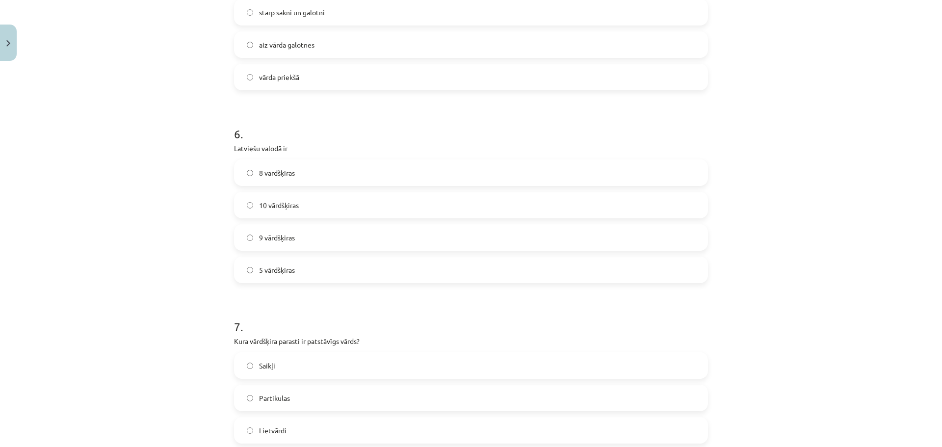
scroll to position [891, 0]
click at [318, 192] on label "10 vārdšķiras" at bounding box center [471, 204] width 472 height 25
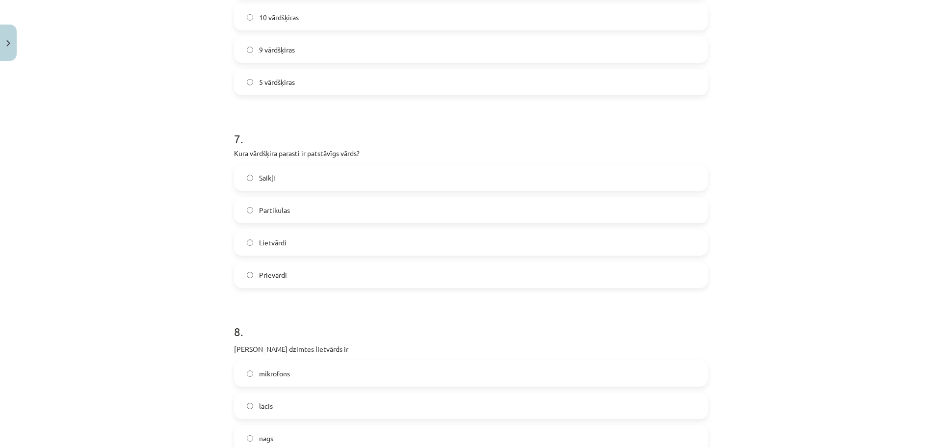
scroll to position [1081, 0]
click at [297, 244] on label "Lietvārdi" at bounding box center [471, 240] width 472 height 25
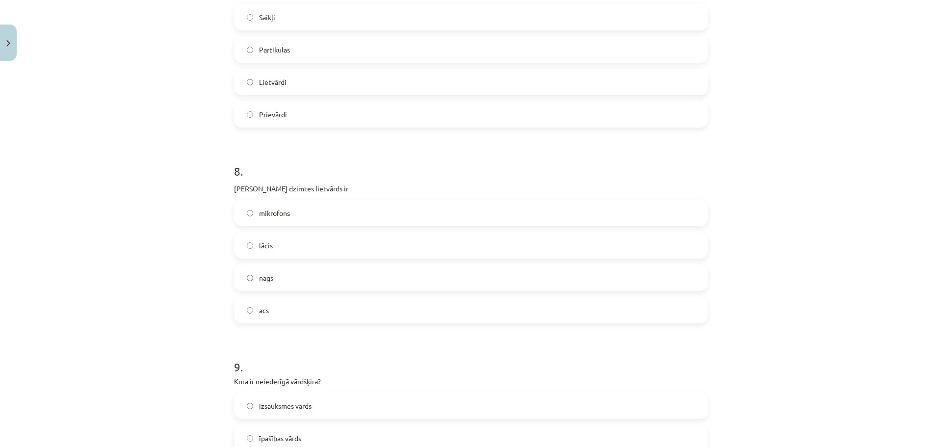
scroll to position [1241, 0]
click at [280, 308] on label "acs" at bounding box center [471, 308] width 472 height 25
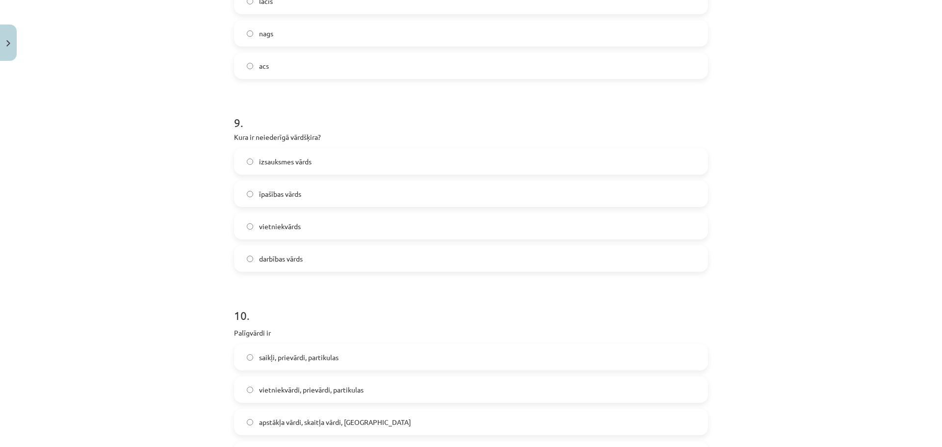
scroll to position [1491, 0]
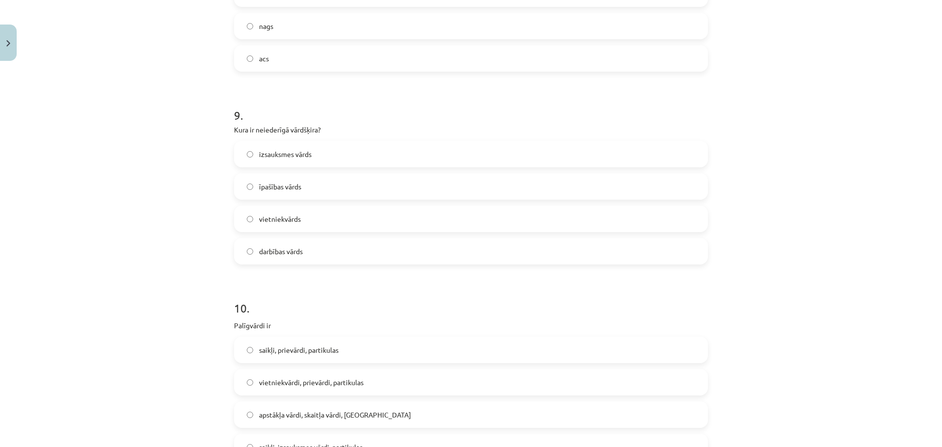
click at [325, 153] on label "izsauksmes vārds" at bounding box center [471, 154] width 472 height 25
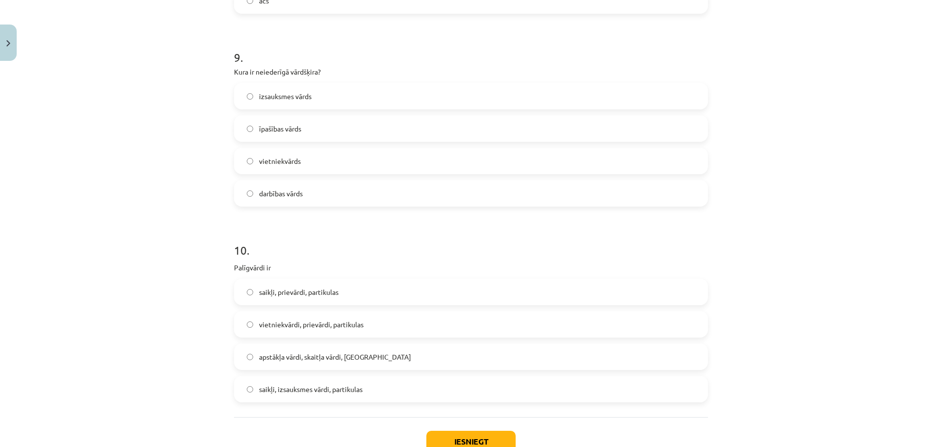
scroll to position [1550, 0]
click at [334, 283] on label "saikļi, prievārdi, partikulas" at bounding box center [471, 291] width 472 height 25
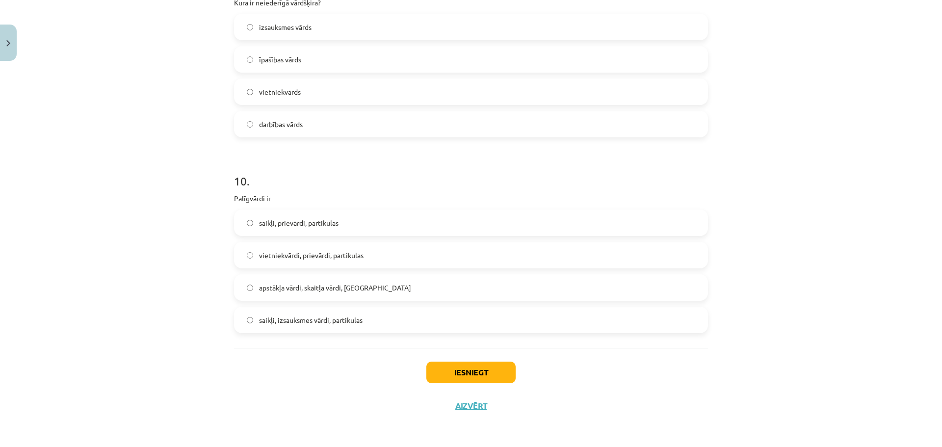
click at [359, 330] on label "saikļi, izsauksmes vārdi, partikulas" at bounding box center [471, 320] width 472 height 25
click at [429, 361] on div "Iesniegt Aizvērt" at bounding box center [471, 382] width 474 height 69
click at [439, 370] on button "Iesniegt" at bounding box center [470, 373] width 89 height 22
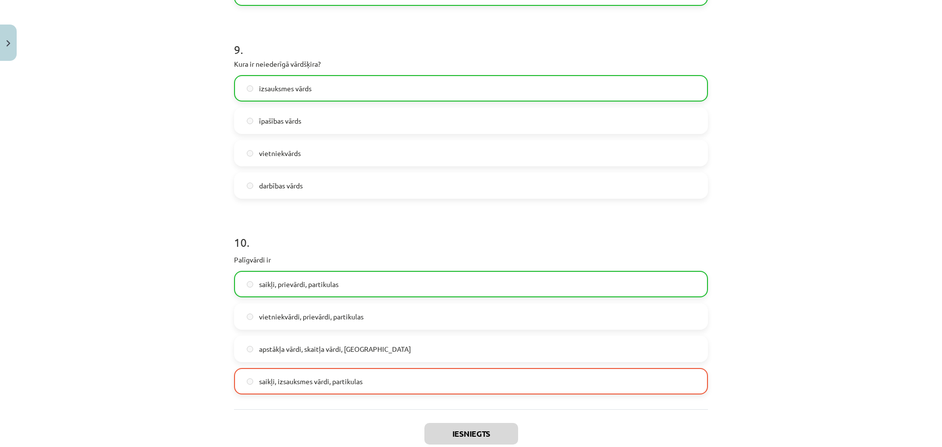
scroll to position [1649, 0]
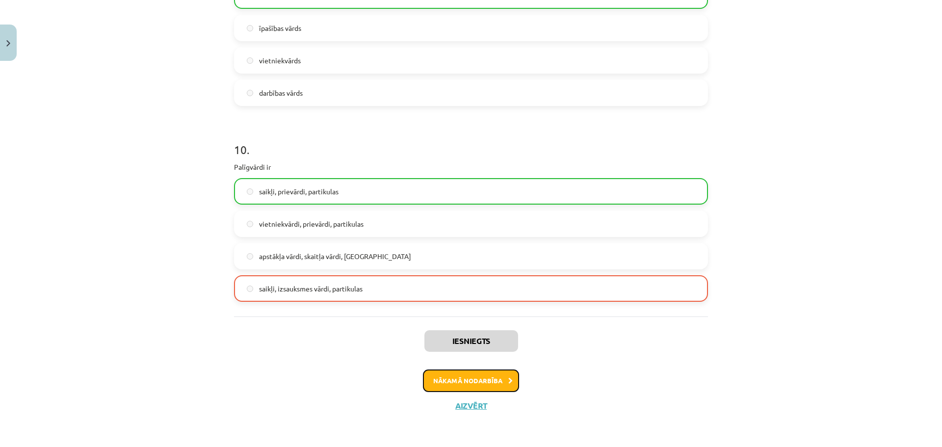
click at [451, 382] on button "Nākamā nodarbība" at bounding box center [471, 381] width 96 height 23
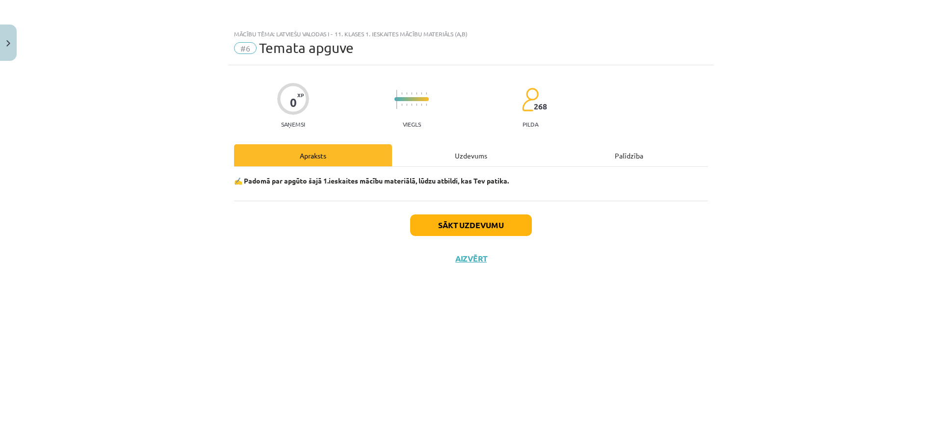
scroll to position [0, 0]
click at [474, 229] on button "Sākt uzdevumu" at bounding box center [471, 225] width 122 height 22
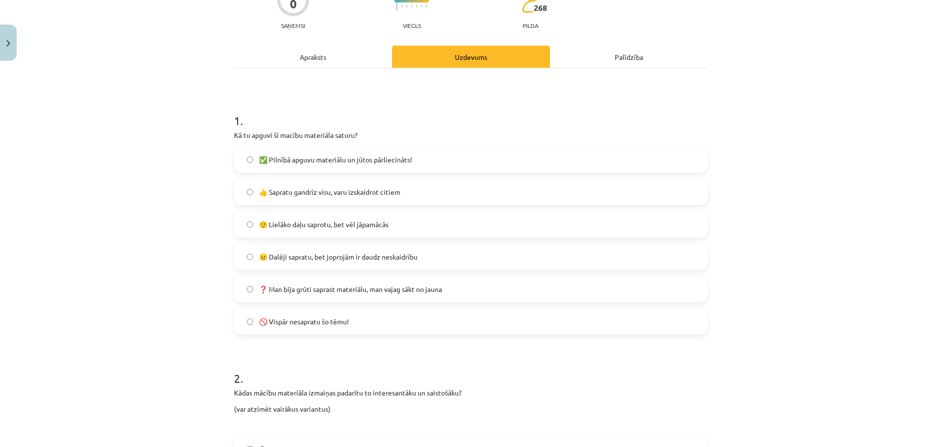
scroll to position [99, 0]
click at [474, 229] on label "🙂 Lielāko daļu saprotu, bet vēl jāpamācās" at bounding box center [471, 224] width 472 height 25
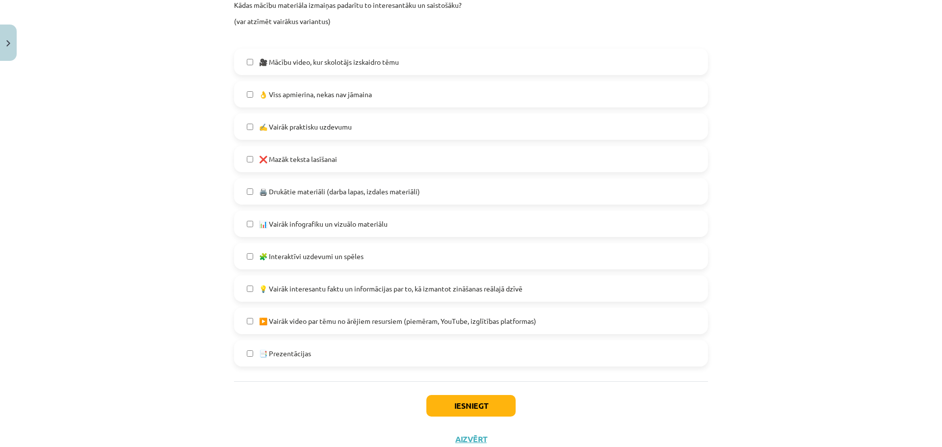
scroll to position [487, 0]
click at [472, 294] on label "💡 Vairāk interesantu faktu un informācijas par to, kā izmantot zināšanas reālaj…" at bounding box center [471, 288] width 472 height 25
click at [479, 259] on label "🧩 Interaktīvi uzdevumi un spēles" at bounding box center [471, 255] width 472 height 25
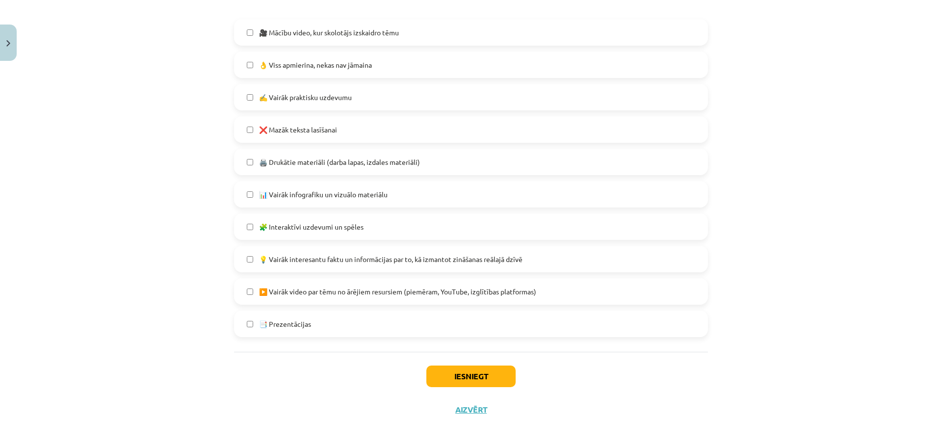
click at [479, 259] on span "💡 Vairāk interesantu faktu un informācijas par to, kā izmantot zināšanas reālaj…" at bounding box center [391, 259] width 264 height 10
click at [469, 369] on button "Iesniegt" at bounding box center [470, 377] width 89 height 22
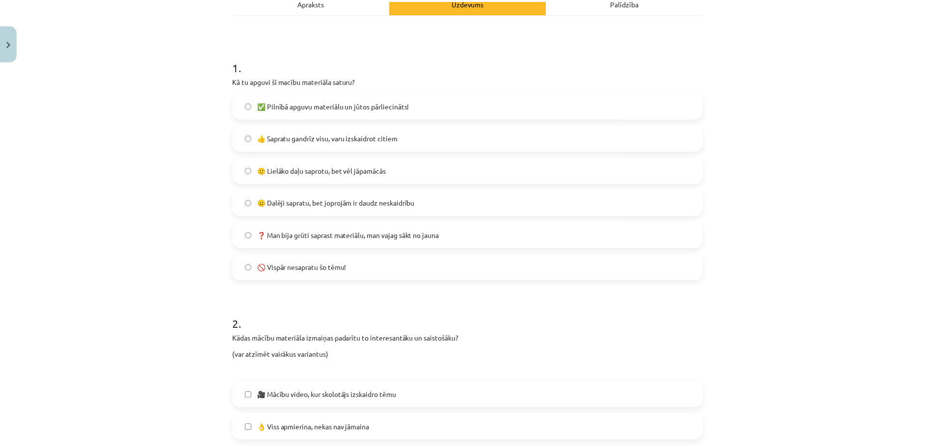
scroll to position [0, 0]
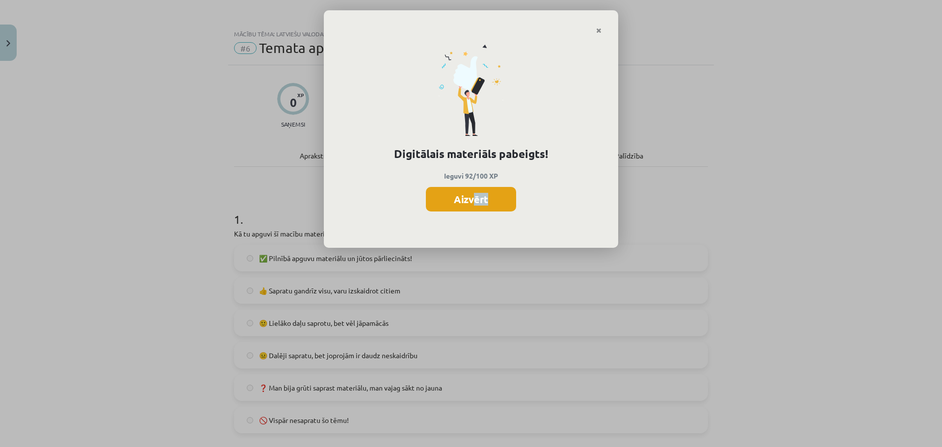
drag, startPoint x: 474, startPoint y: 212, endPoint x: 477, endPoint y: 205, distance: 7.5
click at [477, 205] on div "Digitālais materiāls pabeigts! Ieguvi 92/100 XP Aizvērt" at bounding box center [471, 141] width 294 height 214
click at [477, 205] on button "Aizvērt" at bounding box center [471, 199] width 90 height 25
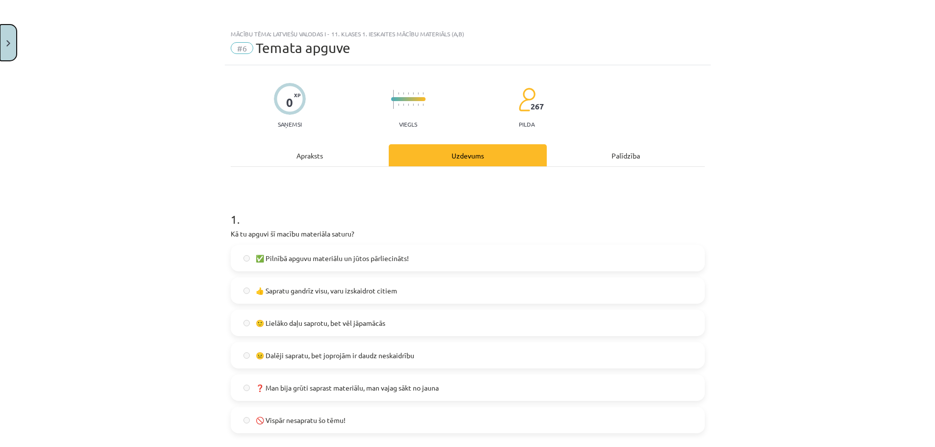
click at [11, 30] on button "Close" at bounding box center [8, 43] width 17 height 36
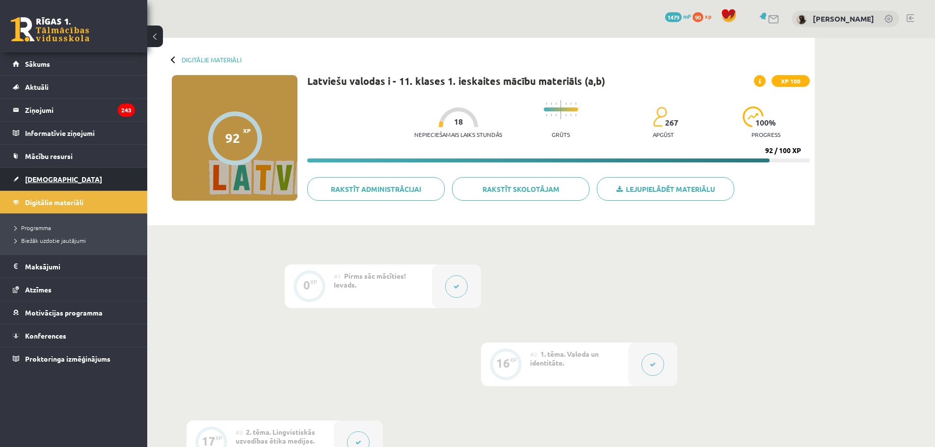
click at [47, 184] on link "[DEMOGRAPHIC_DATA]" at bounding box center [74, 179] width 122 height 23
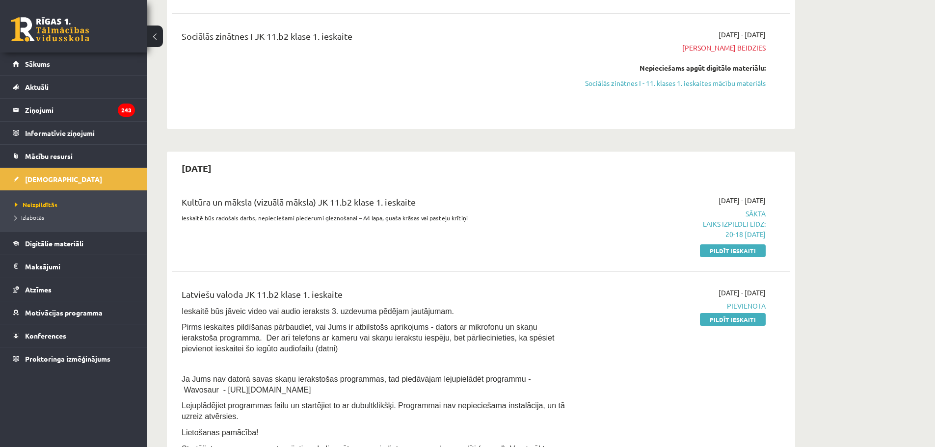
scroll to position [647, 0]
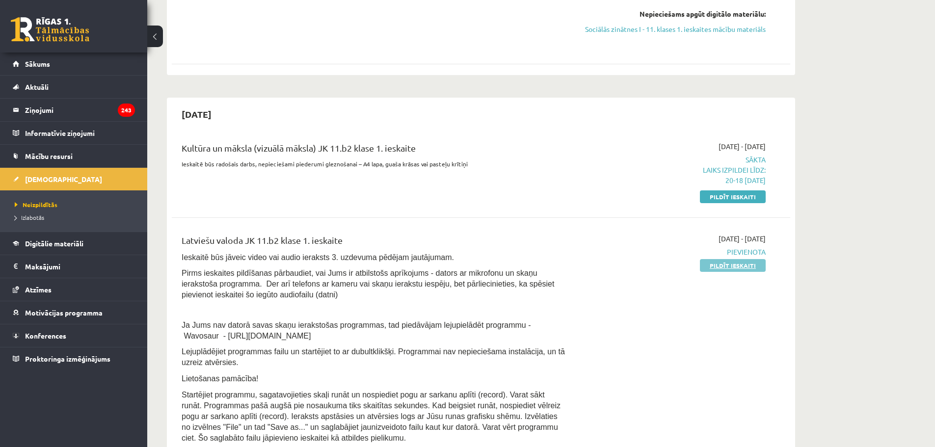
click at [719, 272] on link "Pildīt ieskaiti" at bounding box center [733, 265] width 66 height 13
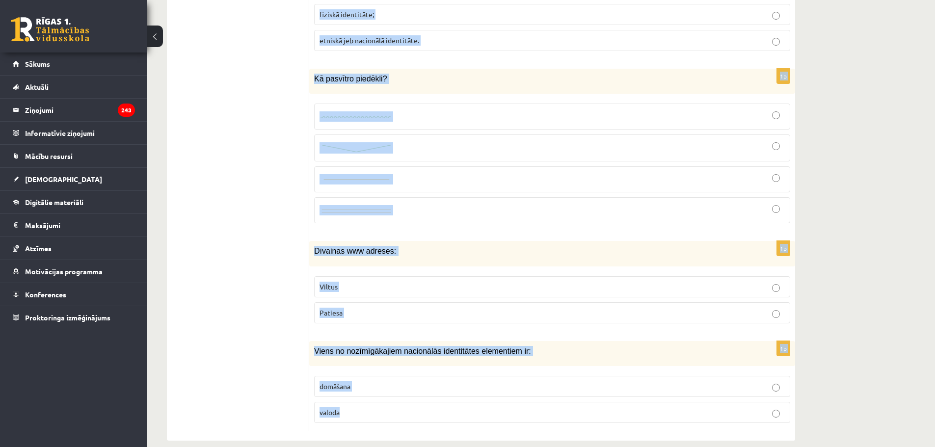
scroll to position [4637, 0]
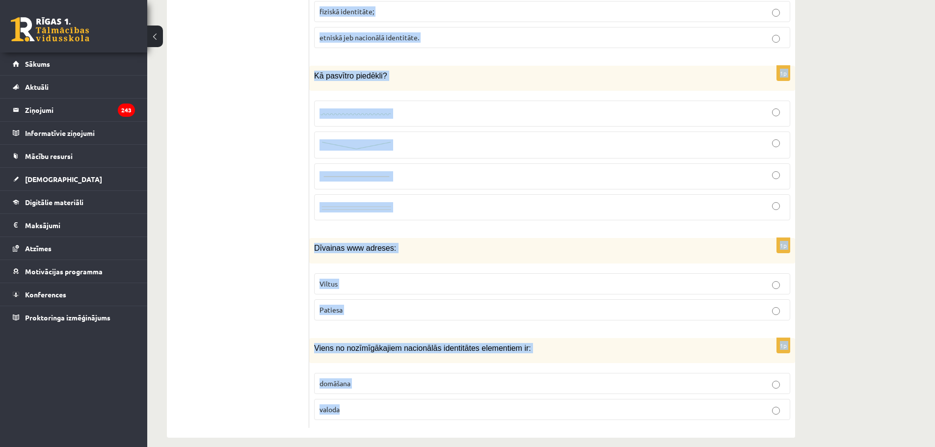
drag, startPoint x: 312, startPoint y: 128, endPoint x: 591, endPoint y: 400, distance: 390.1
copy form "Loremi dolor si ametcon, adi elitse doeiu tempor! incid, utla, etd, ma al, eni,…"
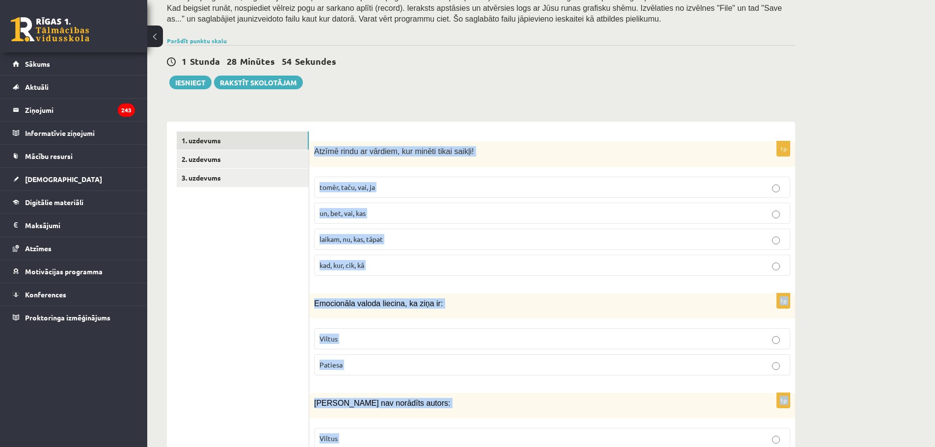
scroll to position [0, 0]
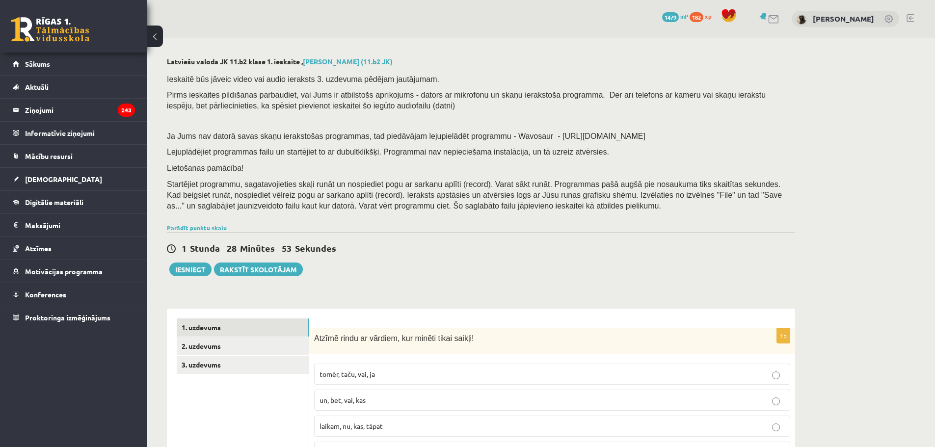
click at [576, 274] on div "1 Stunda 28 Minūtes 53 Sekundes Ieskaite saglabāta! Iesniegt Rakstīt skolotājam" at bounding box center [481, 254] width 628 height 44
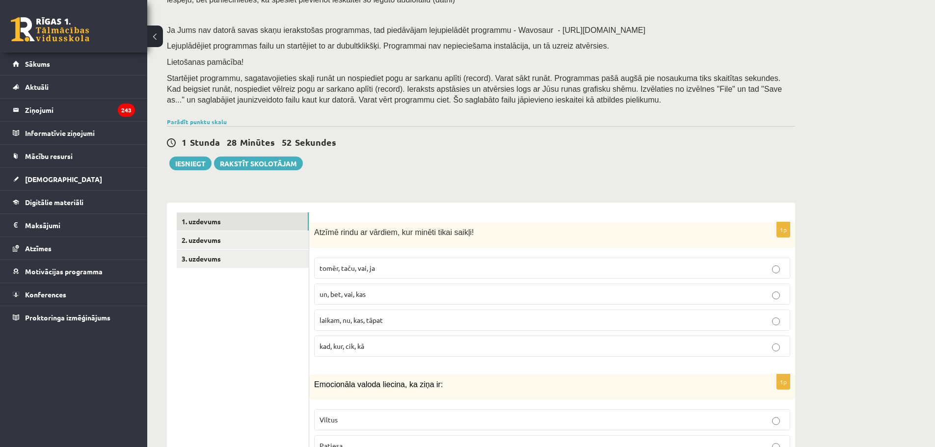
scroll to position [106, 0]
click at [516, 269] on p "tomēr, taču, vai, ja" at bounding box center [551, 268] width 465 height 10
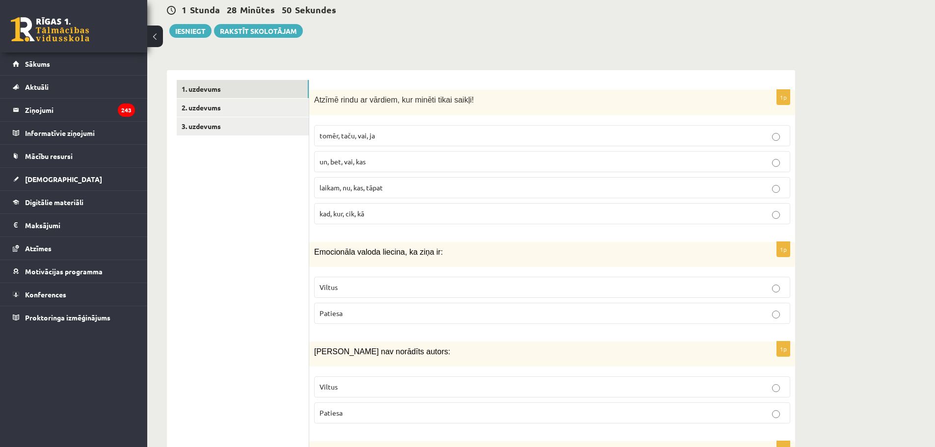
scroll to position [239, 0]
click at [475, 291] on p "Viltus" at bounding box center [551, 287] width 465 height 10
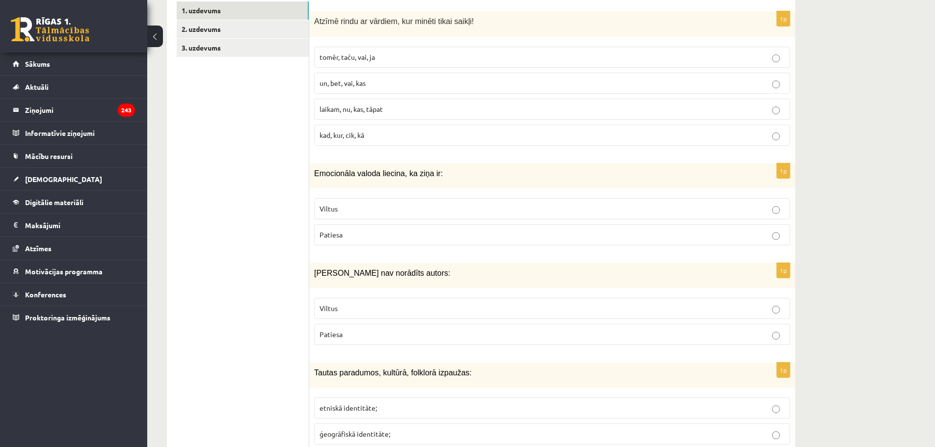
scroll to position [326, 0]
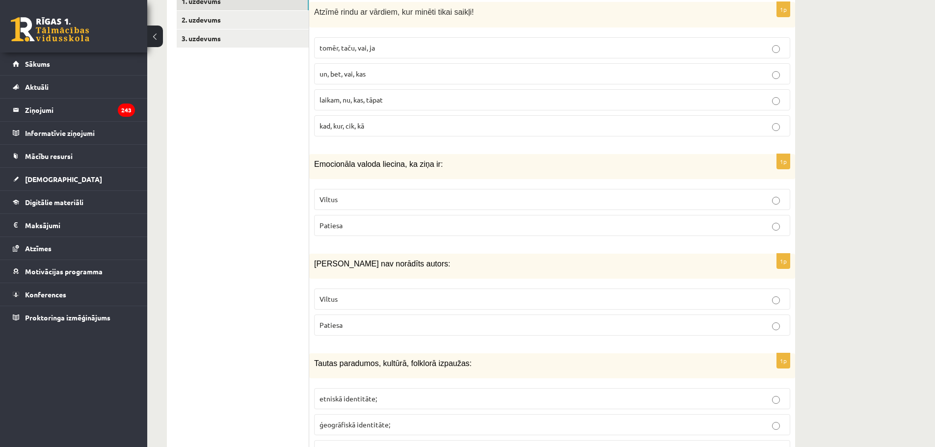
click at [456, 294] on p "Viltus" at bounding box center [551, 299] width 465 height 10
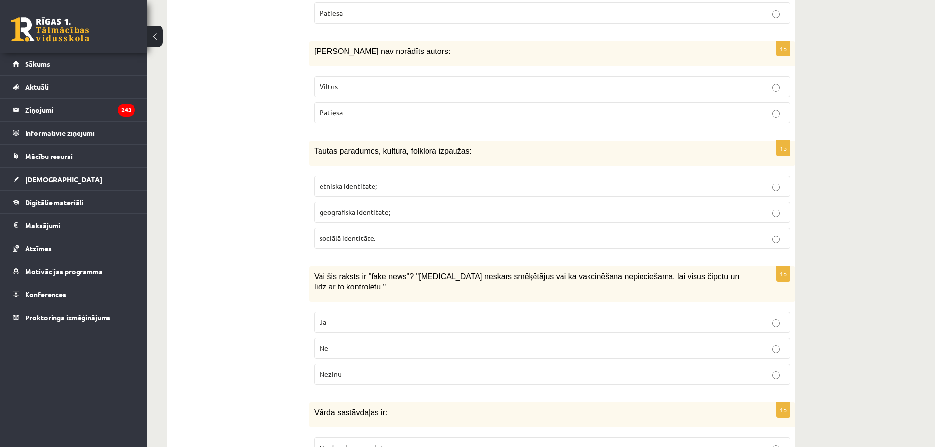
scroll to position [540, 0]
click at [390, 187] on p "etniskā identitāte;" at bounding box center [551, 185] width 465 height 10
click at [360, 316] on p "Jā" at bounding box center [551, 321] width 465 height 10
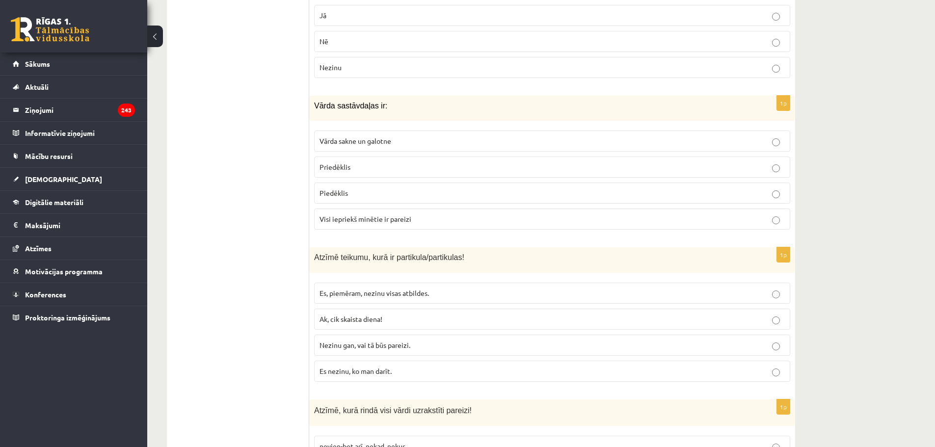
scroll to position [849, 0]
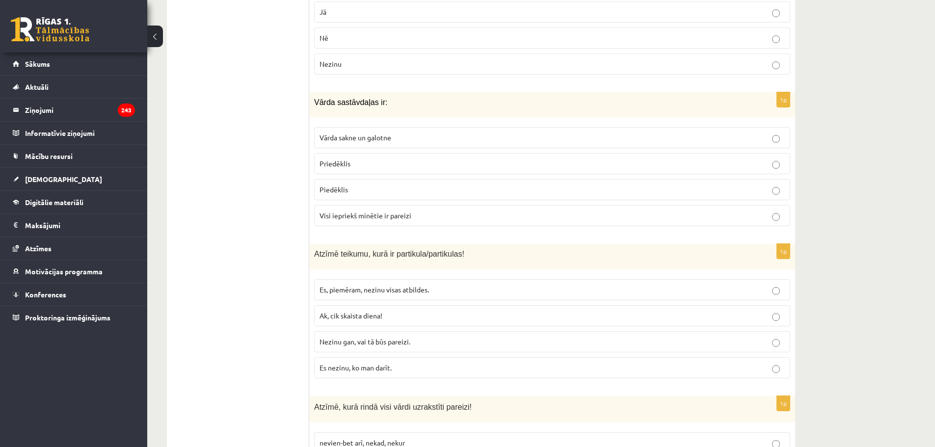
click at [380, 211] on span "Visi iepriekš minētie ir pareizi" at bounding box center [365, 215] width 92 height 9
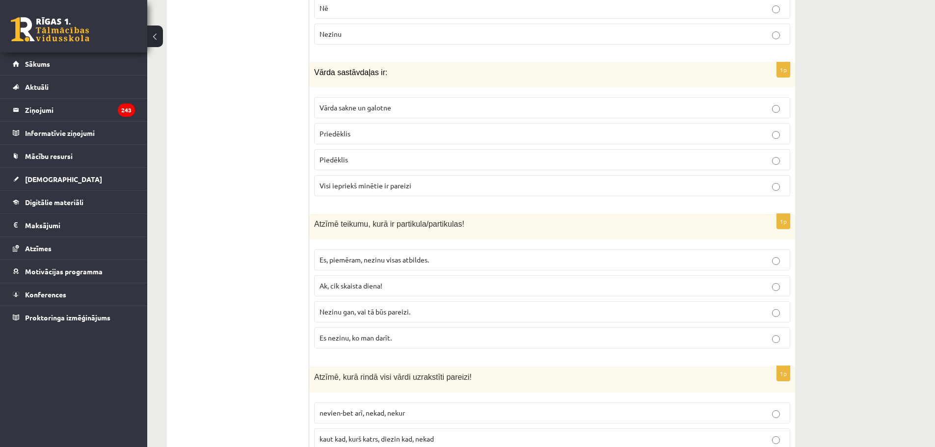
scroll to position [879, 0]
click at [371, 254] on p "Es, piemēram, nezinu visas atbildes." at bounding box center [551, 259] width 465 height 10
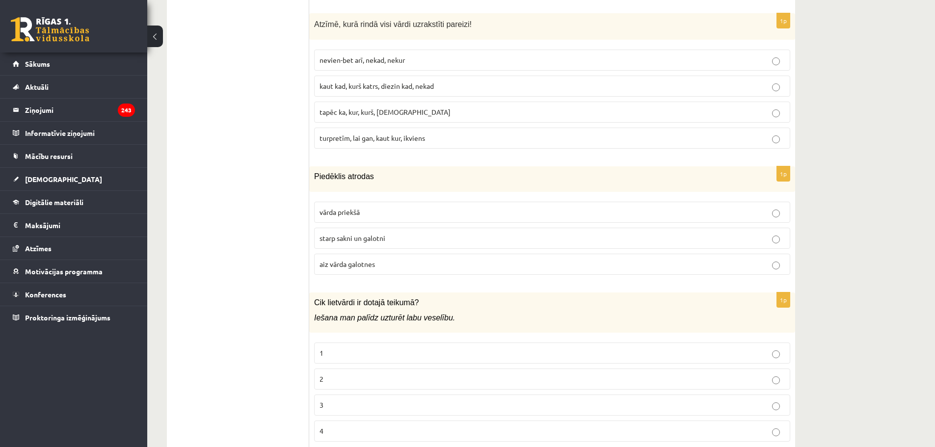
scroll to position [1226, 0]
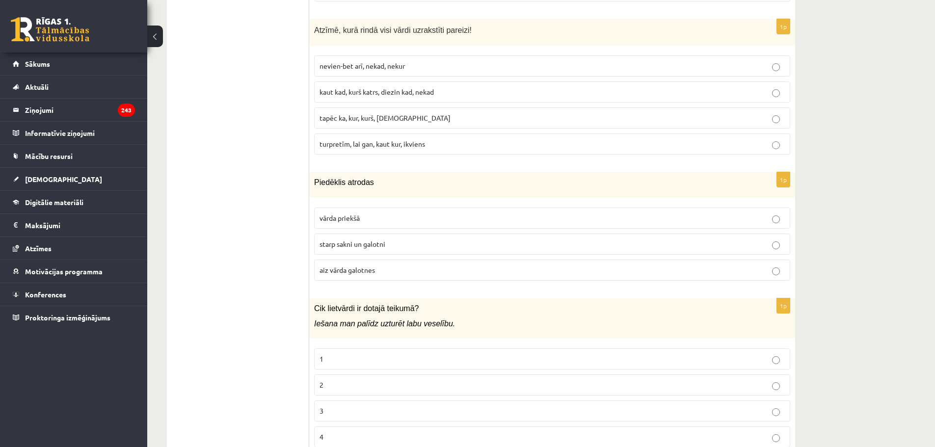
click at [396, 139] on p "turpretīm, lai gan, kaut kur, ikviens" at bounding box center [551, 144] width 465 height 10
click at [371, 240] on label "starp sakni un galotni" at bounding box center [552, 244] width 476 height 21
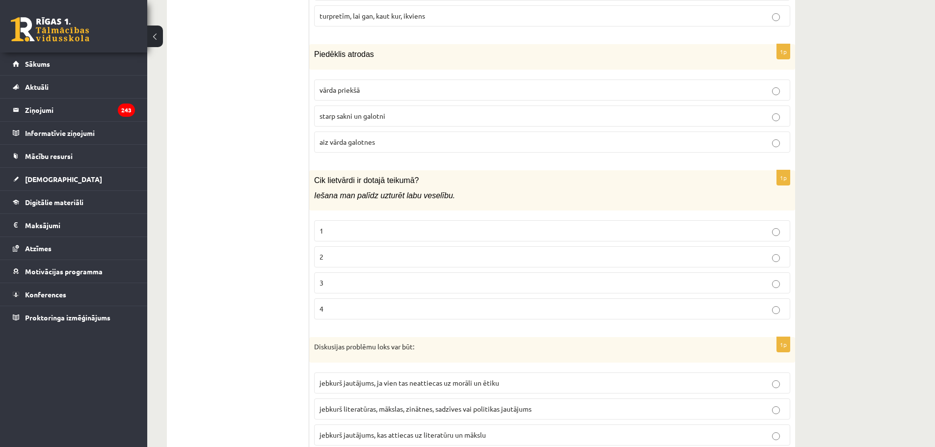
scroll to position [1355, 0]
click at [353, 277] on p "3" at bounding box center [551, 282] width 465 height 10
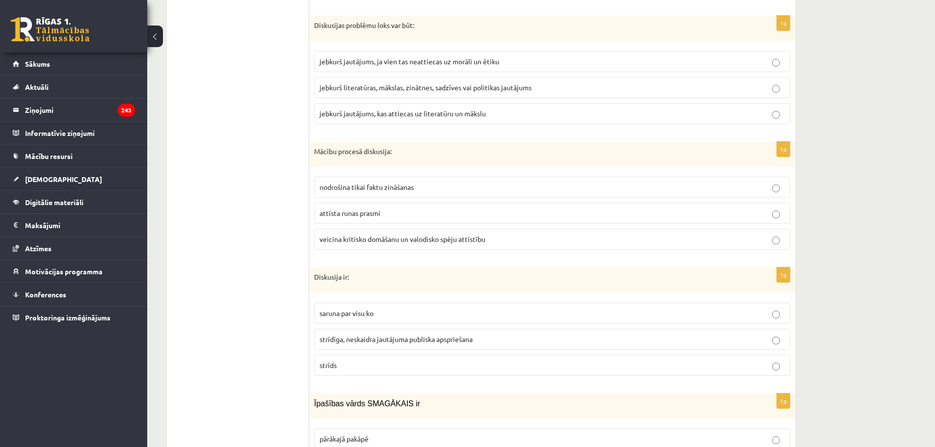
scroll to position [1676, 0]
click at [378, 82] on p "jebkurš literatūras, mākslas, zinātnes, sadzīves vai politikas jautājums" at bounding box center [551, 87] width 465 height 10
click at [355, 234] on span "veicina kritisko domāšanu un valodisko spēju attīstību" at bounding box center [402, 238] width 166 height 9
click at [349, 334] on span "strīdīga, neskaidra jautājuma publiska apspriešana" at bounding box center [395, 338] width 153 height 9
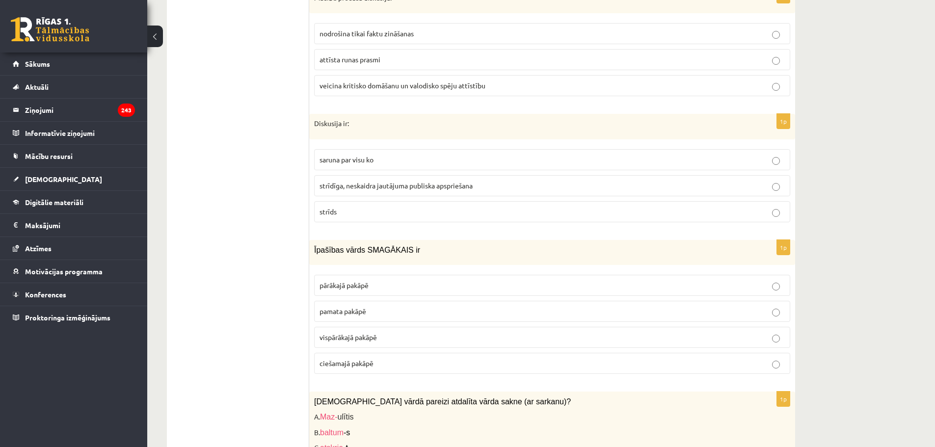
scroll to position [1831, 0]
click at [366, 279] on span "pārākajā pakāpē" at bounding box center [343, 283] width 49 height 9
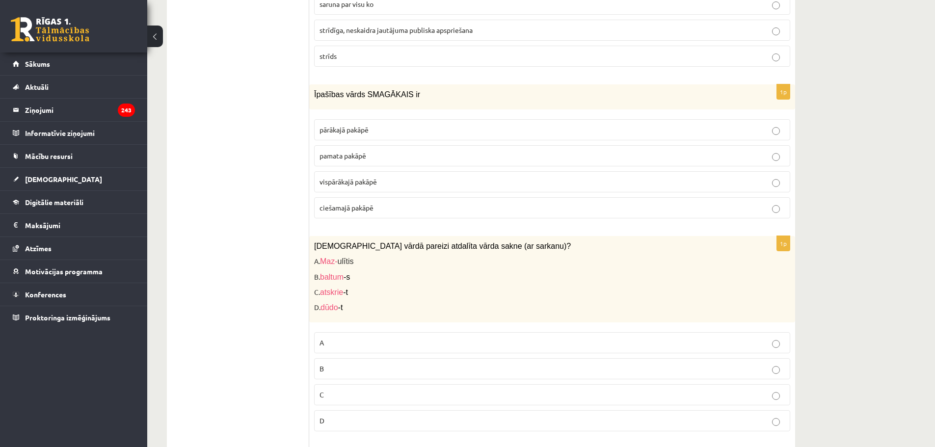
scroll to position [1985, 0]
click at [346, 389] on p "C" at bounding box center [551, 394] width 465 height 10
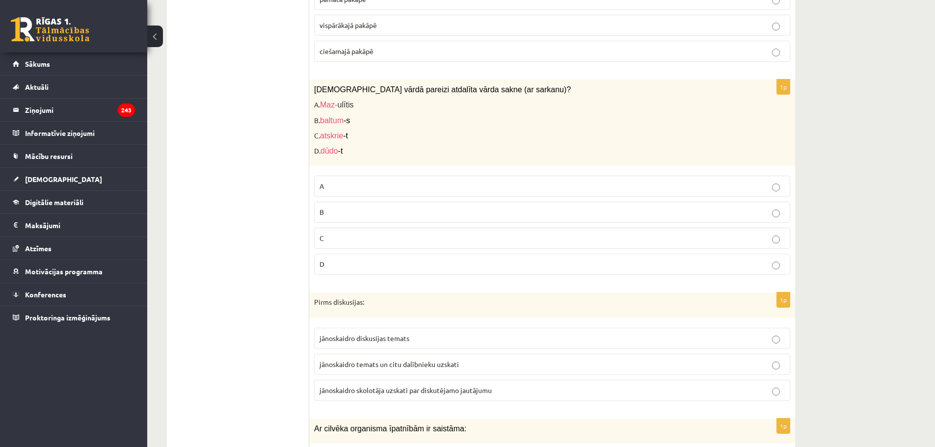
scroll to position [2263, 0]
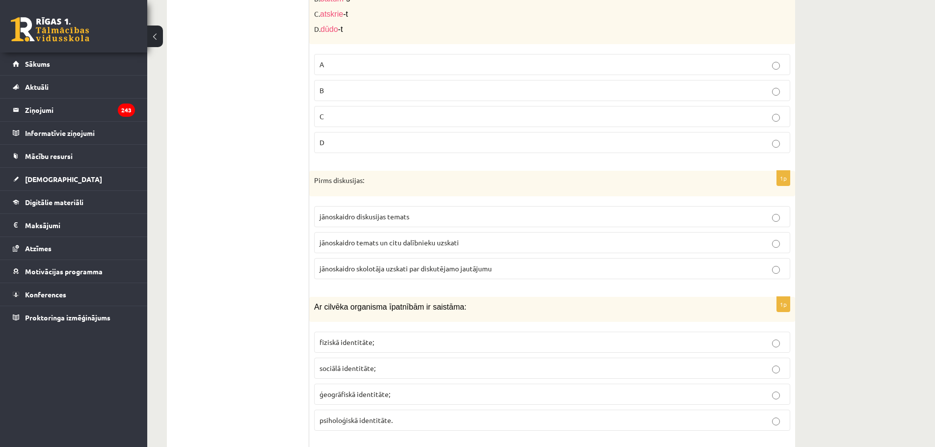
click at [399, 216] on label "jānoskaidro diskusijas temats" at bounding box center [552, 216] width 476 height 21
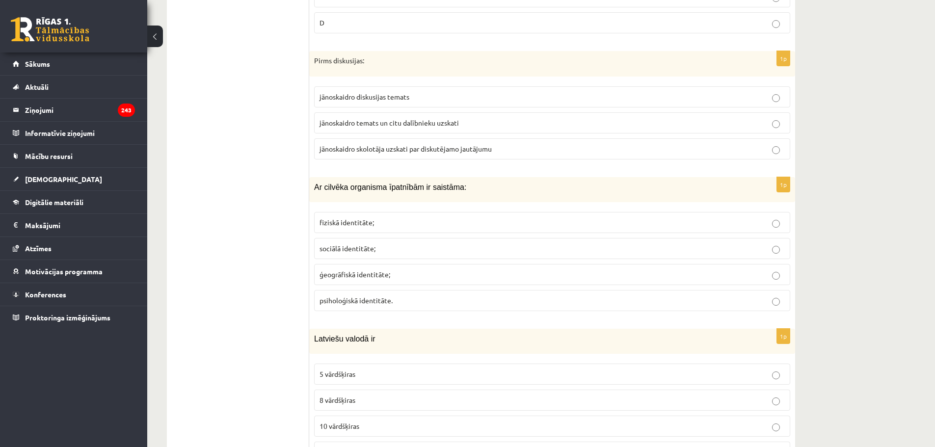
scroll to position [2395, 0]
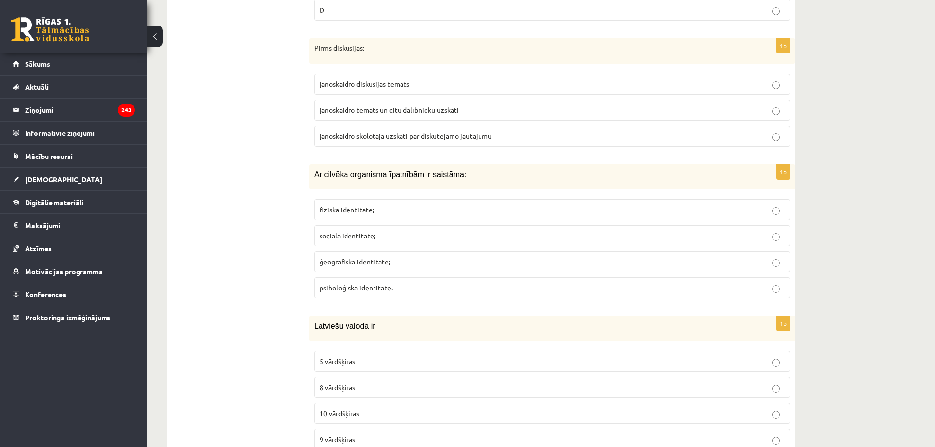
click at [382, 205] on p "fiziskā identitāte;" at bounding box center [551, 210] width 465 height 10
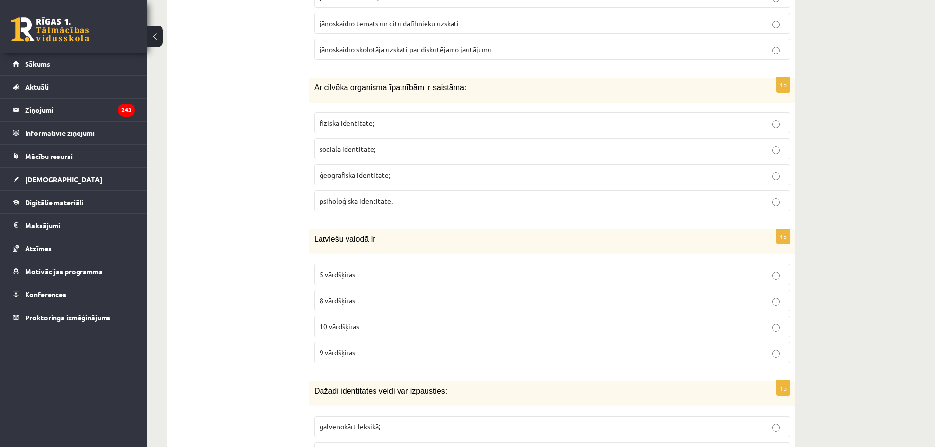
scroll to position [2503, 0]
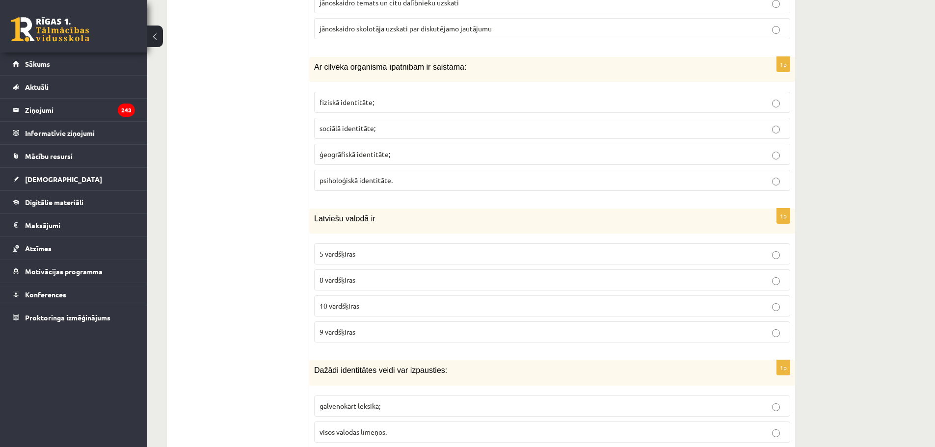
click at [358, 301] on span "10 vārdšķiras" at bounding box center [339, 305] width 40 height 9
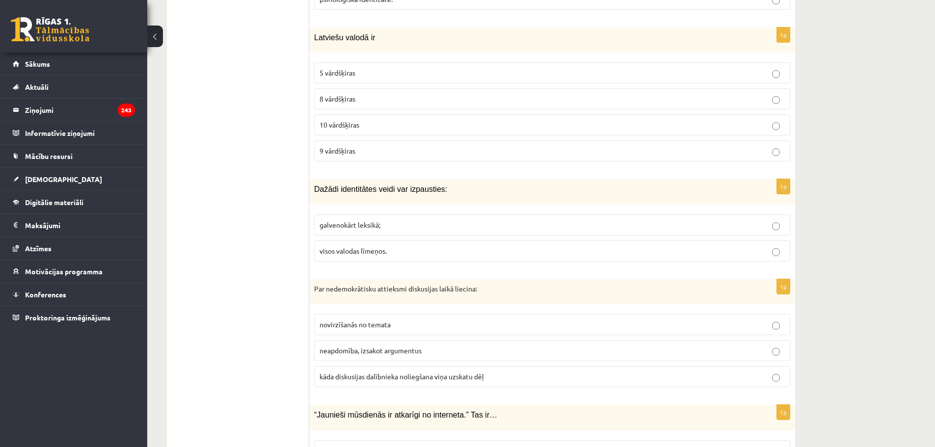
scroll to position [2684, 0]
click at [374, 249] on label "visos valodas līmeņos." at bounding box center [552, 250] width 476 height 21
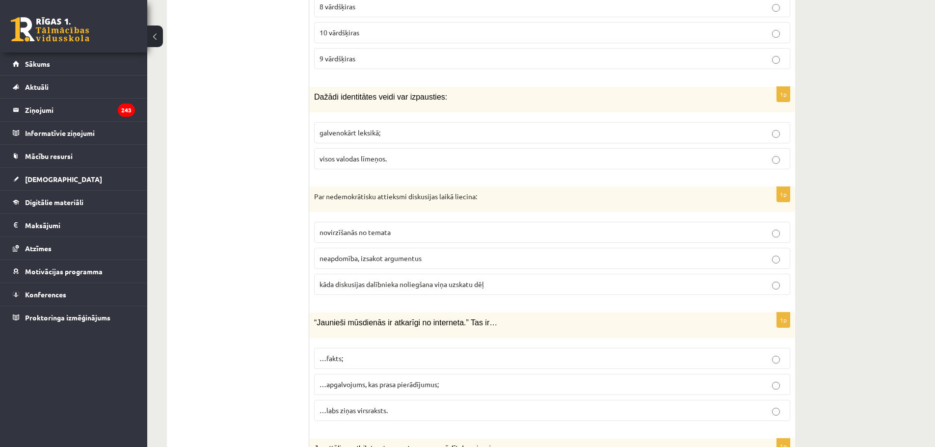
scroll to position [2777, 0]
click at [372, 229] on label "novirzīšanās no temata" at bounding box center [552, 231] width 476 height 21
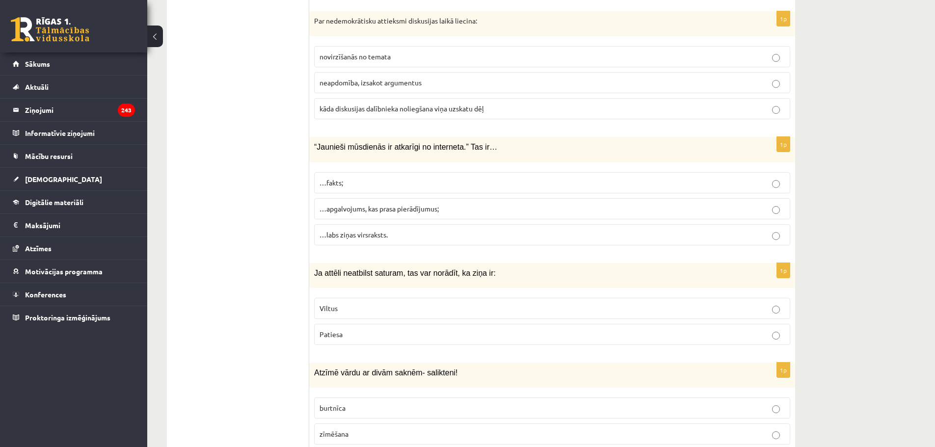
scroll to position [2953, 0]
click at [378, 205] on label "…apgalvojums, kas prasa pierādījumus;" at bounding box center [552, 207] width 476 height 21
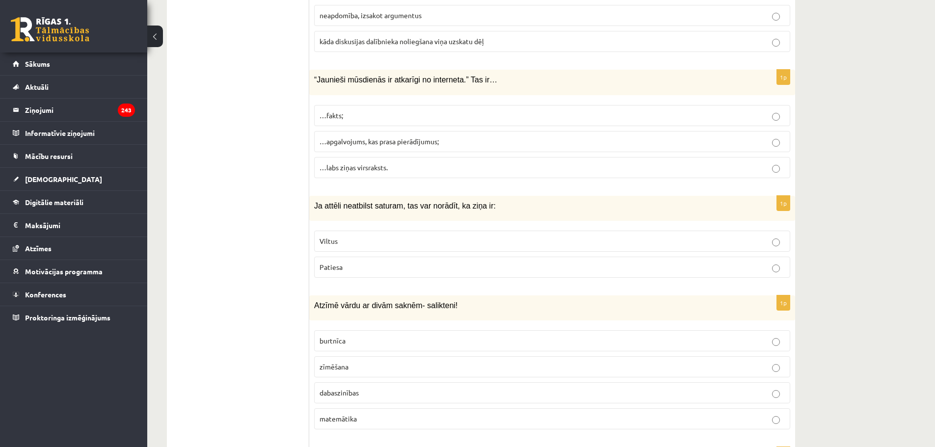
scroll to position [3020, 0]
click at [348, 387] on span "dabaszinības" at bounding box center [338, 391] width 39 height 9
click at [369, 225] on fieldset "Viltus [GEOGRAPHIC_DATA]" at bounding box center [552, 252] width 476 height 55
click at [359, 230] on label "Viltus" at bounding box center [552, 240] width 476 height 21
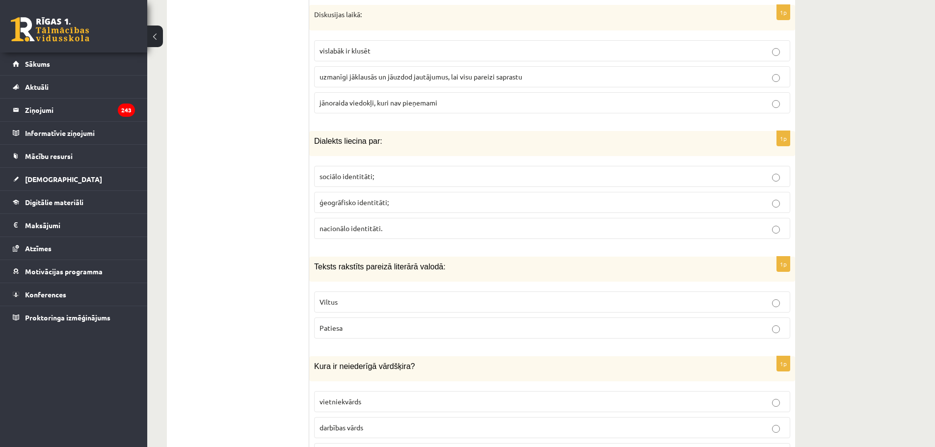
scroll to position [3462, 0]
click at [429, 66] on label "uzmanīgi jāklausās un jāuzdod jautājumus, lai visu pareizi saprastu" at bounding box center [552, 76] width 476 height 21
click at [382, 197] on span "ģeogrāfisko identitāti;" at bounding box center [353, 201] width 69 height 9
click at [351, 322] on p "Patiesa" at bounding box center [551, 327] width 465 height 10
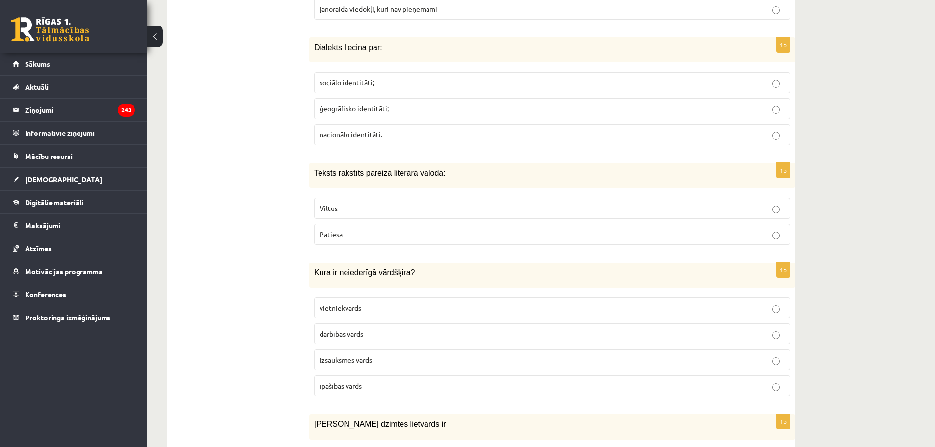
scroll to position [3556, 0]
click at [356, 355] on span "izsauksmes vārds" at bounding box center [345, 359] width 53 height 9
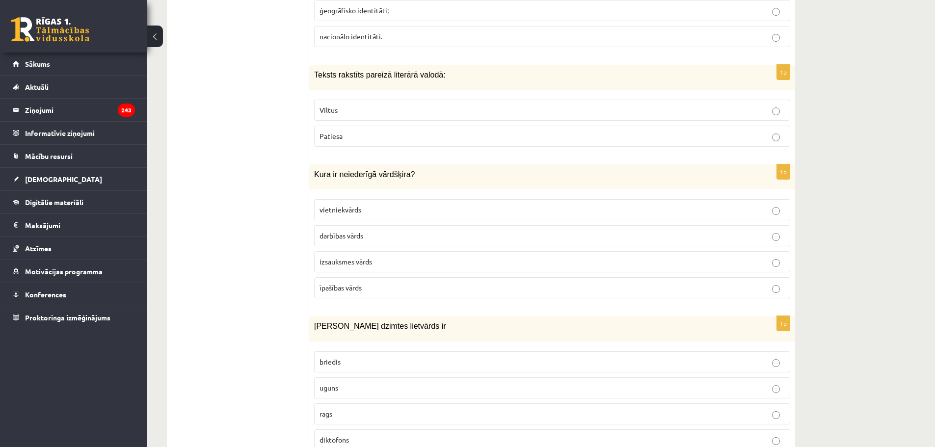
click at [342, 385] on label "uguns" at bounding box center [552, 387] width 476 height 21
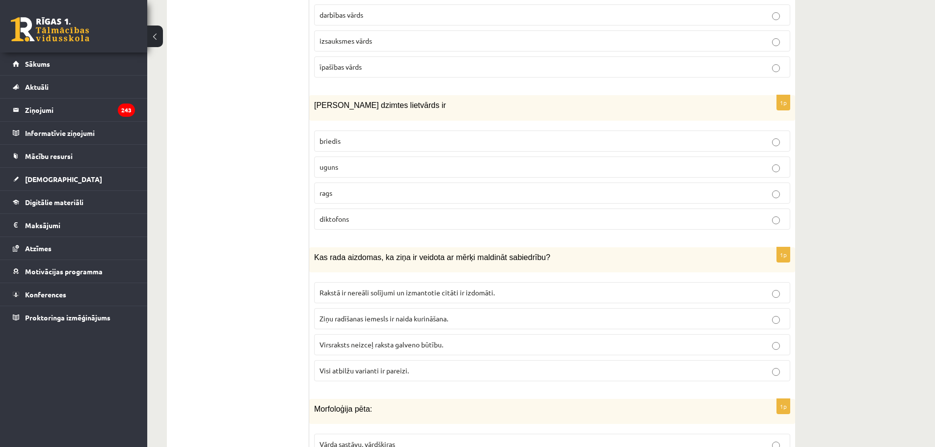
scroll to position [3875, 0]
click at [353, 365] on span "Visi atbilžu varianti ir pareizi." at bounding box center [363, 369] width 89 height 9
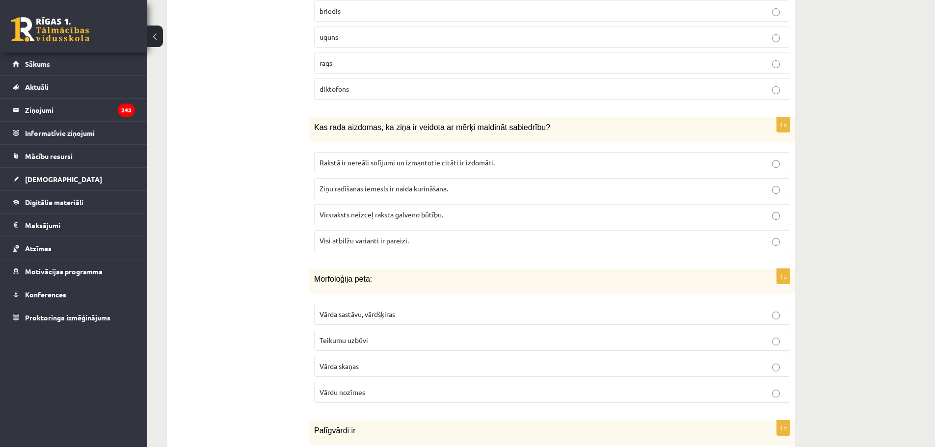
scroll to position [4005, 0]
click at [367, 309] on span "Vārda sastāvu, vārdšķiras" at bounding box center [357, 313] width 76 height 9
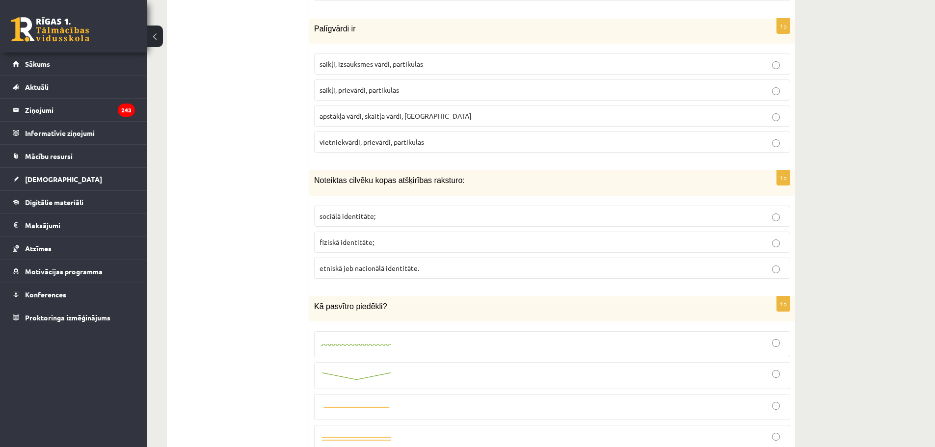
scroll to position [4425, 0]
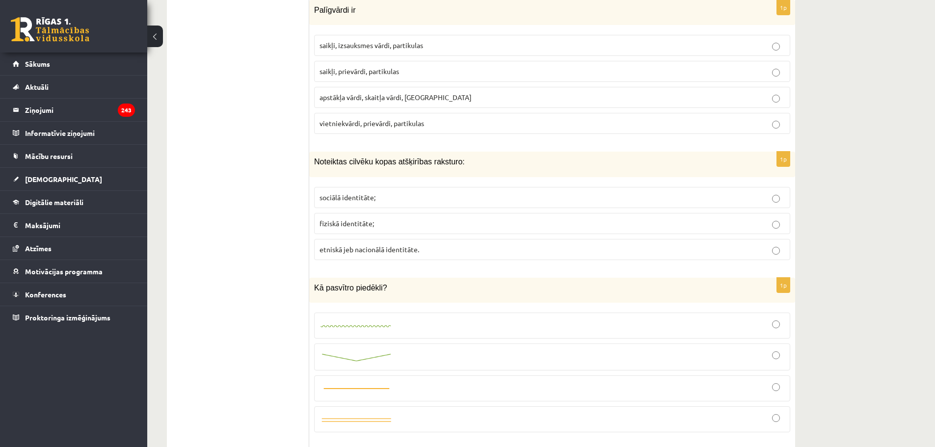
click at [418, 41] on span "saikļi, izsauksmes vārdi, partikulas" at bounding box center [371, 45] width 104 height 9
click at [390, 197] on label "sociālā identitāte;" at bounding box center [552, 197] width 476 height 21
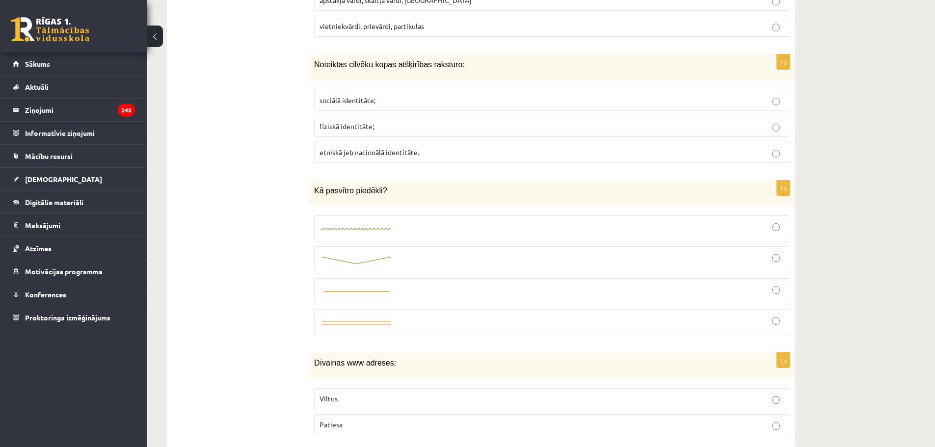
scroll to position [4525, 0]
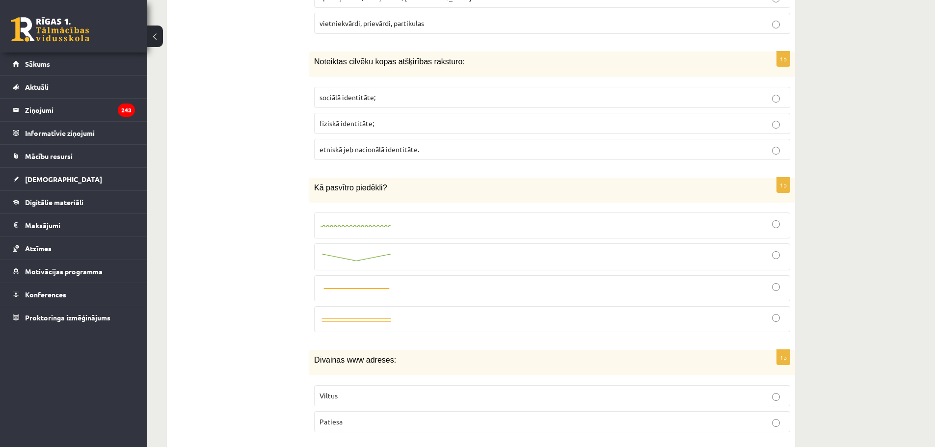
click at [373, 283] on link at bounding box center [356, 288] width 74 height 10
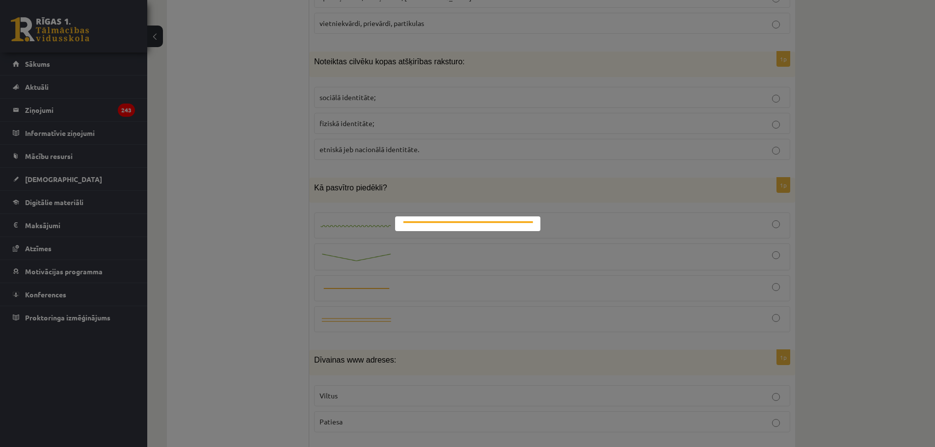
click at [499, 254] on div at bounding box center [467, 223] width 935 height 447
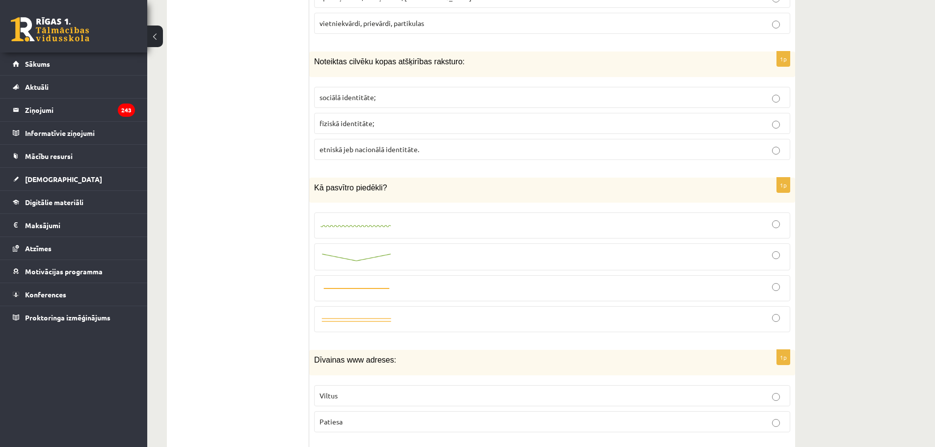
click at [766, 281] on div at bounding box center [551, 288] width 465 height 15
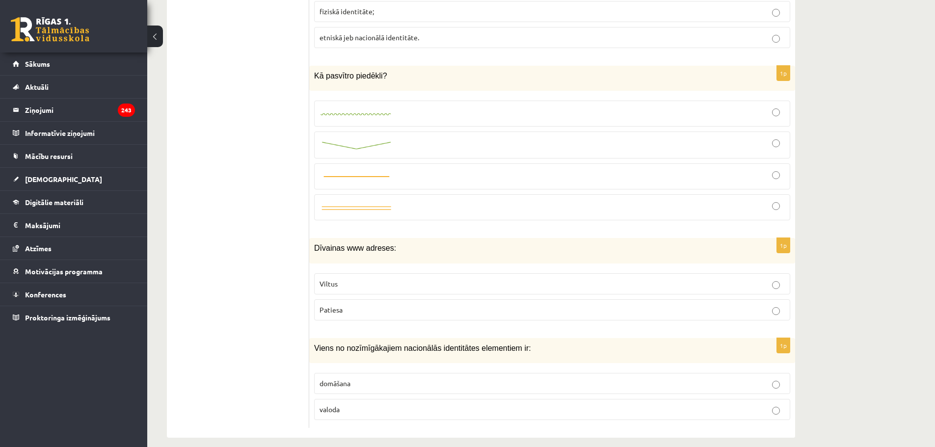
click at [522, 273] on label "Viltus" at bounding box center [552, 283] width 476 height 21
click at [434, 404] on p "valoda" at bounding box center [551, 409] width 465 height 10
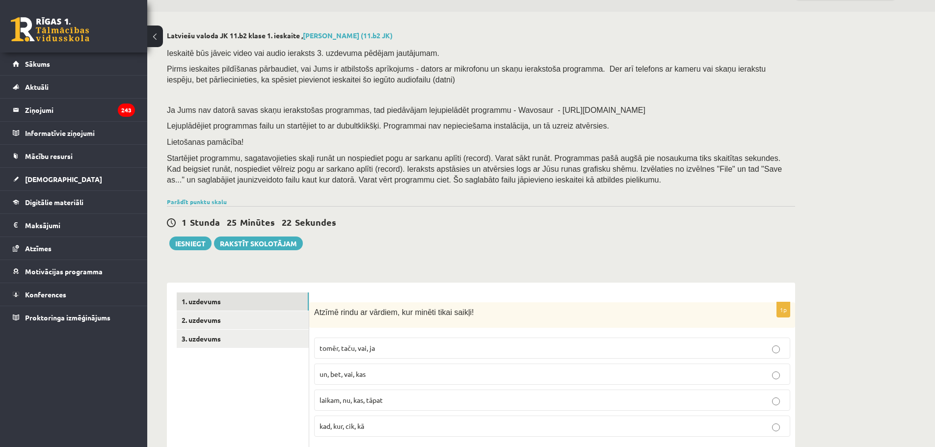
scroll to position [0, 0]
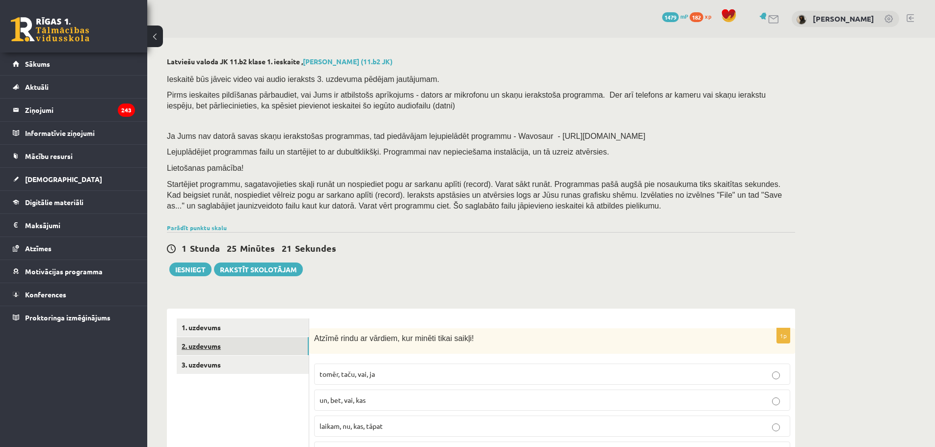
click at [221, 347] on link "2. uzdevums" at bounding box center [243, 346] width 132 height 18
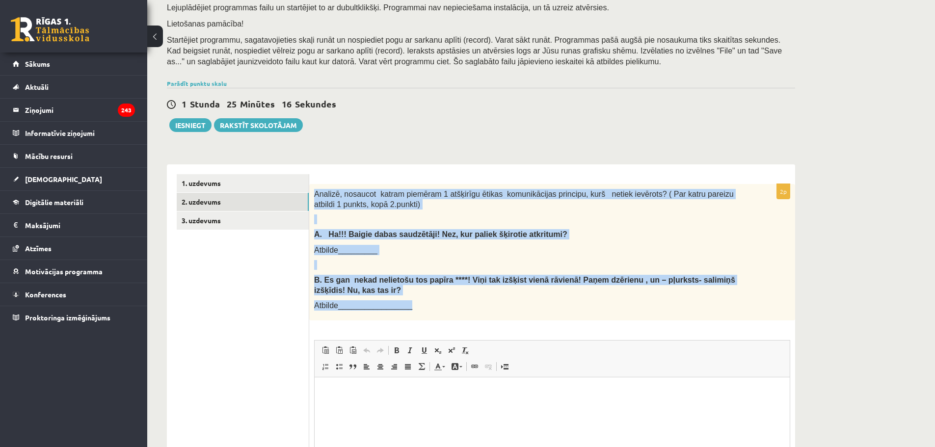
drag, startPoint x: 312, startPoint y: 190, endPoint x: 531, endPoint y: 305, distance: 247.8
click at [531, 305] on div "Analizē, nosaucot katram piemēram 1 atšķirīgu ētikas komunikācijas principu, ku…" at bounding box center [552, 252] width 486 height 136
copy div "Analizē, nosaucot katram piemēram 1 atšķirīgu ētikas komunikācijas principu, ku…"
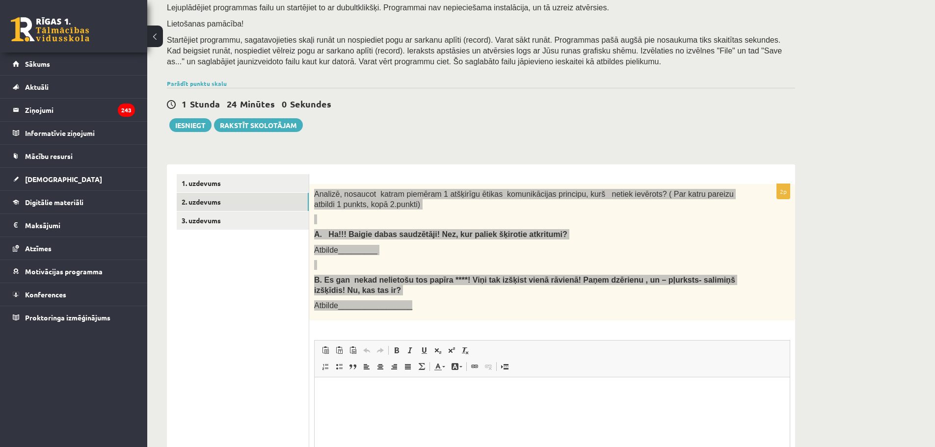
click at [377, 391] on p "Editor, wiswyg-editor-user-answer-47433996178740" at bounding box center [551, 392] width 455 height 10
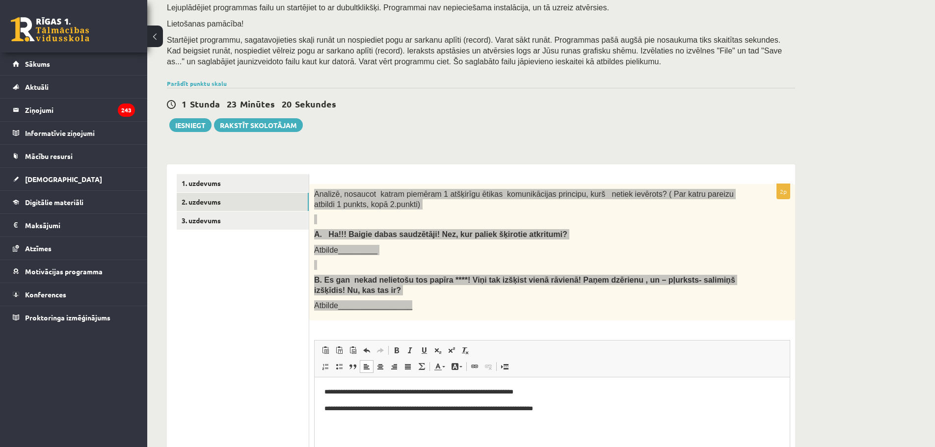
click at [338, 405] on p "**********" at bounding box center [551, 409] width 455 height 10
click at [335, 407] on p "**********" at bounding box center [551, 409] width 455 height 10
click at [333, 388] on p "**********" at bounding box center [551, 392] width 455 height 10
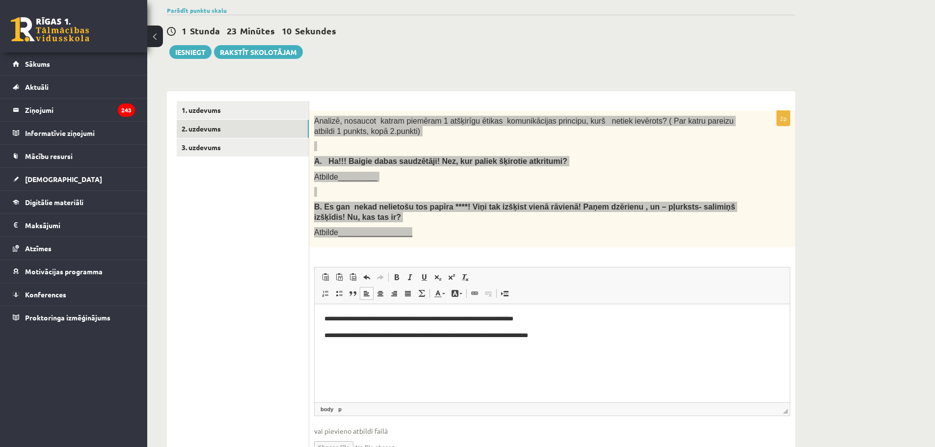
scroll to position [218, 0]
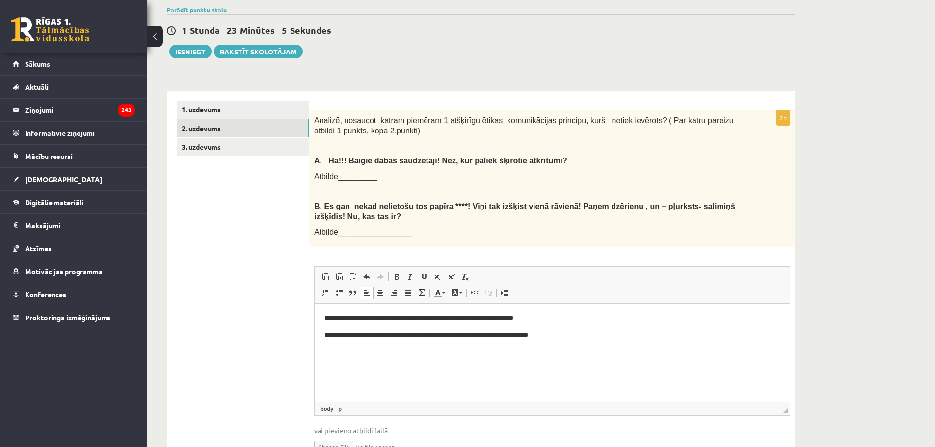
click at [278, 190] on ul "1. uzdevums 2. uzdevums 3. uzdevums" at bounding box center [243, 286] width 133 height 370
click at [330, 316] on p "**********" at bounding box center [551, 319] width 455 height 10
click at [386, 350] on html "**********" at bounding box center [552, 327] width 475 height 46
click at [415, 344] on html "**********" at bounding box center [552, 327] width 475 height 46
click at [333, 334] on p "**********" at bounding box center [551, 335] width 455 height 10
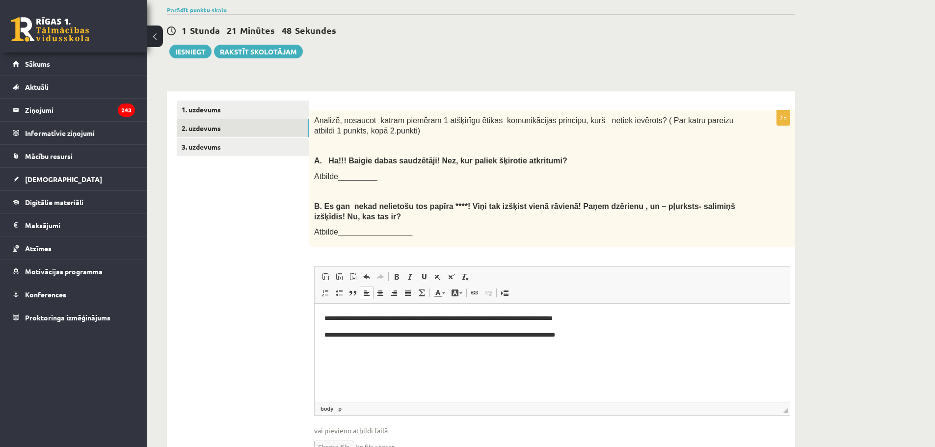
click at [330, 317] on p "**********" at bounding box center [551, 319] width 455 height 10
click at [230, 146] on link "3. uzdevums" at bounding box center [243, 147] width 132 height 18
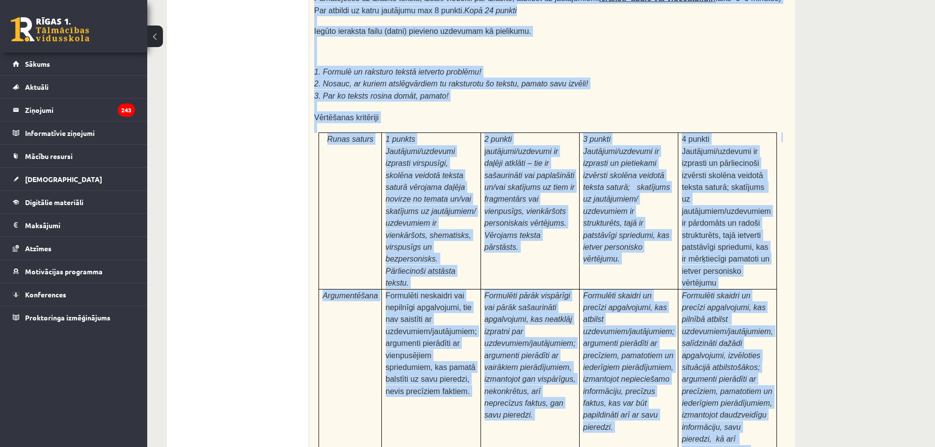
scroll to position [3019, 0]
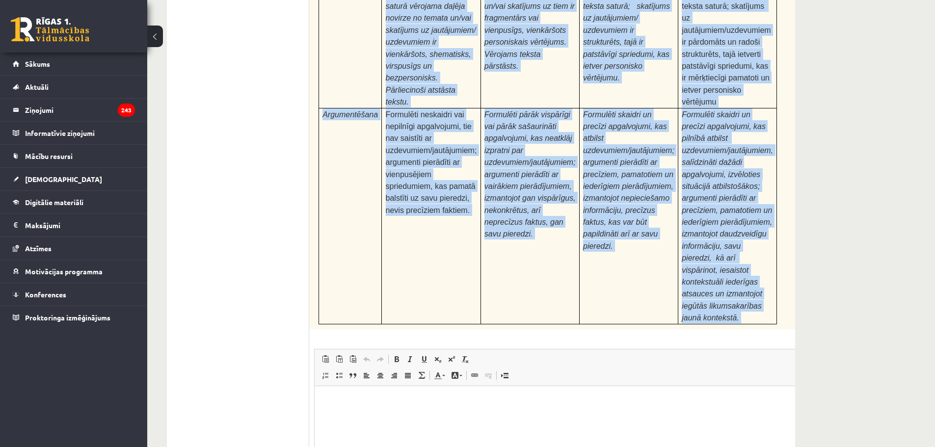
drag, startPoint x: 315, startPoint y: 216, endPoint x: 762, endPoint y: 155, distance: 450.8
copy form "Loremipsu do Sitametcon Adipiscin elitsedd "Eiusmodte incidi" Utla etdolorema a…"
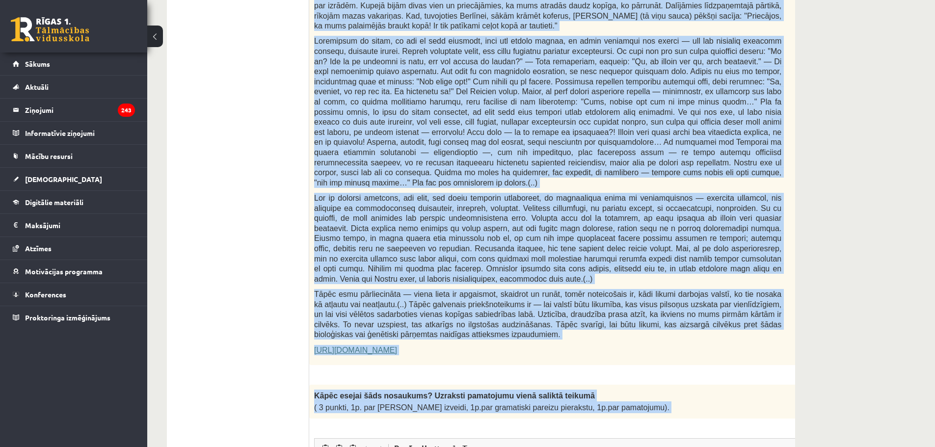
scroll to position [392, 0]
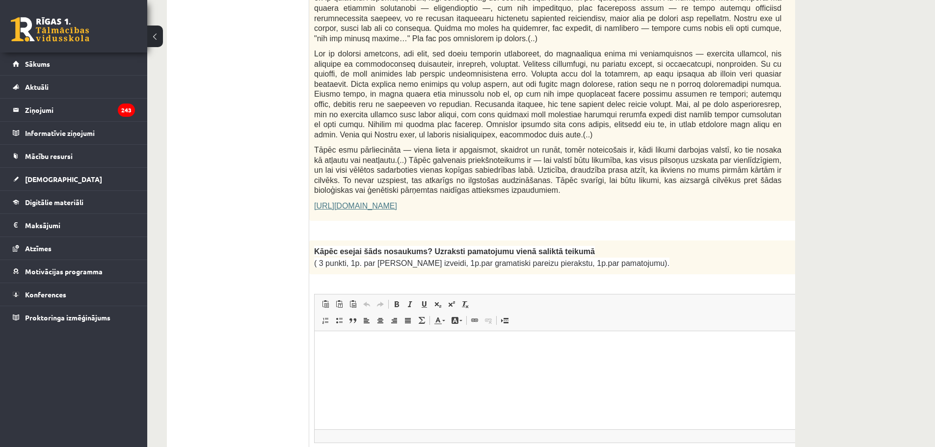
scroll to position [600, 0]
click at [428, 351] on html at bounding box center [572, 345] width 515 height 30
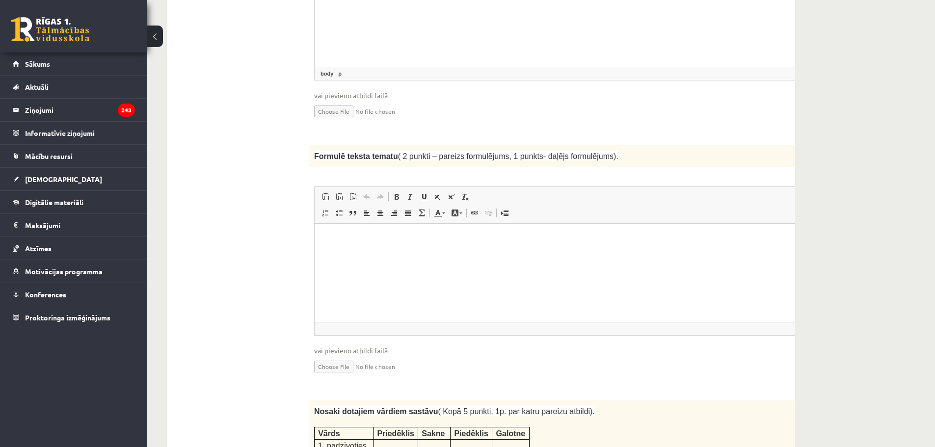
scroll to position [963, 0]
click at [399, 253] on html at bounding box center [572, 238] width 515 height 30
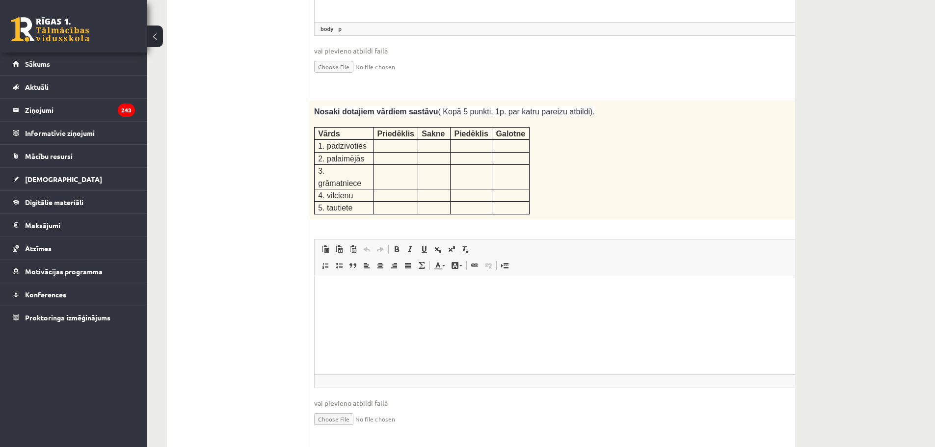
scroll to position [1262, 0]
click at [357, 305] on html at bounding box center [572, 290] width 515 height 30
click at [338, 307] on p "**********" at bounding box center [559, 307] width 470 height 10
click at [341, 306] on p "**********" at bounding box center [559, 307] width 470 height 10
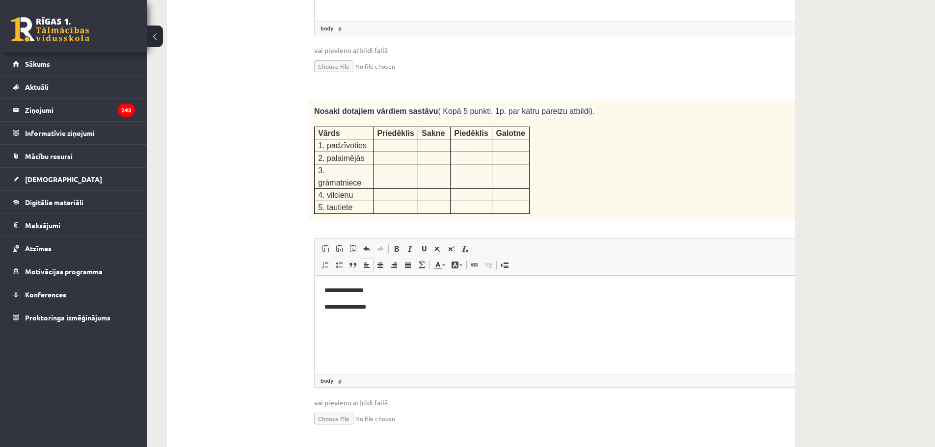
click at [343, 306] on p "**********" at bounding box center [559, 307] width 470 height 10
click at [355, 304] on p "**********" at bounding box center [559, 307] width 470 height 10
click at [363, 308] on p "**********" at bounding box center [559, 307] width 470 height 10
click at [367, 306] on p "**********" at bounding box center [559, 307] width 470 height 10
click at [370, 305] on p "**********" at bounding box center [559, 307] width 470 height 10
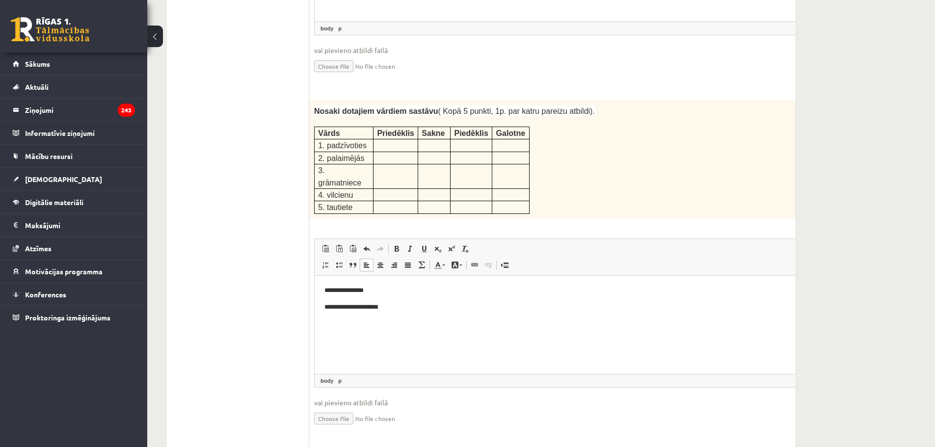
click at [337, 290] on p "**********" at bounding box center [559, 290] width 470 height 10
click at [338, 290] on p "**********" at bounding box center [559, 290] width 470 height 10
click at [341, 290] on p "**********" at bounding box center [559, 290] width 470 height 10
click at [359, 289] on p "**********" at bounding box center [559, 290] width 470 height 10
click at [363, 289] on p "**********" at bounding box center [559, 290] width 470 height 10
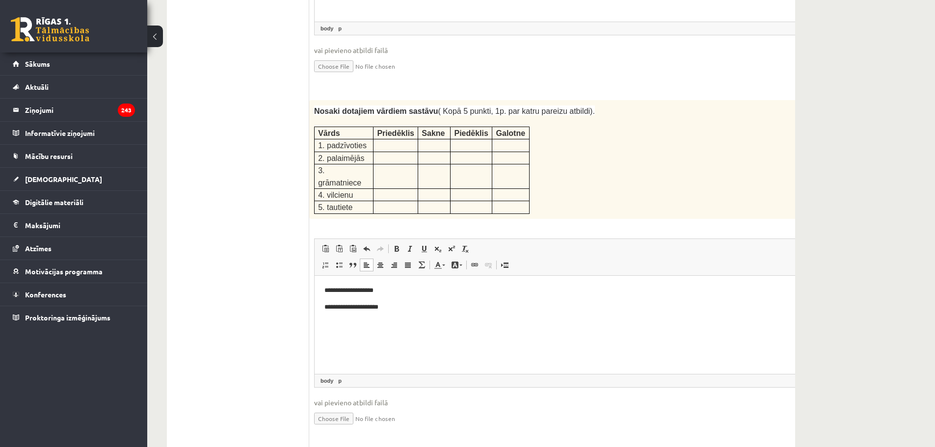
click at [493, 314] on html "**********" at bounding box center [572, 298] width 515 height 46
click at [364, 307] on p "**********" at bounding box center [559, 307] width 470 height 10
click at [362, 306] on p "**********" at bounding box center [559, 307] width 470 height 10
click at [366, 307] on p "**********" at bounding box center [559, 307] width 470 height 10
click at [419, 312] on html "**********" at bounding box center [572, 298] width 515 height 46
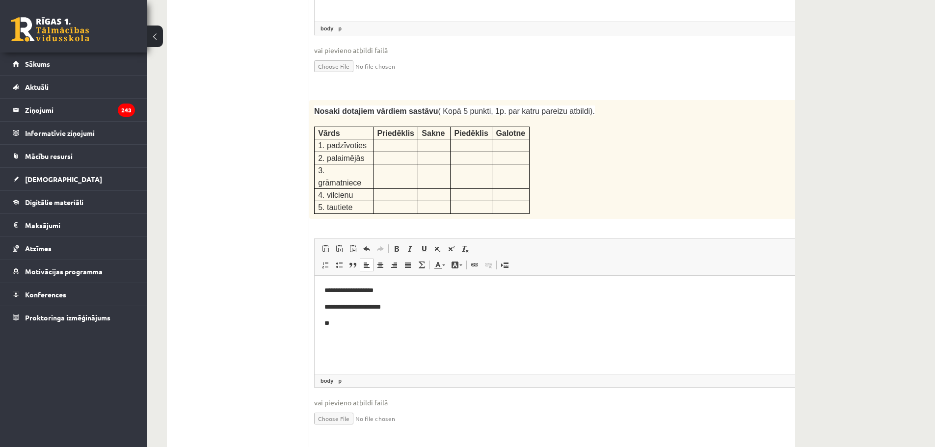
click at [332, 289] on p "**********" at bounding box center [559, 290] width 470 height 10
click at [390, 294] on p "**********" at bounding box center [559, 290] width 470 height 10
click at [371, 308] on p "**********" at bounding box center [559, 307] width 470 height 10
click at [339, 316] on body "**********" at bounding box center [572, 306] width 496 height 43
click at [644, 335] on html "**********" at bounding box center [572, 306] width 515 height 63
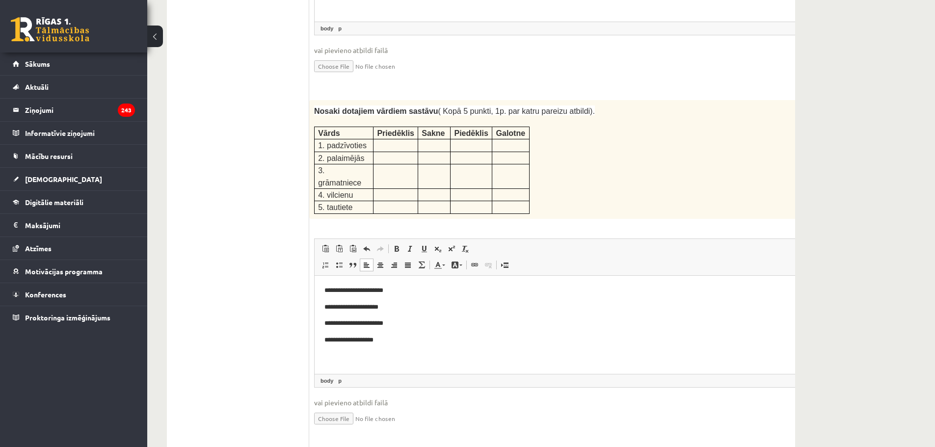
click at [363, 338] on p "**********" at bounding box center [559, 340] width 470 height 10
click at [398, 339] on p "**********" at bounding box center [559, 340] width 470 height 10
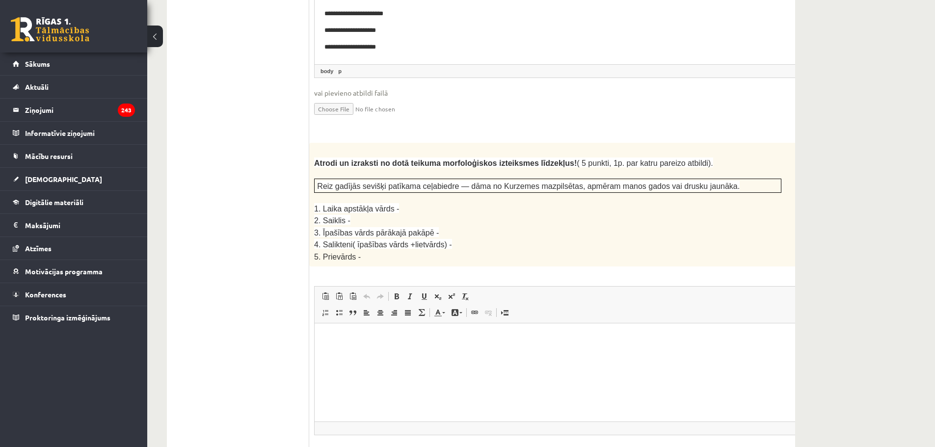
scroll to position [1574, 0]
click at [443, 337] on p "Editor, wiswyg-editor-user-answer-47433752360980" at bounding box center [572, 336] width 496 height 10
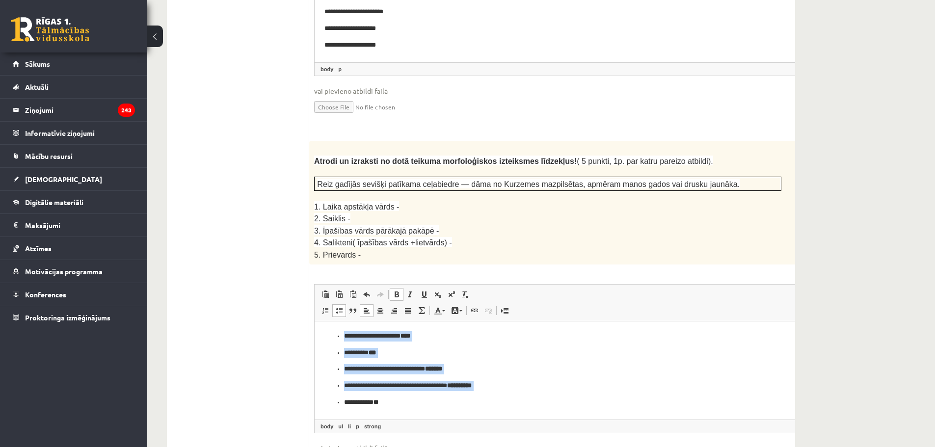
drag, startPoint x: 479, startPoint y: 392, endPoint x: 330, endPoint y: 323, distance: 164.0
click at [330, 323] on html "**********" at bounding box center [572, 369] width 515 height 96
drag, startPoint x: 414, startPoint y: 408, endPoint x: 289, endPoint y: 312, distance: 158.1
click at [315, 321] on html "**********" at bounding box center [572, 369] width 515 height 96
click at [335, 307] on span at bounding box center [339, 311] width 8 height 8
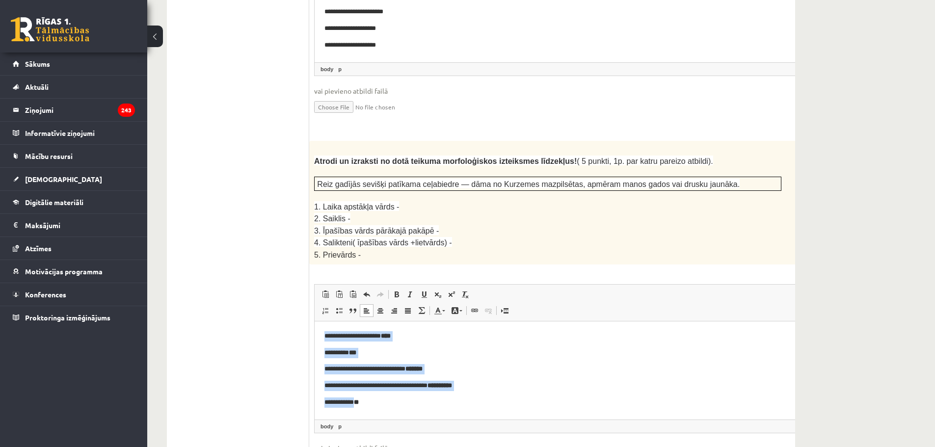
click at [364, 307] on span at bounding box center [367, 311] width 8 height 8
click at [400, 291] on span at bounding box center [397, 295] width 8 height 8
click at [398, 291] on span at bounding box center [397, 295] width 8 height 8
click at [392, 385] on p "**********" at bounding box center [559, 386] width 470 height 10
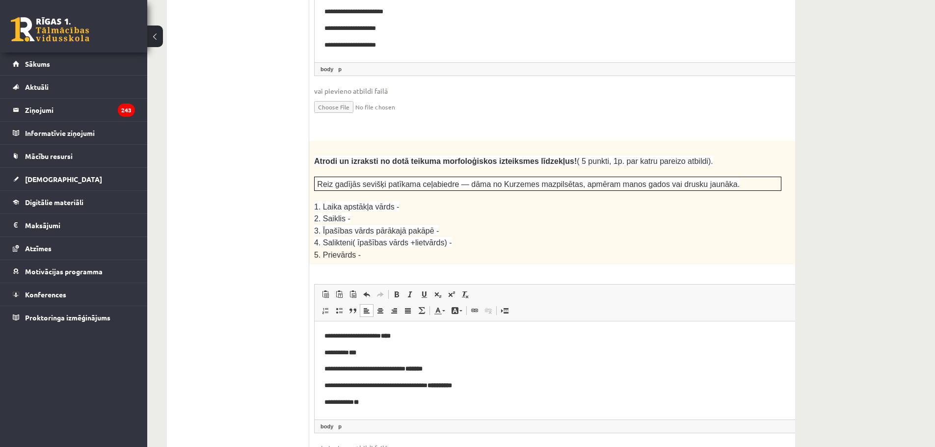
click at [373, 403] on p "**********" at bounding box center [559, 403] width 470 height 10
click at [476, 381] on p "**********" at bounding box center [559, 386] width 470 height 10
click at [448, 375] on body "**********" at bounding box center [572, 369] width 496 height 76
click at [447, 368] on p "**********" at bounding box center [559, 369] width 470 height 10
click at [364, 354] on p "********* ***" at bounding box center [559, 353] width 470 height 10
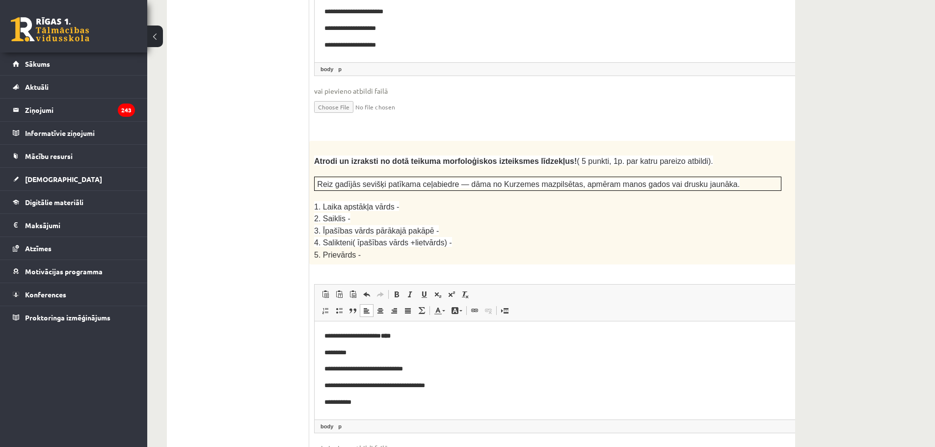
click at [407, 334] on p "**********" at bounding box center [559, 336] width 470 height 10
click at [402, 288] on link "Bold Keyboard shortcut Ctrl+B" at bounding box center [397, 294] width 14 height 13
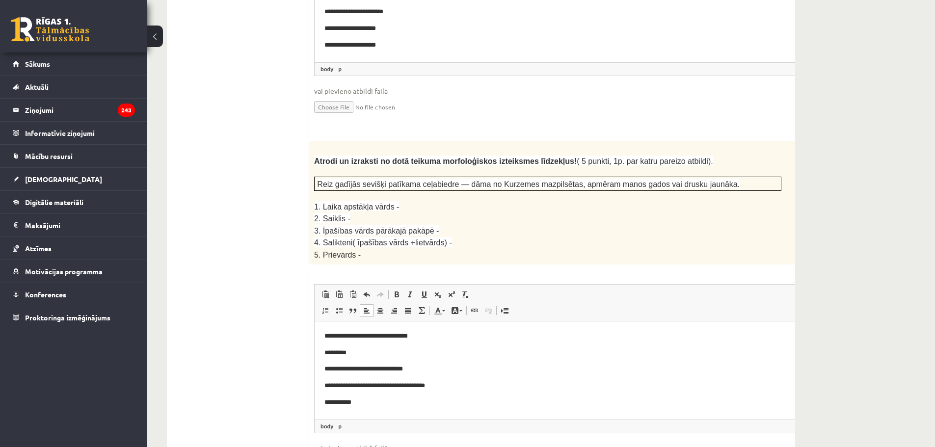
click at [374, 351] on p "*********" at bounding box center [559, 353] width 470 height 10
click at [433, 371] on p "**********" at bounding box center [559, 369] width 470 height 10
click at [446, 384] on p "**********" at bounding box center [559, 386] width 470 height 10
click at [415, 398] on p "**********" at bounding box center [559, 403] width 470 height 10
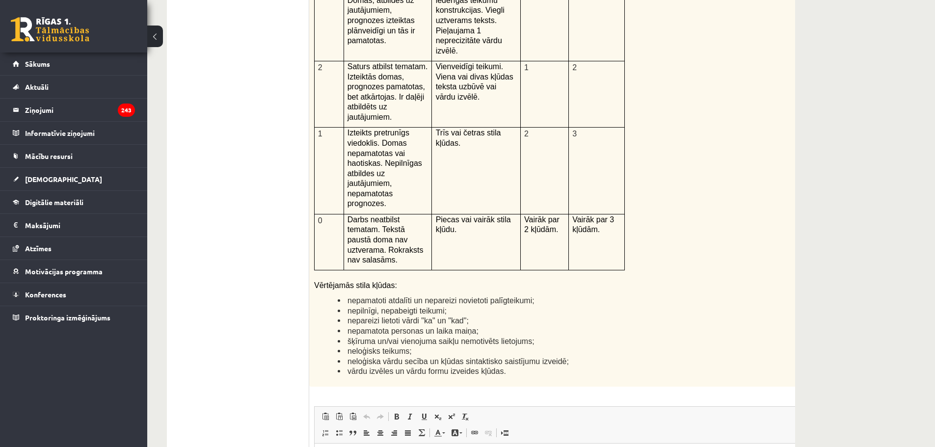
scroll to position [2196, 0]
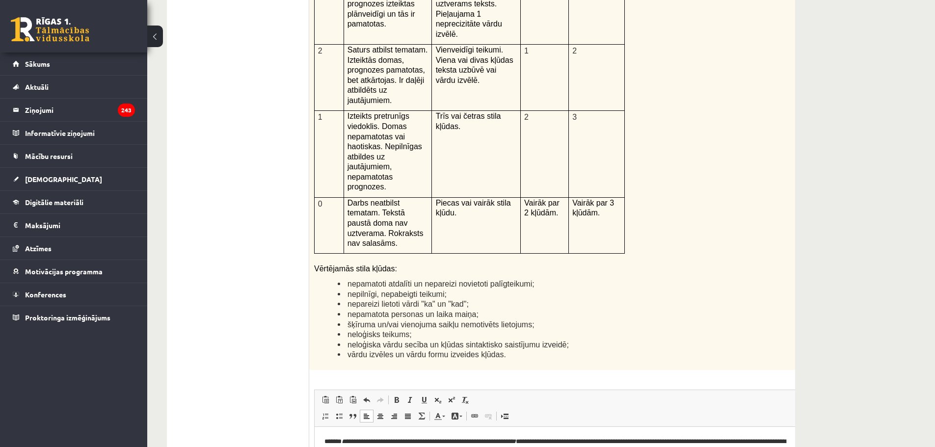
click at [323, 439] on html "**********" at bounding box center [572, 451] width 515 height 50
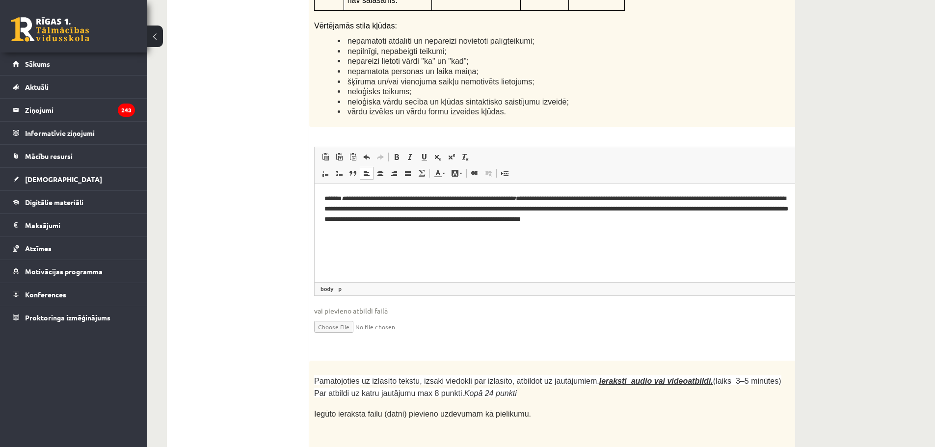
click at [322, 198] on html "**********" at bounding box center [572, 209] width 515 height 50
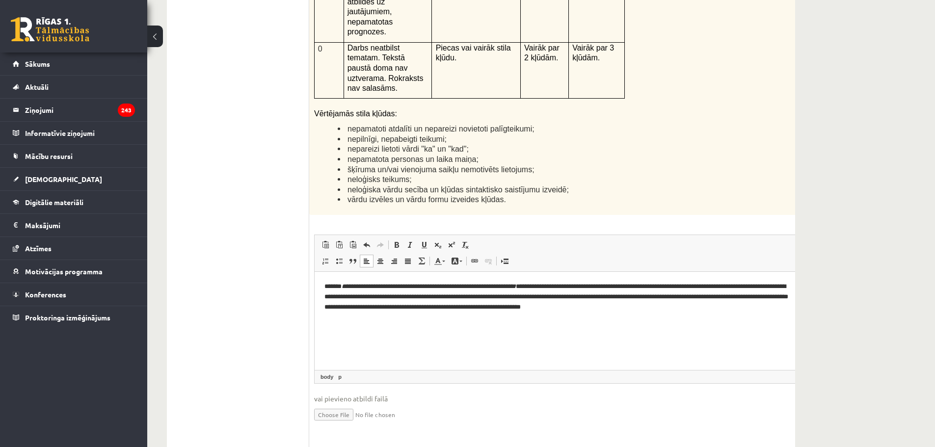
scroll to position [2365, 0]
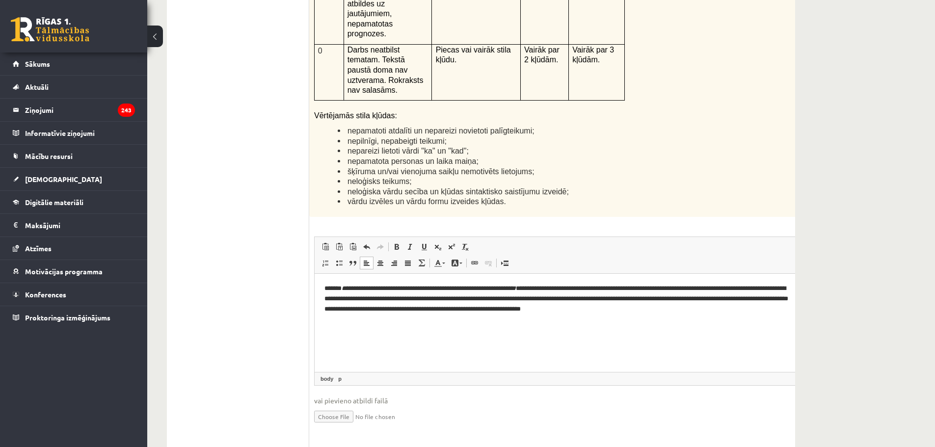
click at [600, 315] on html "**********" at bounding box center [572, 298] width 515 height 50
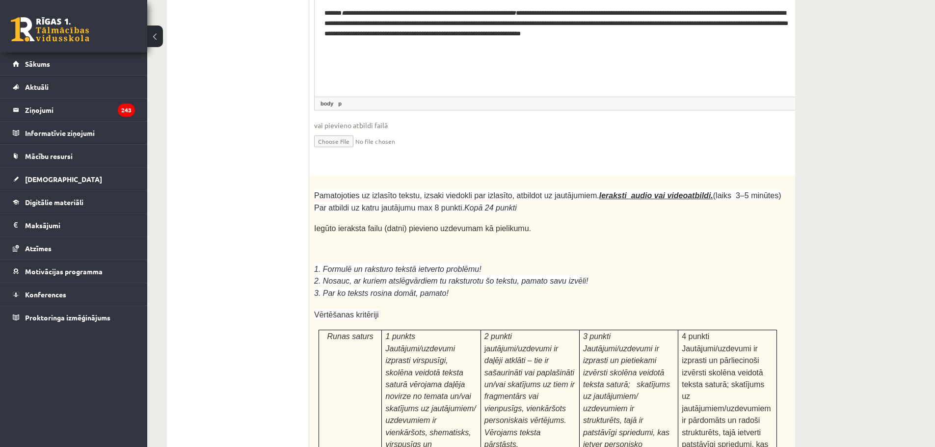
scroll to position [2642, 0]
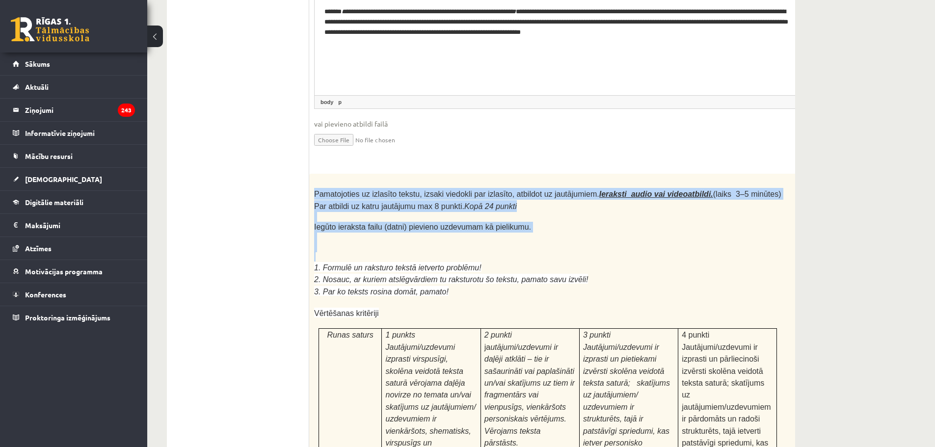
drag, startPoint x: 314, startPoint y: 87, endPoint x: 539, endPoint y: 153, distance: 234.5
click at [539, 174] on div "Pamatojoties uz izlasīto tekstu, izsaki viedokli par izlasīto, atbildot uz jaut…" at bounding box center [572, 440] width 526 height 532
click at [539, 252] on p at bounding box center [547, 257] width 467 height 10
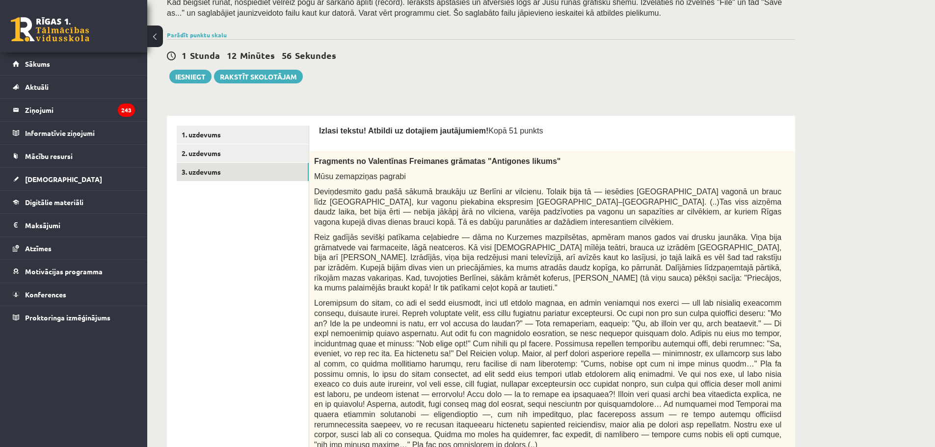
scroll to position [0, 0]
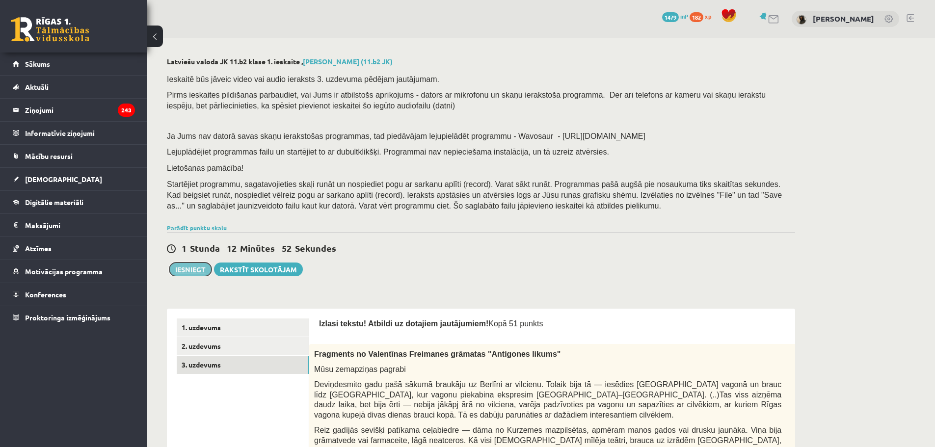
click at [196, 267] on button "Iesniegt" at bounding box center [190, 270] width 42 height 14
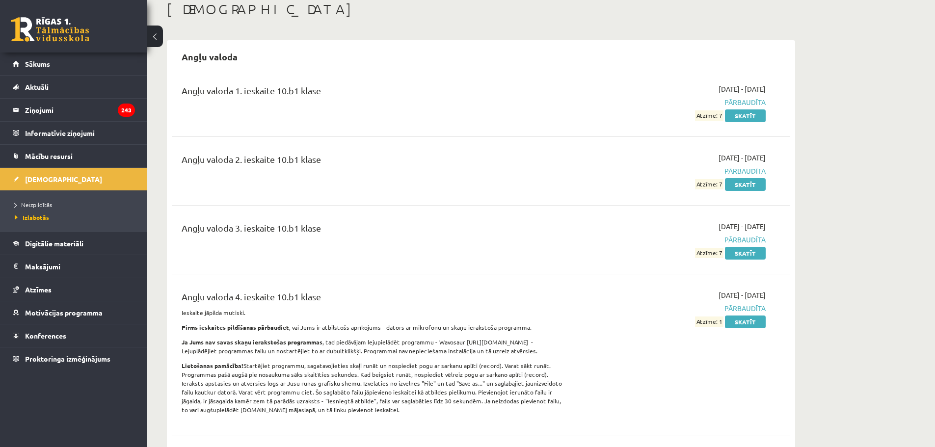
scroll to position [57, 0]
click at [156, 32] on button at bounding box center [155, 37] width 16 height 22
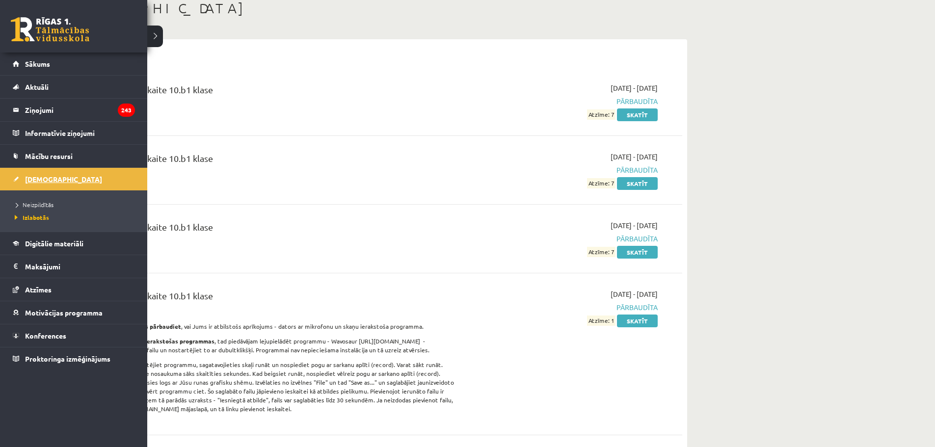
click at [41, 185] on link "[DEMOGRAPHIC_DATA]" at bounding box center [74, 179] width 122 height 23
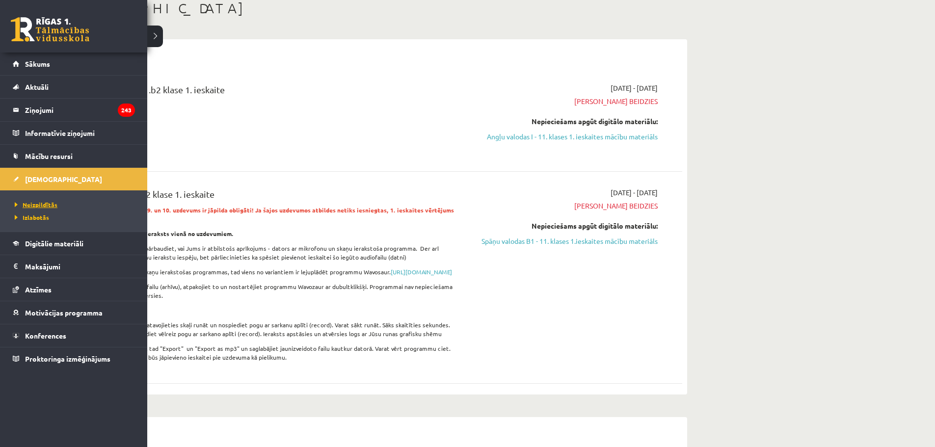
click at [30, 200] on link "Neizpildītās" at bounding box center [74, 204] width 125 height 9
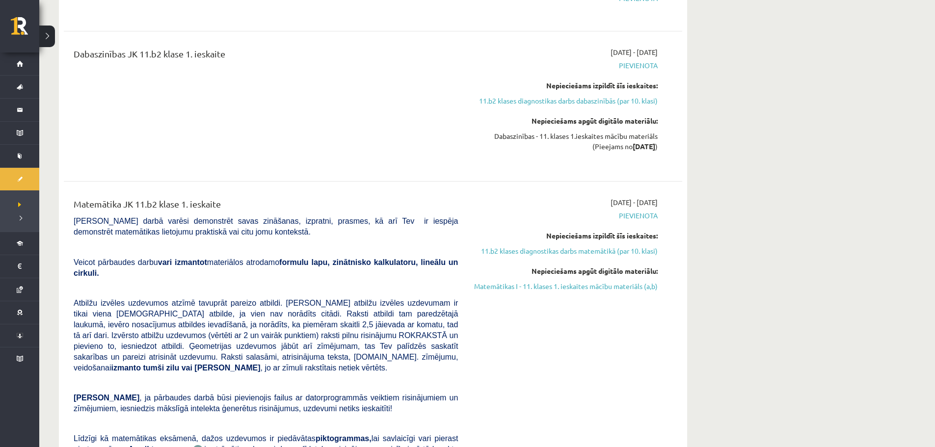
scroll to position [1276, 0]
click at [600, 291] on link "Matemātikas I - 11. klases 1. ieskaites mācību materiāls (a,b)" at bounding box center [565, 286] width 185 height 10
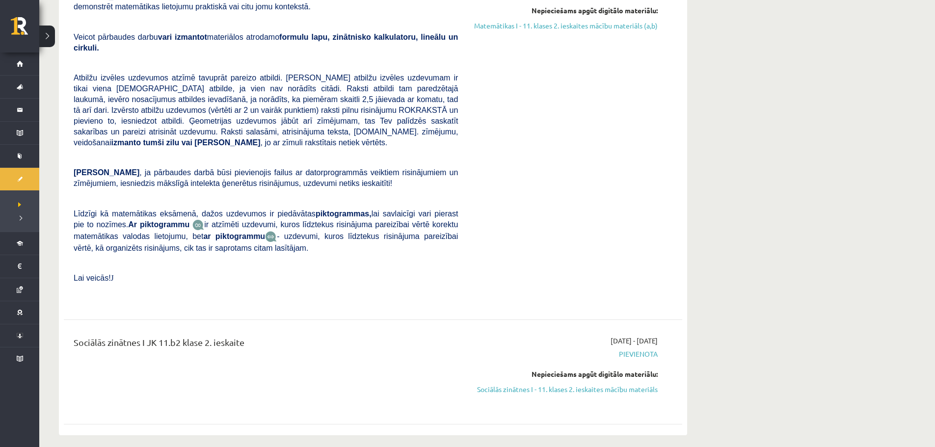
scroll to position [2329, 0]
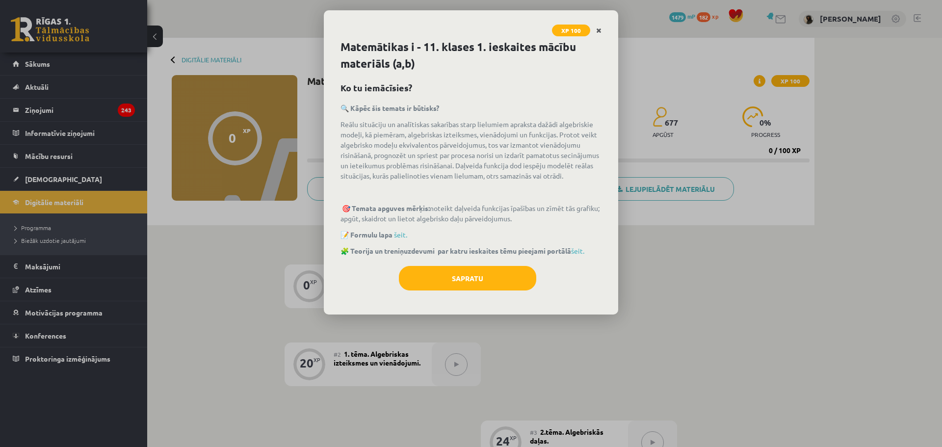
click at [593, 27] on link "Close" at bounding box center [598, 30] width 17 height 19
